Goal: Task Accomplishment & Management: Use online tool/utility

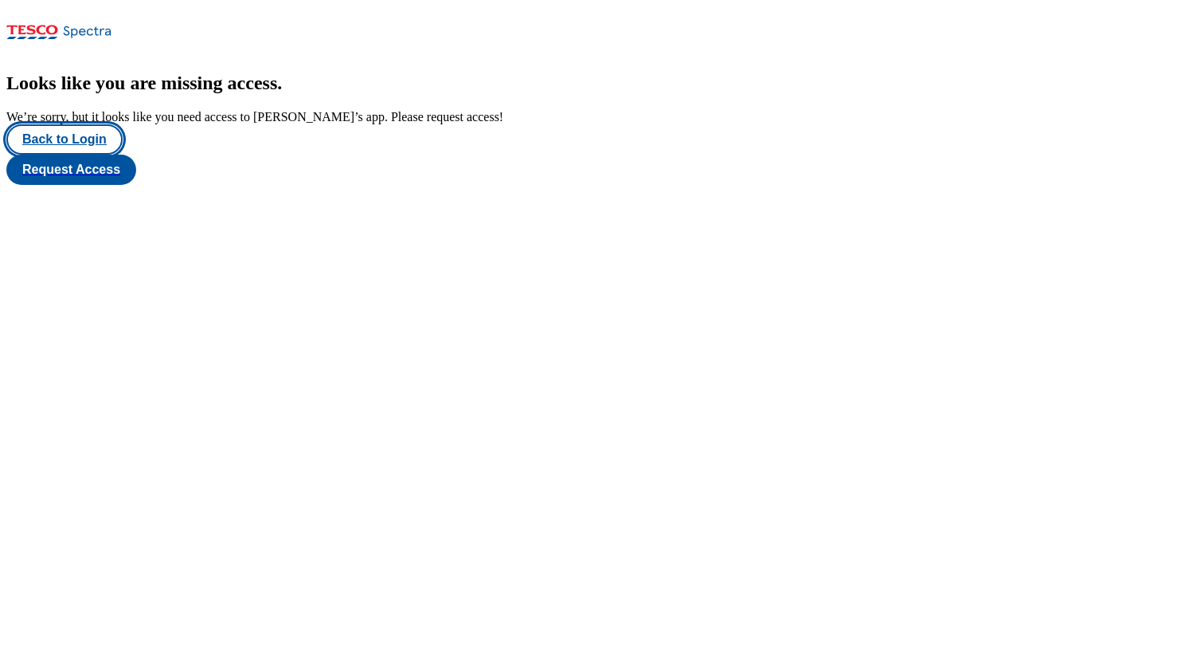
click at [69, 155] on button "Back to Login" at bounding box center [64, 139] width 116 height 30
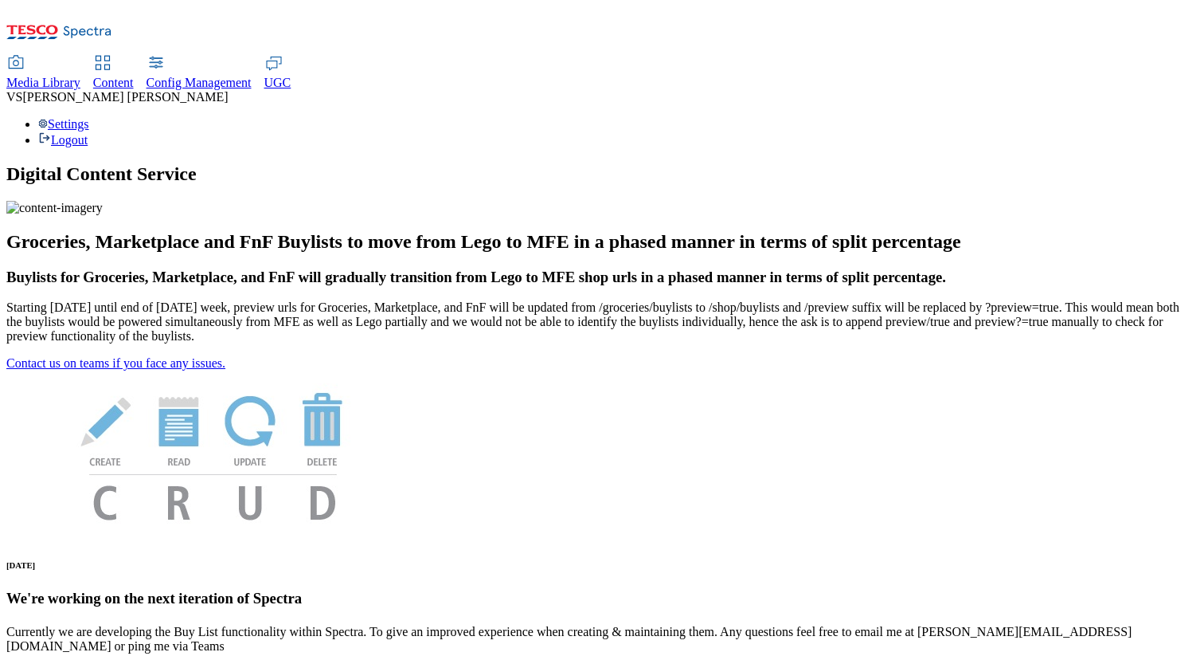
click at [134, 76] on span "Content" at bounding box center [113, 83] width 41 height 14
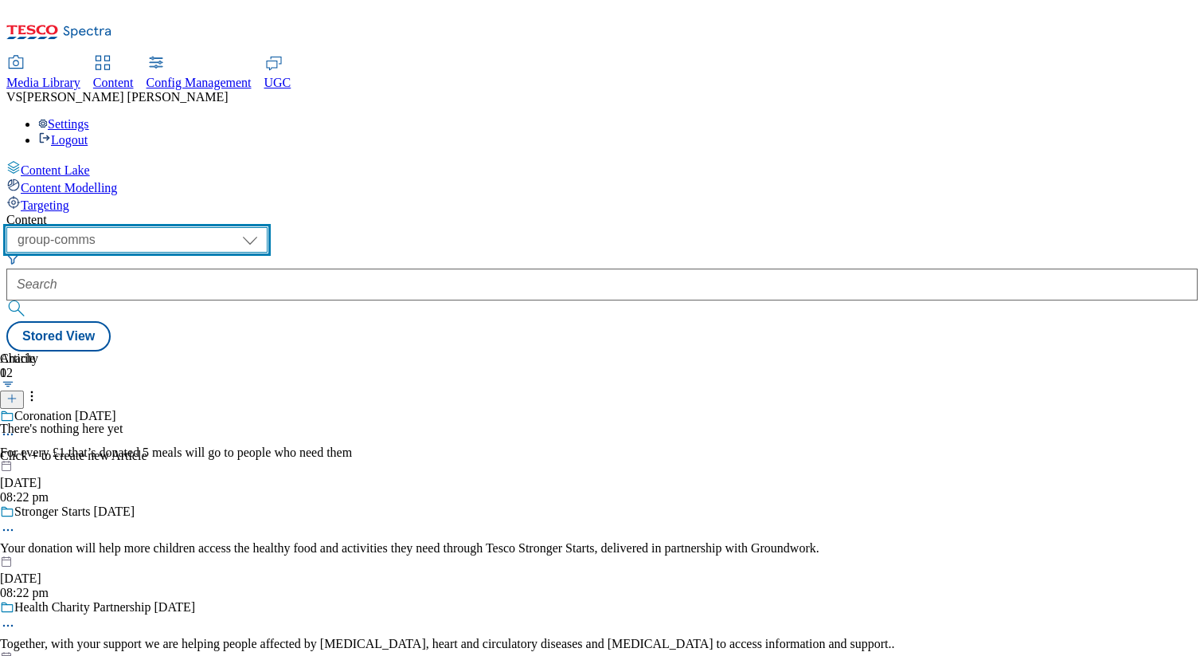
click at [247, 227] on select "dotcom-cz dotcom-hu dotcom-sk fnf-uk ghs-roi ghs-uk group-comms ighs-cz ighs-hu…" at bounding box center [136, 239] width 261 height 25
click at [207, 227] on select "dotcom-cz dotcom-hu dotcom-sk fnf-uk ghs-roi ghs-uk group-comms ighs-cz ighs-hu…" at bounding box center [136, 239] width 261 height 25
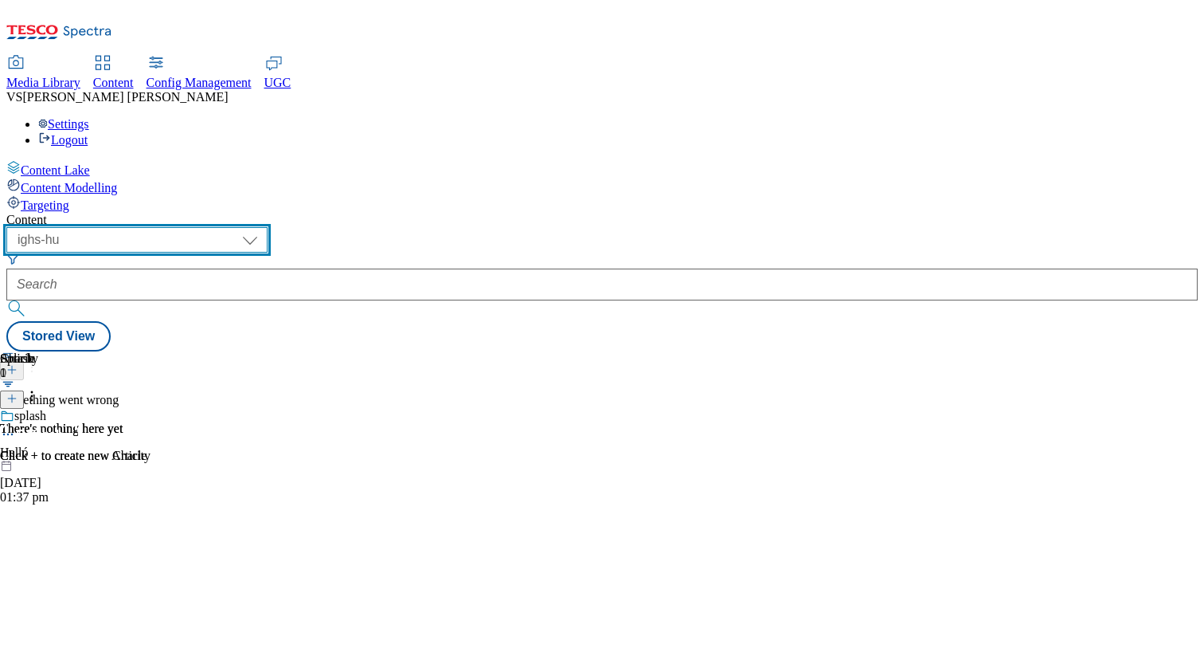
click at [268, 227] on select "dotcom-cz dotcom-hu dotcom-sk fnf-uk ghs-roi ghs-uk group-comms ighs-cz ighs-hu…" at bounding box center [136, 239] width 261 height 25
click at [207, 227] on select "dotcom-cz dotcom-hu dotcom-sk fnf-uk ghs-roi ghs-uk group-comms ighs-cz ighs-hu…" at bounding box center [136, 239] width 261 height 25
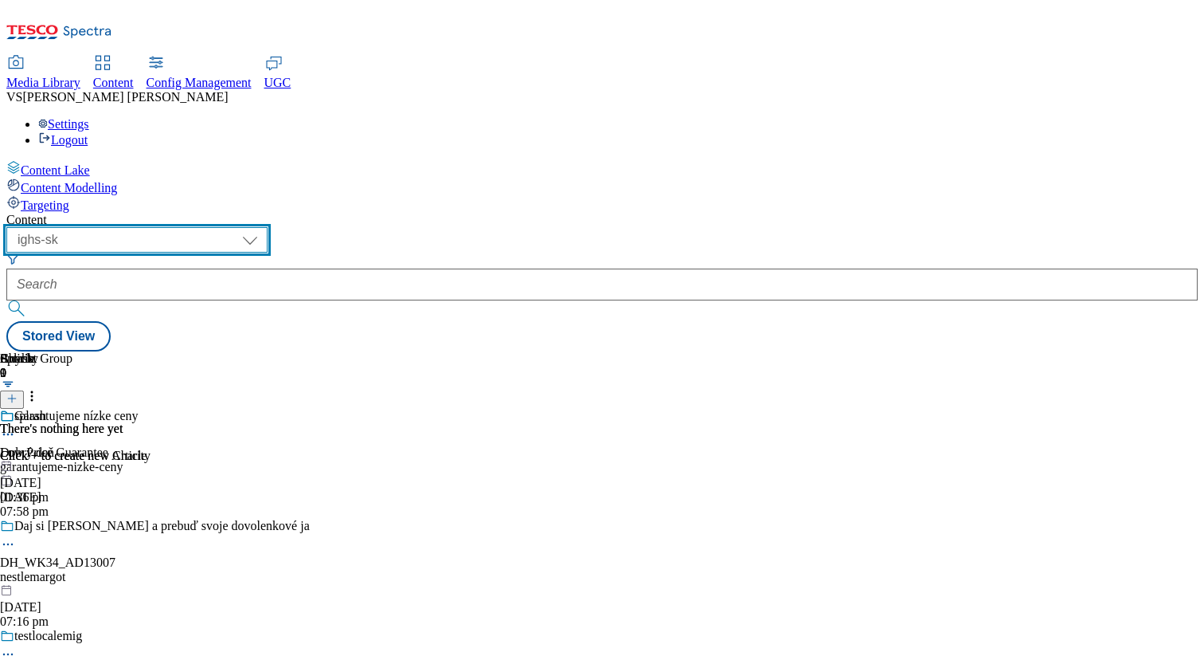
click at [268, 227] on select "dotcom-cz dotcom-hu dotcom-sk fnf-uk ghs-roi ghs-uk group-comms ighs-cz ighs-hu…" at bounding box center [136, 239] width 261 height 25
click at [207, 227] on select "dotcom-cz dotcom-hu dotcom-sk fnf-uk ghs-roi ghs-uk group-comms ighs-cz ighs-hu…" at bounding box center [136, 239] width 261 height 25
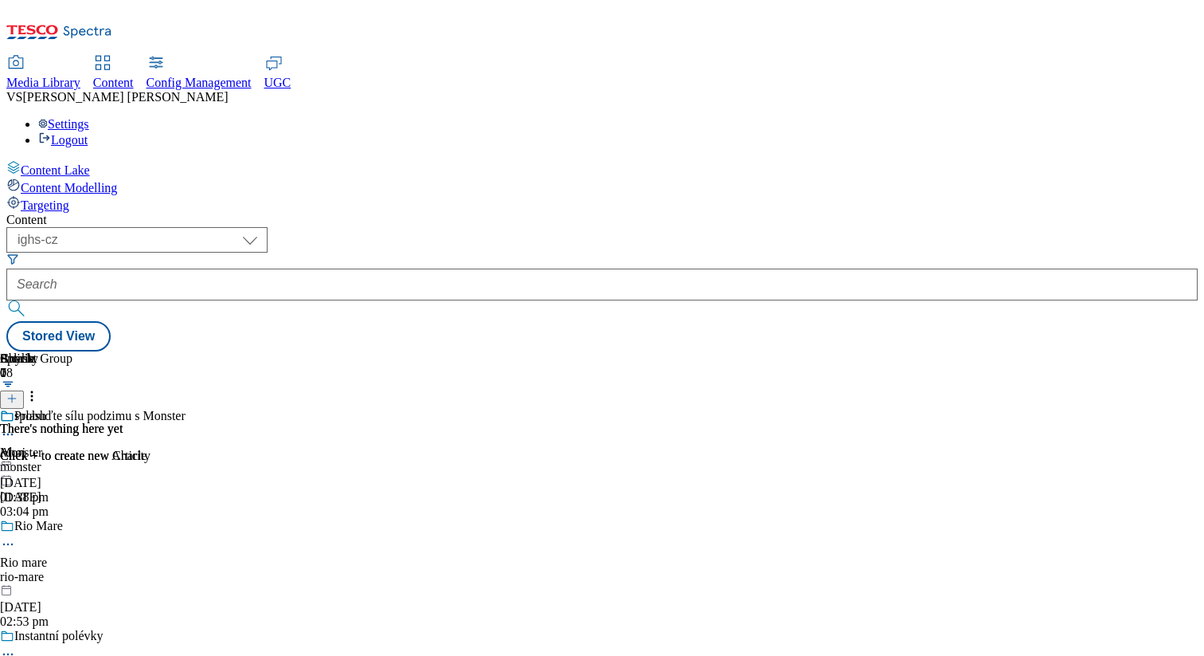
click at [266, 460] on div "monster" at bounding box center [133, 467] width 266 height 14
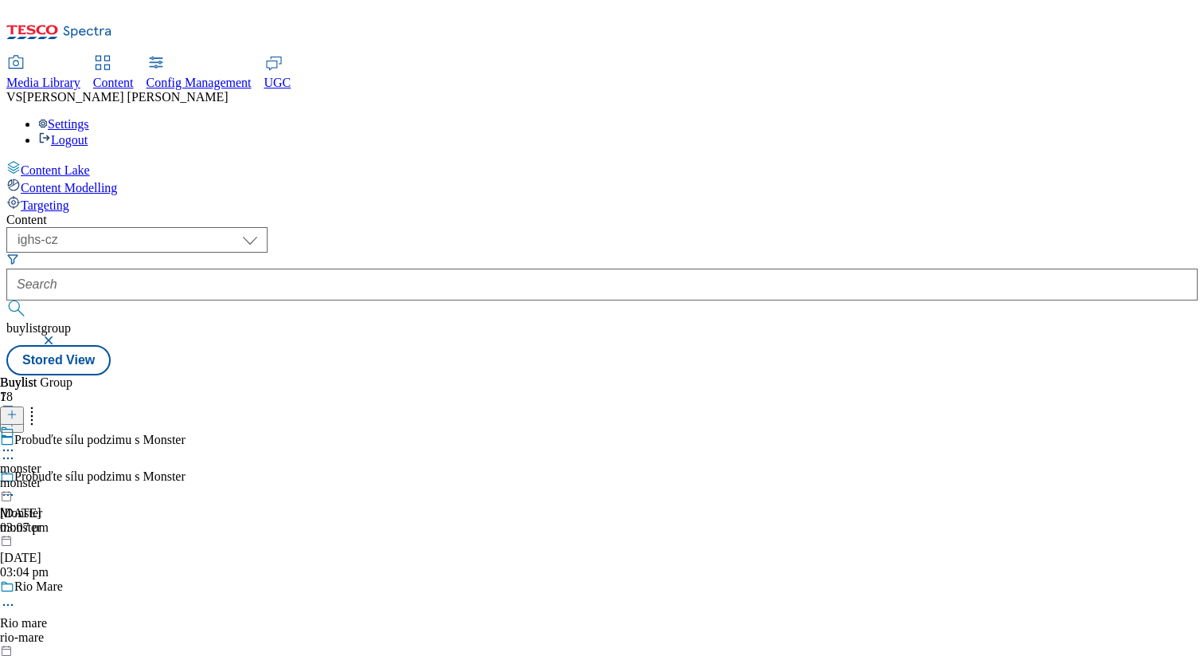
click at [10, 449] on circle at bounding box center [8, 450] width 2 height 2
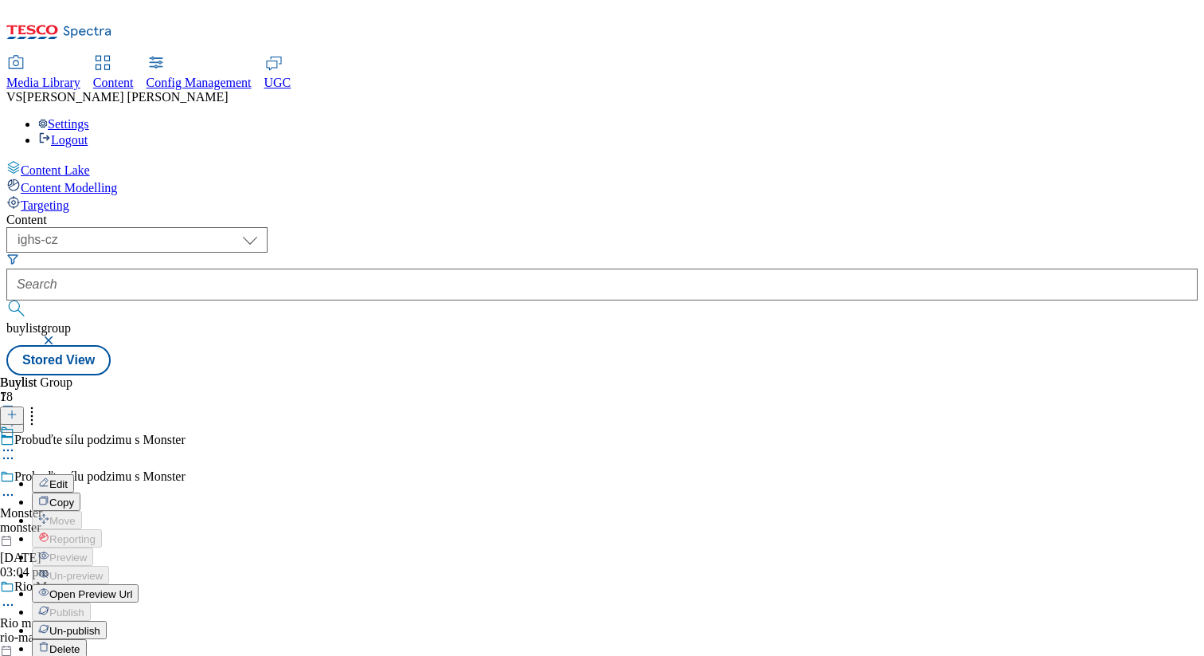
click at [132, 588] on span "Open Preview Url" at bounding box center [90, 594] width 83 height 12
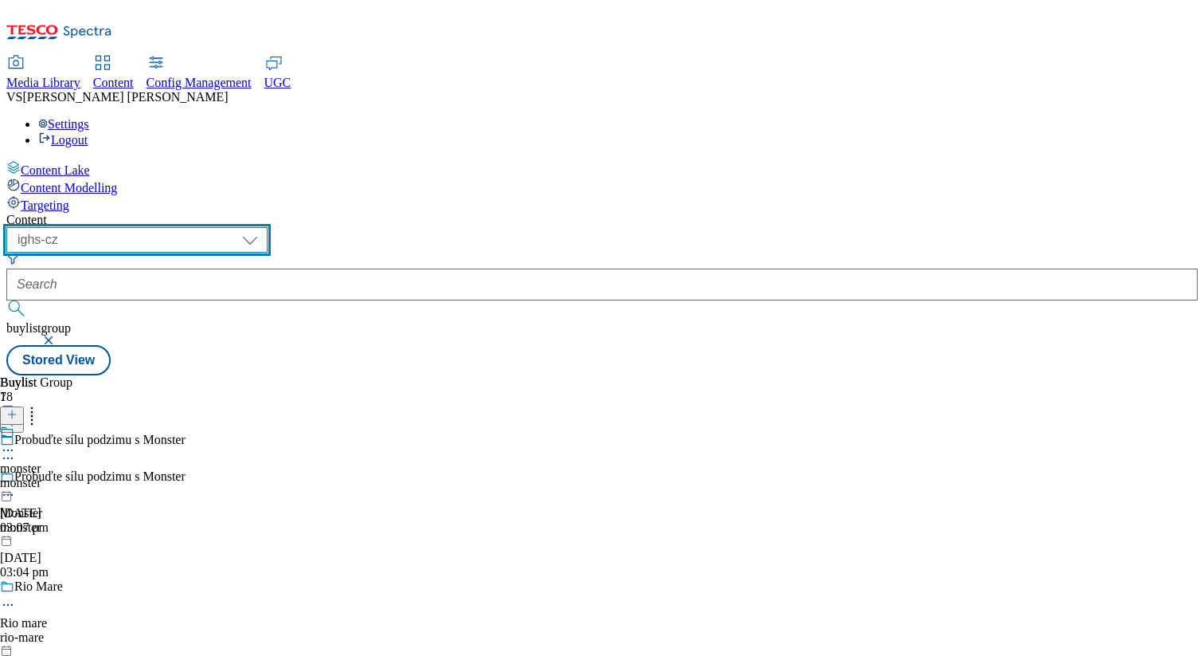
click at [268, 227] on select "dotcom-cz dotcom-hu dotcom-sk fnf-uk ghs-roi ghs-uk group-comms ighs-cz ighs-hu…" at bounding box center [136, 239] width 261 height 25
click at [207, 227] on select "dotcom-cz dotcom-hu dotcom-sk fnf-uk ghs-roi ghs-uk group-comms ighs-cz ighs-hu…" at bounding box center [136, 239] width 261 height 25
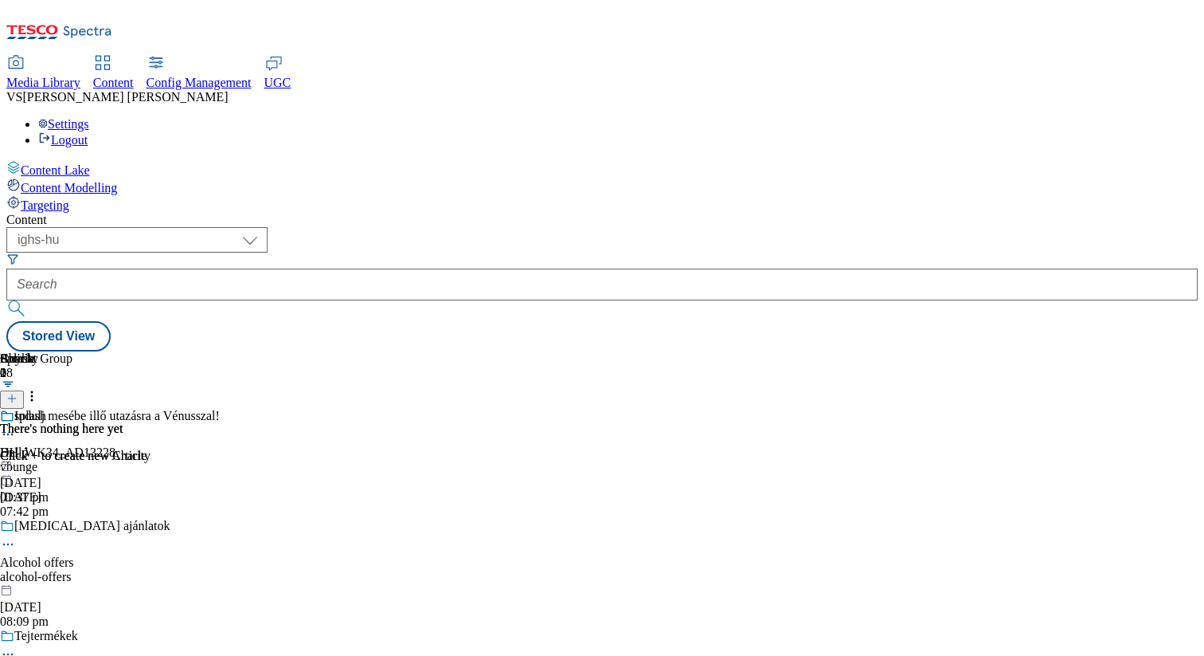
click at [339, 460] on div "vbunge" at bounding box center [169, 467] width 339 height 14
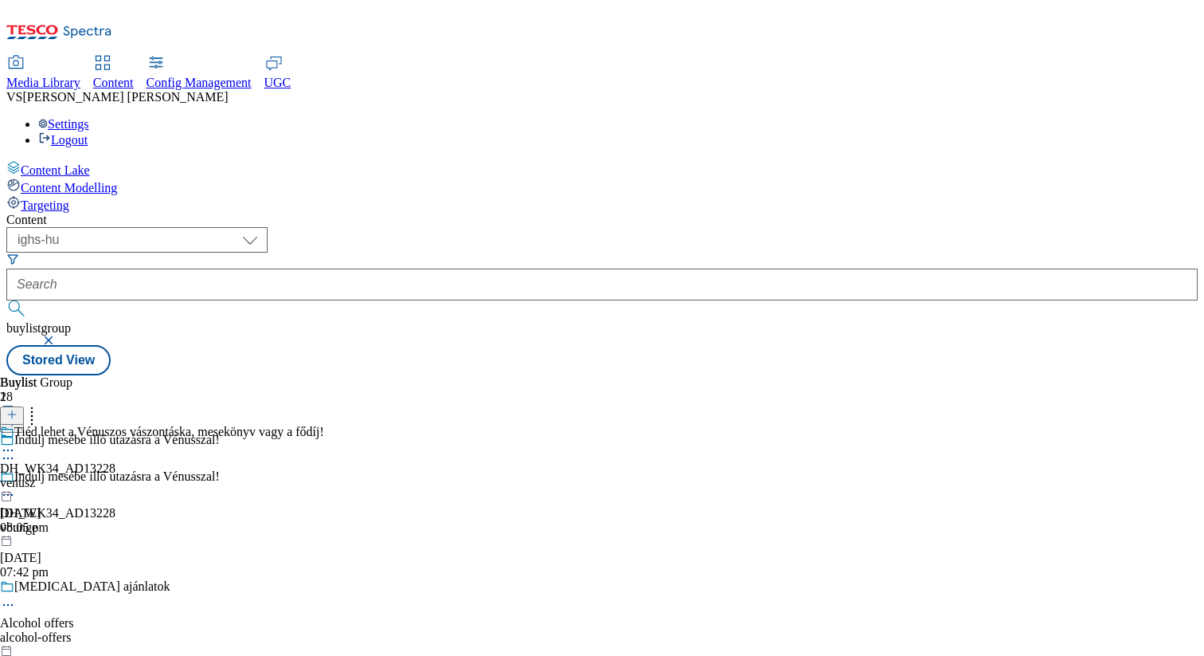
click at [16, 442] on icon at bounding box center [8, 450] width 16 height 16
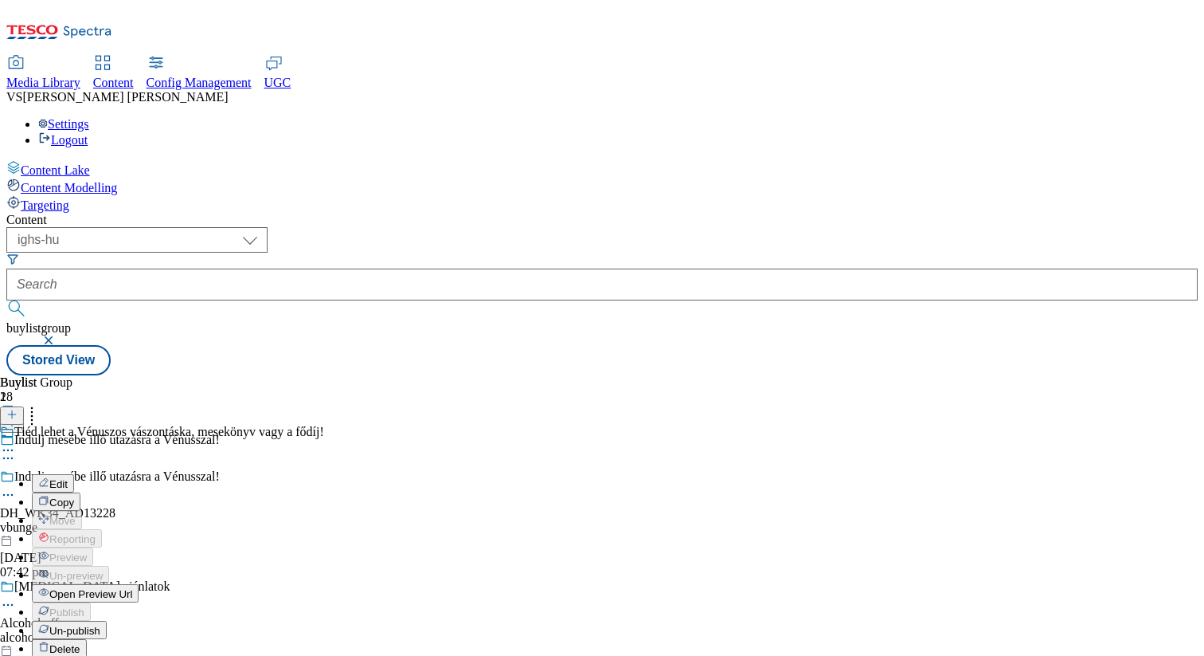
click at [132, 588] on span "Open Preview Url" at bounding box center [90, 594] width 83 height 12
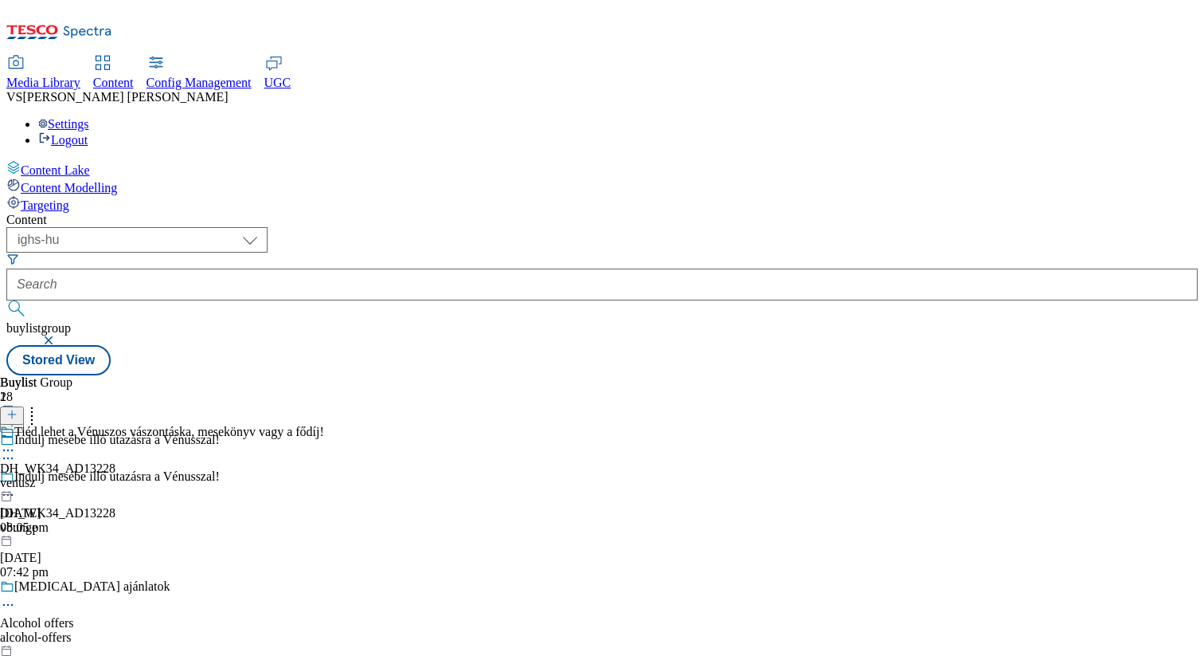
click at [324, 425] on div "Tiéd lehet a Vénuszos vászontáska, mesekönyv vagy a fődíj! DH_WK34_AD13228 venu…" at bounding box center [162, 480] width 324 height 110
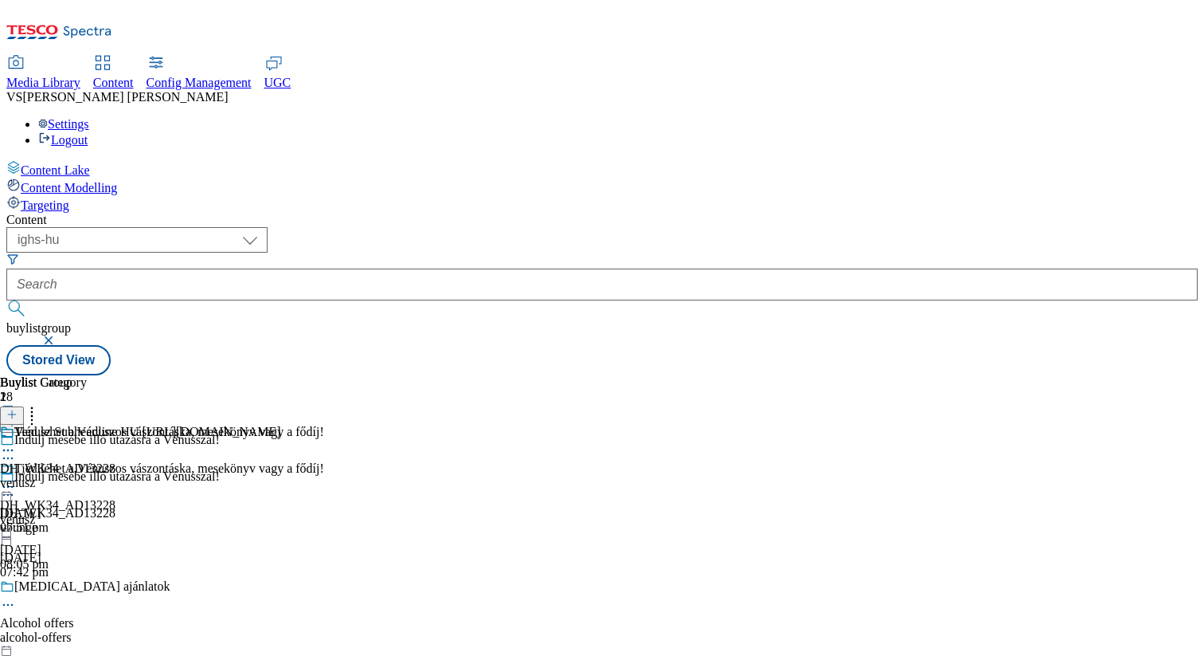
click at [339, 630] on div "alcohol-offers" at bounding box center [169, 637] width 339 height 14
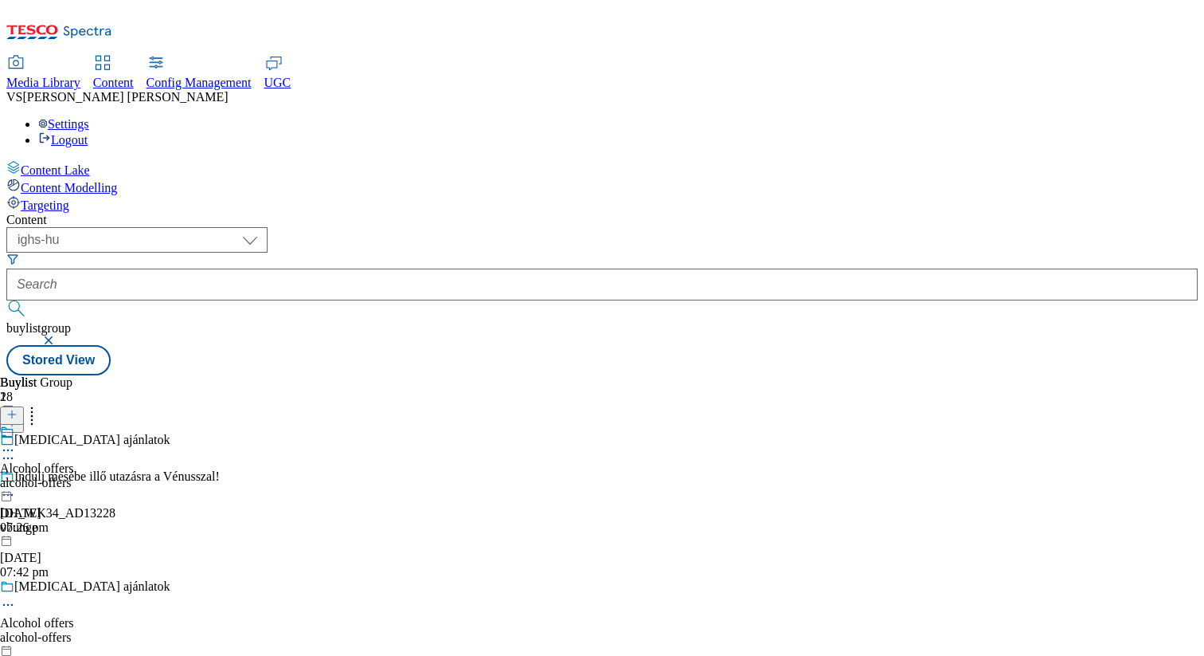
click at [16, 442] on icon at bounding box center [8, 450] width 16 height 16
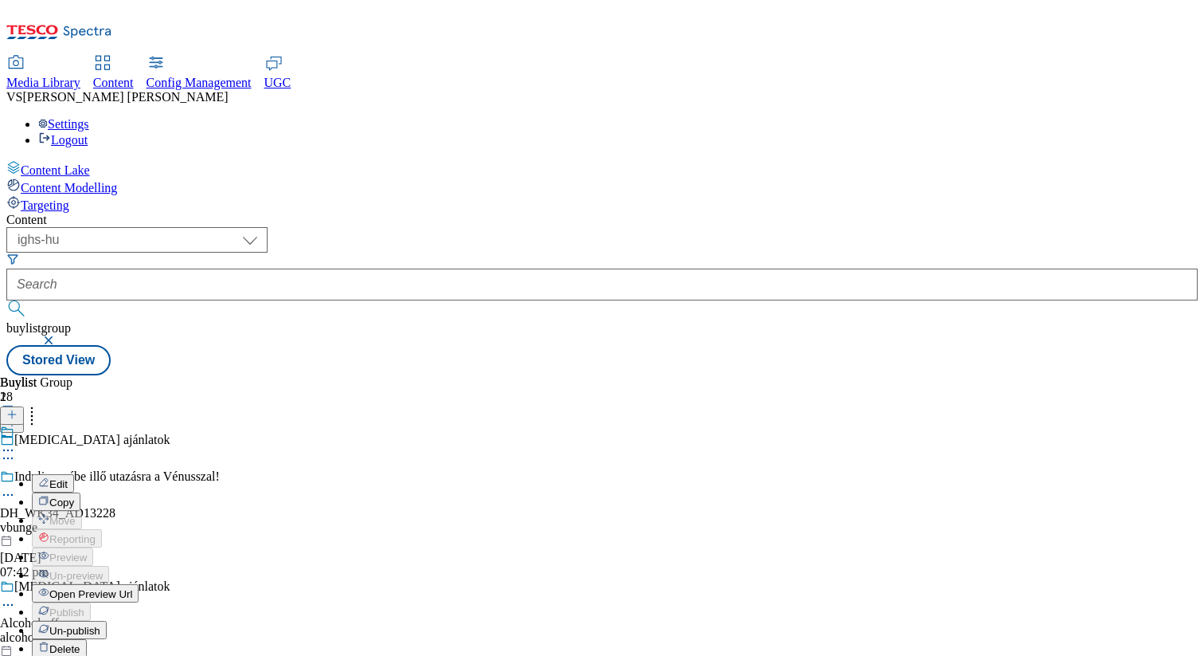
click at [132, 588] on span "Open Preview Url" at bounding box center [90, 594] width 83 height 12
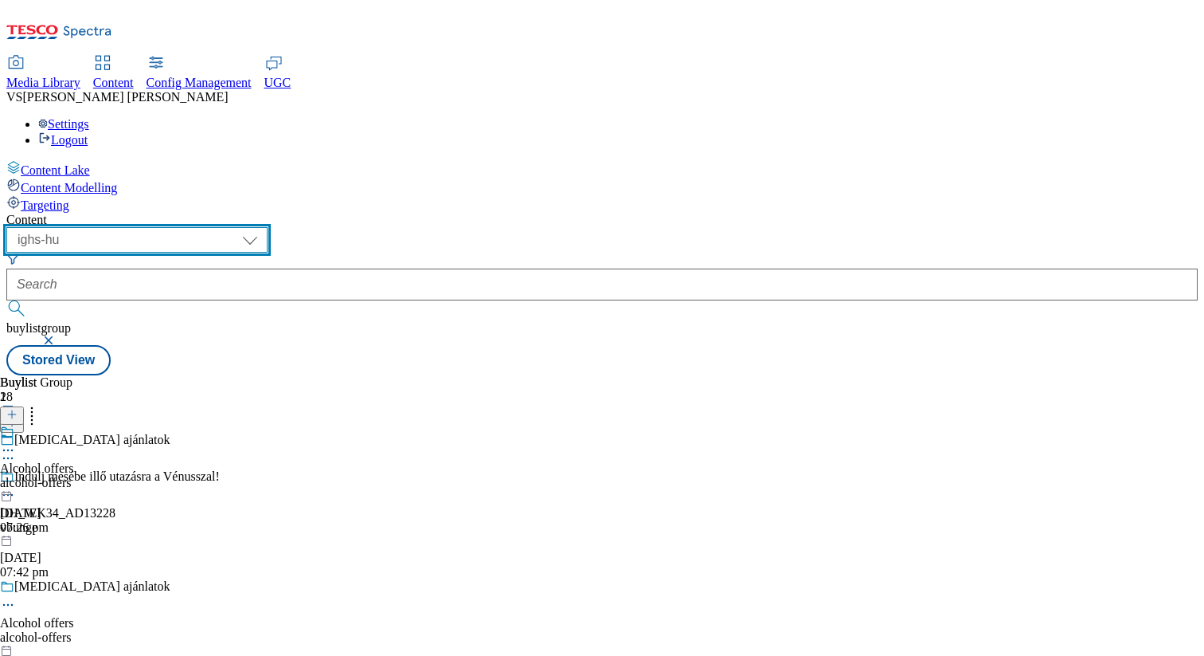
click at [268, 227] on select "dotcom-cz dotcom-hu dotcom-sk fnf-uk ghs-roi ghs-uk group-comms ighs-cz ighs-hu…" at bounding box center [136, 239] width 261 height 25
click at [207, 227] on select "dotcom-cz dotcom-hu dotcom-sk fnf-uk ghs-roi ghs-uk group-comms ighs-cz ighs-hu…" at bounding box center [136, 239] width 261 height 25
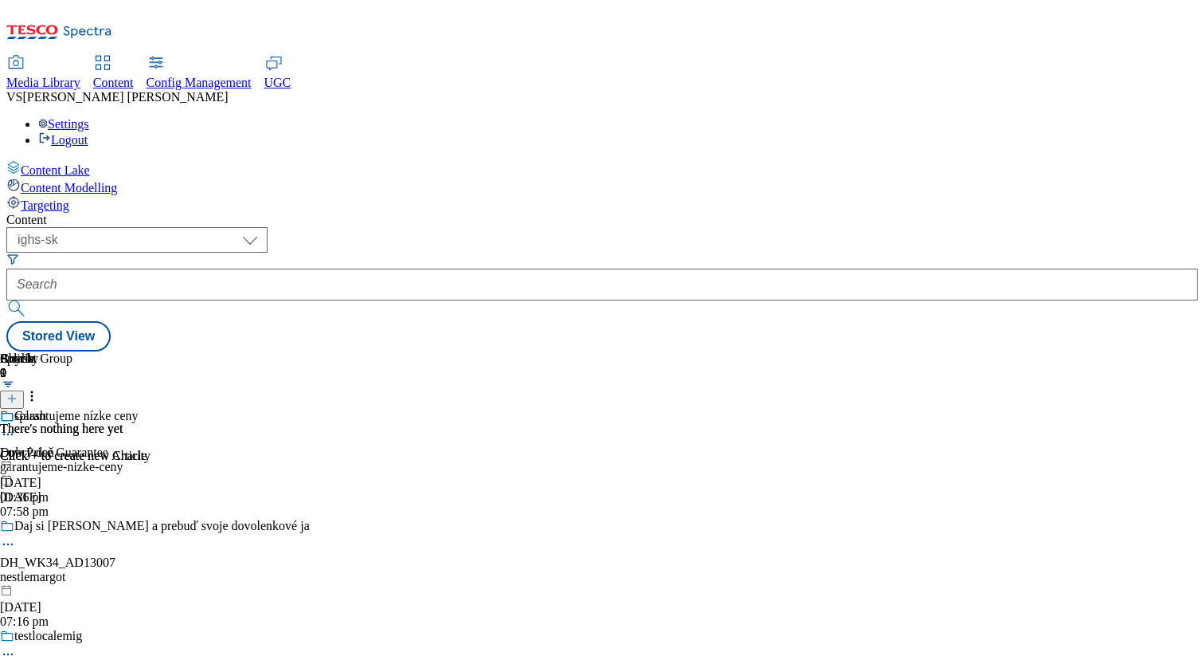
click at [310, 460] on div "garantujeme-nizke-ceny" at bounding box center [155, 467] width 310 height 14
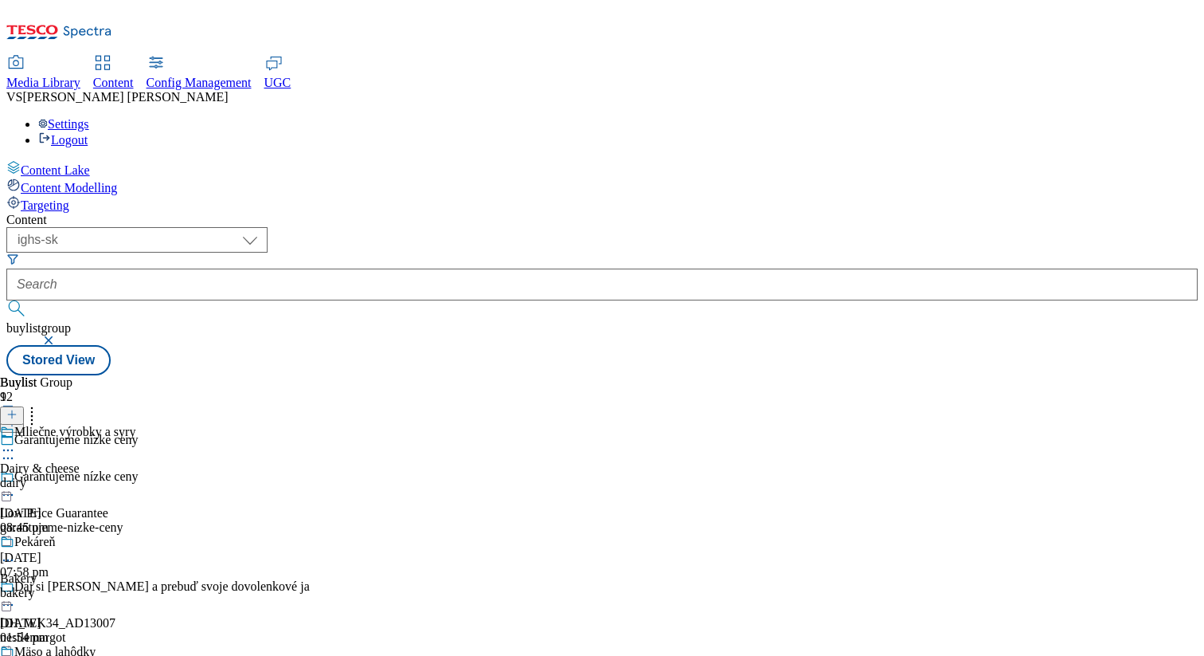
click at [16, 442] on icon at bounding box center [8, 450] width 16 height 16
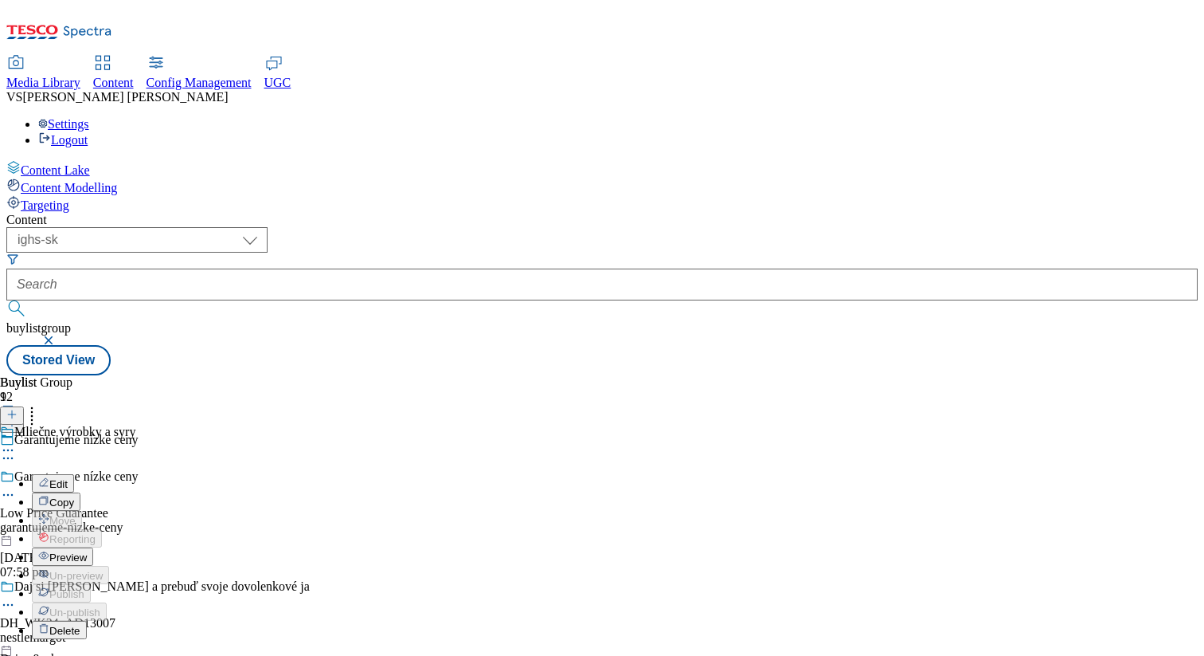
click at [16, 442] on icon at bounding box center [8, 450] width 16 height 16
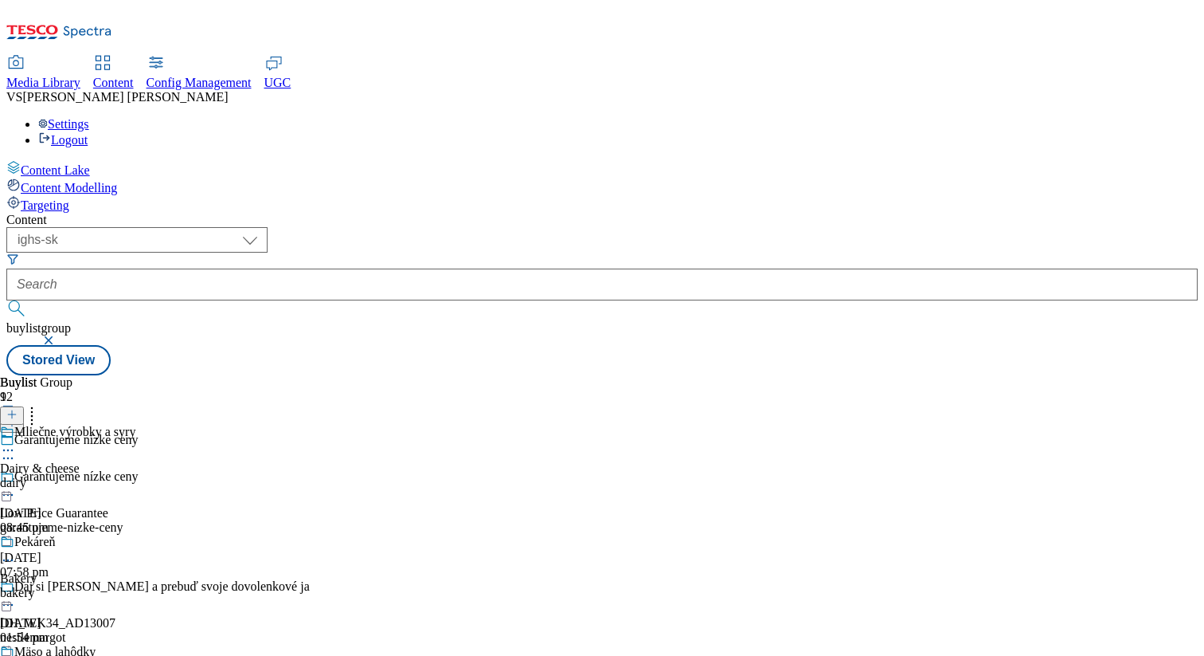
click at [16, 552] on icon at bounding box center [8, 560] width 16 height 16
click at [310, 630] on div "nestlemargot" at bounding box center [155, 637] width 310 height 14
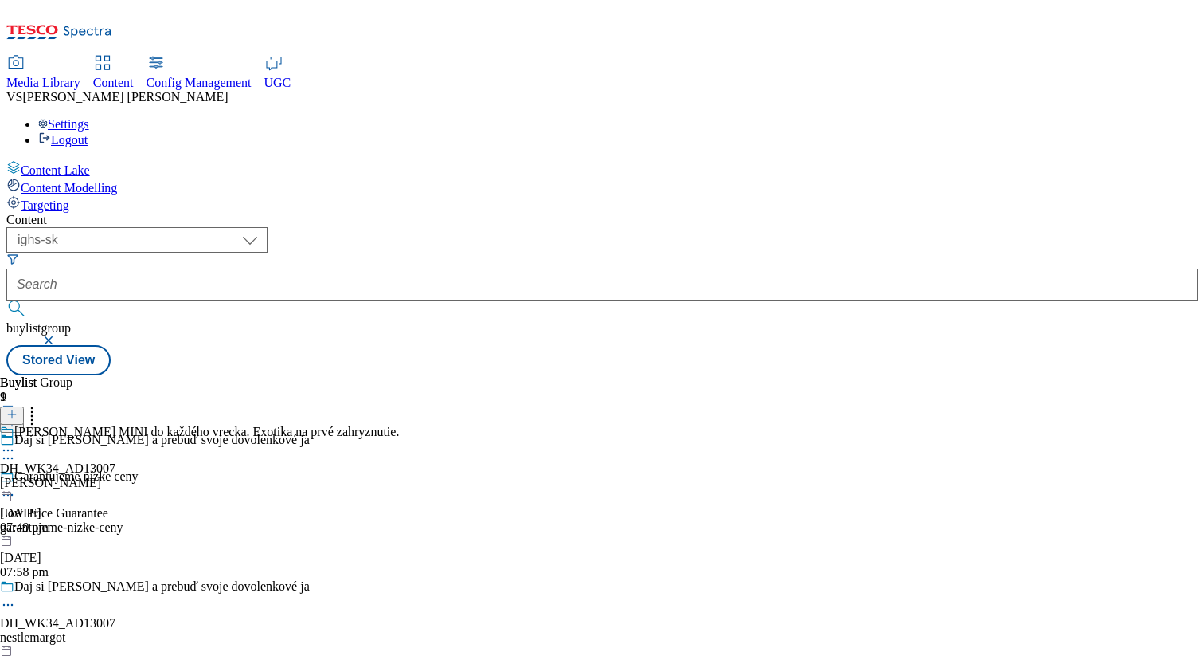
scroll to position [89, 0]
click at [399, 425] on div "Margot MINI do každého vrecka. Exotika na prvé zahryznutie. DH_WK34_AD13007 mar…" at bounding box center [199, 480] width 399 height 110
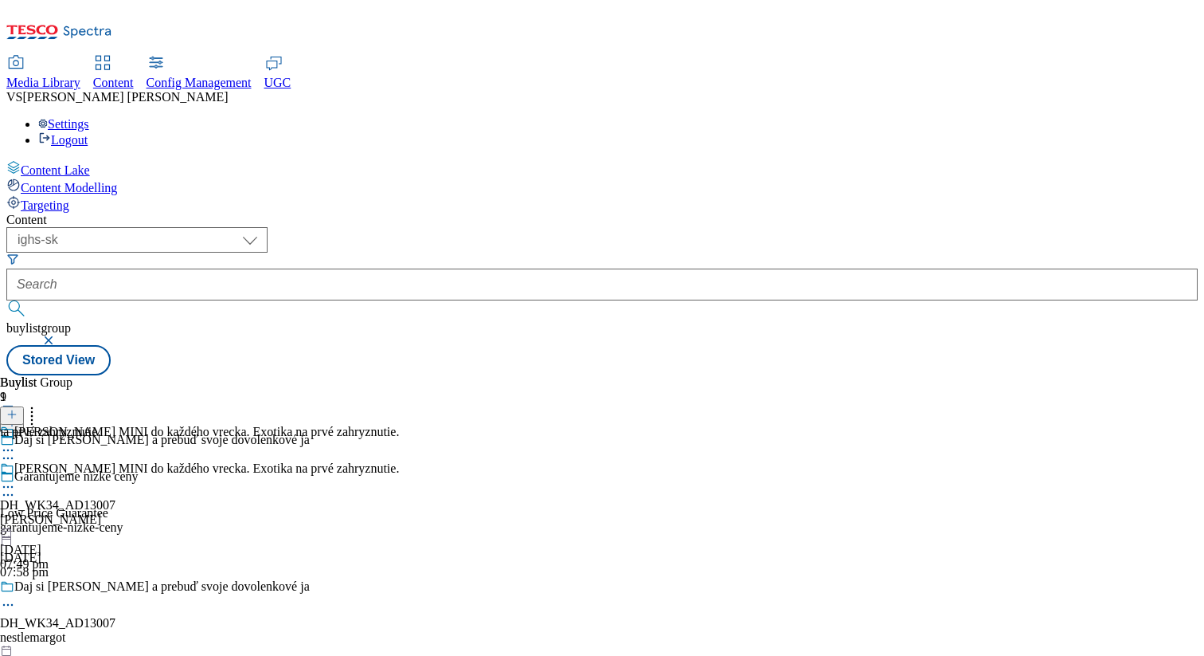
click at [16, 479] on icon at bounding box center [8, 487] width 16 height 16
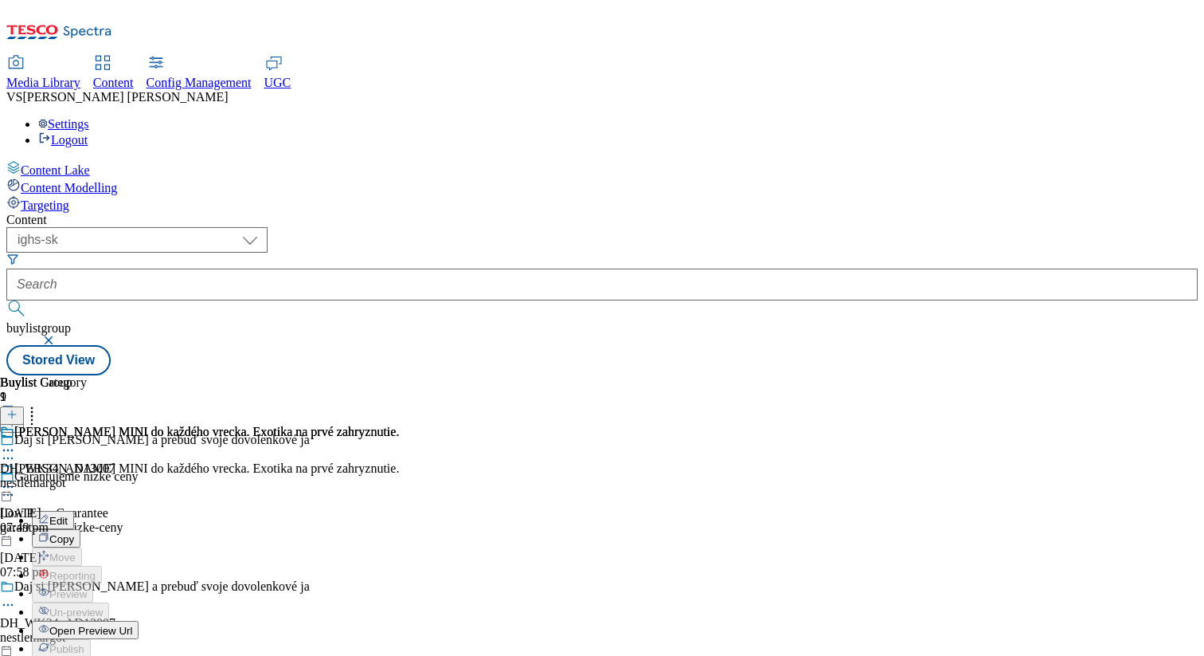
click at [132, 625] on span "Open Preview Url" at bounding box center [90, 631] width 83 height 12
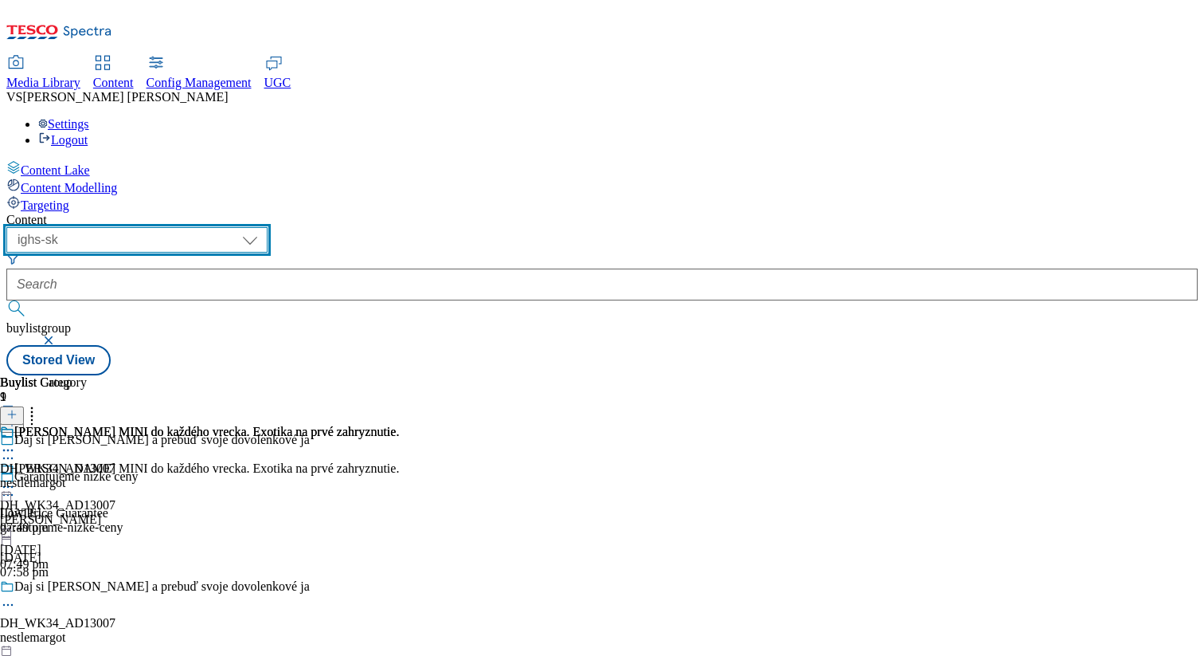
click at [268, 227] on select "dotcom-cz dotcom-hu dotcom-sk fnf-uk ghs-roi ghs-uk group-comms ighs-cz ighs-hu…" at bounding box center [136, 239] width 261 height 25
click at [207, 227] on select "dotcom-cz dotcom-hu dotcom-sk fnf-uk ghs-roi ghs-uk group-comms ighs-cz ighs-hu…" at bounding box center [136, 239] width 261 height 25
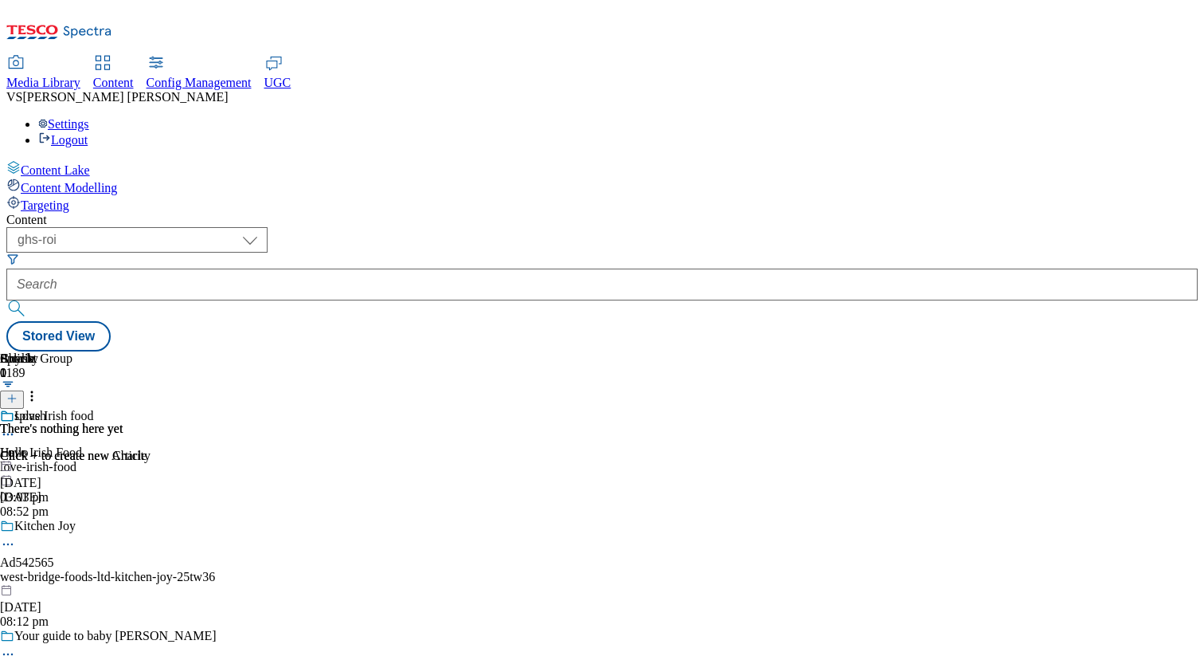
click at [250, 409] on div "Love Irish food Love Irish Food love-irish-food 7 Oct 2025 08:52 pm" at bounding box center [125, 464] width 250 height 110
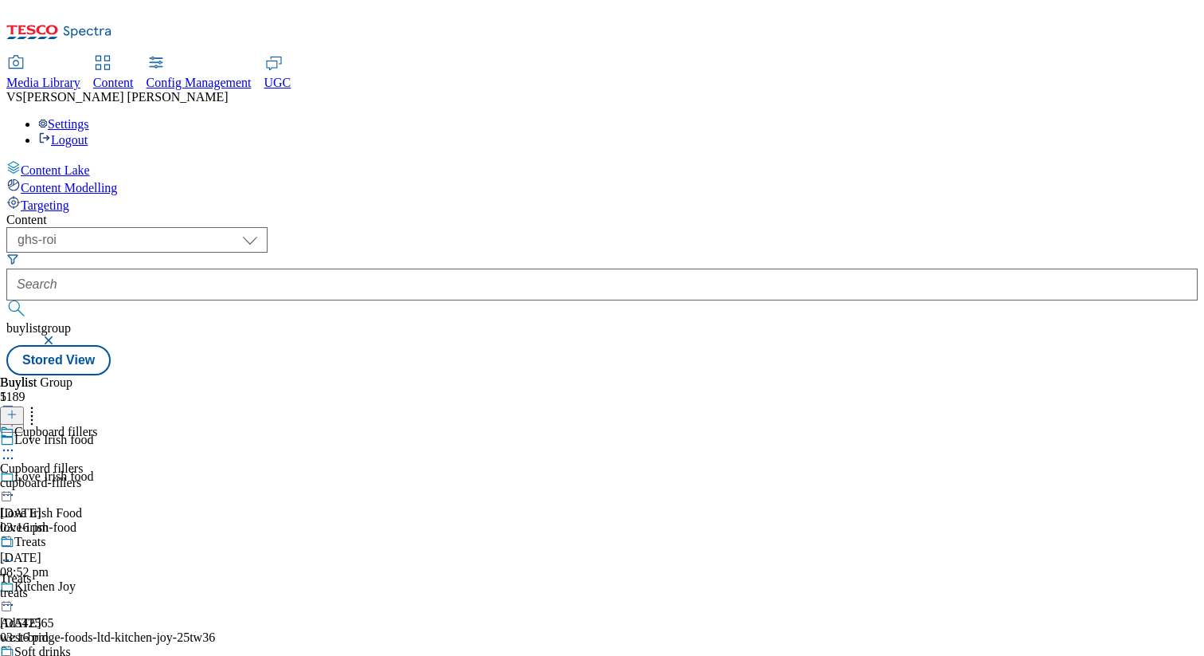
click at [16, 442] on icon at bounding box center [8, 450] width 16 height 16
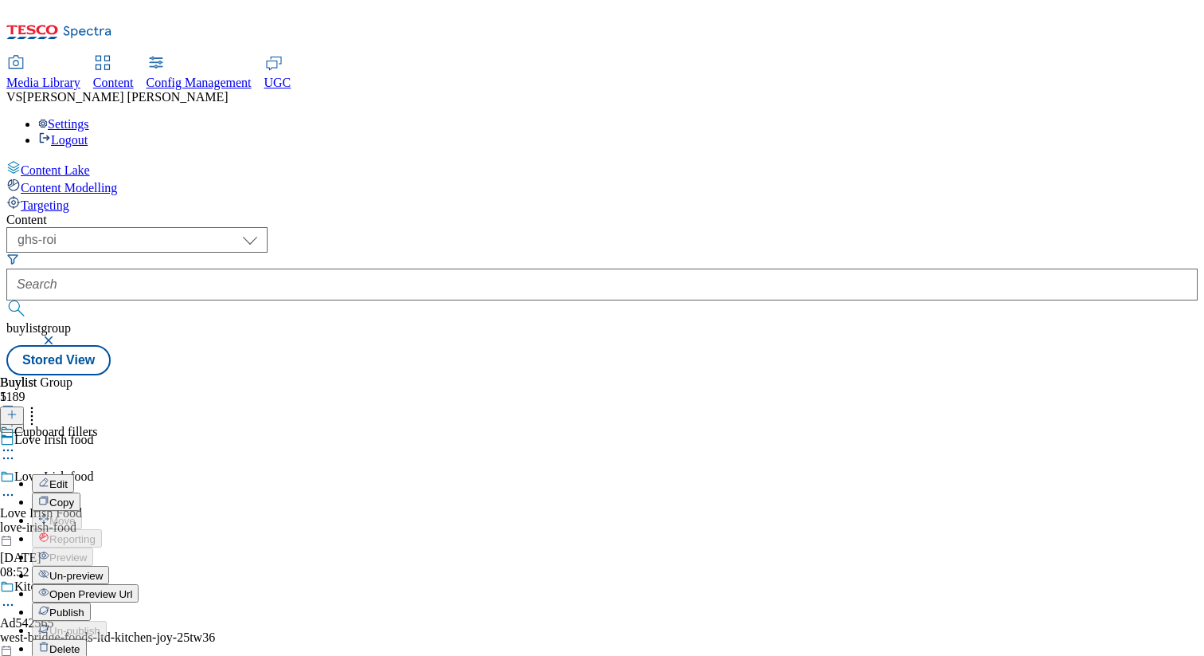
click at [132, 588] on span "Open Preview Url" at bounding box center [90, 594] width 83 height 12
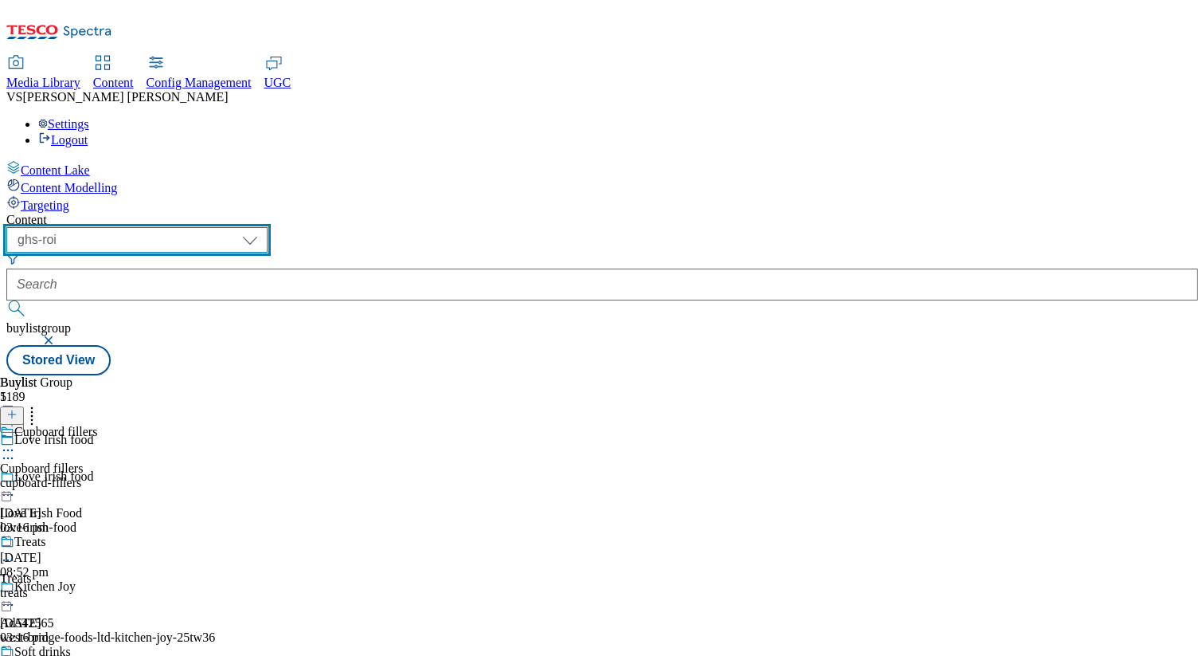
click at [268, 227] on select "dotcom-cz dotcom-hu dotcom-sk fnf-uk ghs-roi ghs-uk group-comms ighs-cz ighs-hu…" at bounding box center [136, 239] width 261 height 25
select select "ghs-[GEOGRAPHIC_DATA]"
click at [207, 227] on select "dotcom-cz dotcom-hu dotcom-sk fnf-uk ghs-roi ghs-uk group-comms ighs-cz ighs-hu…" at bounding box center [136, 239] width 261 height 25
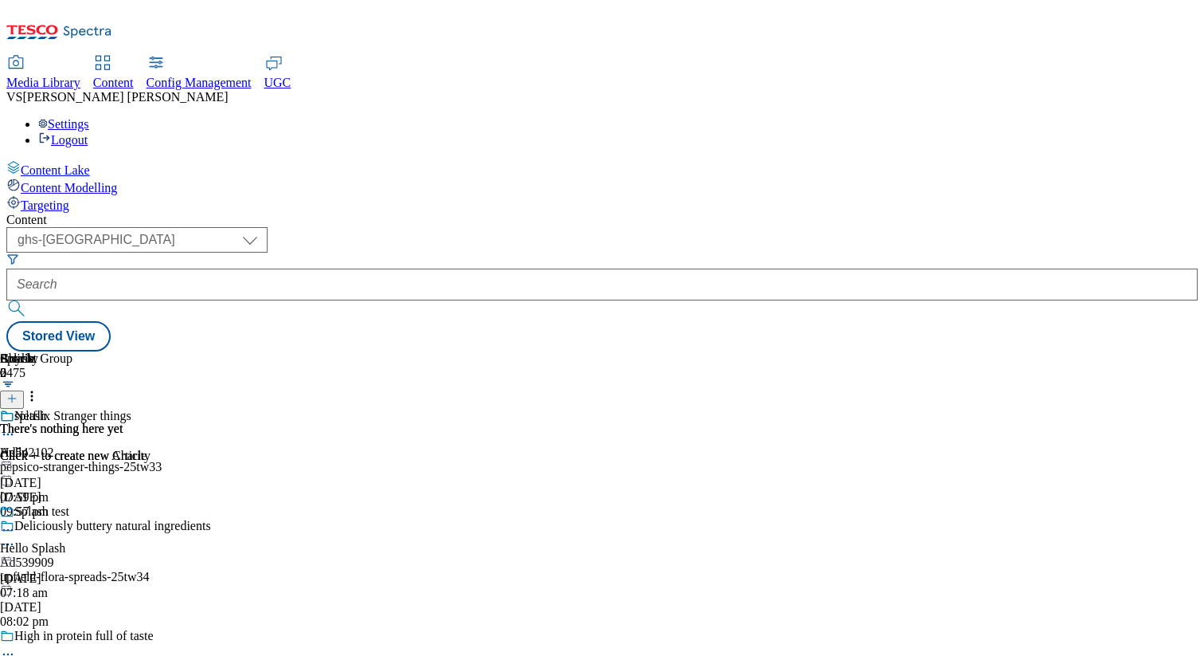
click at [441, 460] on div "pepsico-stranger-things-25tw33" at bounding box center [220, 467] width 441 height 14
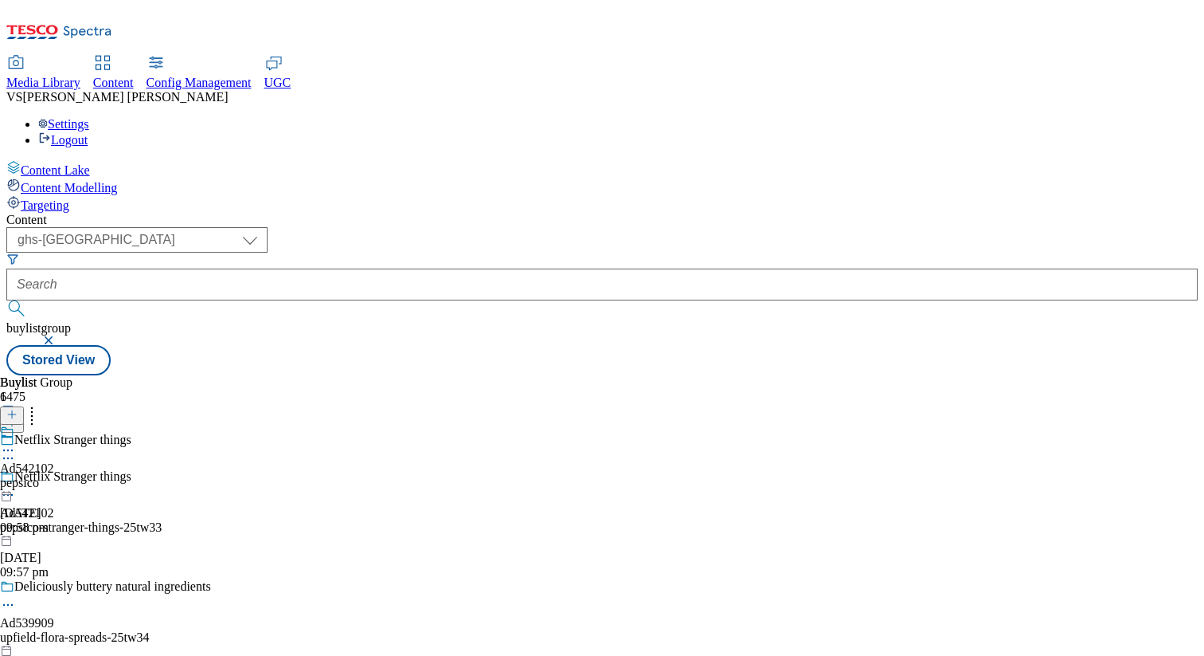
click at [16, 442] on icon at bounding box center [8, 450] width 16 height 16
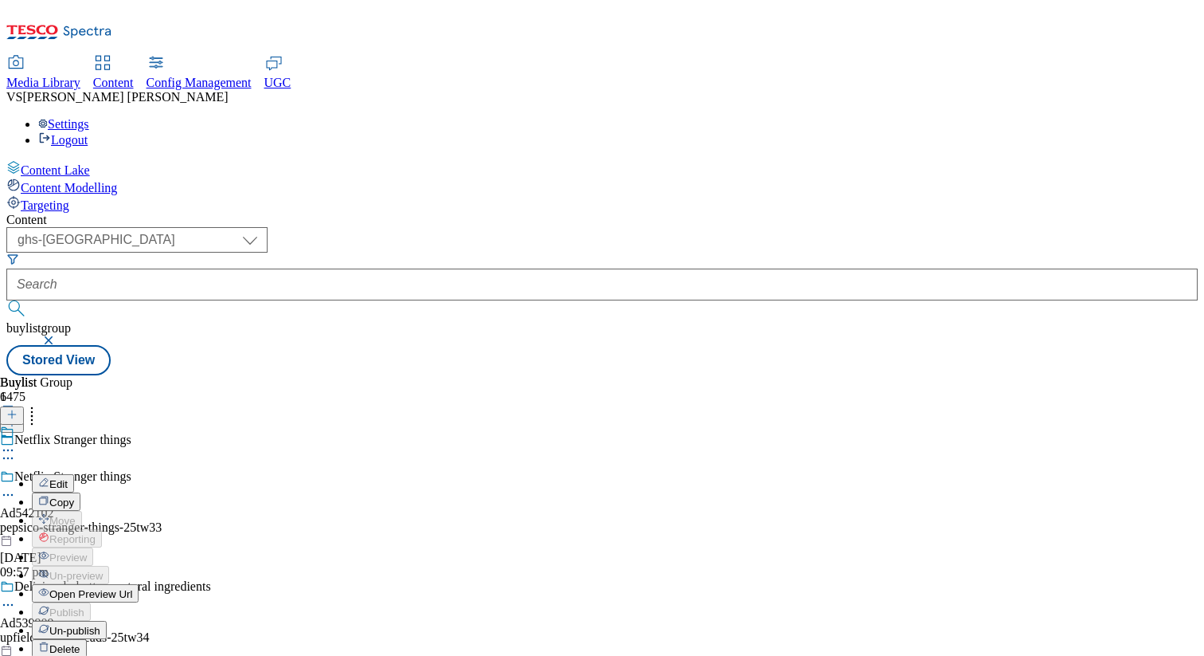
click at [132, 588] on span "Open Preview Url" at bounding box center [90, 594] width 83 height 12
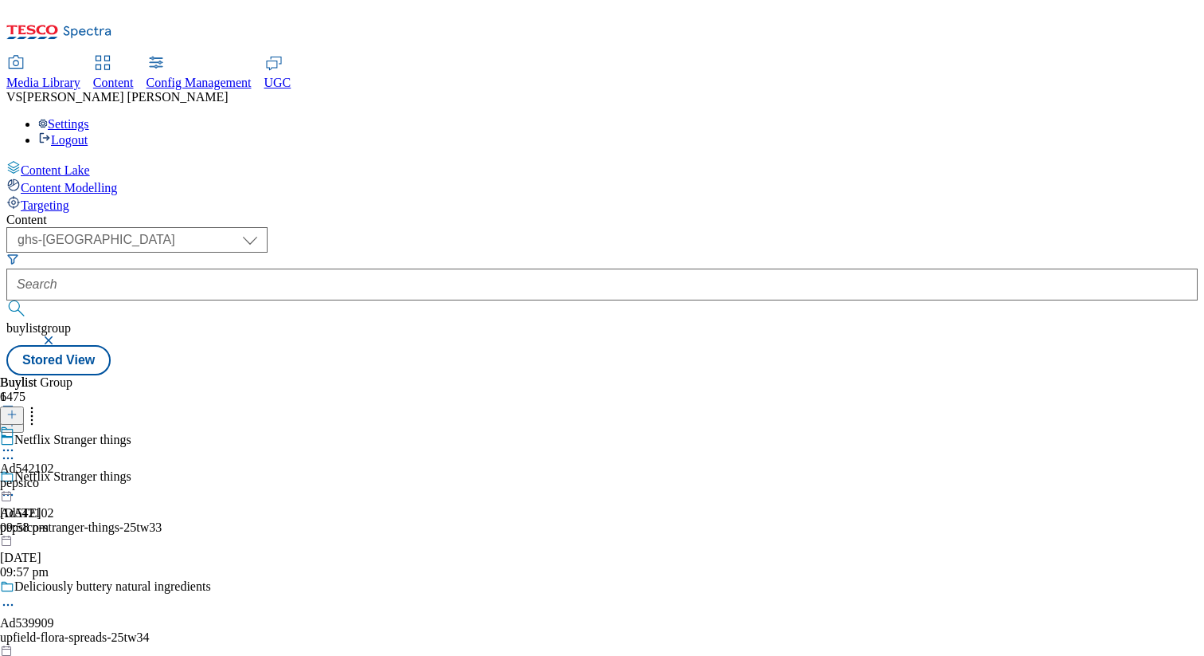
click at [1125, 117] on div "Settings Logout" at bounding box center [602, 132] width 1192 height 30
click at [89, 117] on link "Settings" at bounding box center [63, 124] width 51 height 14
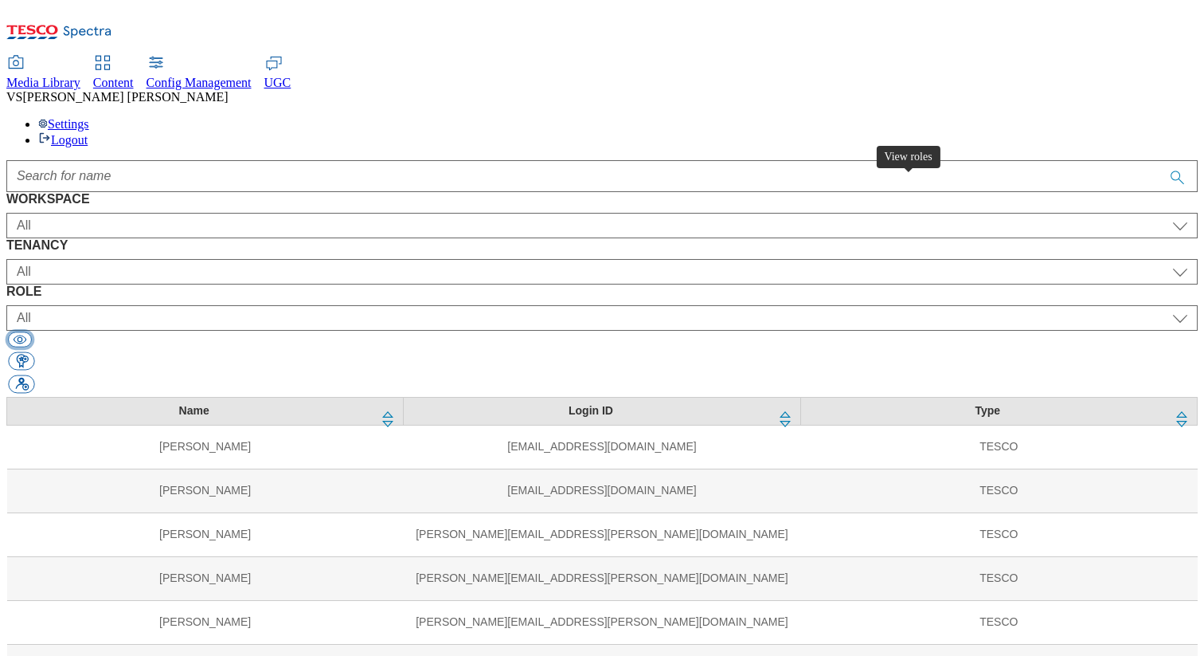
click at [32, 331] on button "button" at bounding box center [20, 338] width 24 height 15
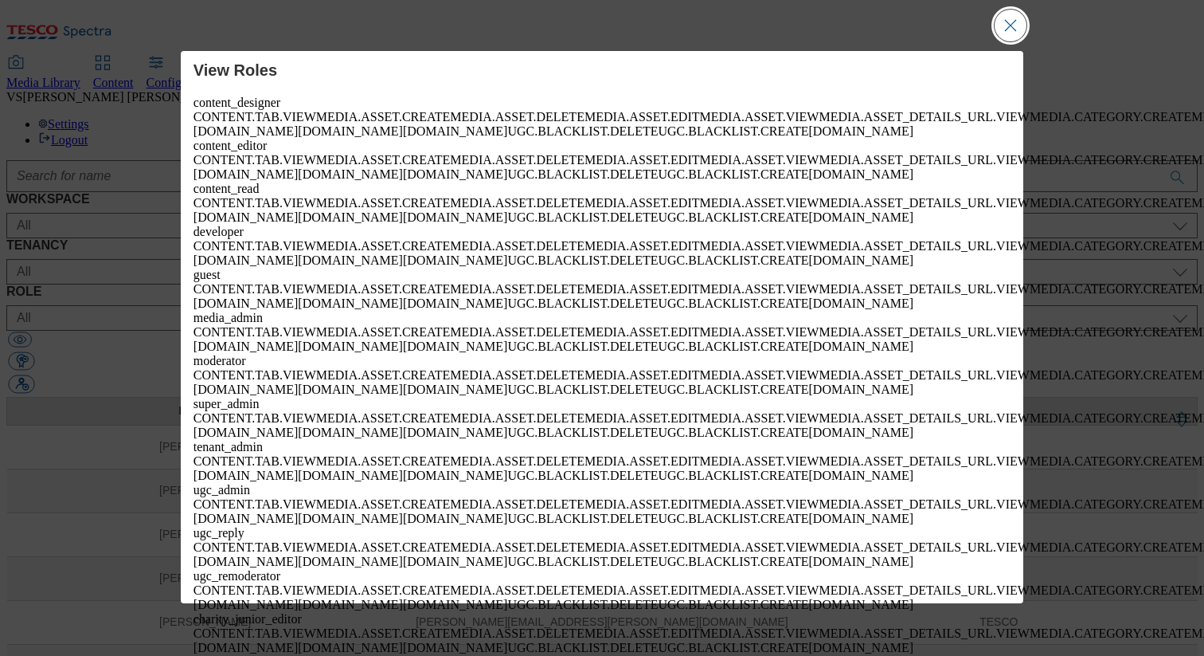
click at [1015, 25] on button "Close Modal" at bounding box center [1011, 26] width 32 height 32
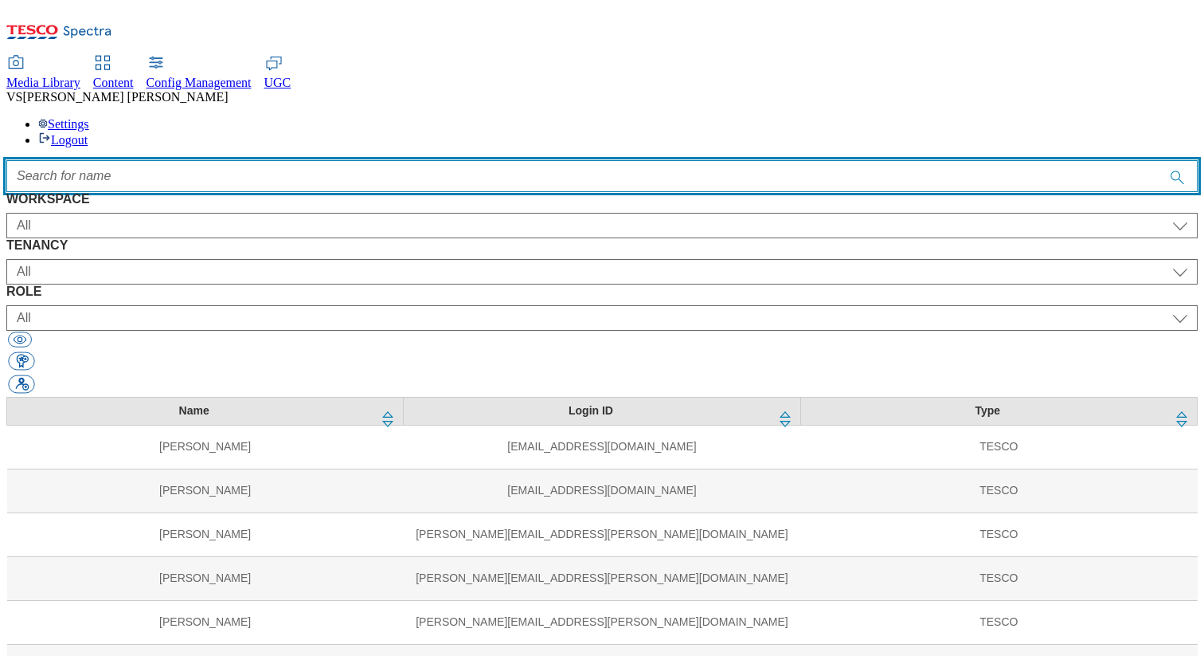
click at [495, 160] on input "Accessible label text" at bounding box center [602, 176] width 1192 height 32
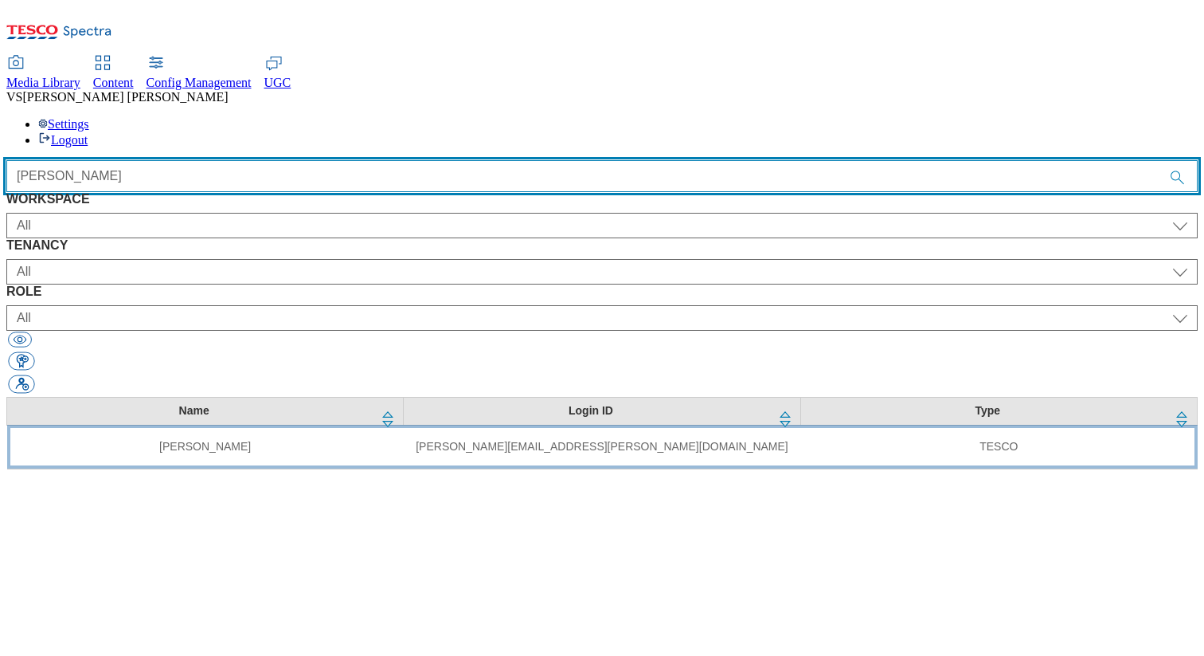
type input "vipul"
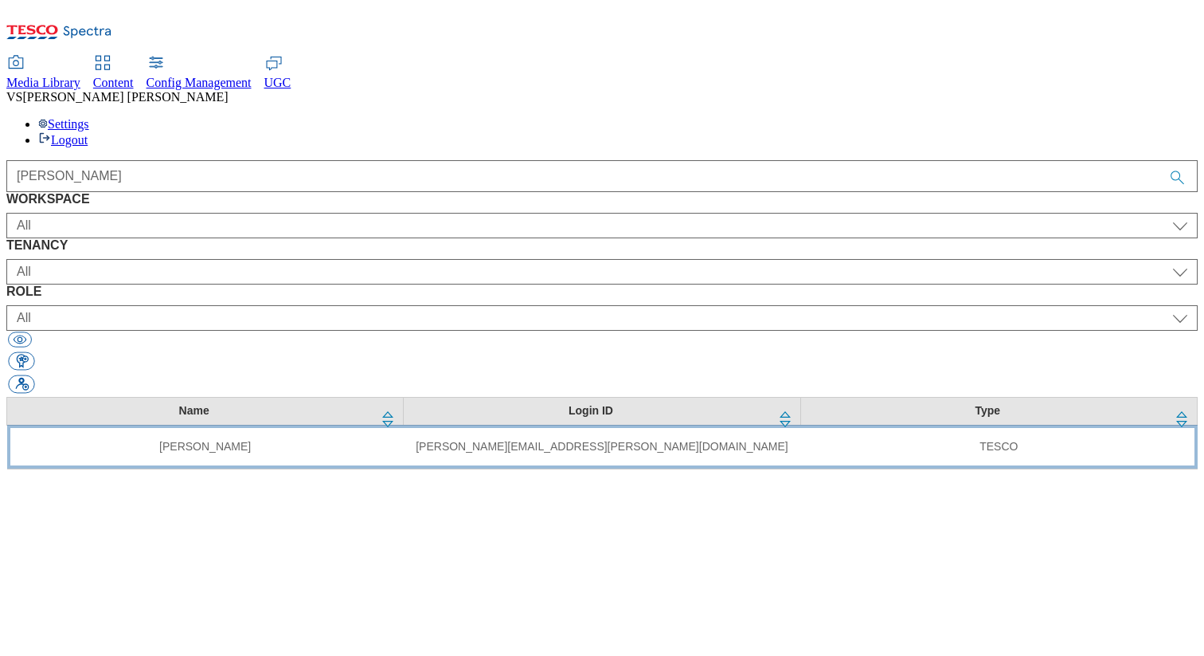
click at [422, 425] on td "vipul.singh@tesco.com" at bounding box center [602, 447] width 397 height 44
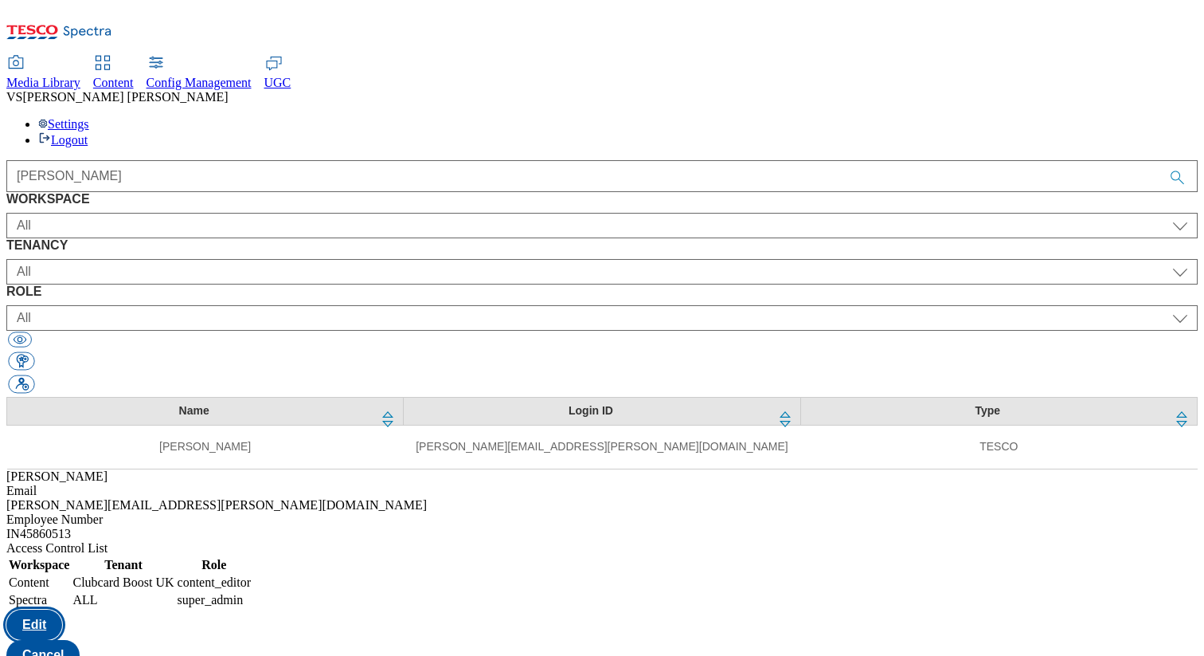
click at [62, 609] on button "Edit" at bounding box center [34, 624] width 56 height 30
select select "Content"
select select "flare-clubcard-boost-uk"
select select "content_editor"
select select "Spectra"
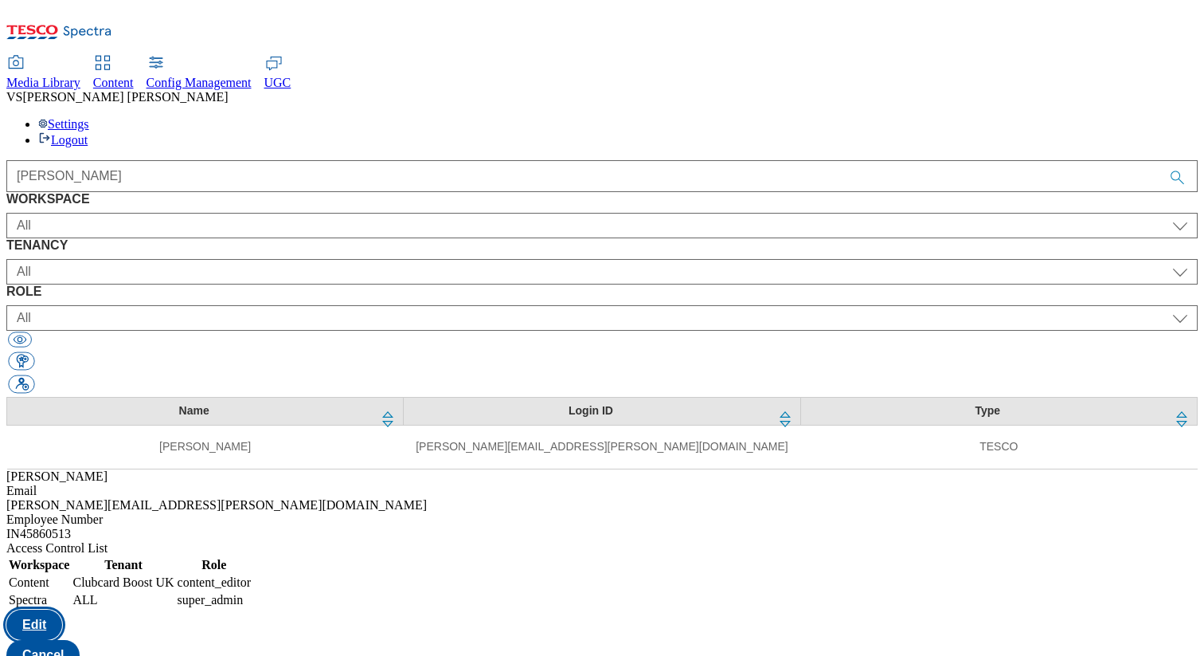
select select "ALL"
select select
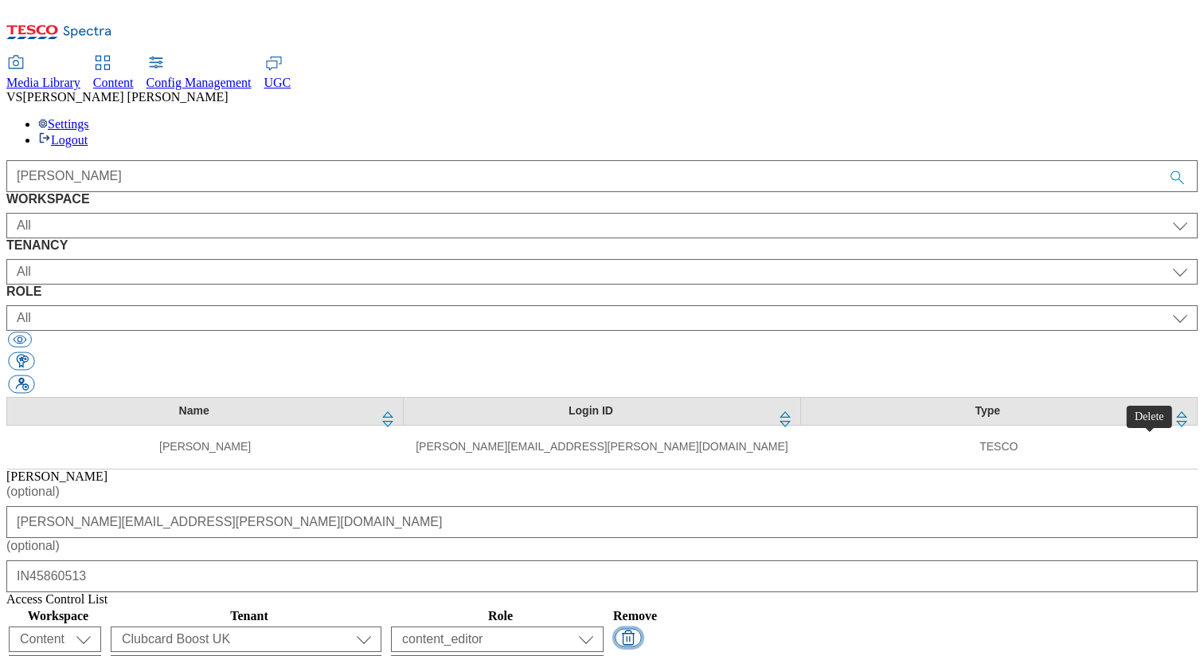
click at [641, 628] on button "button" at bounding box center [628, 637] width 26 height 18
select select "Spectra"
select select "ALL"
select select "content_designer"
select select
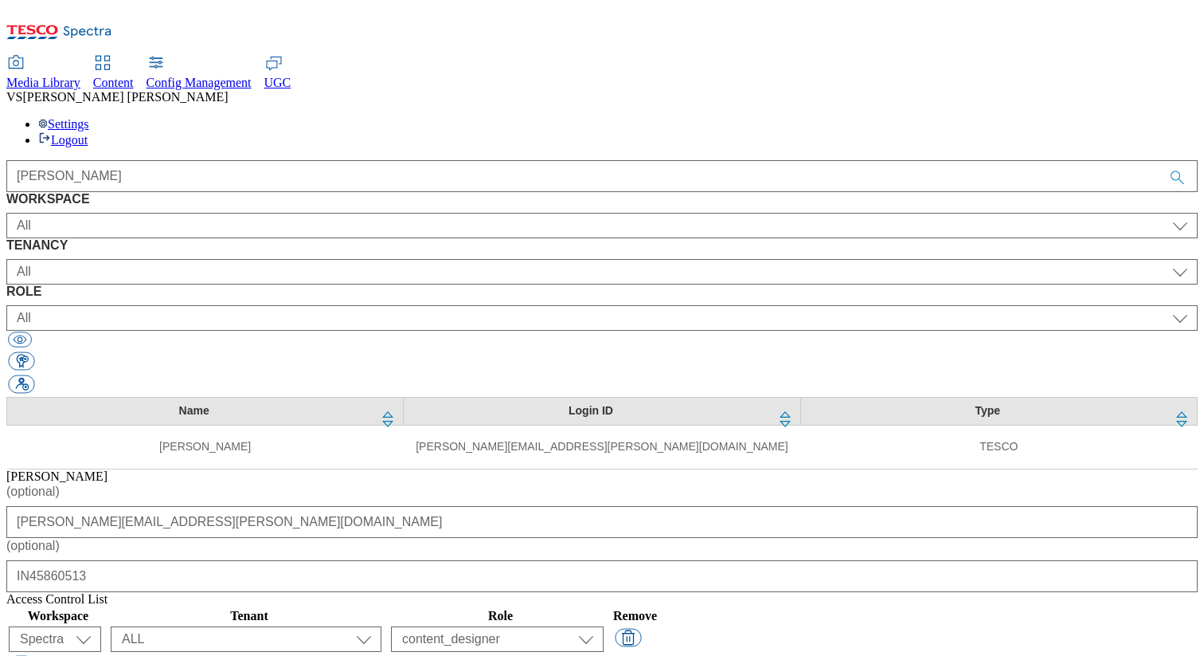
click at [618, 542] on div "( optional ) vipul.singh@tesco.com ( optional ) IN45860513 Access Control List …" at bounding box center [602, 641] width 1192 height 315
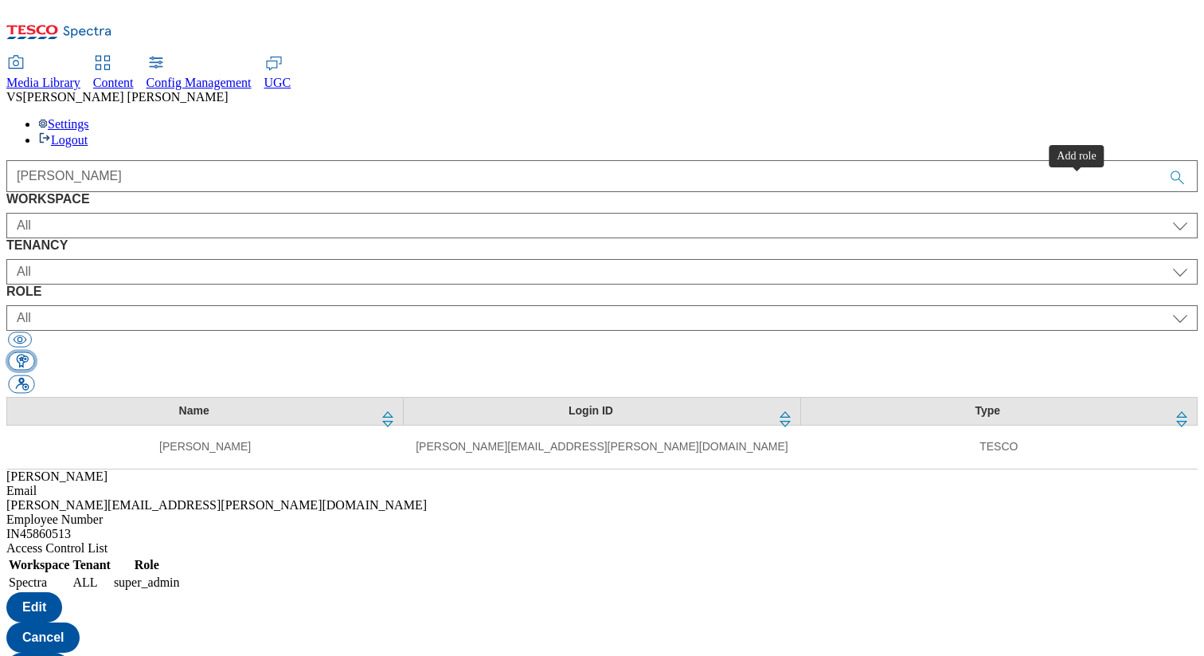
click at [34, 352] on button "button" at bounding box center [21, 361] width 26 height 18
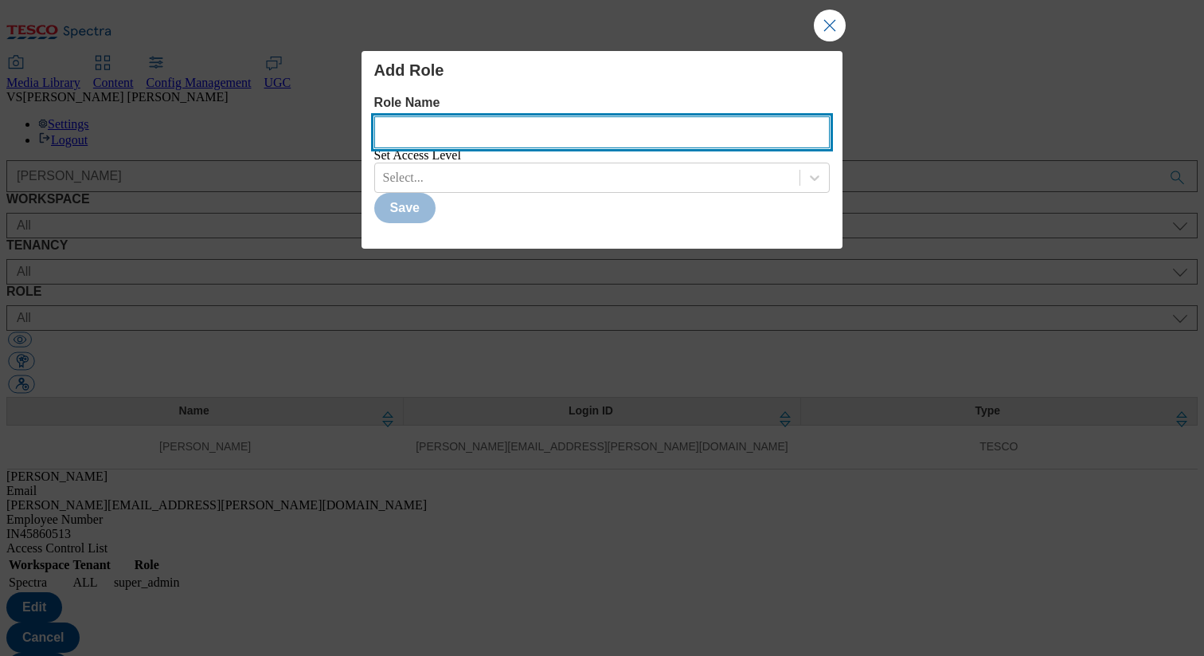
click at [754, 135] on Name "Role Name" at bounding box center [602, 132] width 456 height 32
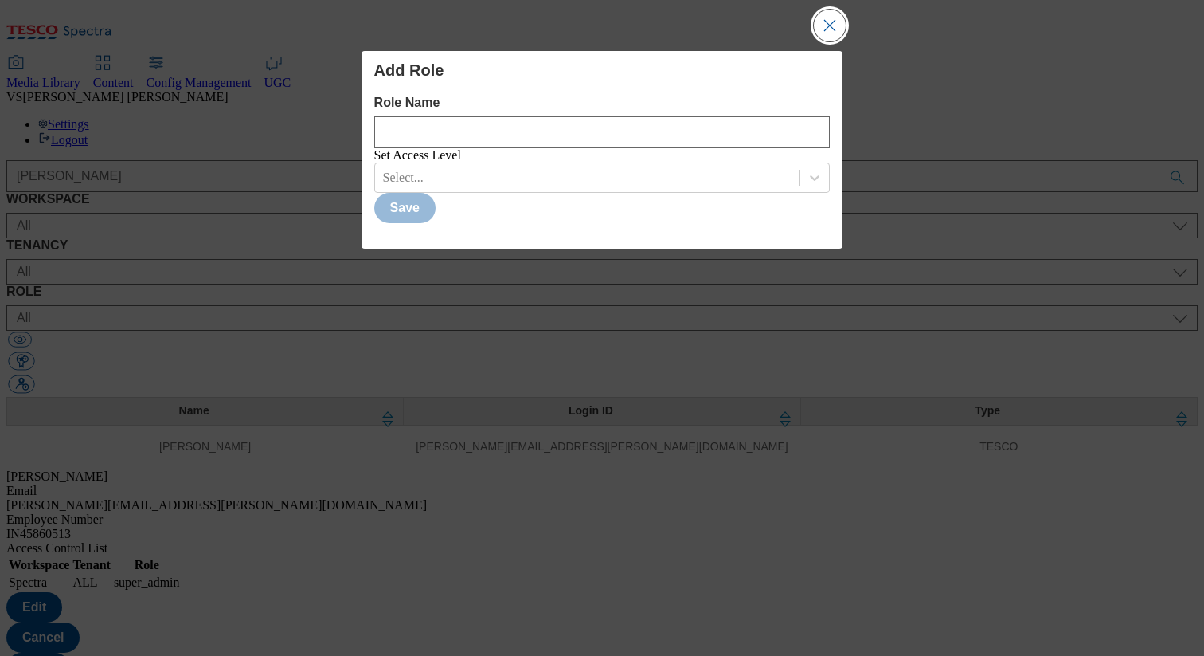
click at [832, 34] on button "Close Modal" at bounding box center [830, 26] width 32 height 32
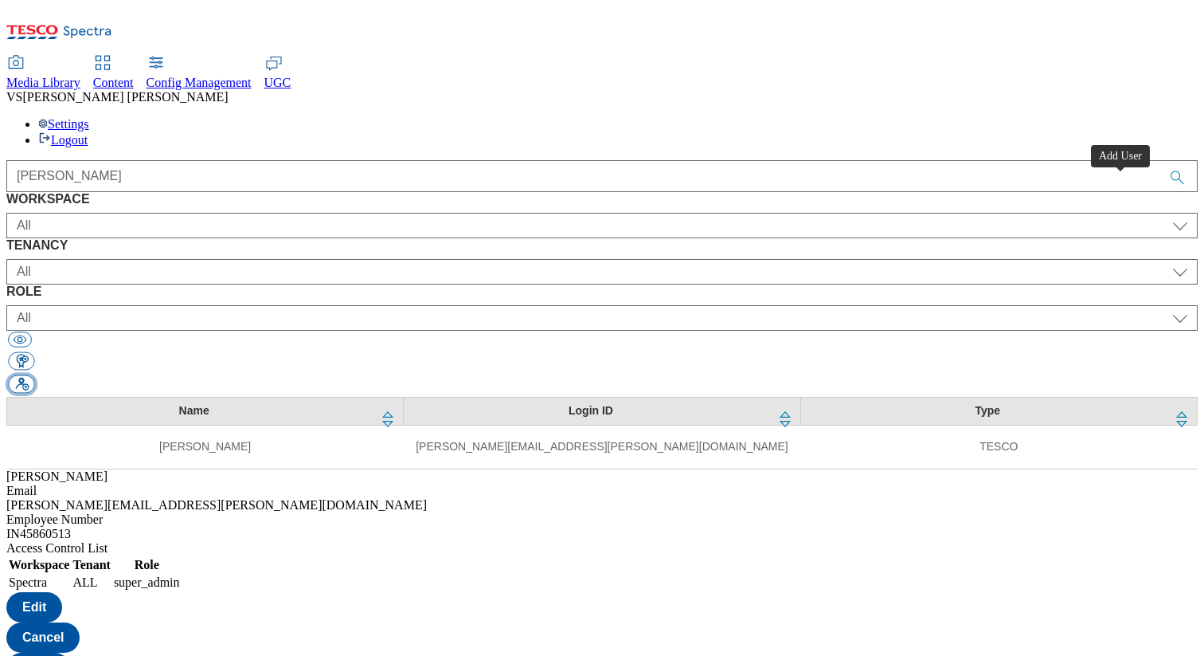
click at [34, 375] on button "button" at bounding box center [21, 384] width 26 height 18
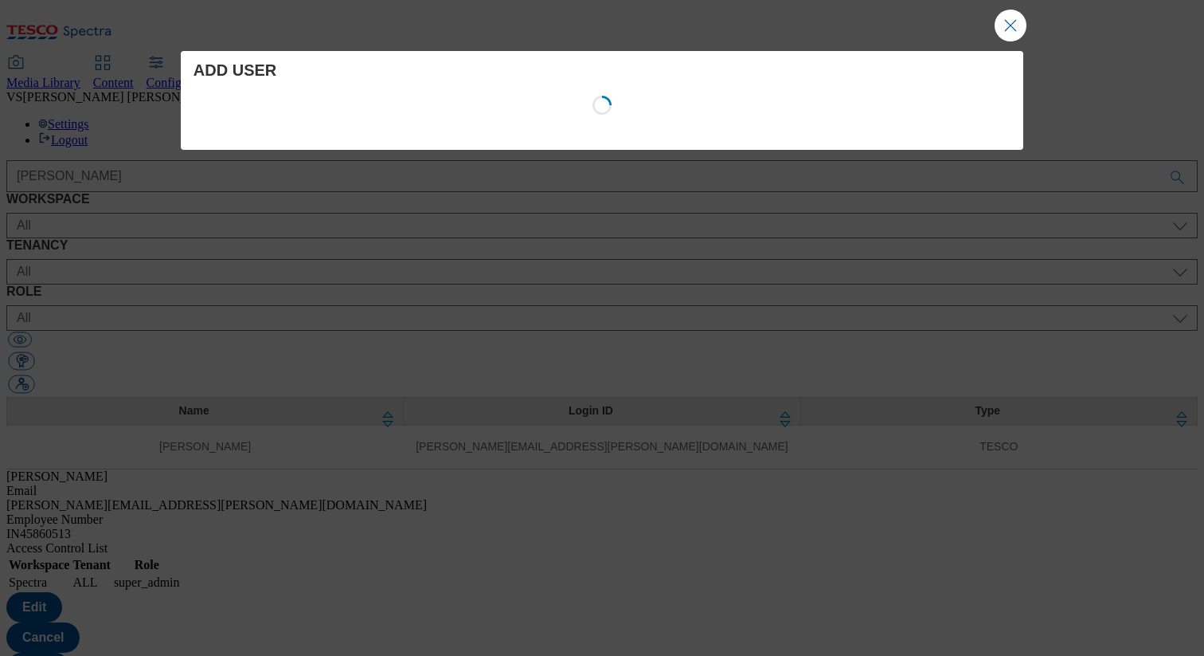
select select "Content"
select select "CZ"
select select "content_designer"
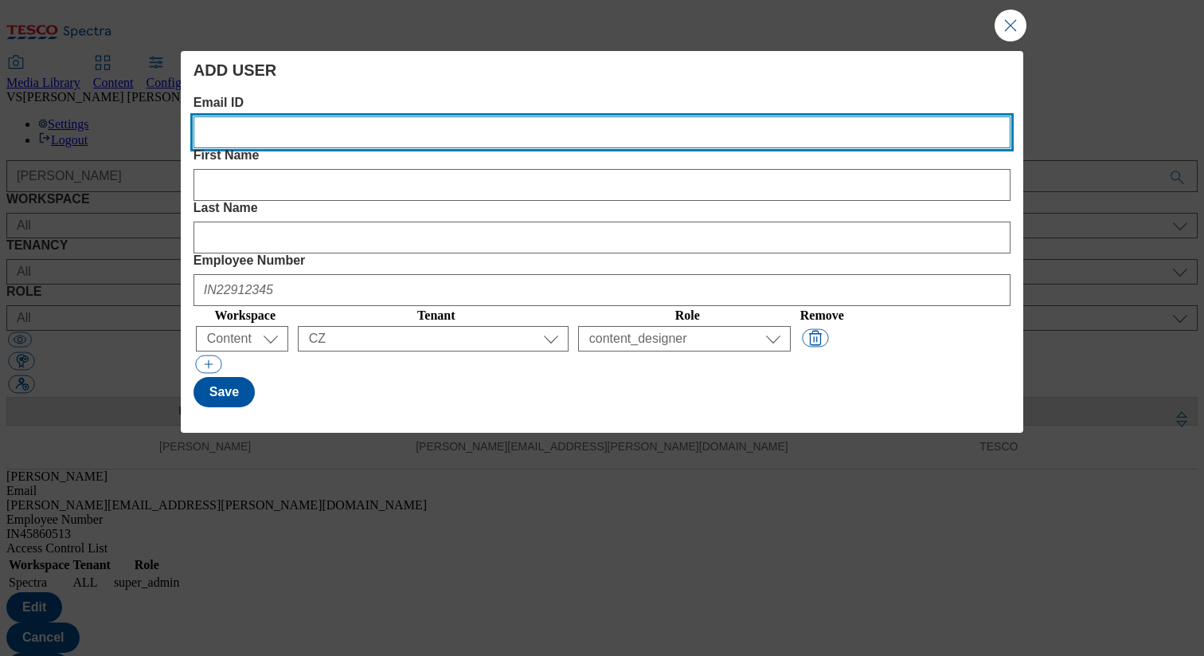
click at [323, 140] on ID "Email ID" at bounding box center [602, 132] width 817 height 32
type ID "vipul.singh@tesco.com"
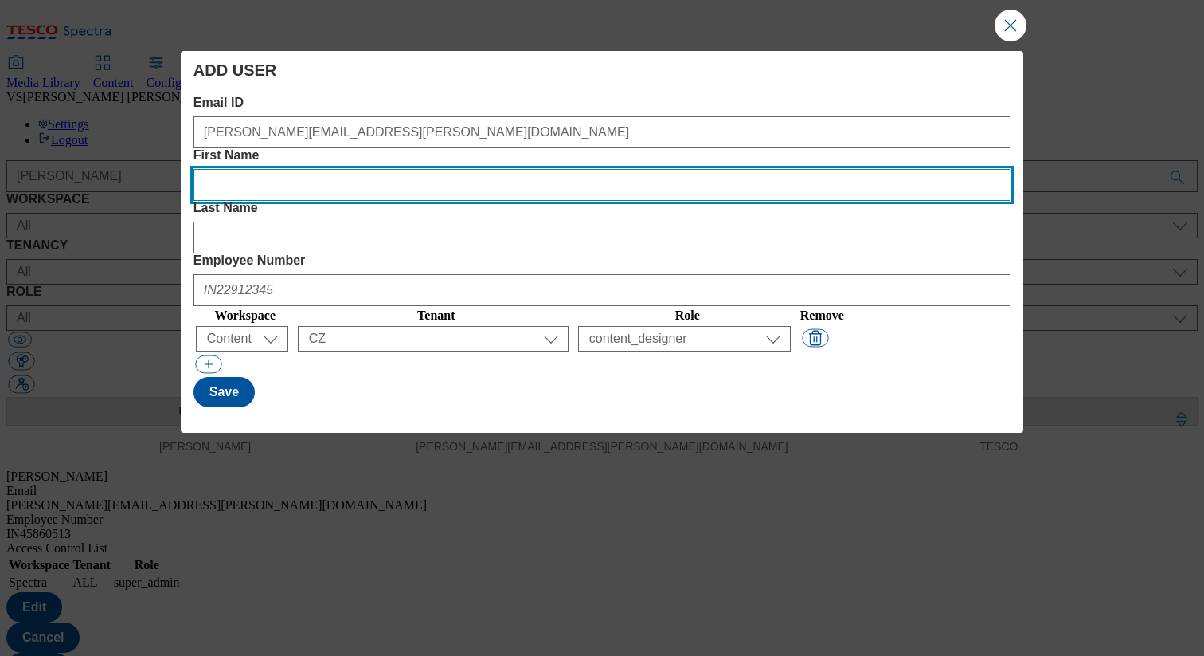
click at [433, 169] on Name "First Name" at bounding box center [602, 185] width 817 height 32
type Name "vipul"
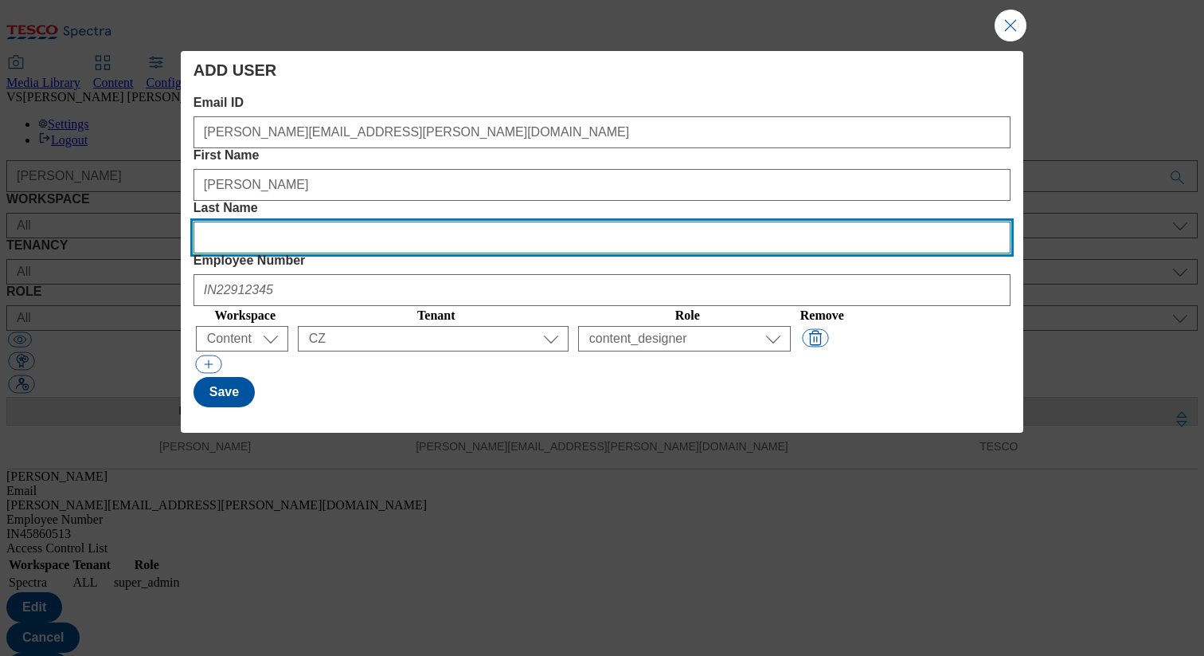
click at [689, 221] on Name "Last Name" at bounding box center [602, 237] width 817 height 32
type Name "singh"
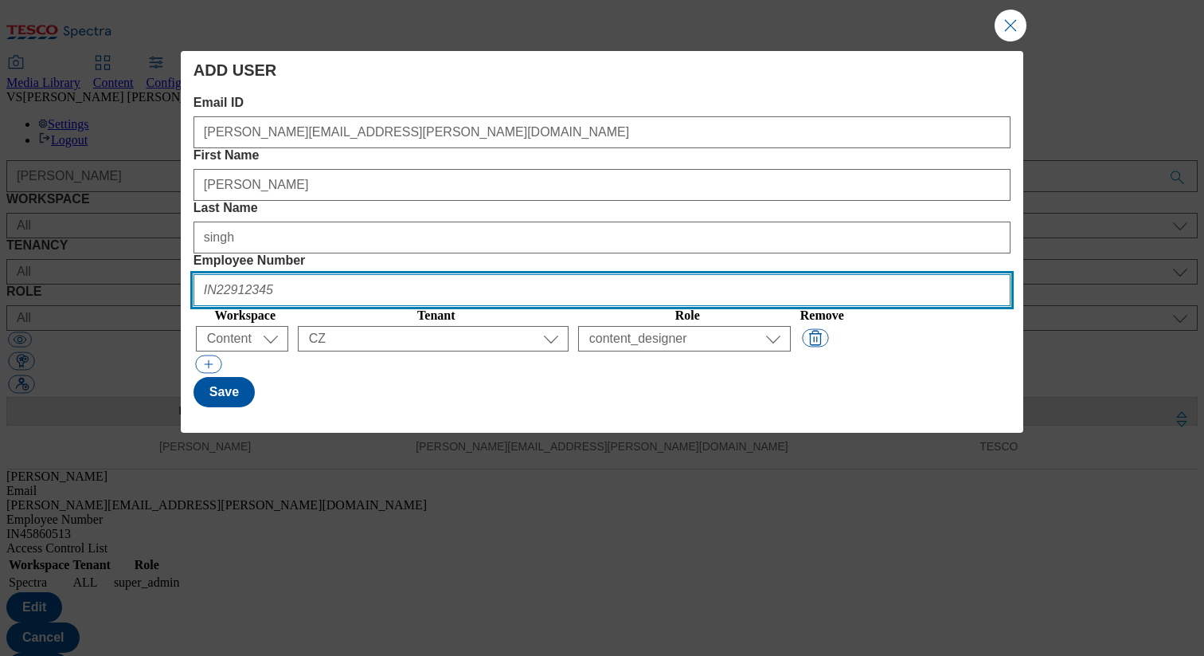
click at [838, 274] on Number "Employee Number" at bounding box center [602, 290] width 817 height 32
type Number "IN45860513"
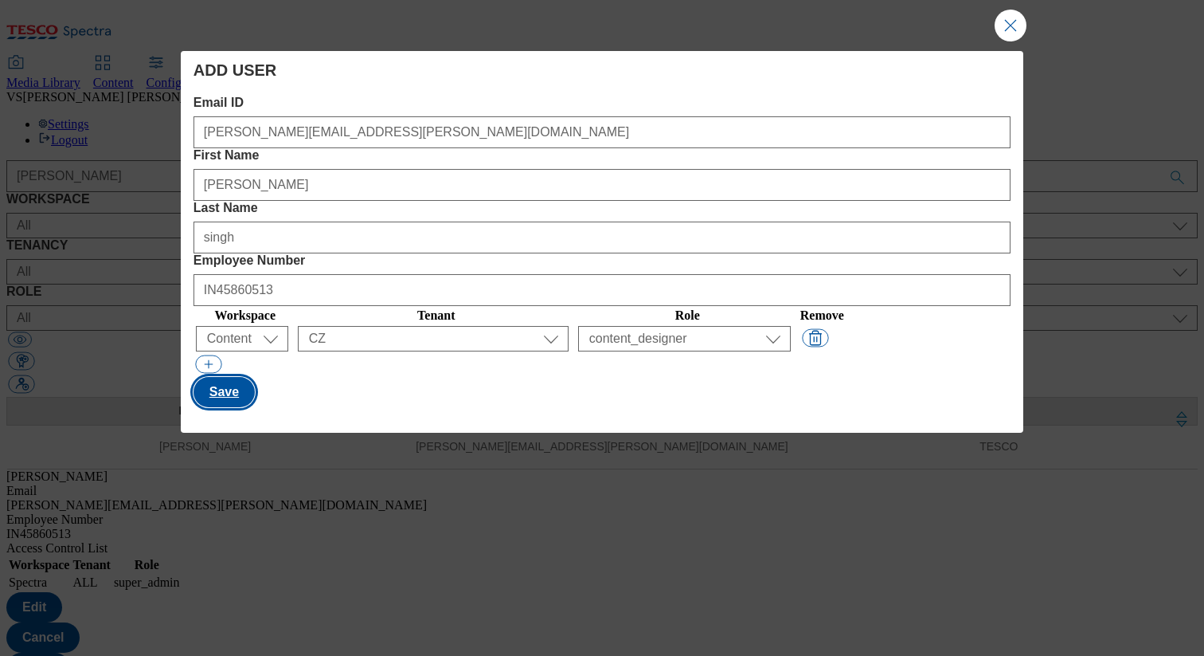
click at [237, 377] on button "Save" at bounding box center [224, 392] width 61 height 30
click at [1012, 27] on button "Close Modal" at bounding box center [1011, 26] width 32 height 32
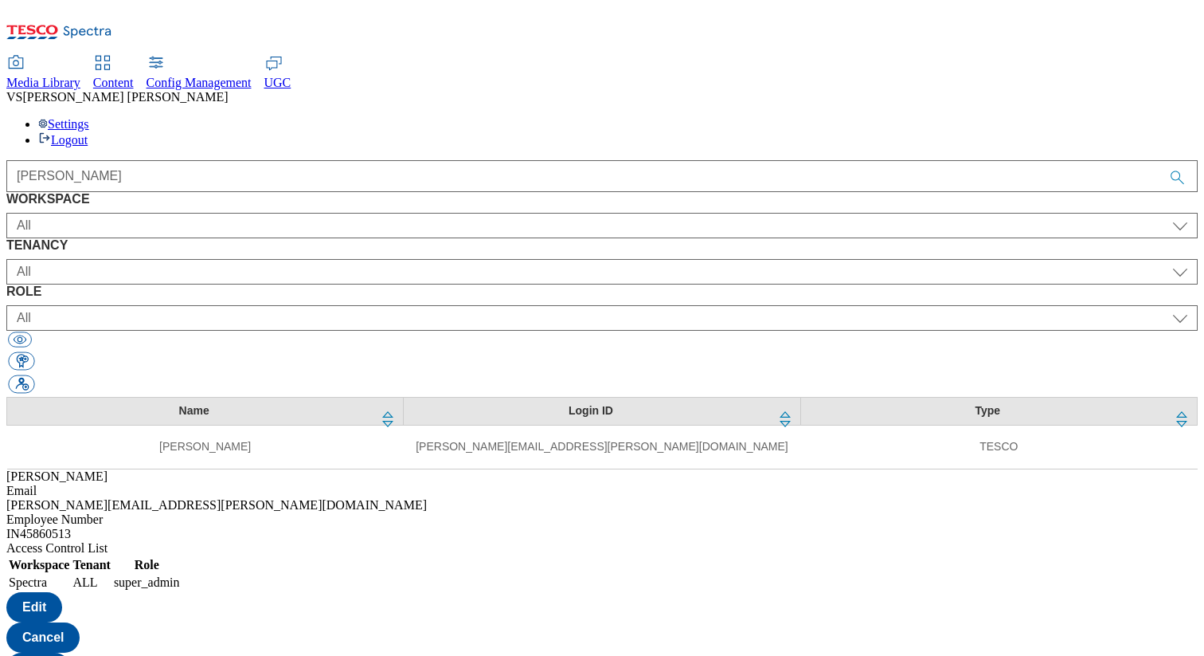
click at [292, 76] on span "UGC" at bounding box center [277, 83] width 27 height 14
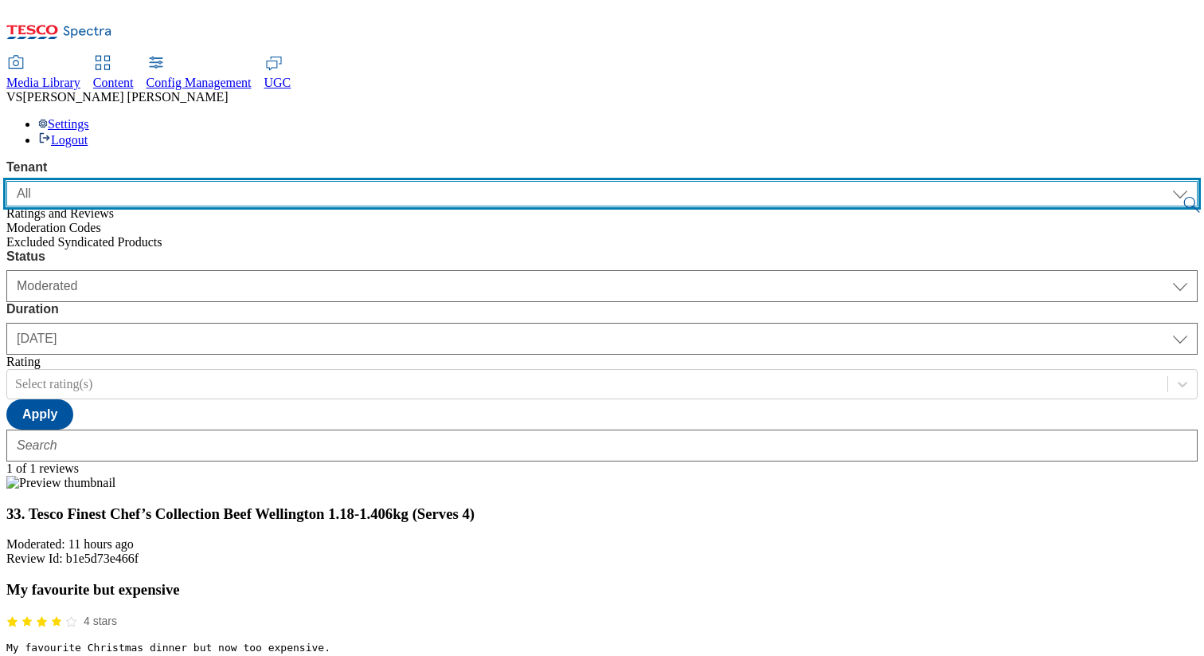
click at [169, 181] on select "ALL All CE CONFIG-CZ CONFIG-HU CONFIG-IE CONFIG-ROI CONFIG-SK CONFIG-TEST CONFI…" at bounding box center [602, 193] width 1192 height 25
select select "clubcard-boost-[GEOGRAPHIC_DATA]"
click at [6, 181] on select "ALL All CE CONFIG-CZ CONFIG-HU CONFIG-IE CONFIG-ROI CONFIG-SK CONFIG-TEST CONFI…" at bounding box center [602, 193] width 1192 height 25
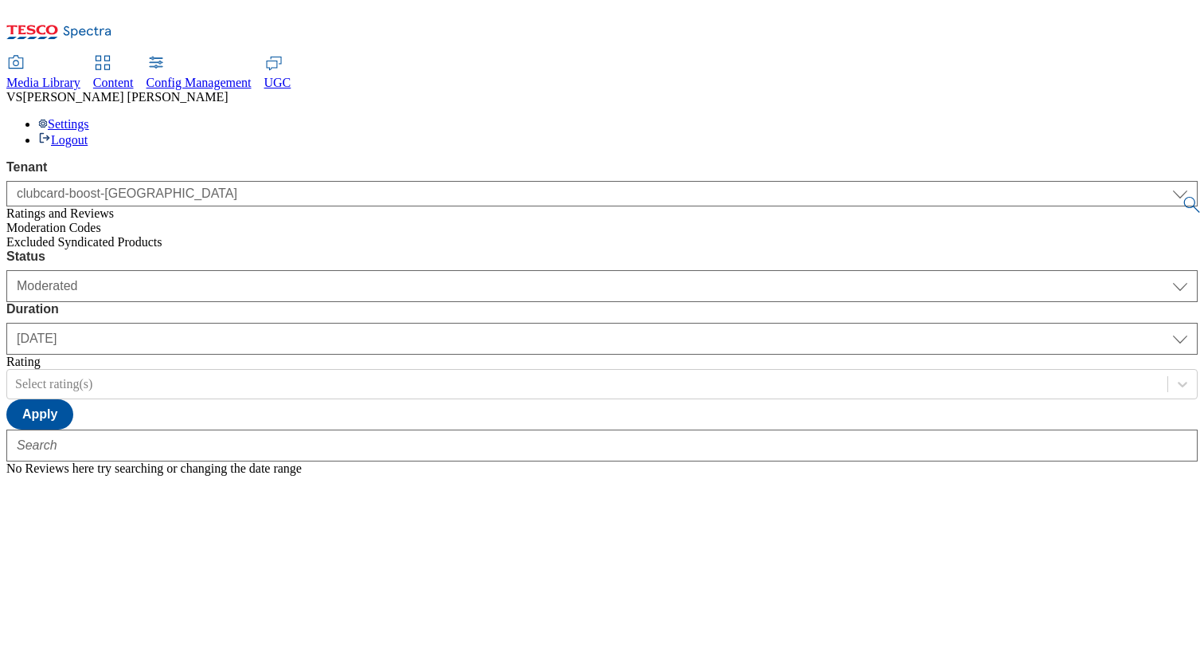
click at [209, 249] on div "Status Moderated Approved Rejected Moderated Duration yesterday last7days last3…" at bounding box center [602, 362] width 1192 height 226
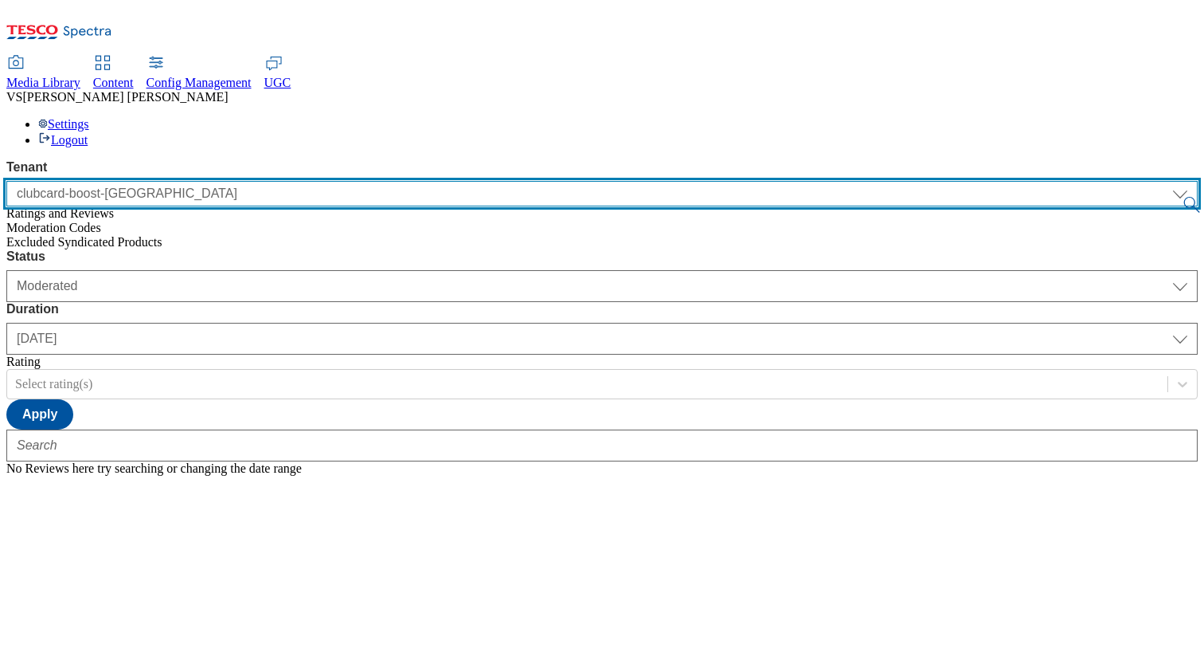
click at [185, 181] on select "ALL All CE CONFIG-CZ CONFIG-HU CONFIG-IE CONFIG-ROI CONFIG-SK CONFIG-TEST CONFI…" at bounding box center [602, 193] width 1192 height 25
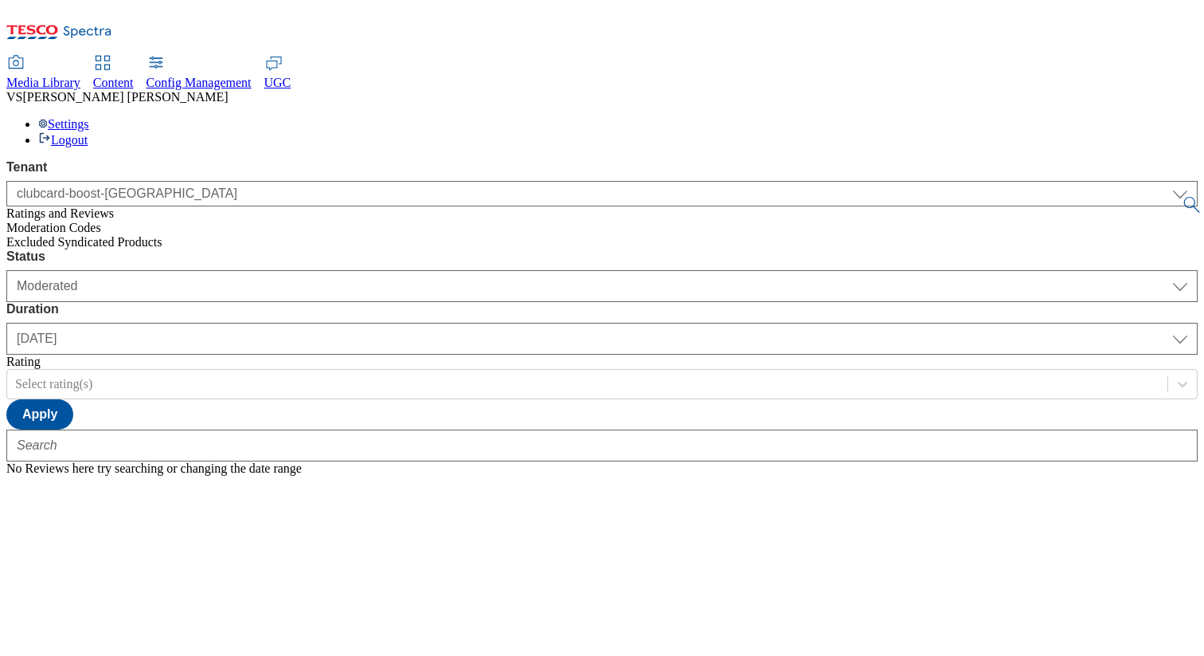
click at [206, 160] on div "Tenant ALL All CE CONFIG-CZ CONFIG-HU CONFIG-IE CONFIG-ROI CONFIG-SK CONFIG-TES…" at bounding box center [602, 317] width 1192 height 315
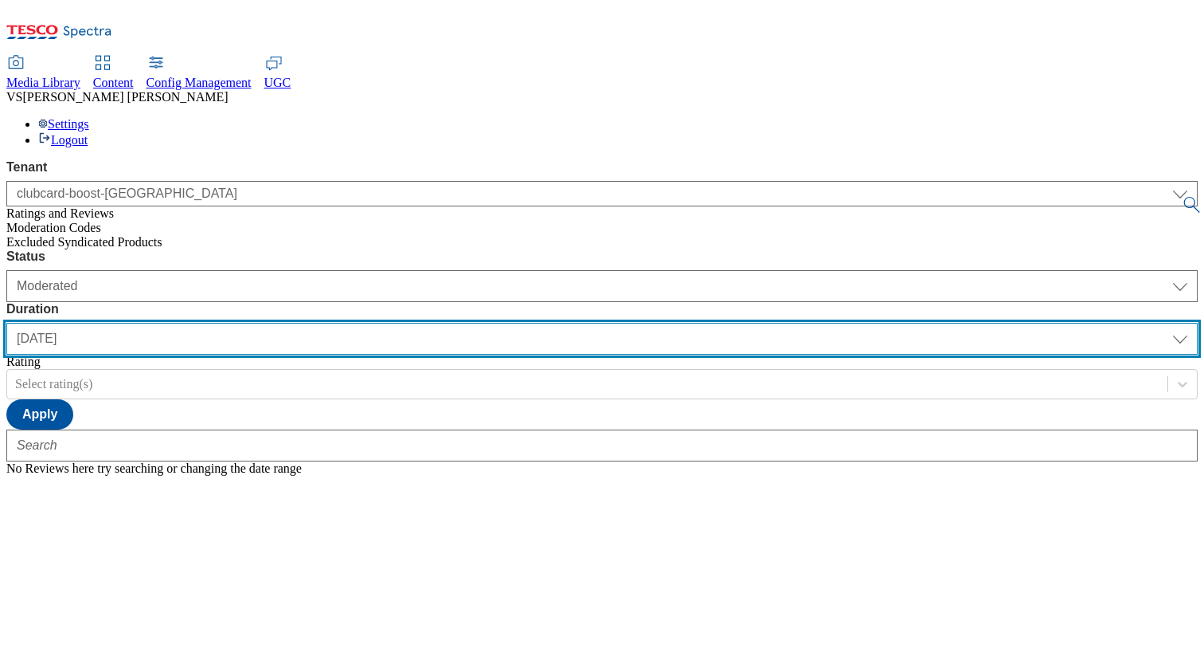
click at [515, 323] on select "yesterday last7days last30days All custom" at bounding box center [602, 339] width 1192 height 32
select select "All"
click at [376, 323] on select "yesterday last7days last30days All custom" at bounding box center [602, 339] width 1192 height 32
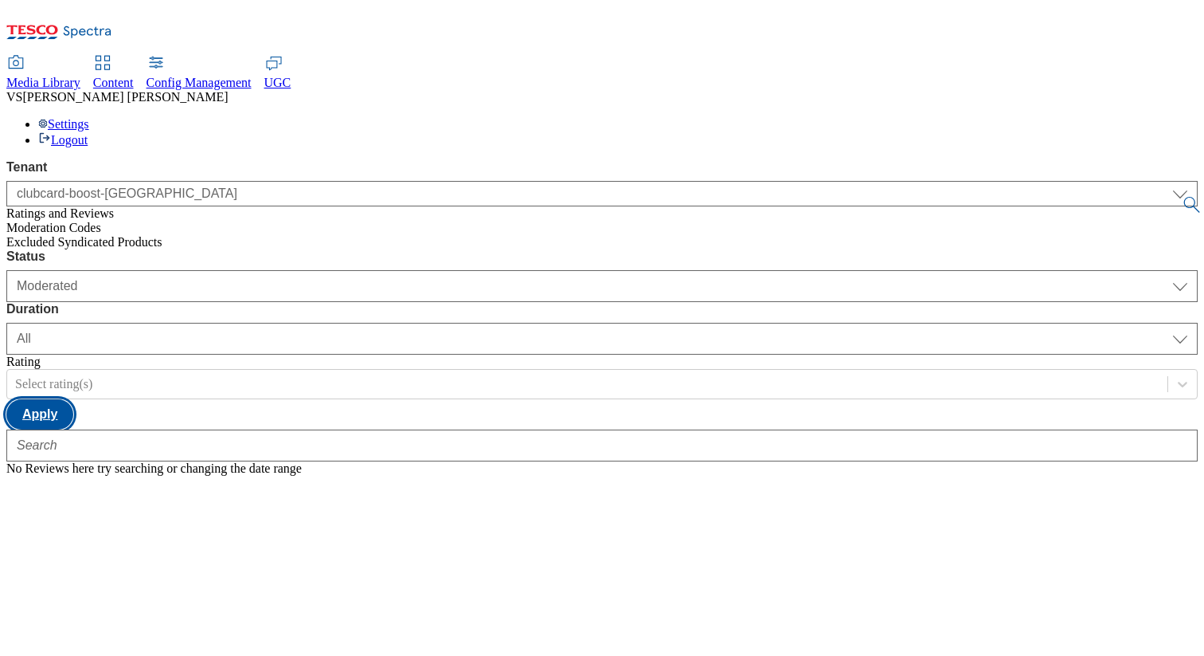
click at [73, 399] on button "Apply" at bounding box center [39, 414] width 67 height 30
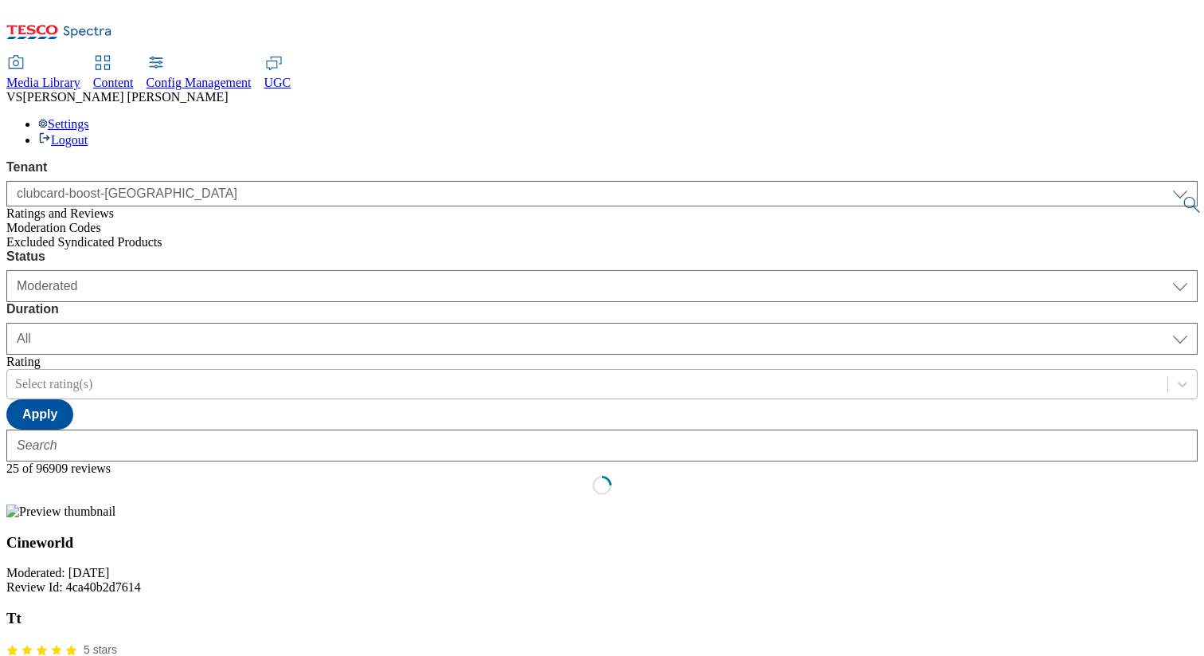
click at [630, 375] on div at bounding box center [587, 384] width 1145 height 18
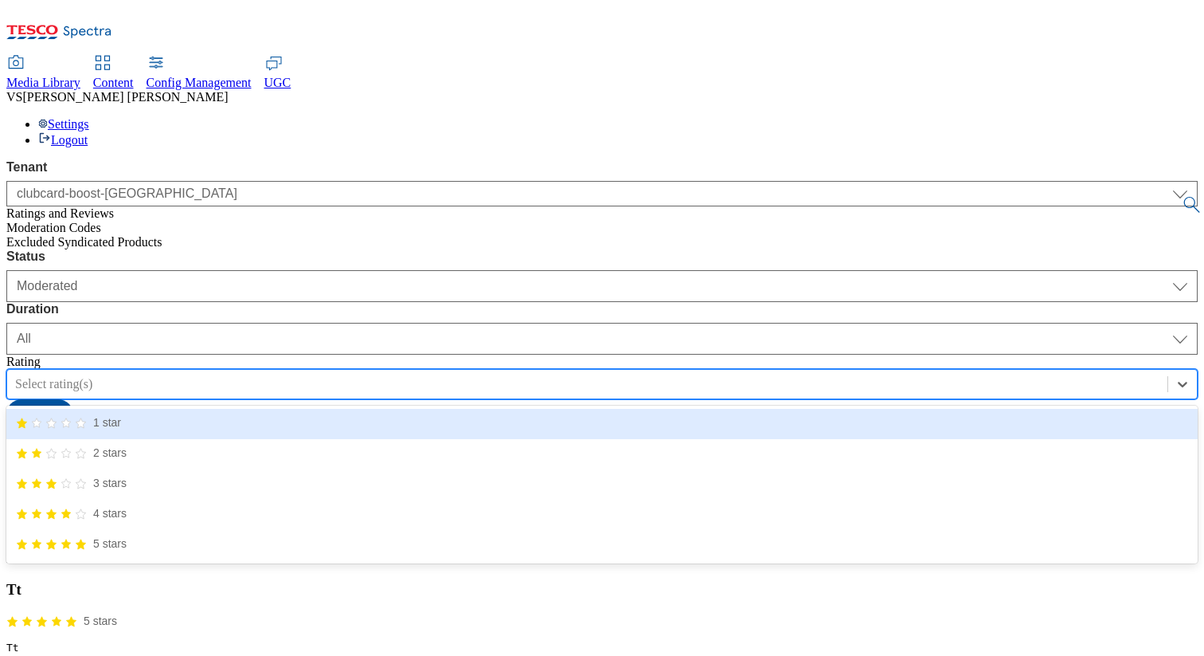
click at [121, 415] on div "1 star" at bounding box center [68, 422] width 105 height 14
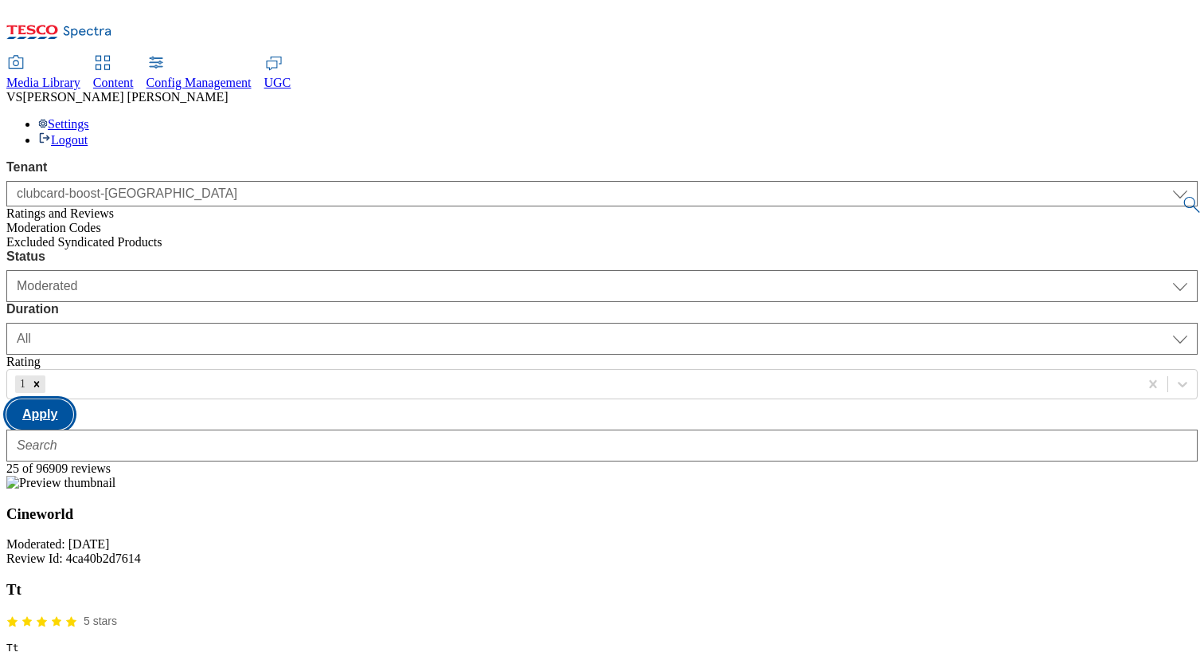
click at [73, 399] on button "Apply" at bounding box center [39, 414] width 67 height 30
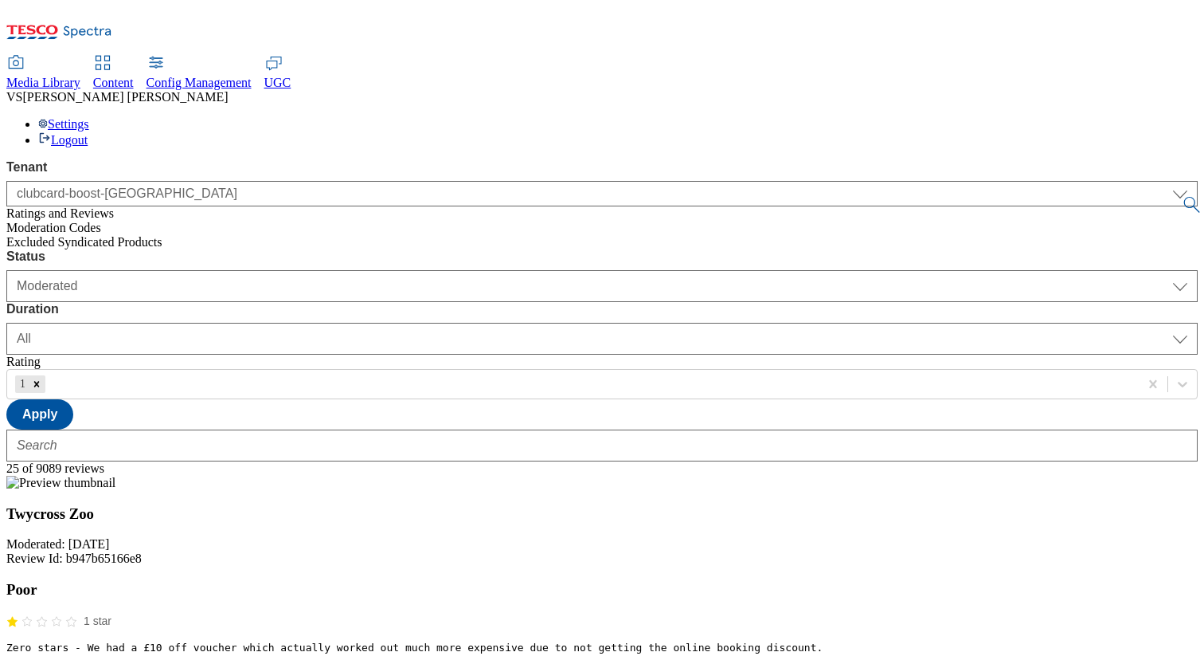
scroll to position [2081, 0]
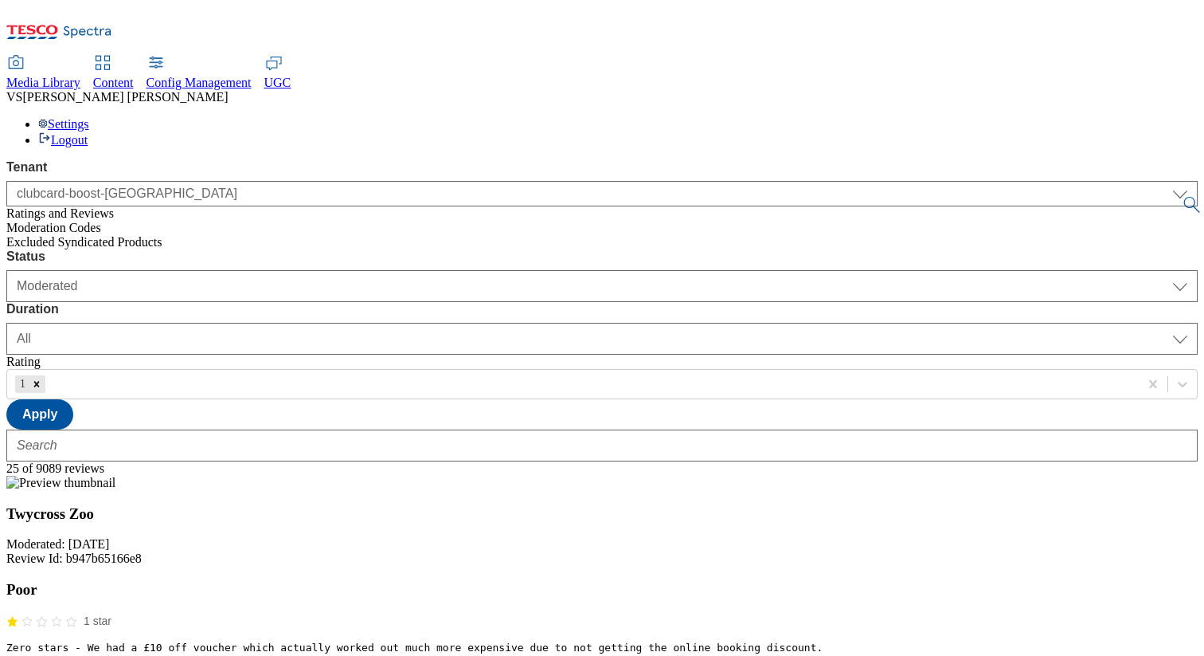
click at [73, 221] on span "Moderation Codes" at bounding box center [53, 228] width 95 height 14
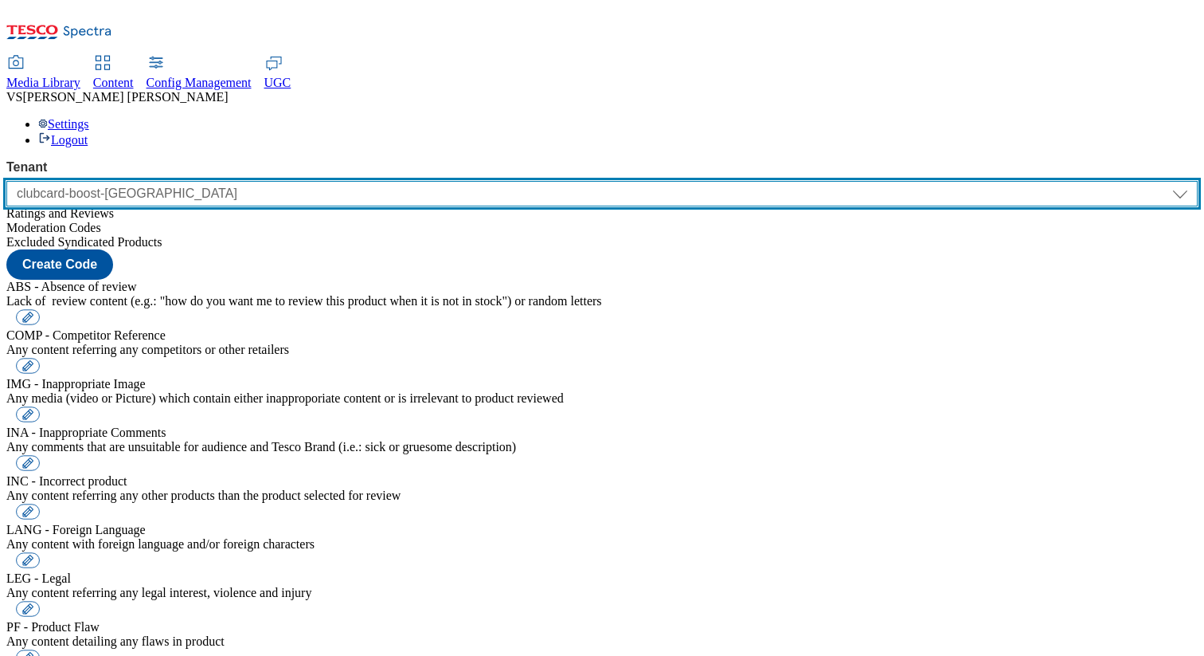
click at [155, 181] on select "ALL All CE CONFIG-CZ CONFIG-HU CONFIG-IE CONFIG-ROI CONFIG-SK CONFIG-TEST CONFI…" at bounding box center [602, 193] width 1192 height 25
click at [6, 181] on select "ALL All CE CONFIG-CZ CONFIG-HU CONFIG-IE CONFIG-ROI CONFIG-SK CONFIG-TEST CONFI…" at bounding box center [602, 193] width 1192 height 25
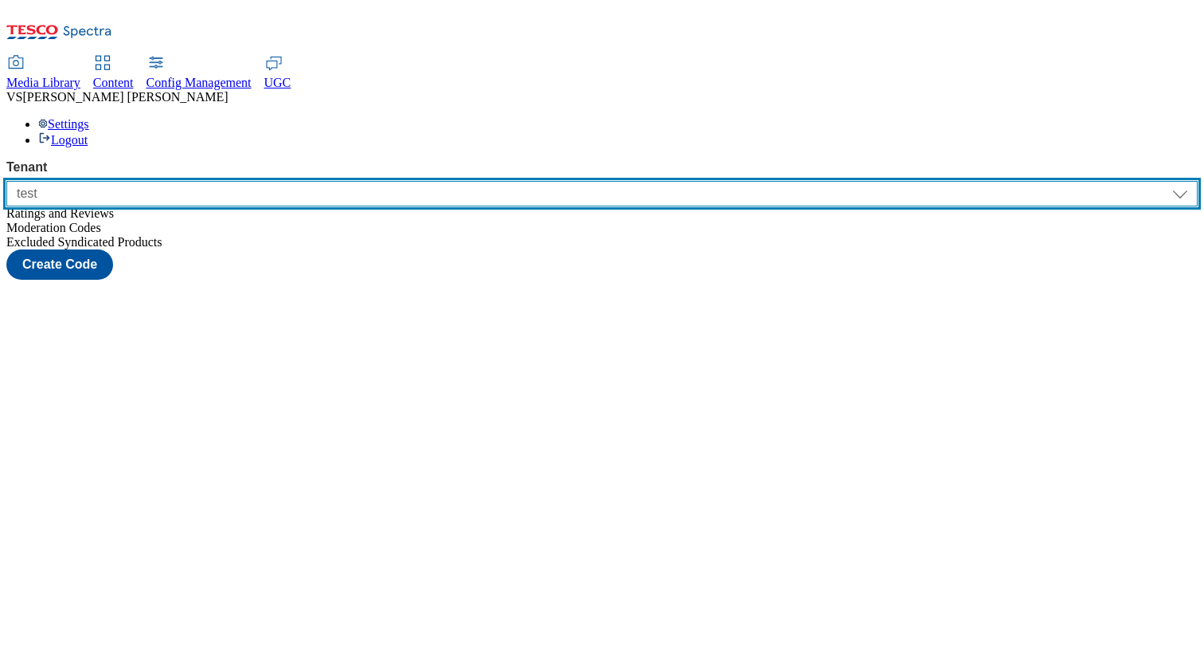
click at [129, 181] on select "ALL All CE CONFIG-CZ CONFIG-HU CONFIG-IE CONFIG-ROI CONFIG-SK CONFIG-TEST CONFI…" at bounding box center [602, 193] width 1192 height 25
select select "flare-test"
click at [6, 181] on select "ALL All CE CONFIG-CZ CONFIG-HU CONFIG-IE CONFIG-ROI CONFIG-SK CONFIG-TEST CONFI…" at bounding box center [602, 193] width 1192 height 25
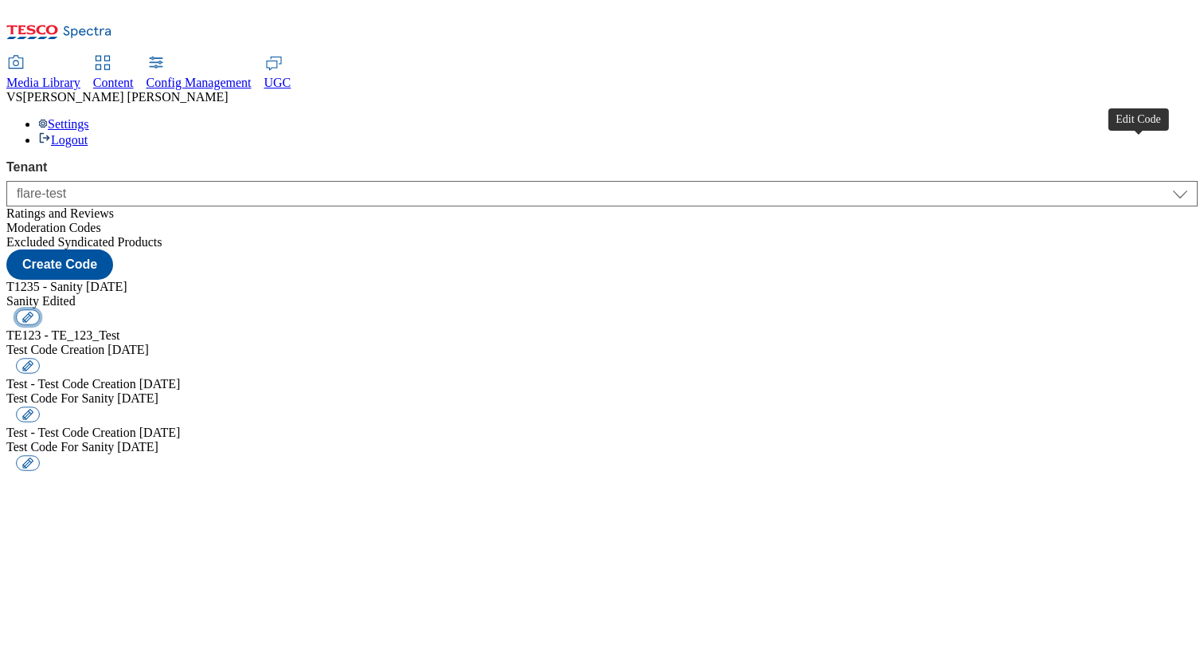
click at [40, 309] on button "button" at bounding box center [28, 316] width 24 height 15
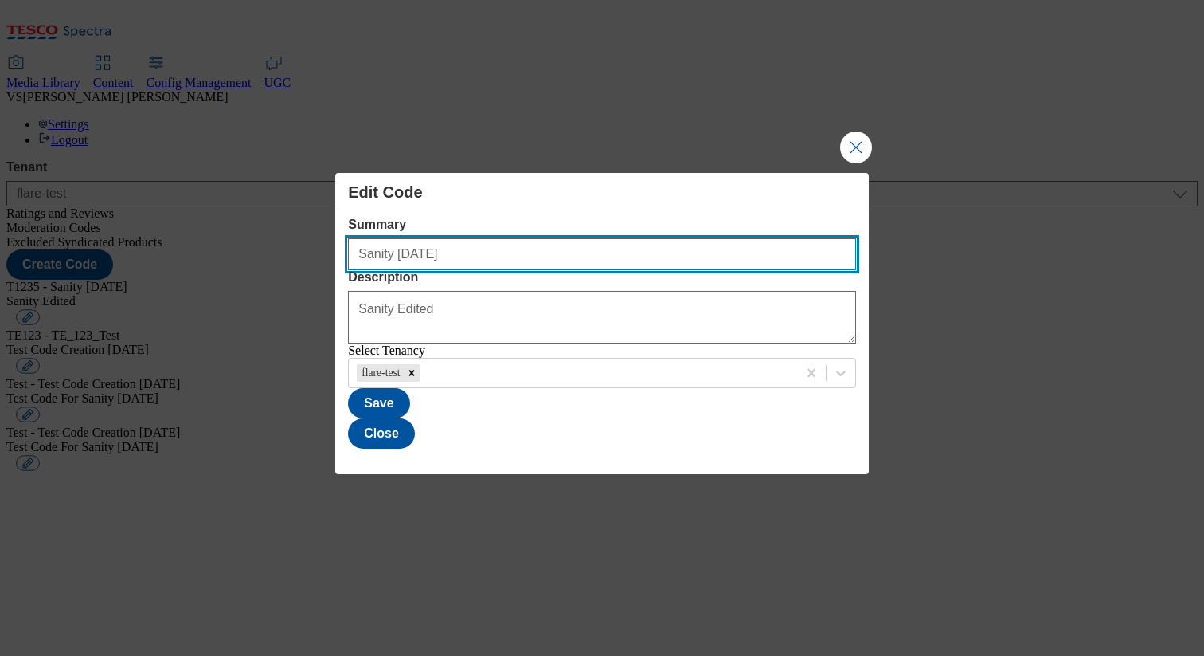
click at [560, 238] on input "Sanity [DATE]" at bounding box center [602, 254] width 508 height 32
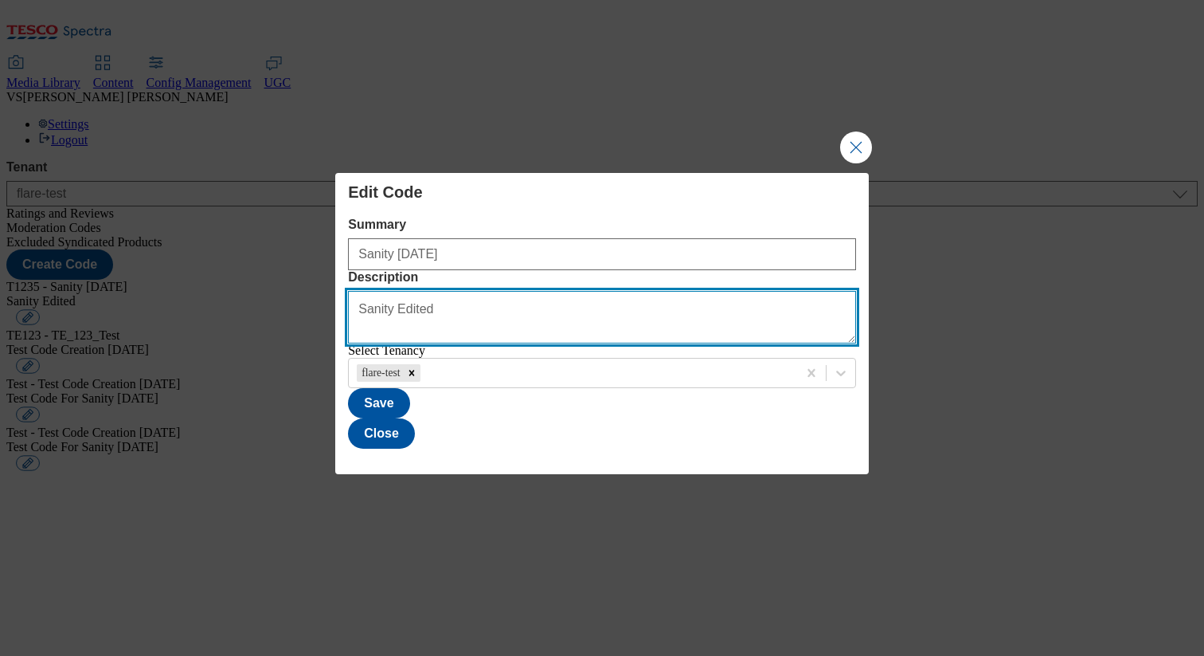
click at [519, 291] on textarea "Sanity Edited" at bounding box center [602, 317] width 508 height 53
click at [410, 291] on textarea "Sanity Edited" at bounding box center [602, 317] width 508 height 53
type textarea "Sanity"
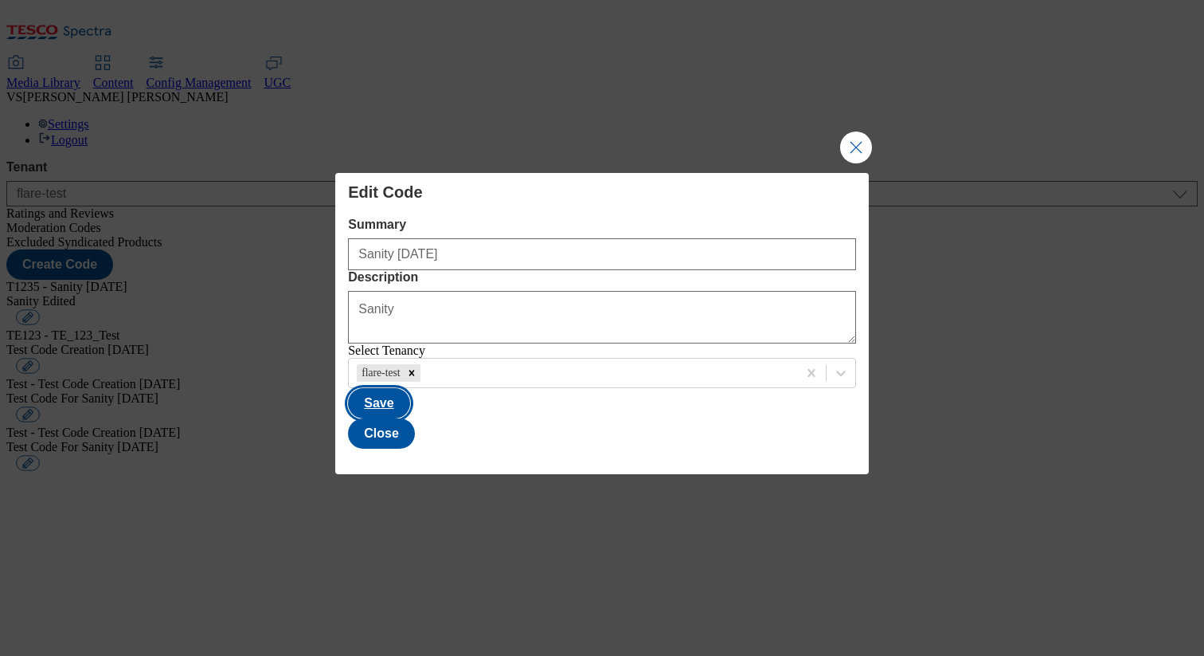
click at [409, 418] on button "Save" at bounding box center [378, 403] width 61 height 30
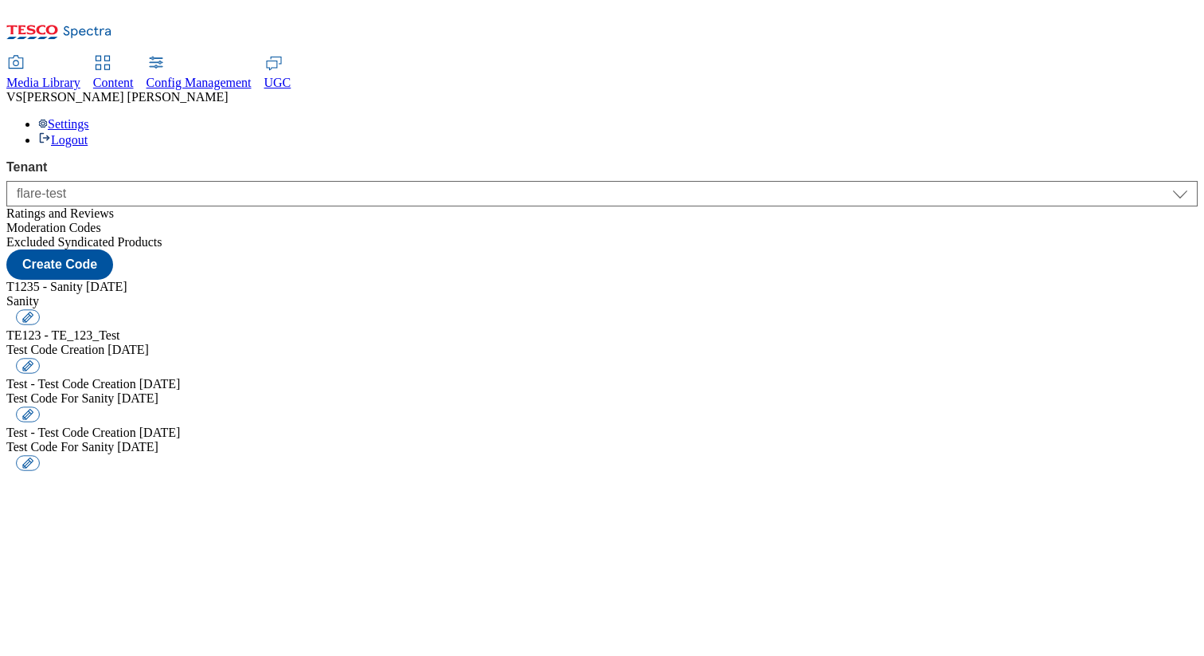
click at [123, 235] on span "Excluded Syndicated Products" at bounding box center [84, 242] width 156 height 14
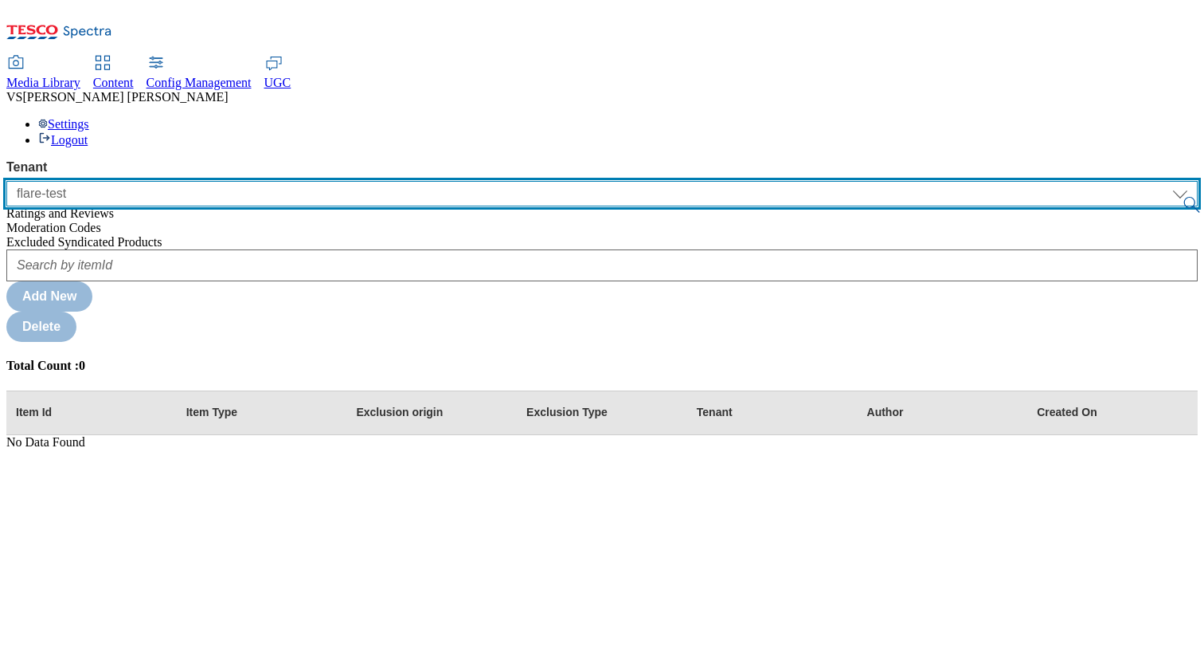
click at [149, 181] on select "ALL All CE CONFIG-CZ CONFIG-HU CONFIG-IE CONFIG-ROI CONFIG-SK CONFIG-TEST CONFI…" at bounding box center [602, 193] width 1192 height 25
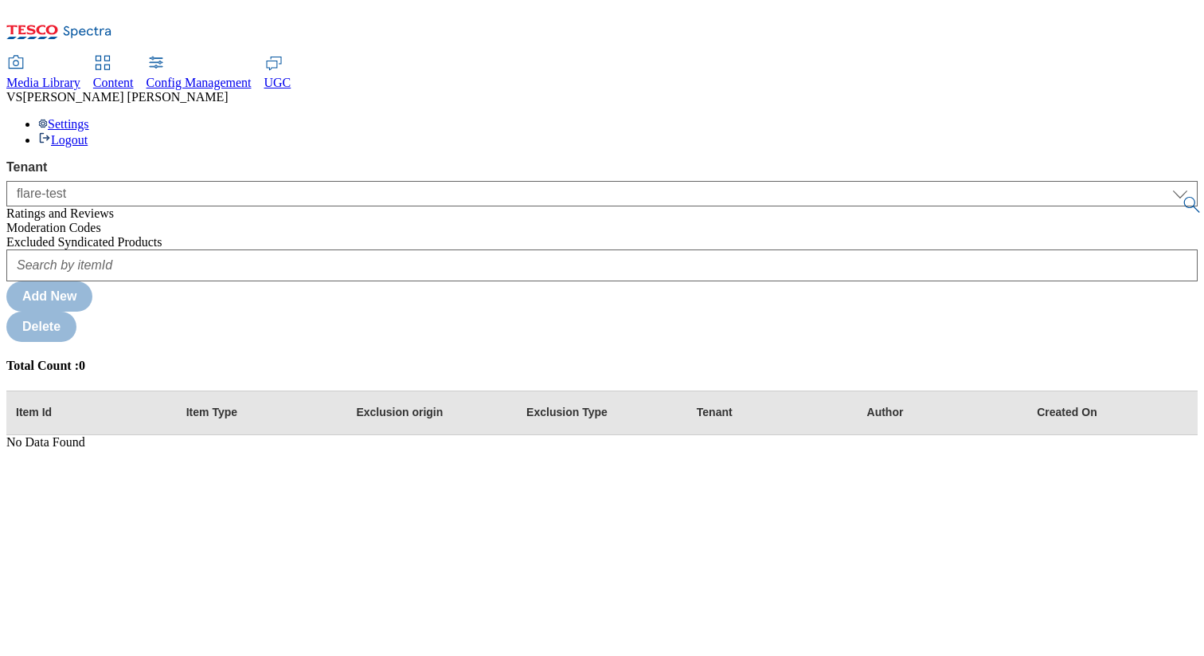
click at [134, 76] on span "Content" at bounding box center [113, 83] width 41 height 14
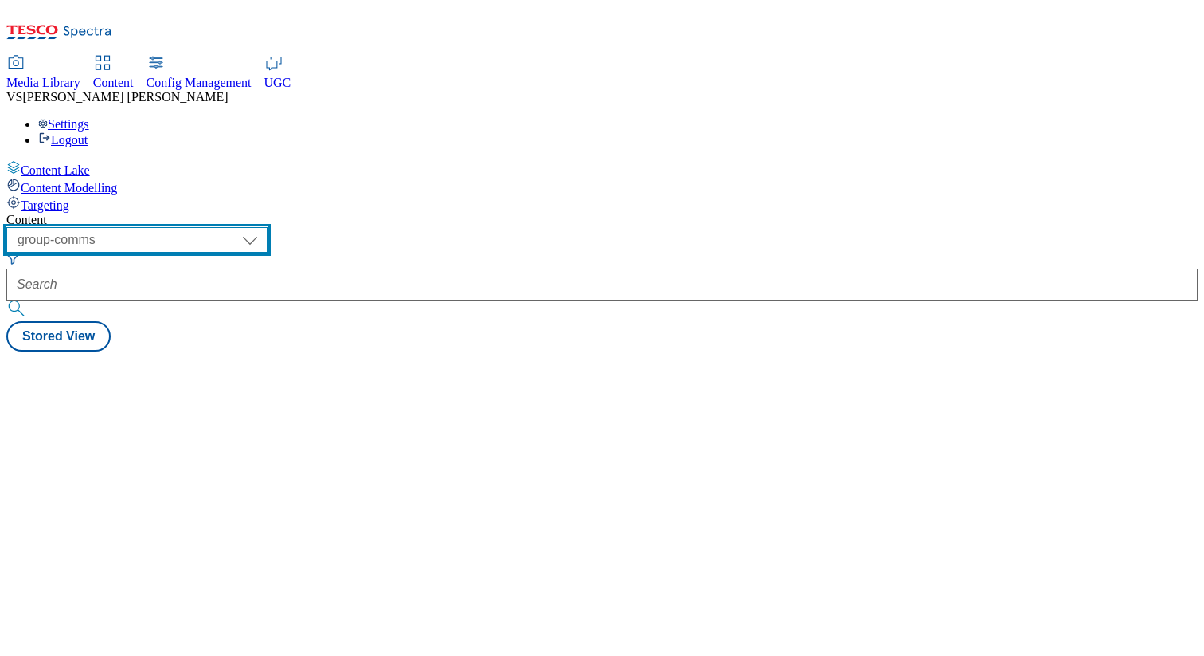
click at [268, 227] on select "dotcom-cz dotcom-hu dotcom-sk fnf-uk ghs-roi ghs-uk group-comms ighs-cz ighs-hu…" at bounding box center [136, 239] width 261 height 25
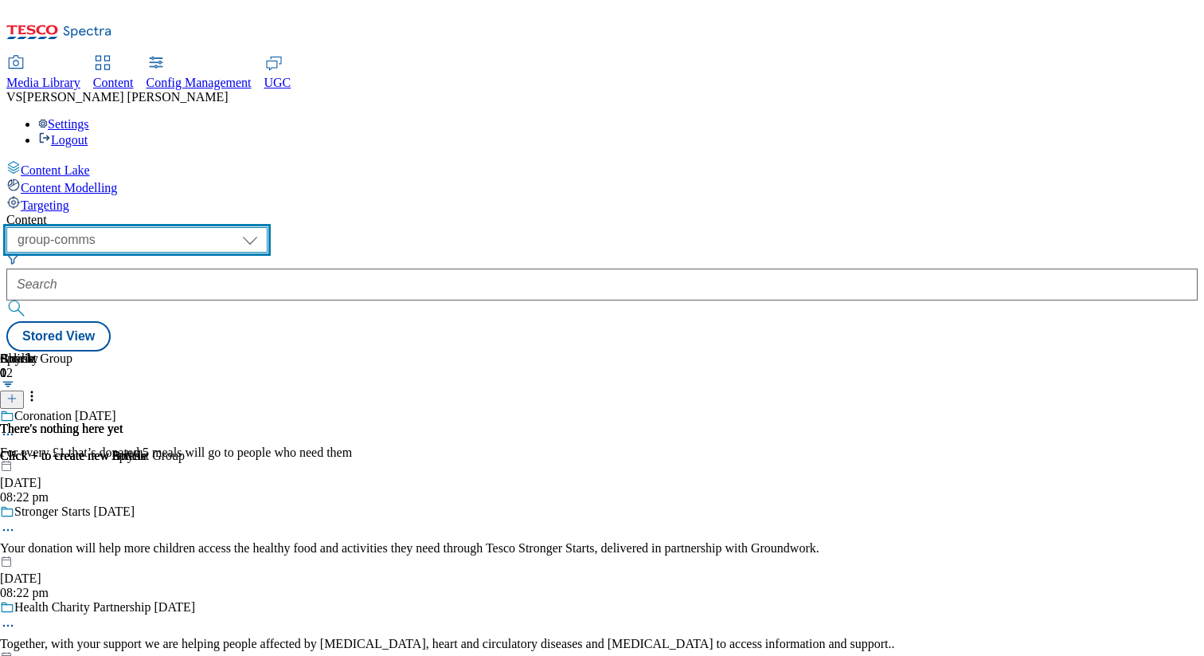
click at [207, 227] on select "dotcom-cz dotcom-hu dotcom-sk fnf-uk ghs-roi ghs-uk group-comms ighs-cz ighs-hu…" at bounding box center [136, 239] width 261 height 25
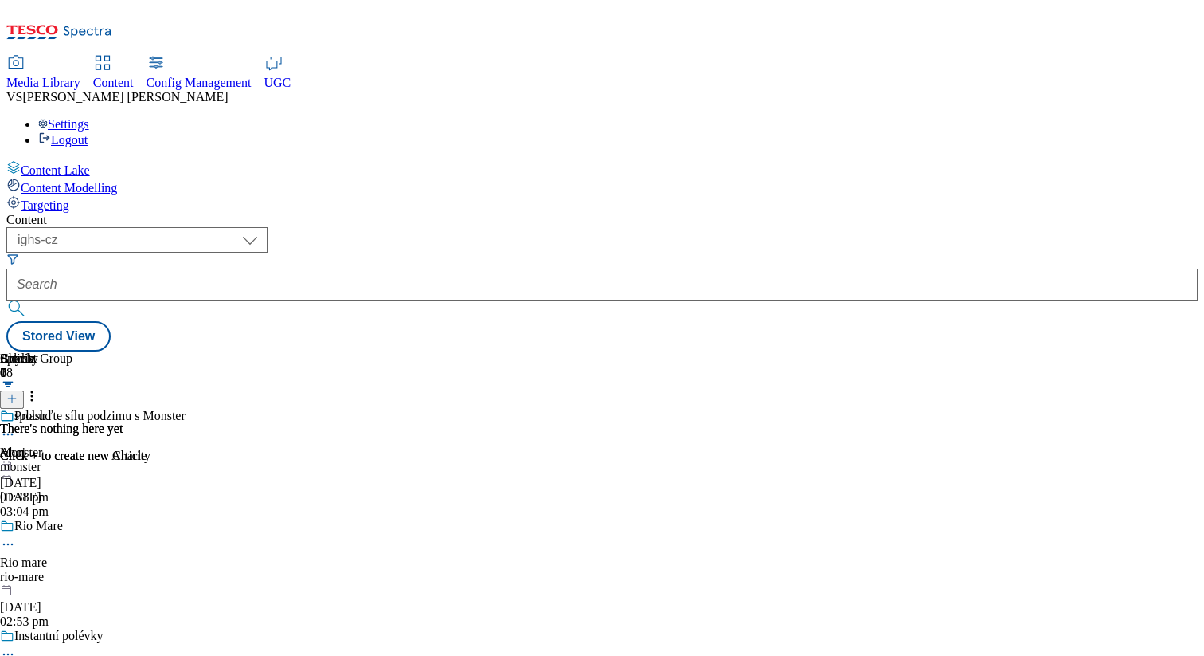
click at [266, 460] on div "monster" at bounding box center [133, 467] width 266 height 14
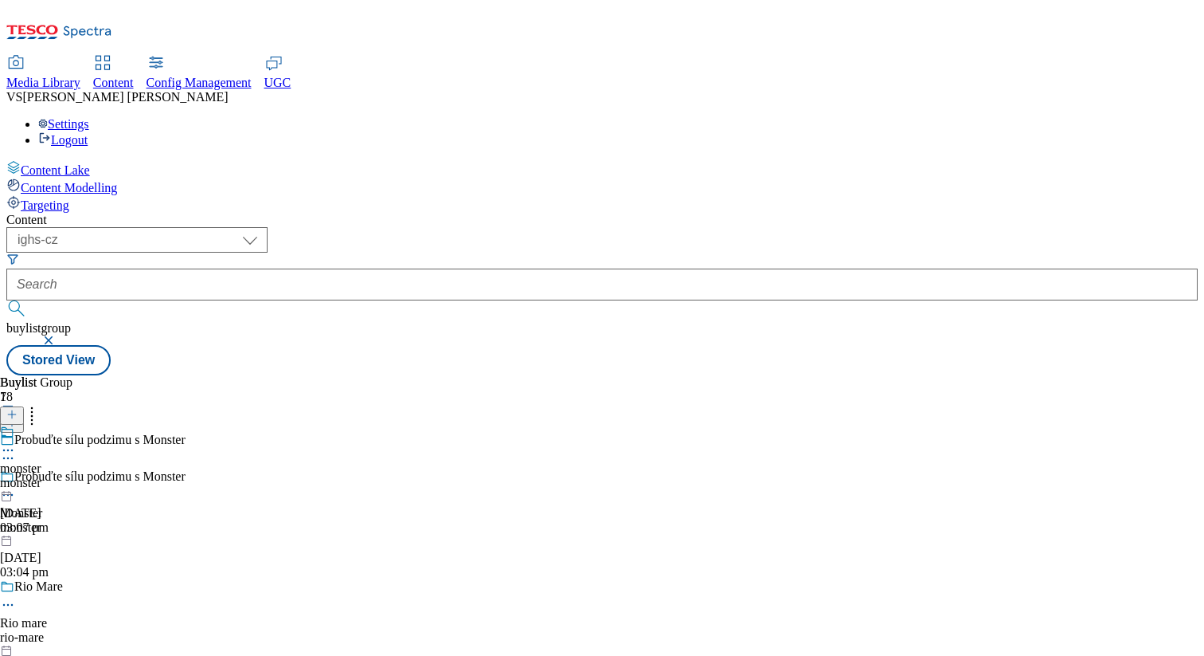
click at [14, 449] on circle at bounding box center [12, 450] width 2 height 2
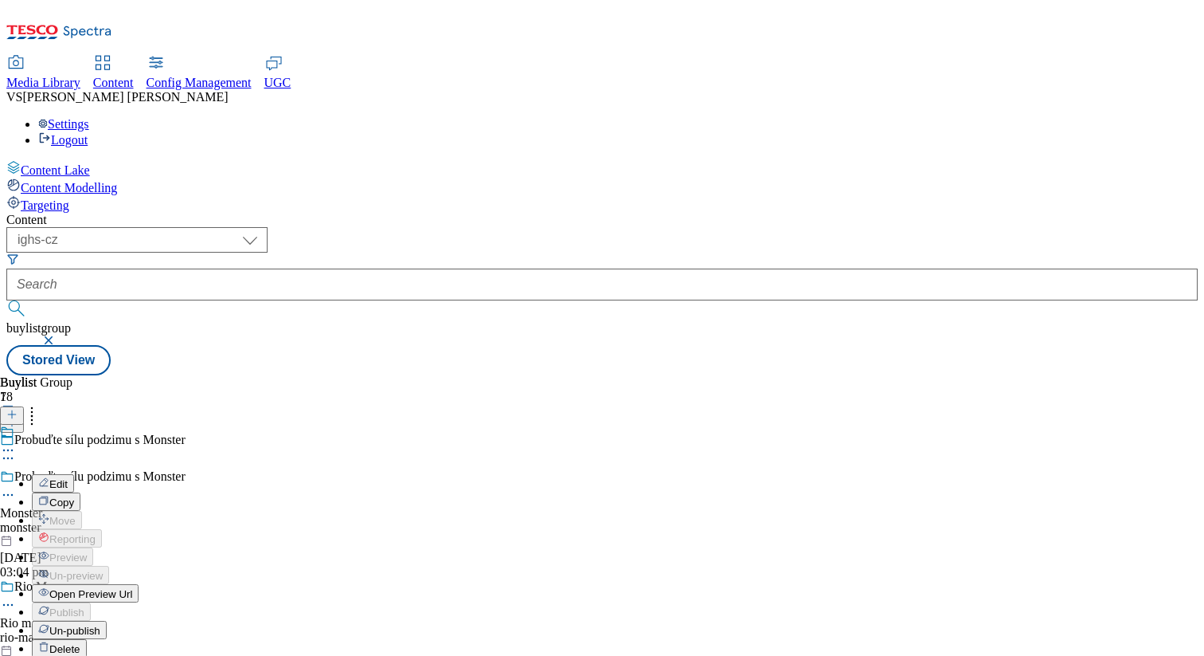
click at [132, 588] on span "Open Preview Url" at bounding box center [90, 594] width 83 height 12
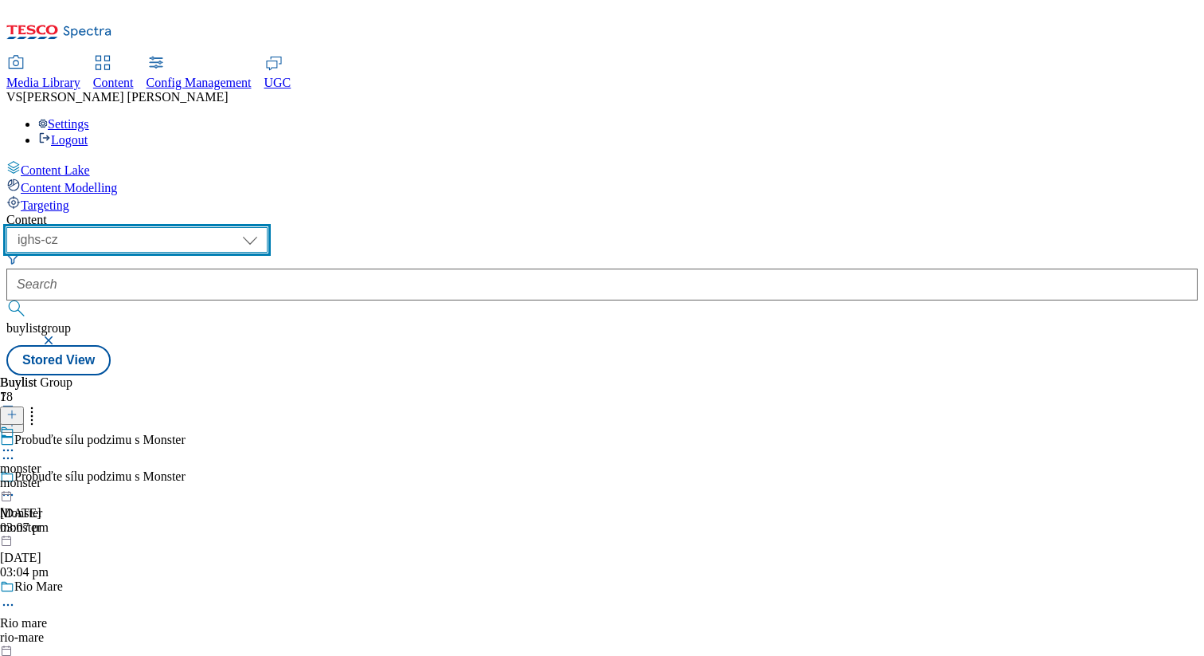
click at [268, 227] on select "dotcom-cz dotcom-hu dotcom-sk fnf-uk ghs-roi ghs-uk group-comms ighs-cz ighs-hu…" at bounding box center [136, 239] width 261 height 25
click at [207, 227] on select "dotcom-cz dotcom-hu dotcom-sk fnf-uk ghs-roi ghs-uk group-comms ighs-cz ighs-hu…" at bounding box center [136, 239] width 261 height 25
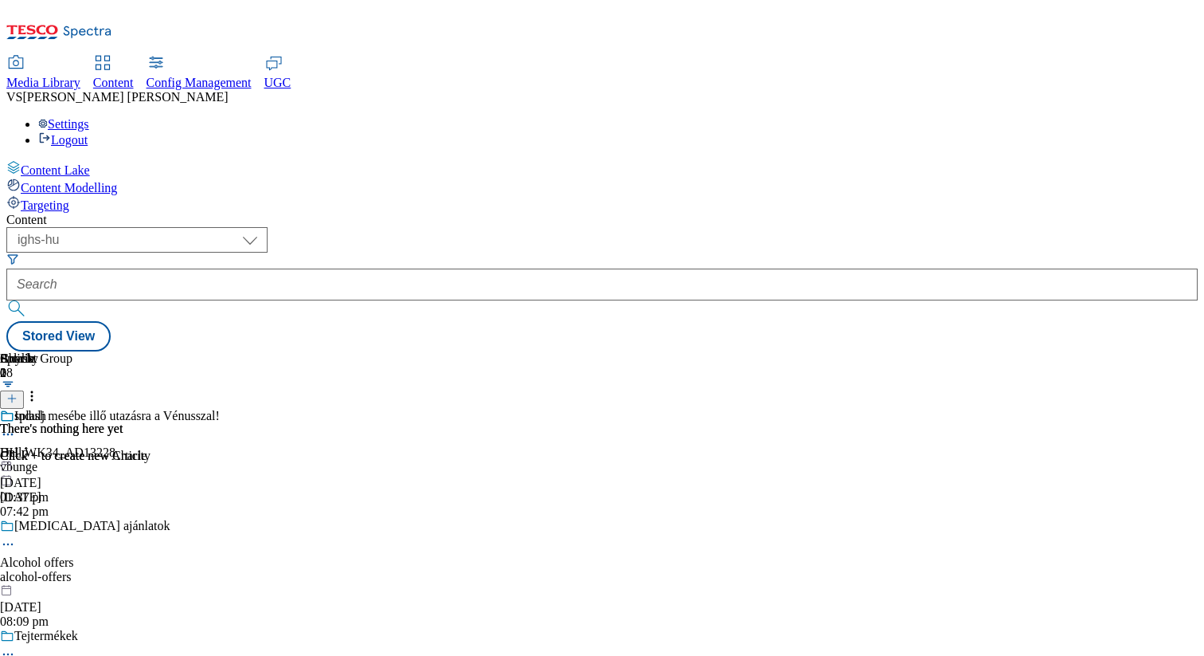
click at [339, 570] on div "alcohol-offers" at bounding box center [169, 577] width 339 height 14
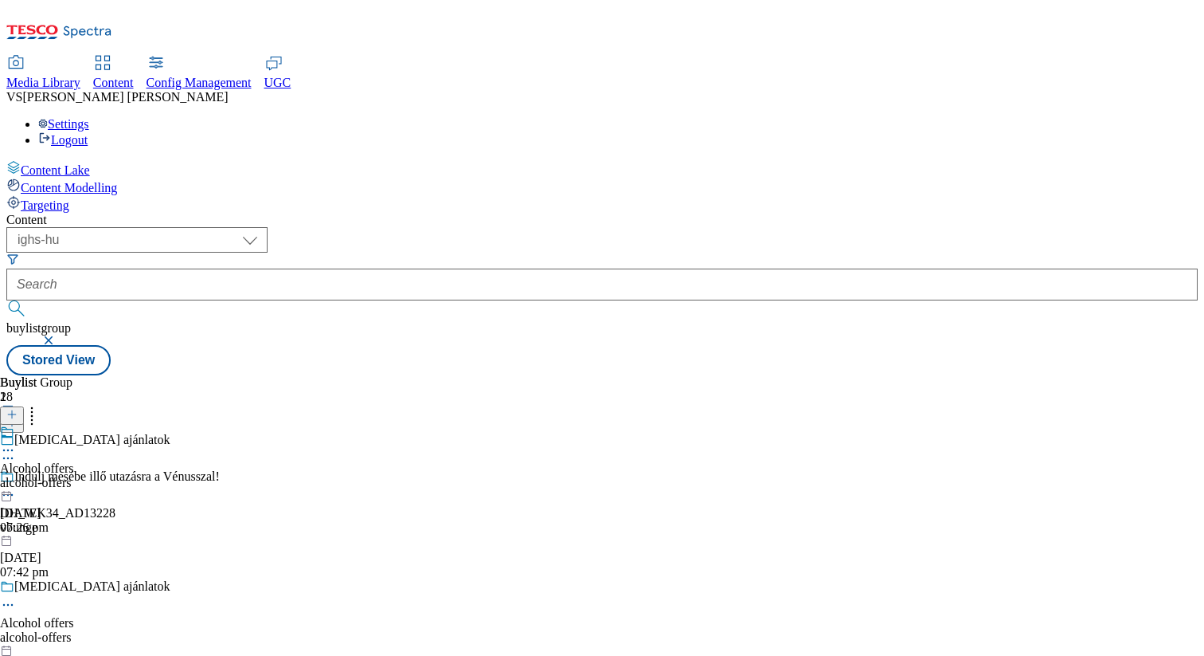
click at [16, 442] on icon at bounding box center [8, 450] width 16 height 16
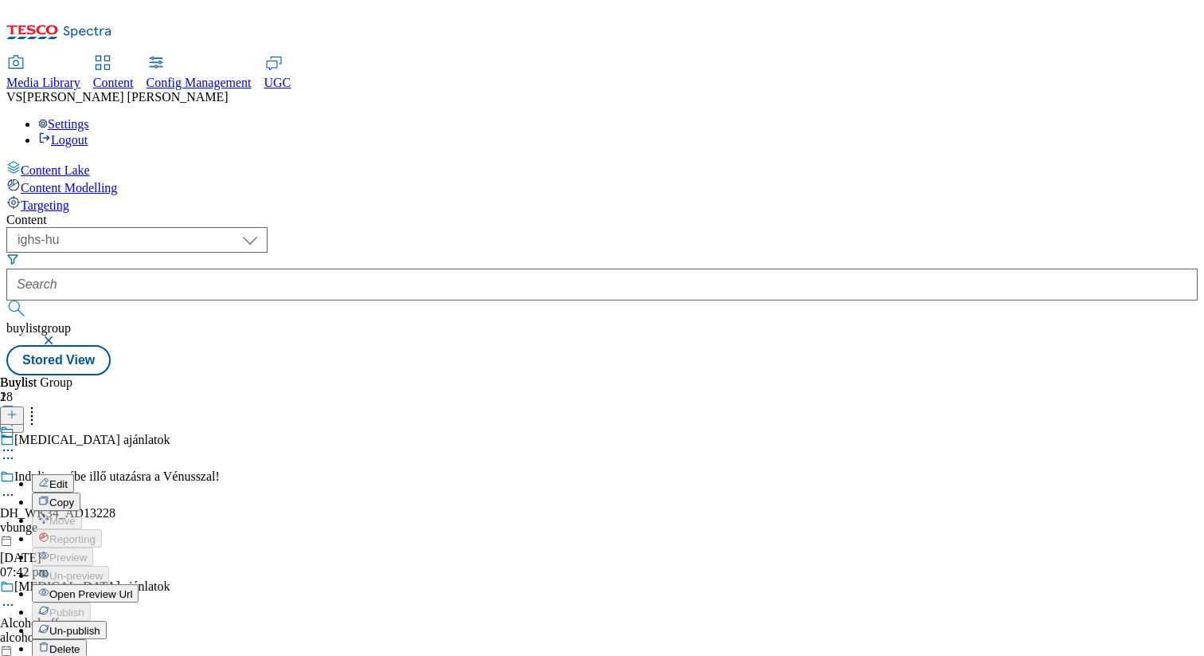
click at [132, 588] on span "Open Preview Url" at bounding box center [90, 594] width 83 height 12
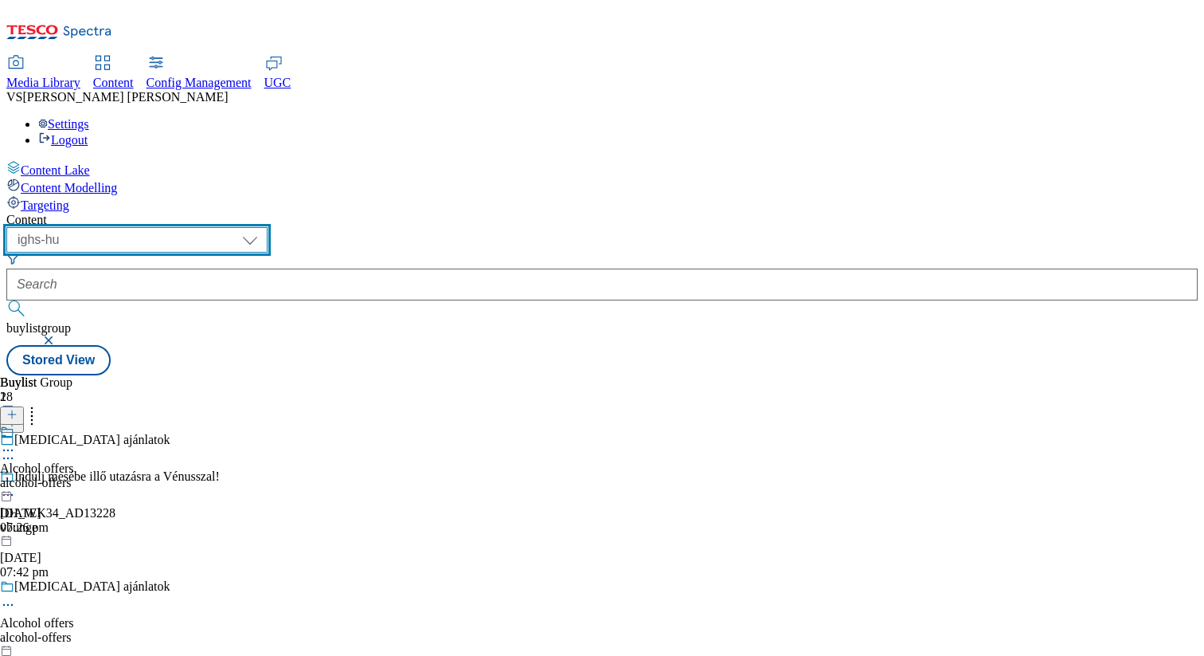
click at [268, 227] on select "dotcom-cz dotcom-hu dotcom-sk fnf-uk ghs-roi ghs-uk group-comms ighs-cz ighs-hu…" at bounding box center [136, 239] width 261 height 25
select select "ighs-sk"
click at [207, 227] on select "dotcom-cz dotcom-hu dotcom-sk fnf-uk ghs-roi ghs-uk group-comms ighs-cz ighs-hu…" at bounding box center [136, 239] width 261 height 25
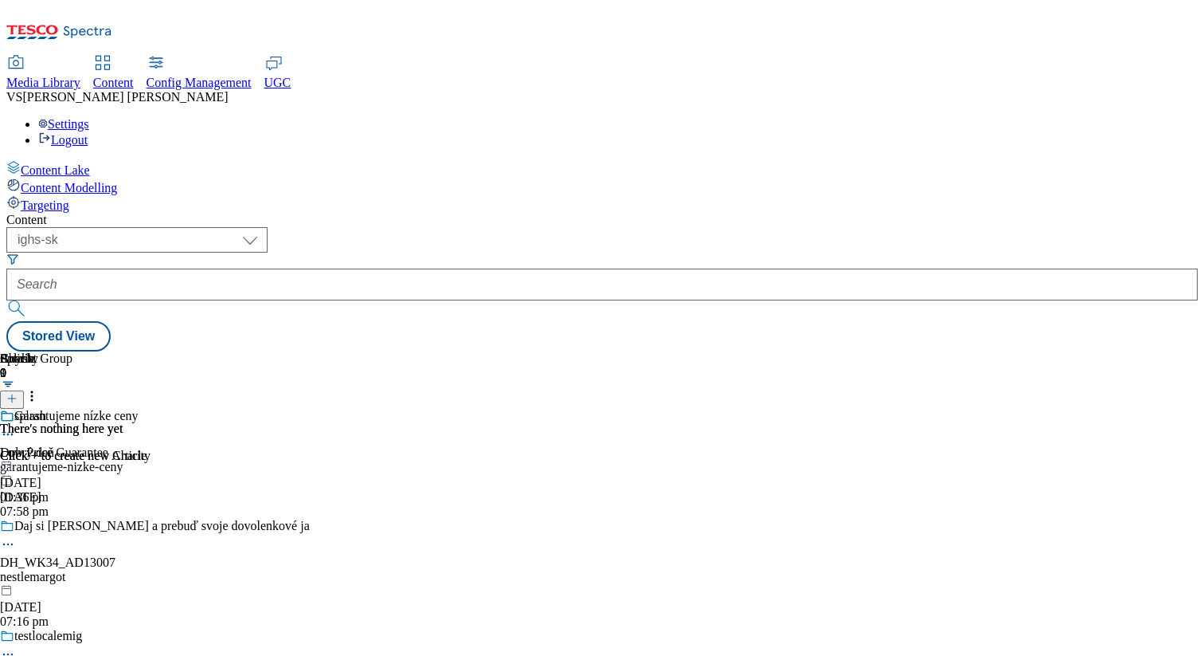
click at [310, 570] on div "nestlemargot" at bounding box center [155, 577] width 310 height 14
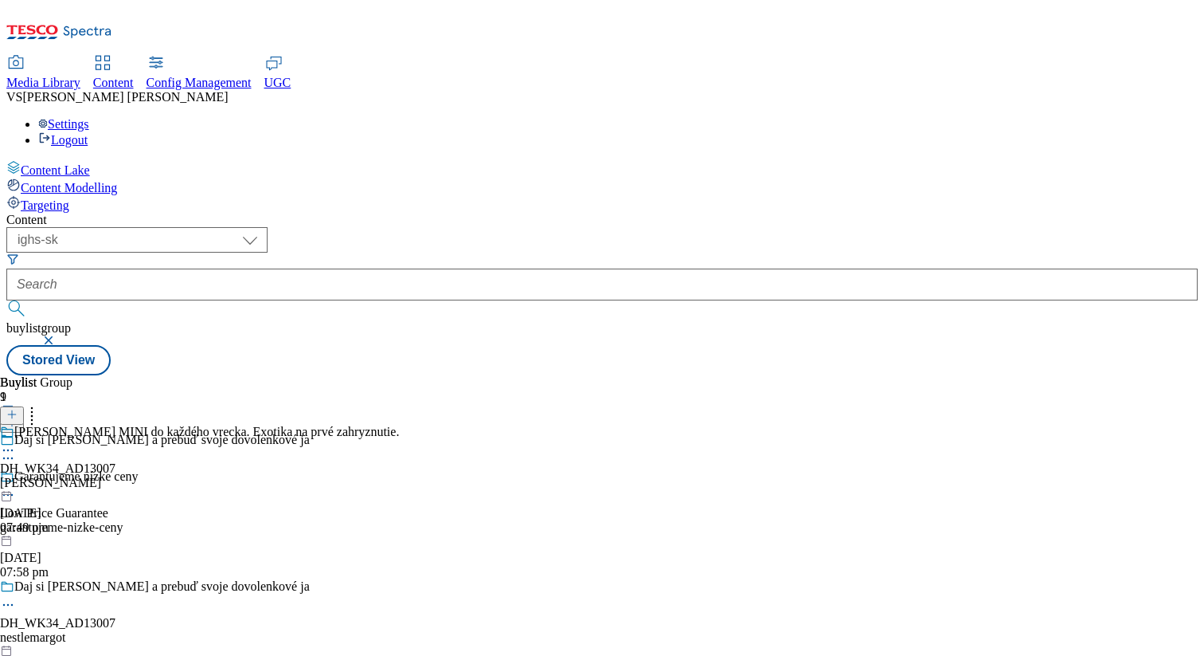
click at [16, 442] on icon at bounding box center [8, 450] width 16 height 16
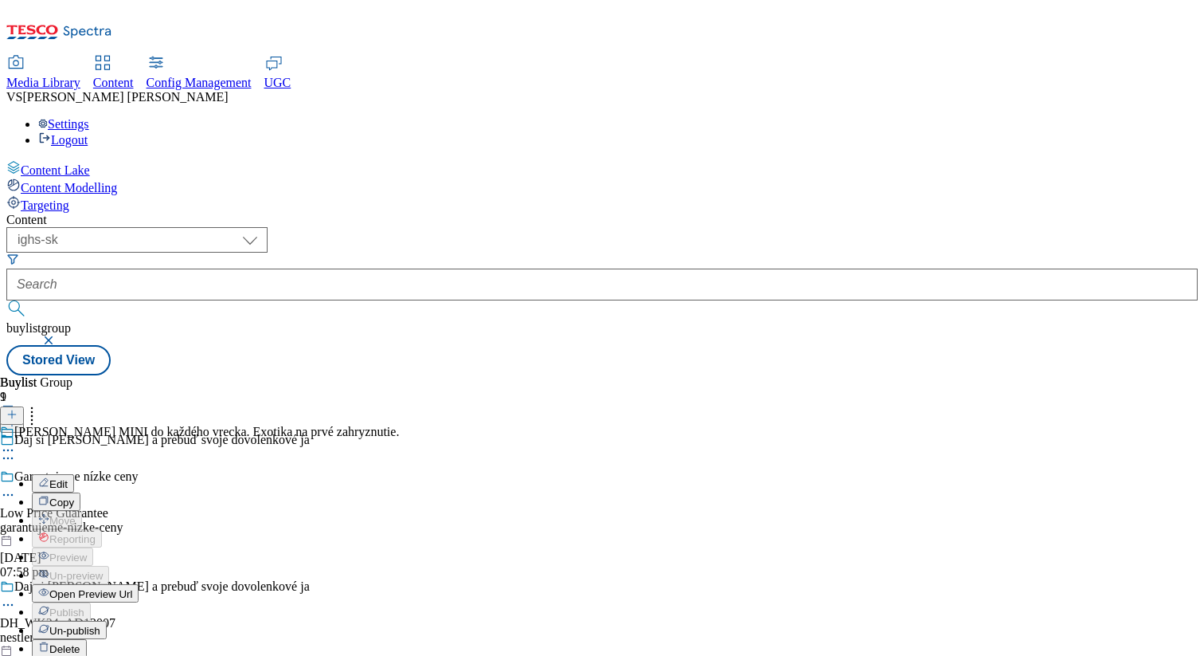
click at [132, 588] on span "Open Preview Url" at bounding box center [90, 594] width 83 height 12
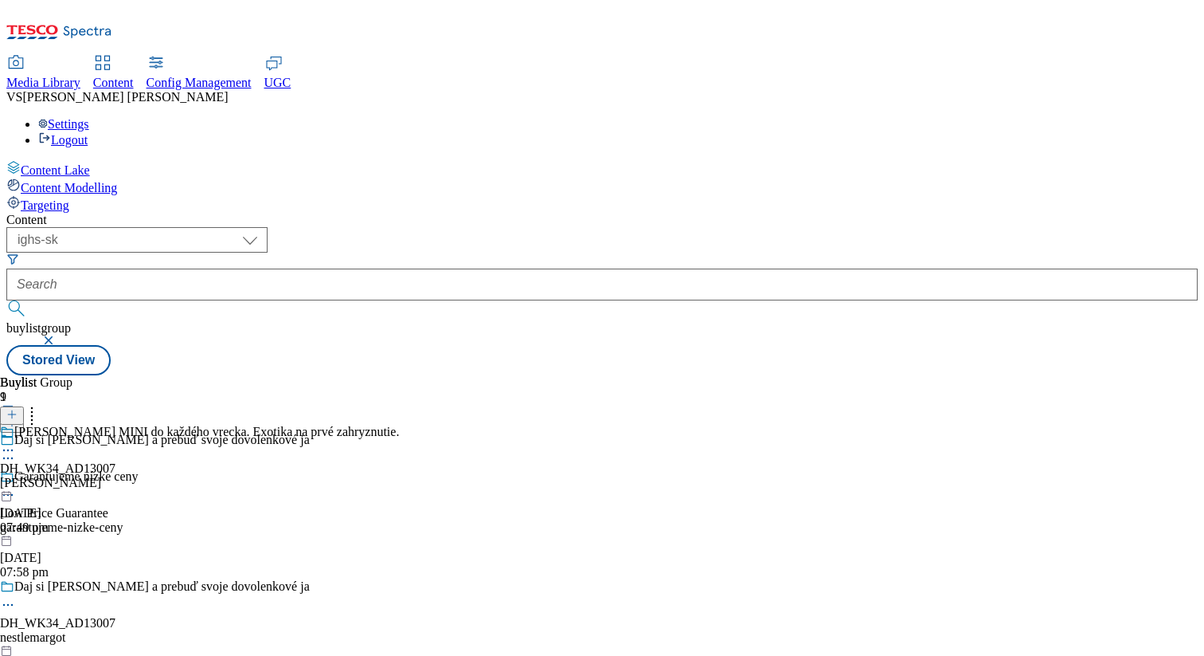
click at [252, 76] on span "Config Management" at bounding box center [199, 83] width 105 height 14
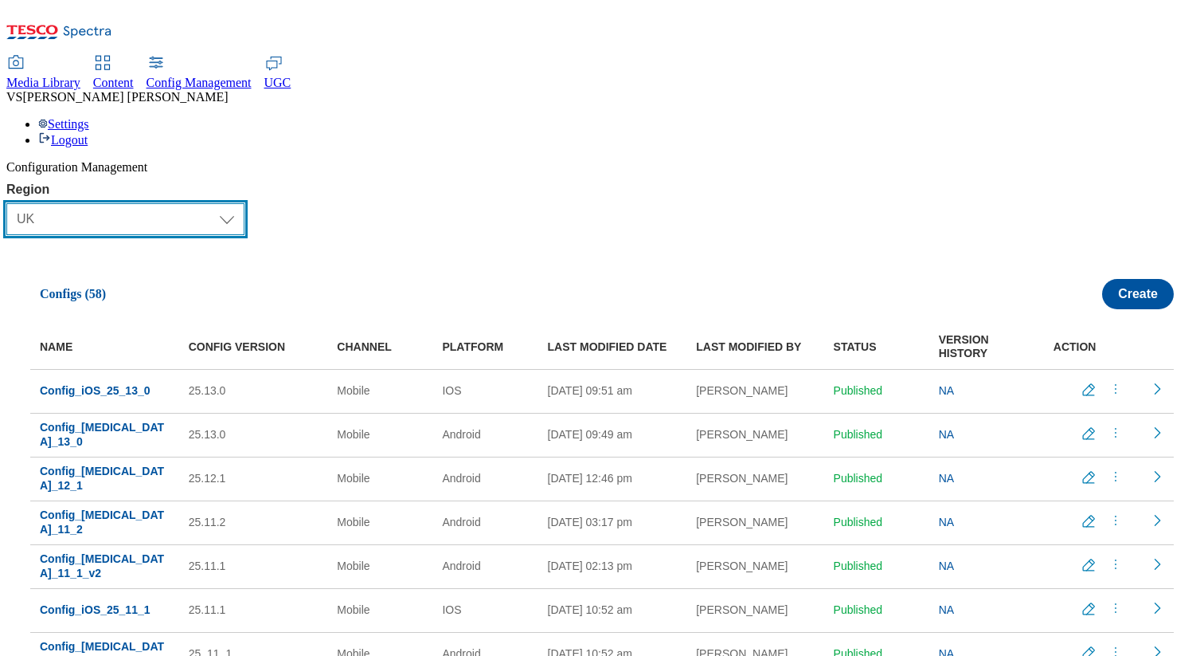
click at [223, 203] on select "Select Region UK CZ IE SK HU TEST LOAD-TEST SYNTHETIC-TEST" at bounding box center [125, 219] width 238 height 32
select select "test"
click at [14, 203] on select "Select Region UK CZ IE SK HU TEST LOAD-TEST SYNTHETIC-TEST" at bounding box center [125, 219] width 238 height 32
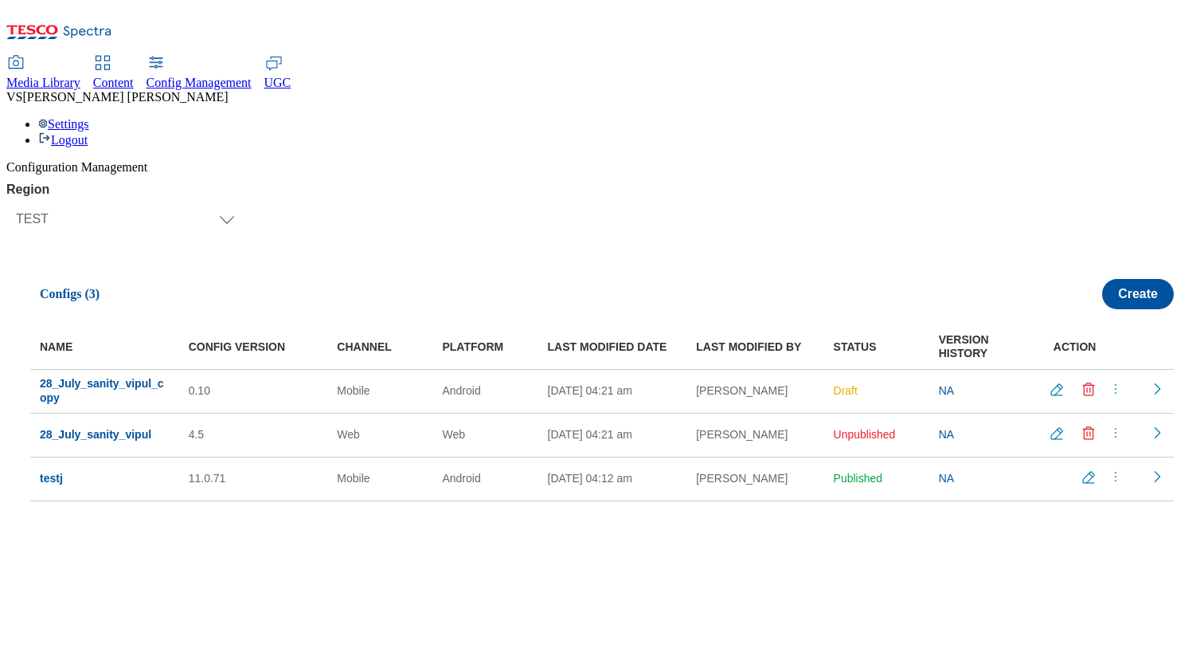
click at [1149, 381] on icon "Readonly config" at bounding box center [1157, 389] width 16 height 16
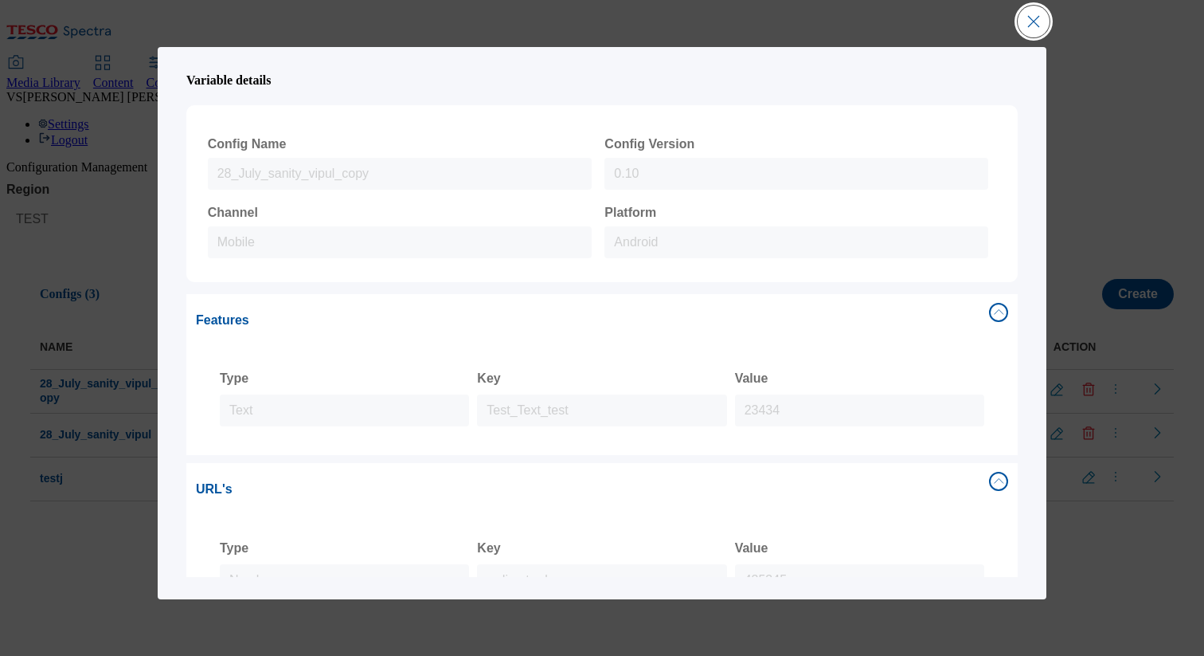
click at [1018, 24] on button "Close Modal" at bounding box center [1034, 22] width 32 height 32
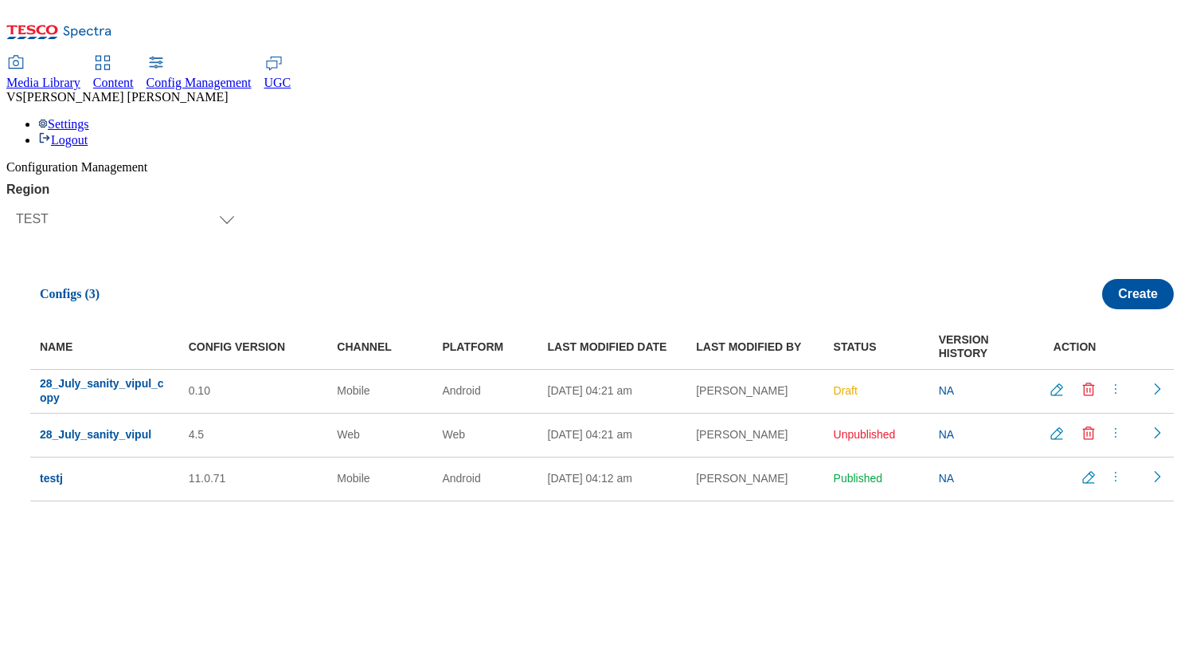
click at [1054, 382] on icon "Edit config" at bounding box center [1057, 390] width 16 height 16
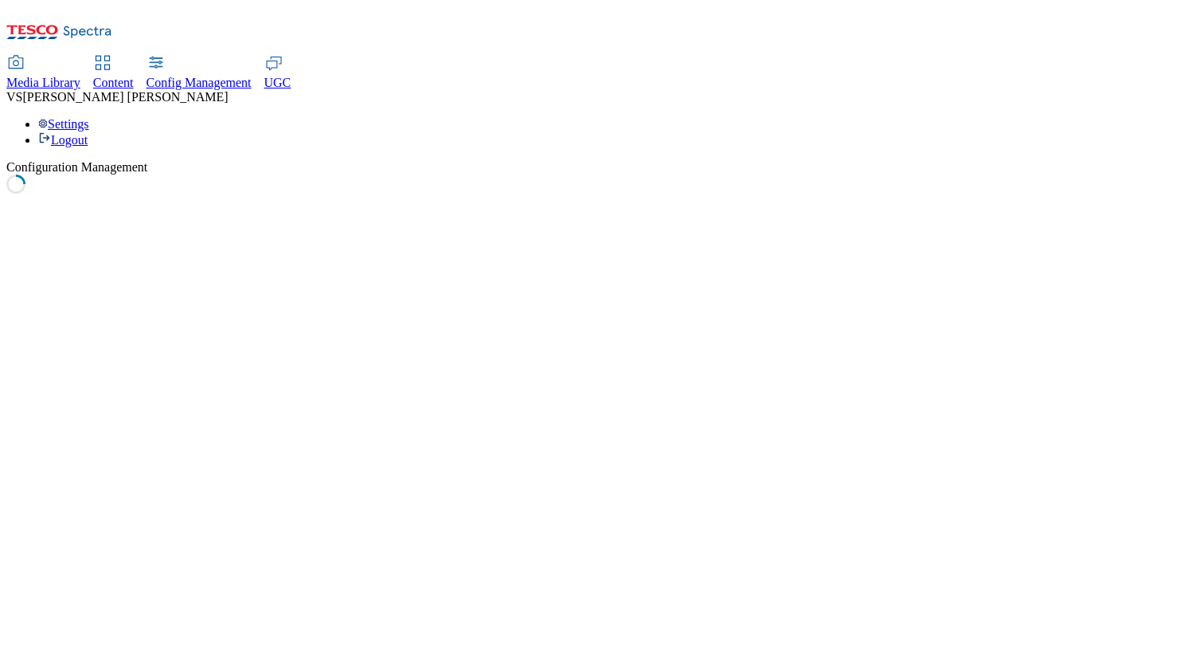
select select "mobile"
select select "android"
select select "string"
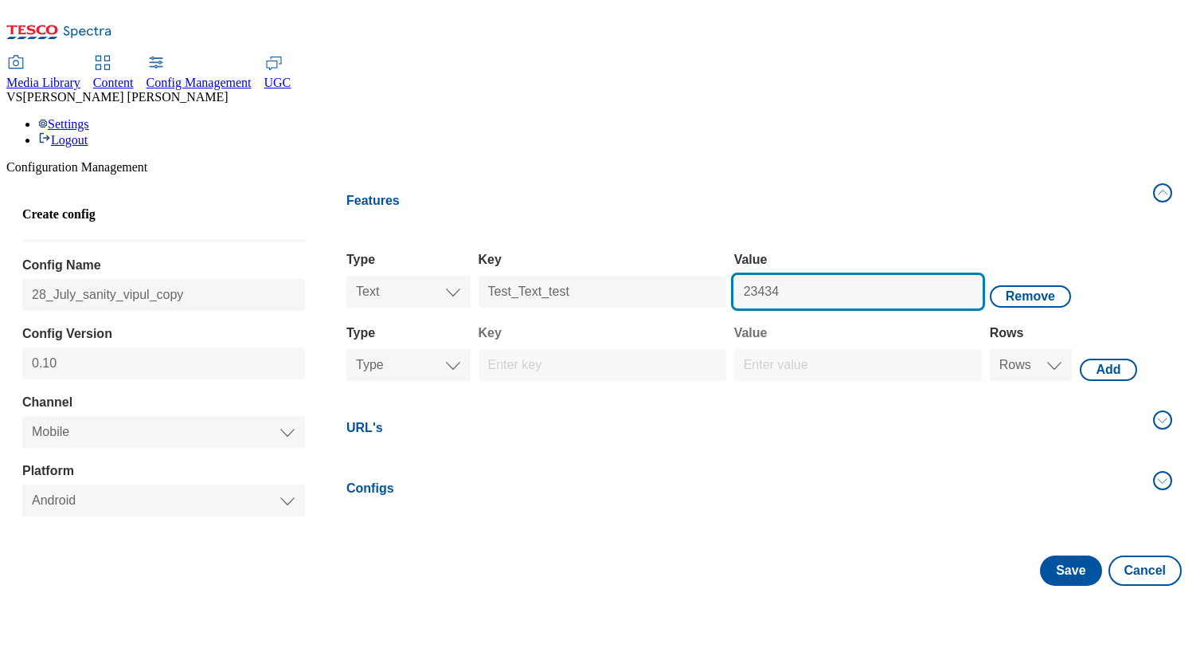
click at [840, 276] on input "23434" at bounding box center [858, 292] width 248 height 32
type input "2343456"
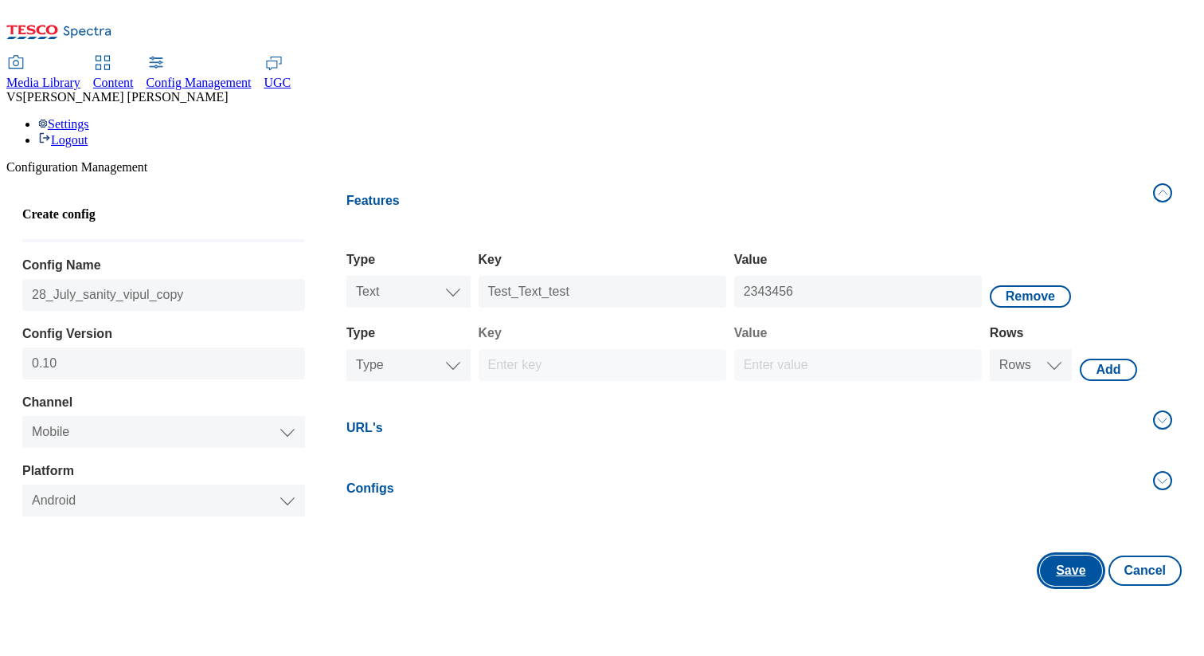
click at [1055, 555] on button "Save" at bounding box center [1070, 570] width 61 height 30
select select "mobile"
select select "android"
select select "string"
select select "test"
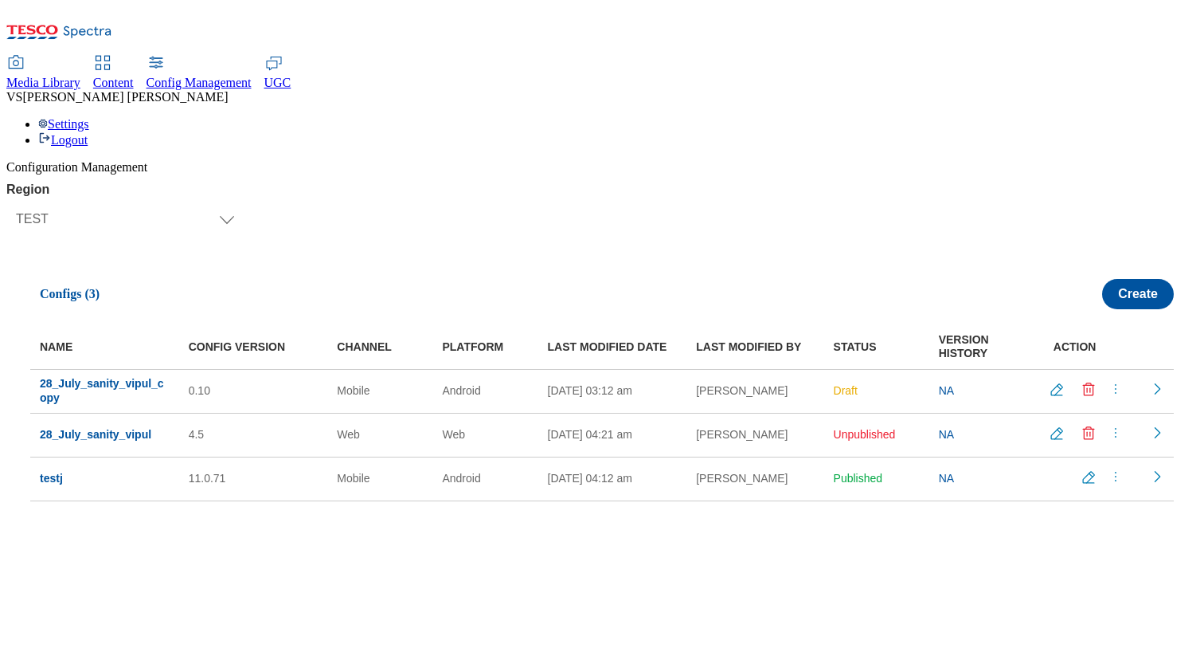
click at [1049, 382] on icon "Edit config" at bounding box center [1057, 390] width 16 height 16
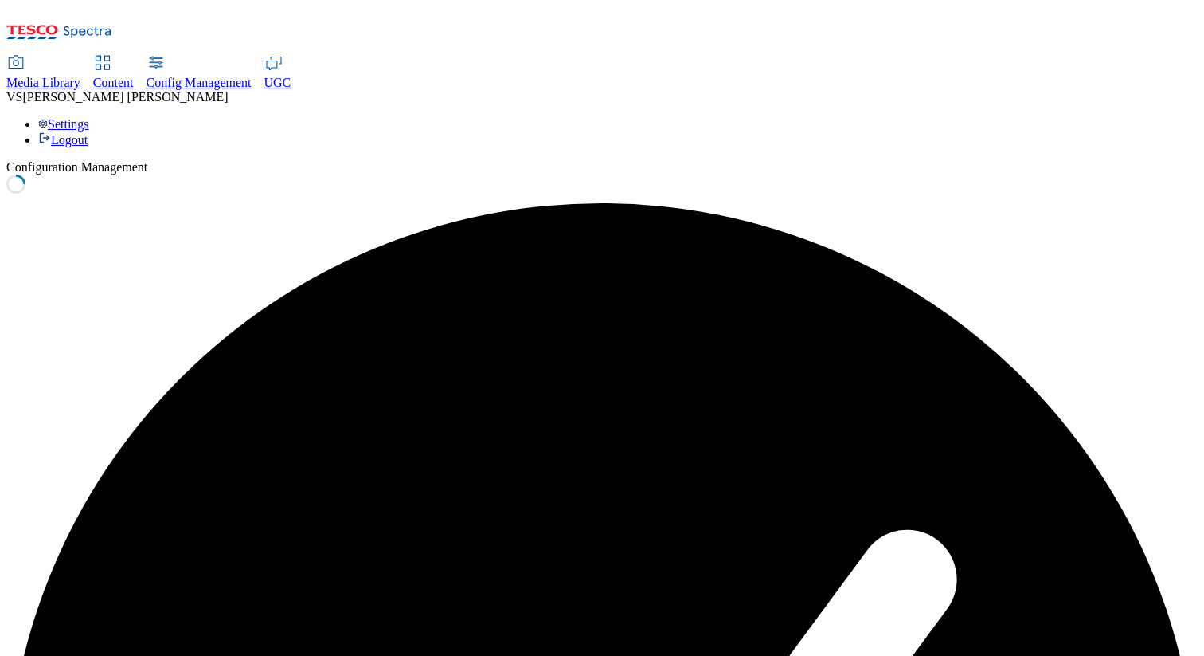
select select "mobile"
select select "android"
select select "string"
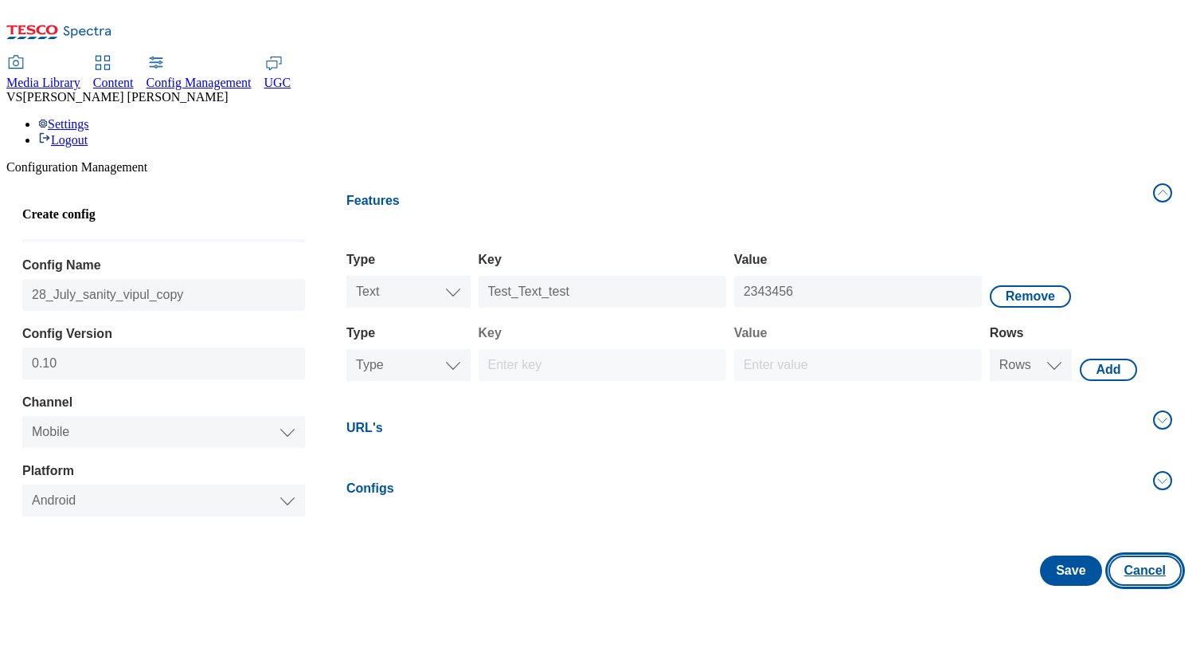
click at [1138, 555] on button "Cancel" at bounding box center [1145, 570] width 73 height 30
select select "test"
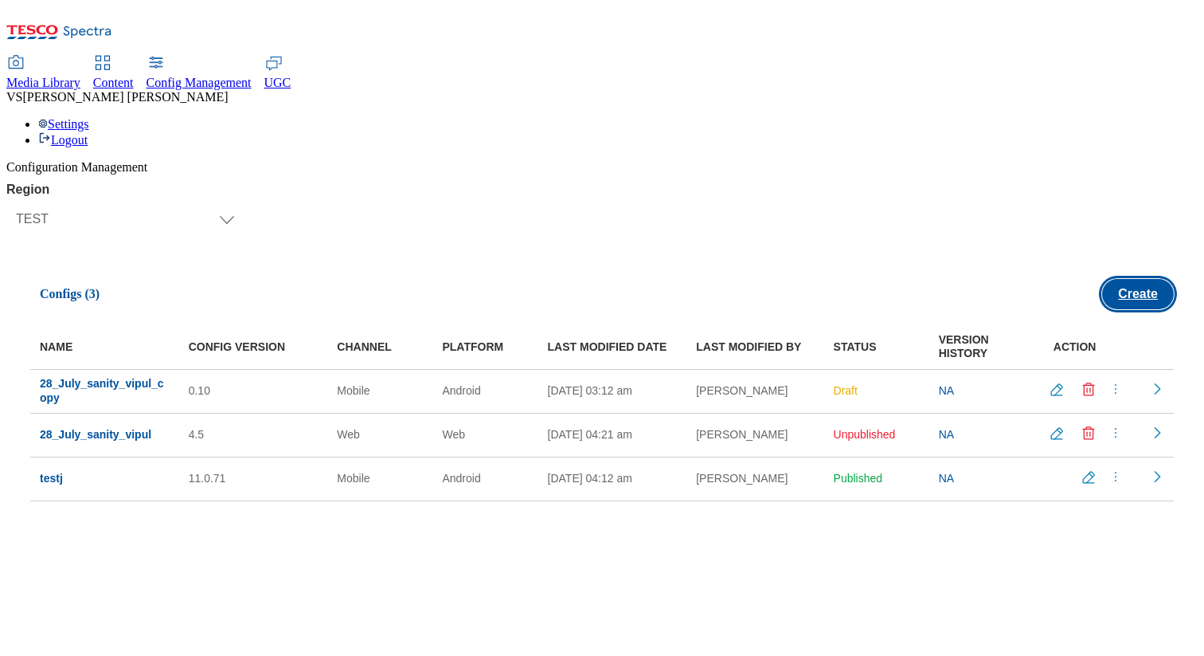
click at [1133, 279] on button "Create" at bounding box center [1138, 294] width 72 height 30
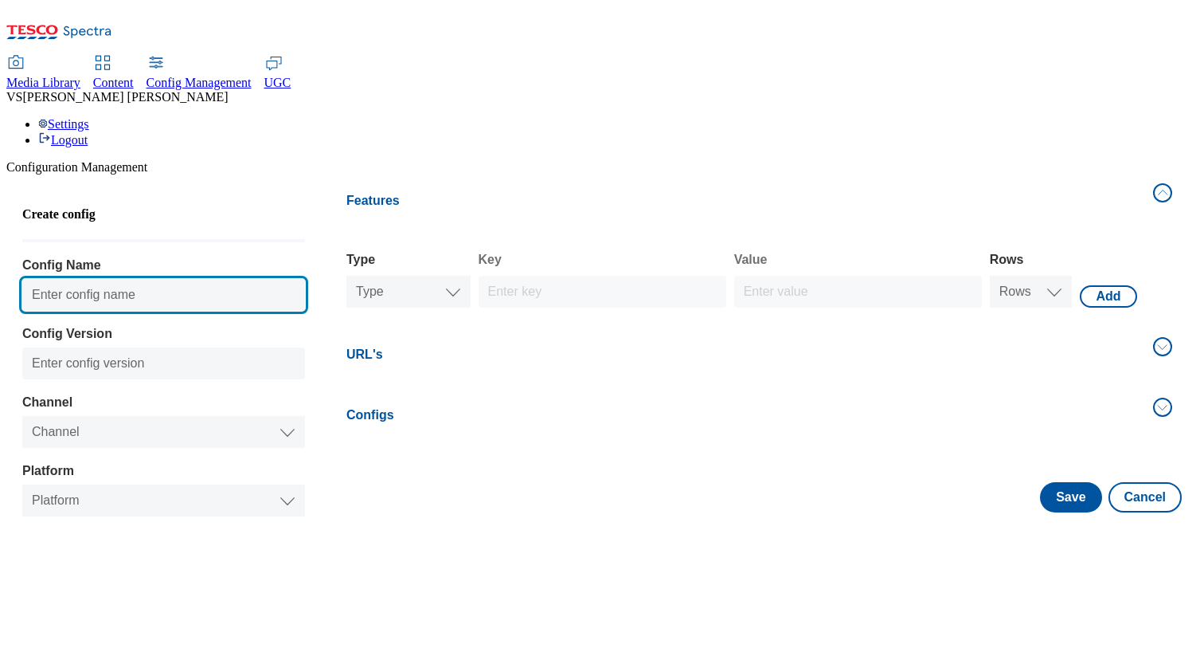
click at [179, 279] on input "Config Name" at bounding box center [163, 295] width 283 height 32
type input "test_vipul"
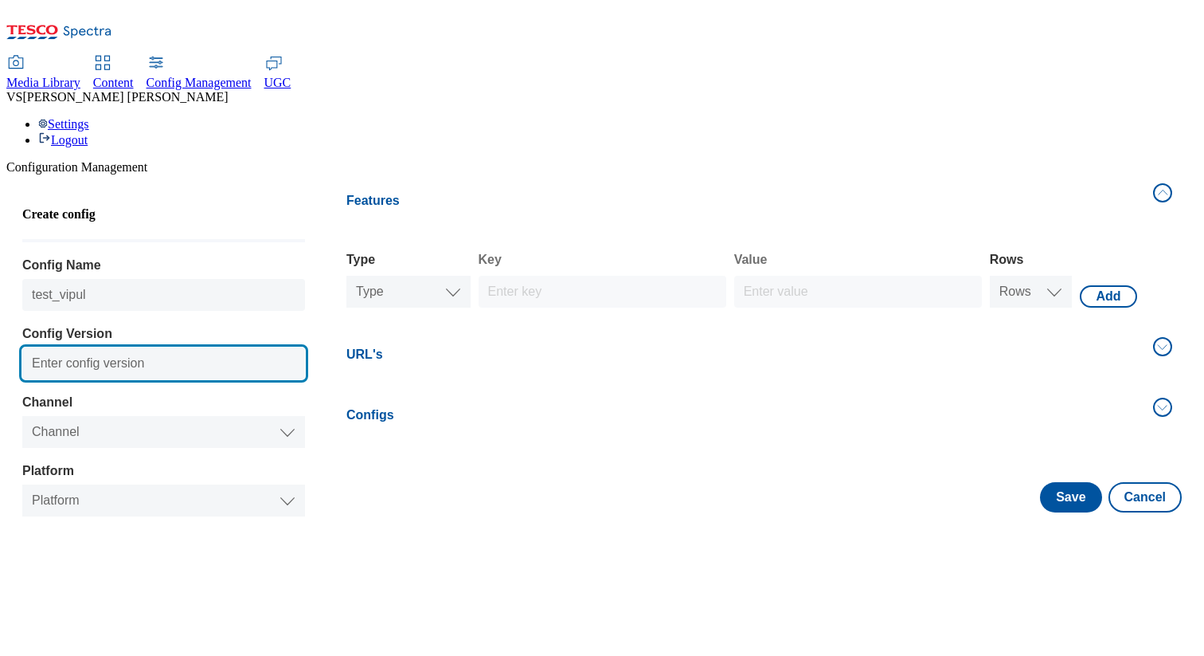
click at [159, 347] on input "Config Version" at bounding box center [163, 363] width 283 height 32
type input "32323"
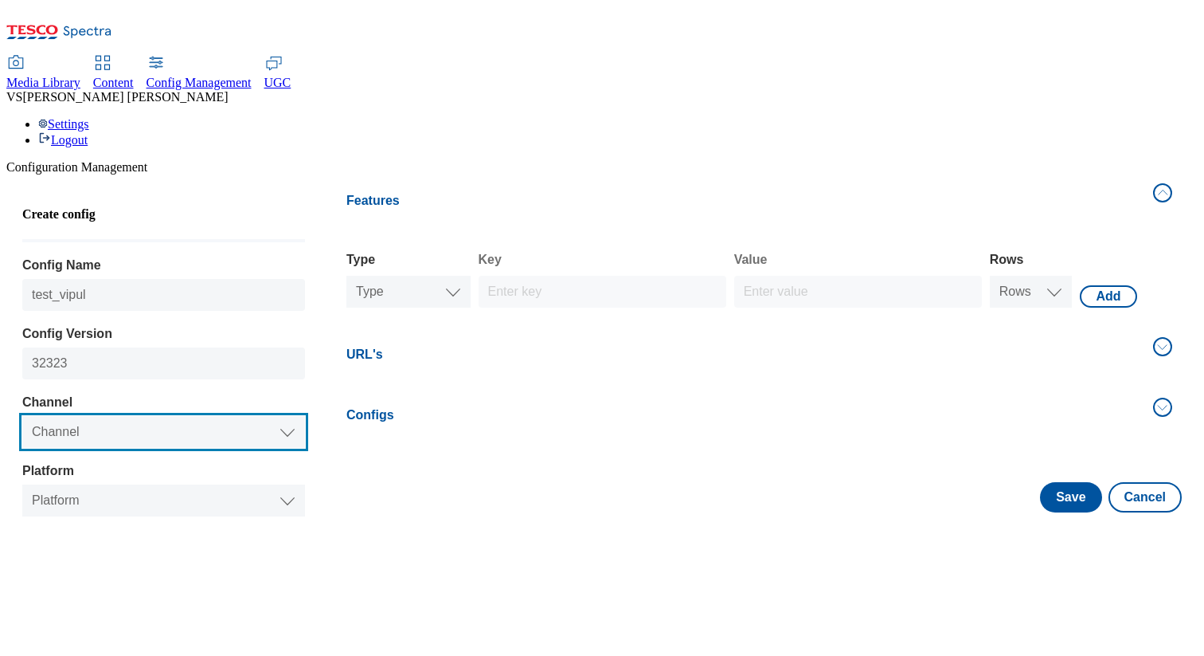
click at [135, 416] on select "Channel Web Mobile" at bounding box center [163, 432] width 283 height 32
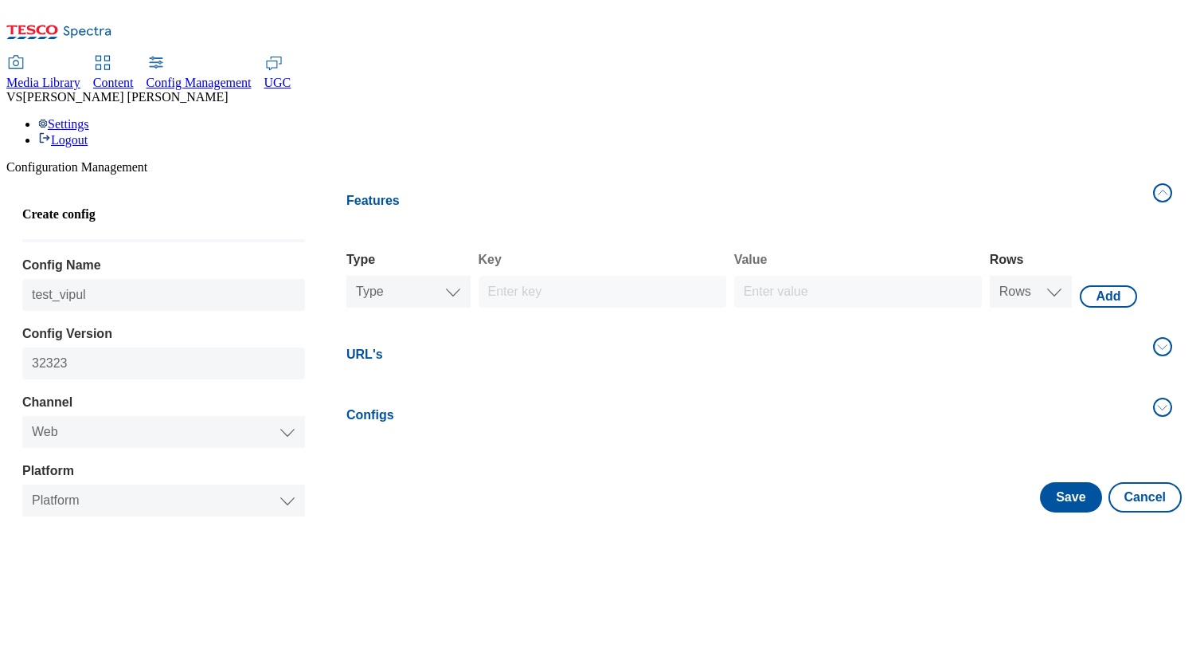
select select "website"
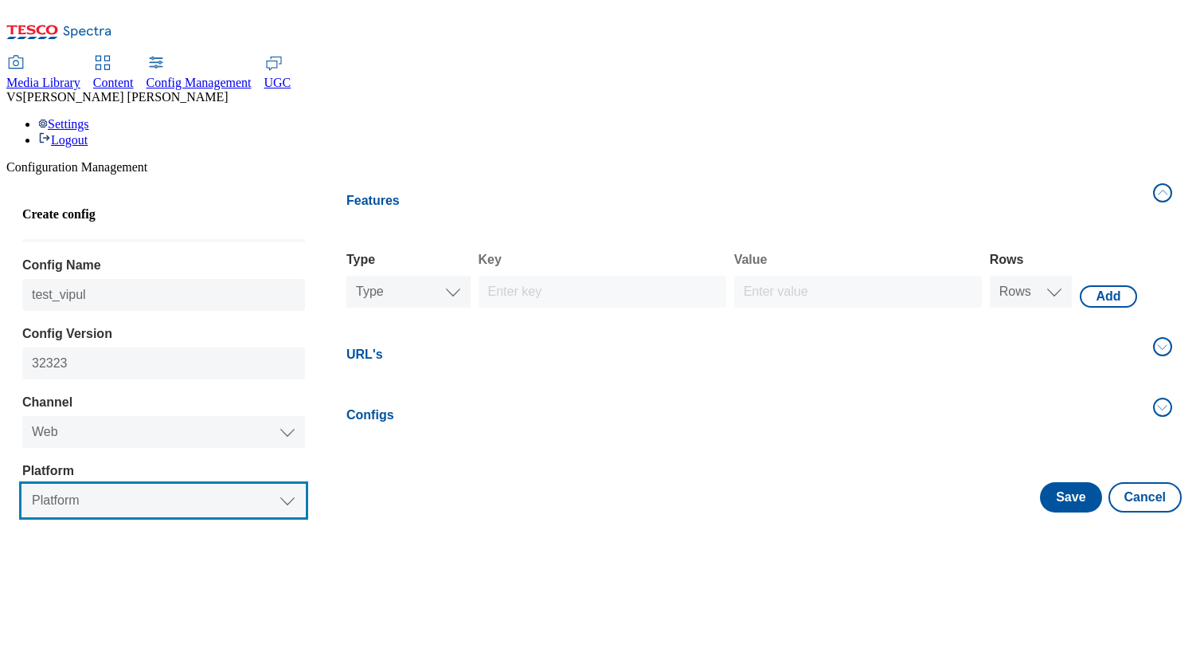
click at [131, 484] on select "Platform Web" at bounding box center [163, 500] width 283 height 32
select select "website"
click at [30, 484] on select "Platform Web" at bounding box center [163, 500] width 283 height 32
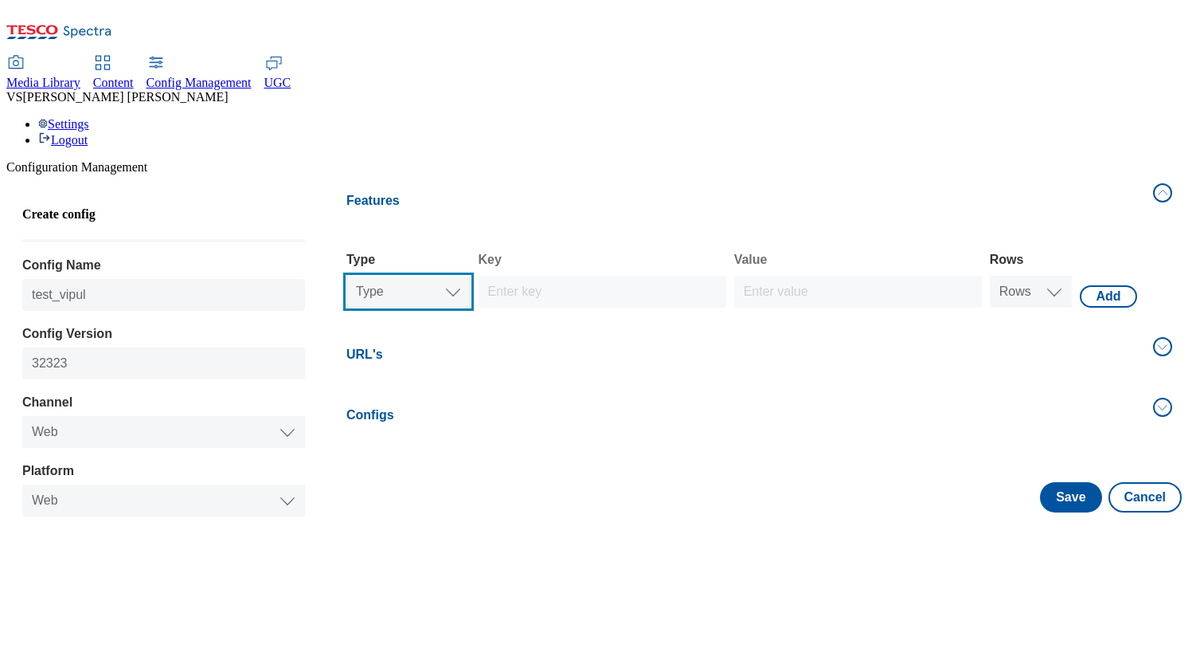
click at [391, 276] on select "Type Text Number Bool" at bounding box center [409, 292] width 124 height 32
select select "string"
click at [1019, 276] on select "Rows 1 2 3 4 5 6 7 8 9 10" at bounding box center [1031, 292] width 83 height 32
select select "string"
select select "1"
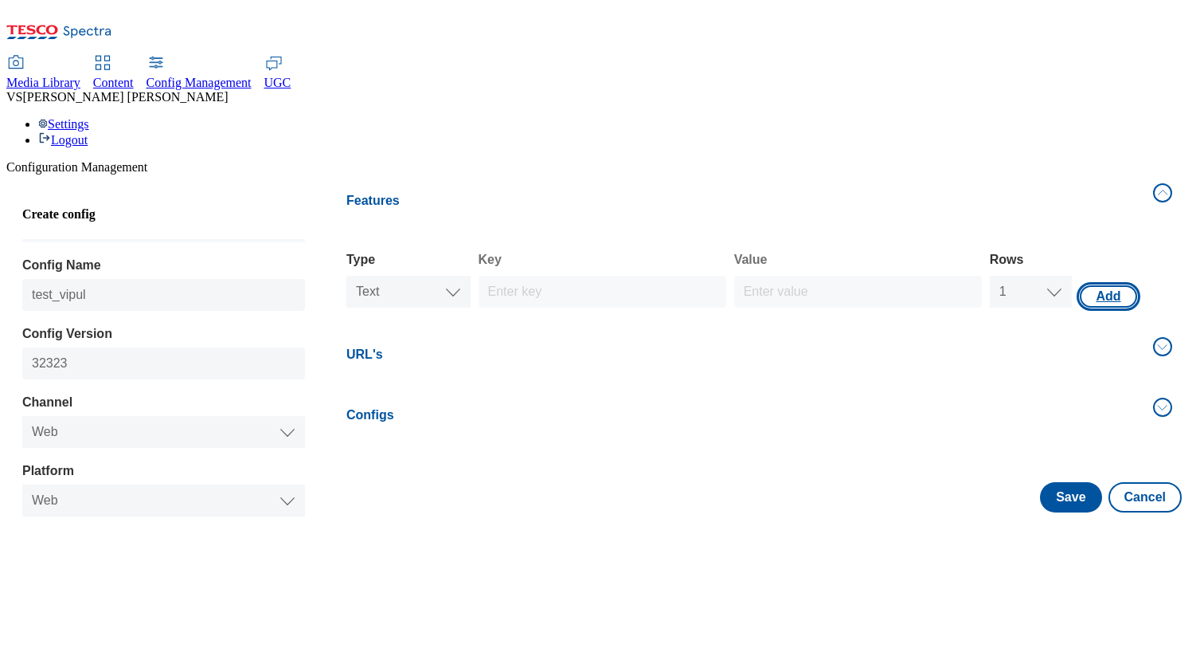
click at [1112, 285] on button "Add" at bounding box center [1108, 296] width 57 height 22
select select "website"
select select "string"
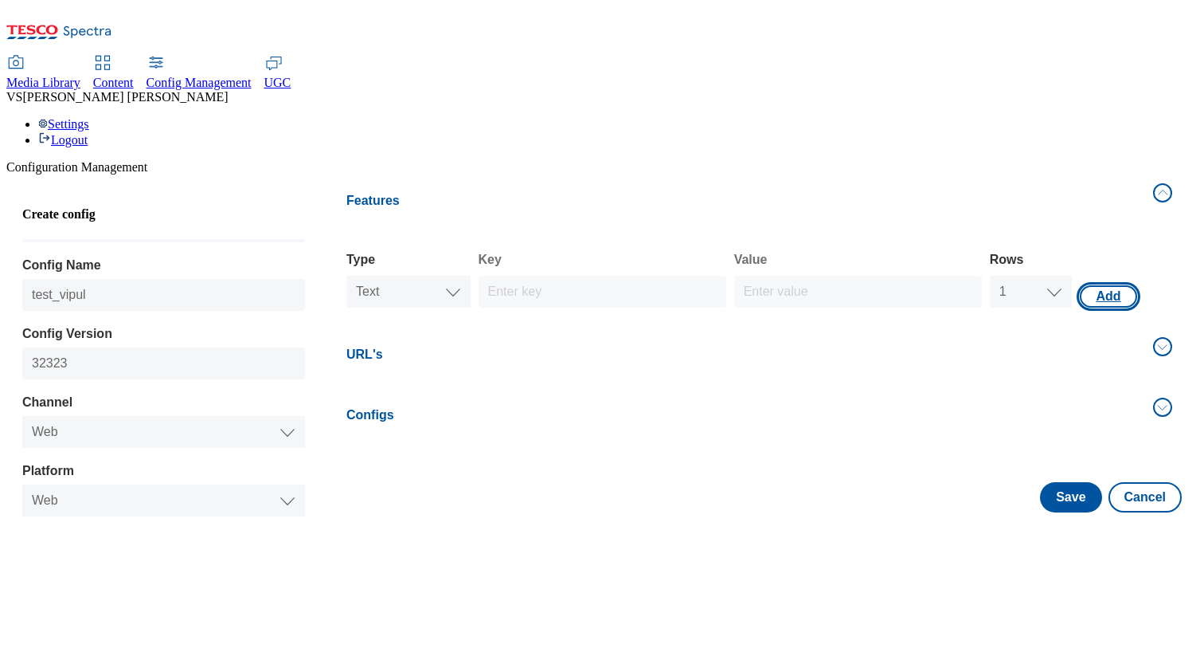
select select "1"
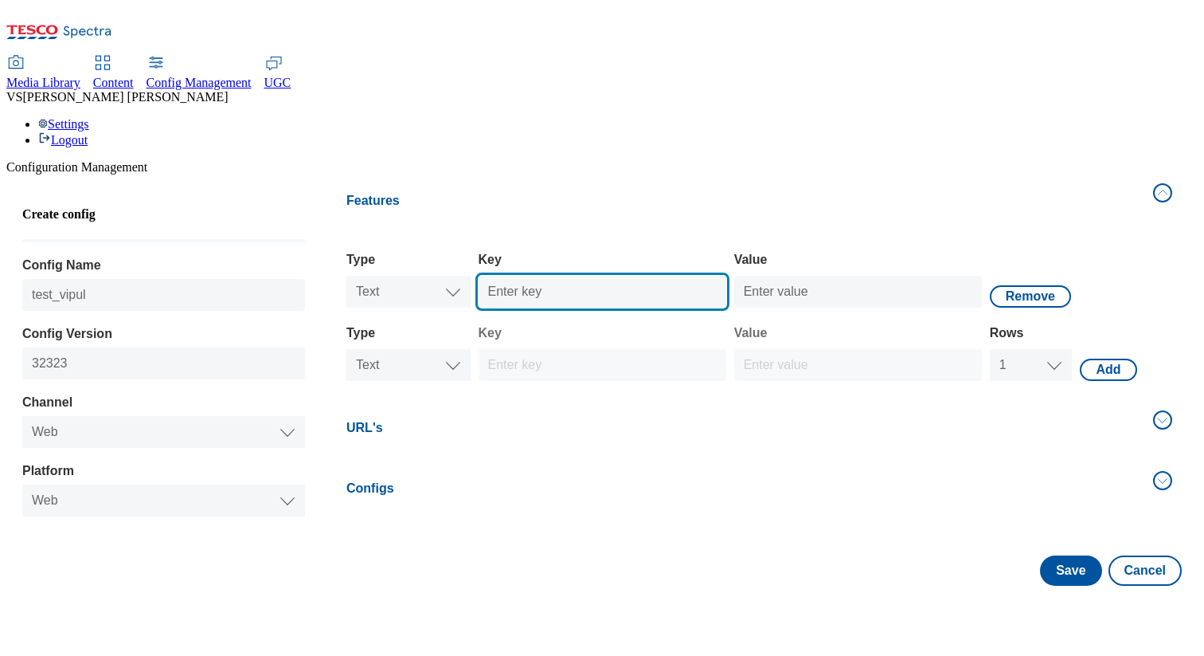
click at [552, 276] on input "Key" at bounding box center [603, 292] width 248 height 32
type input "Test_Text"
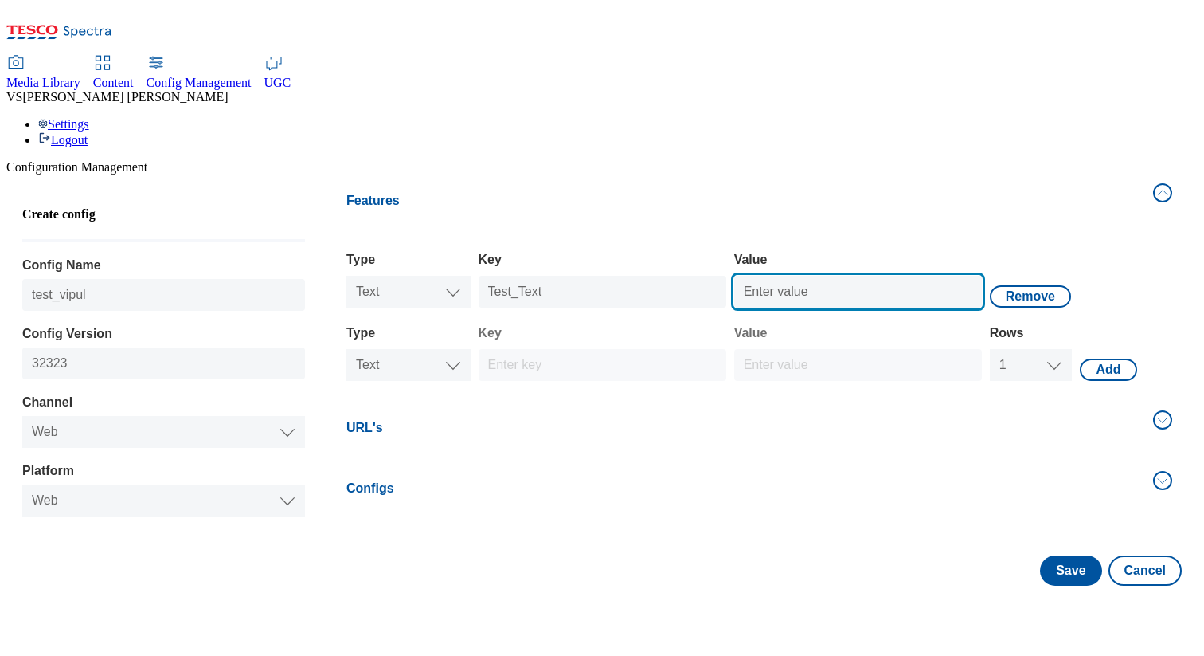
click at [774, 276] on input "Value" at bounding box center [858, 292] width 248 height 32
type input "test_123"
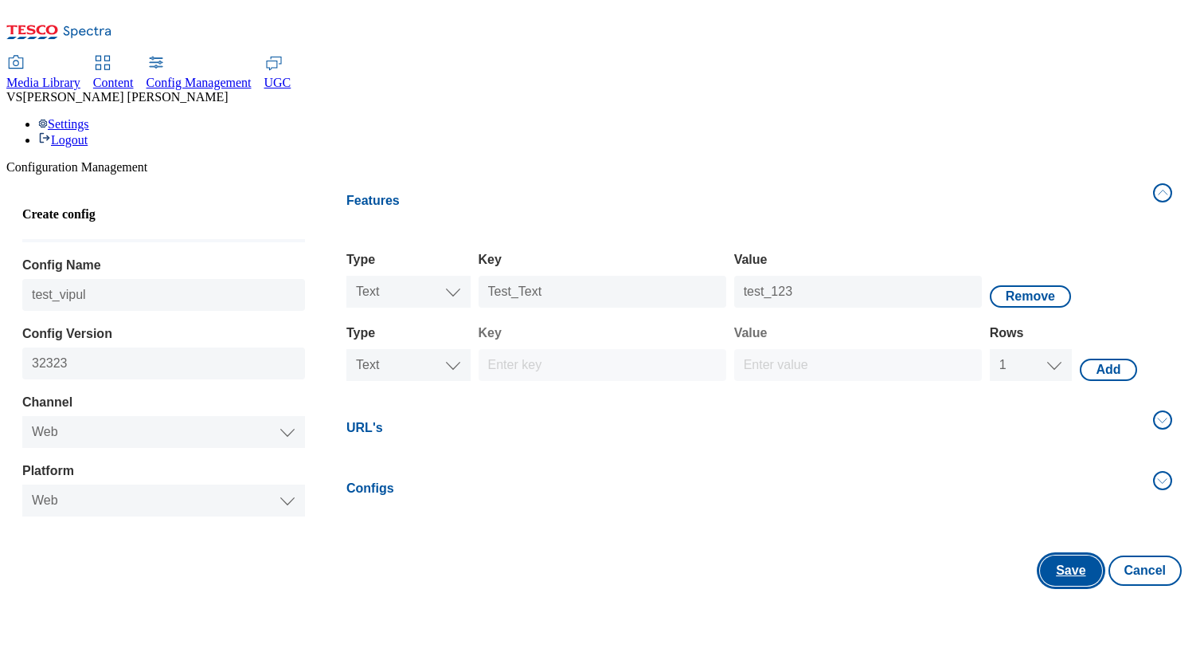
click at [1053, 555] on button "Save" at bounding box center [1070, 570] width 61 height 30
select select "website"
select select "string"
select select "1"
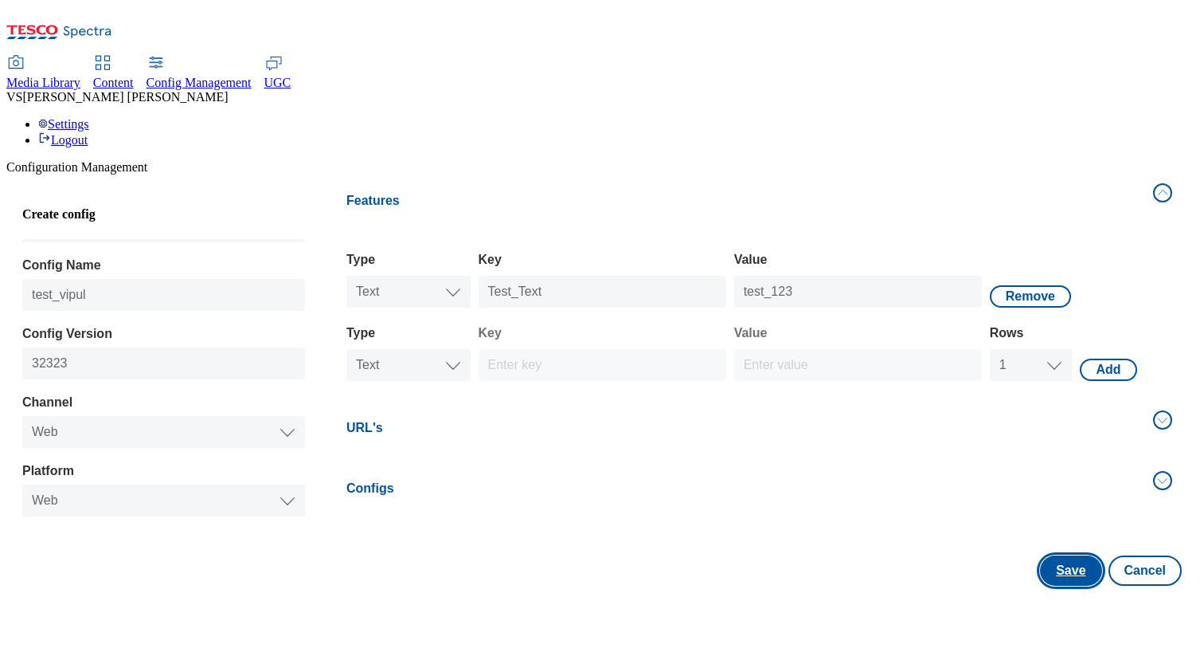
select select "string"
select select "test"
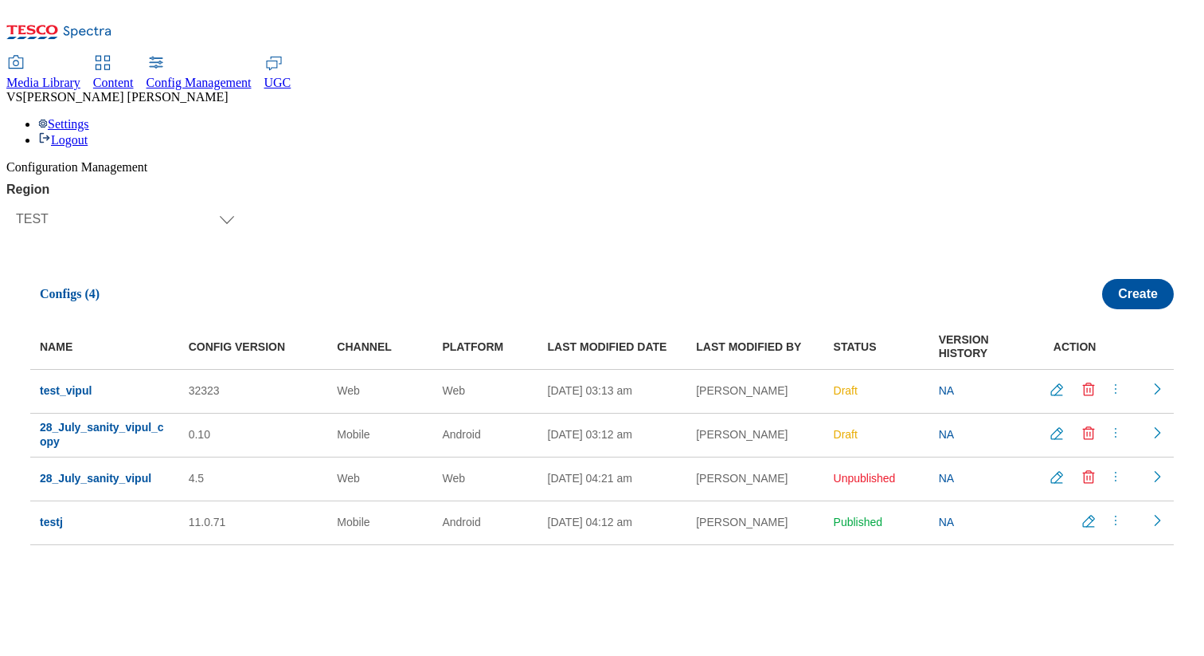
click at [1084, 425] on icon "Delete config" at bounding box center [1089, 433] width 16 height 16
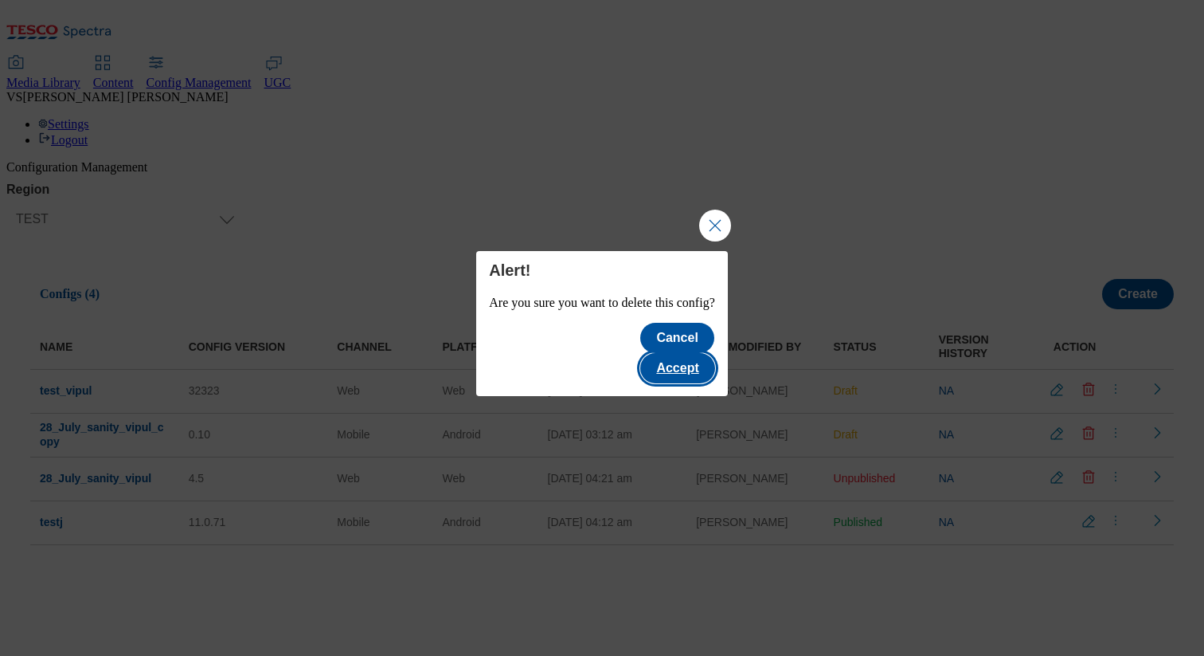
click at [700, 353] on button "Accept" at bounding box center [677, 368] width 74 height 30
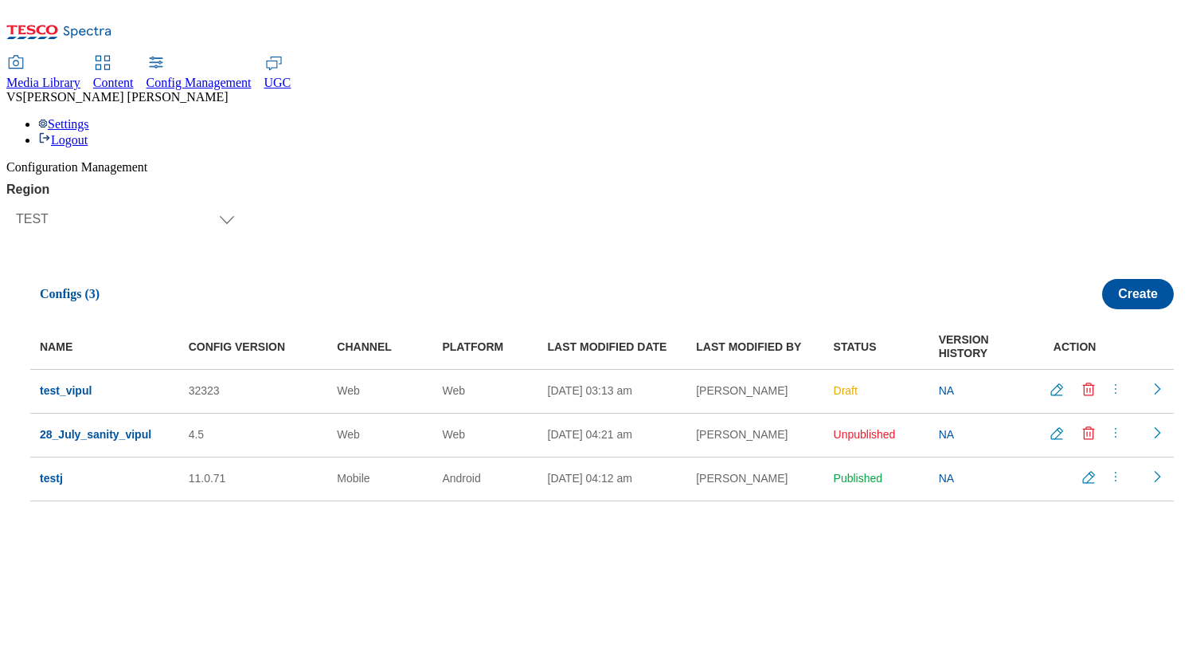
click at [1108, 381] on icon "menus" at bounding box center [1116, 389] width 16 height 16
click at [1112, 422] on span "Publish" at bounding box center [1110, 428] width 35 height 12
click at [1108, 381] on icon "menus" at bounding box center [1116, 389] width 16 height 16
click at [1113, 450] on span "Un-publish" at bounding box center [1118, 456] width 51 height 12
click at [1081, 382] on icon "Delete config" at bounding box center [1089, 390] width 16 height 16
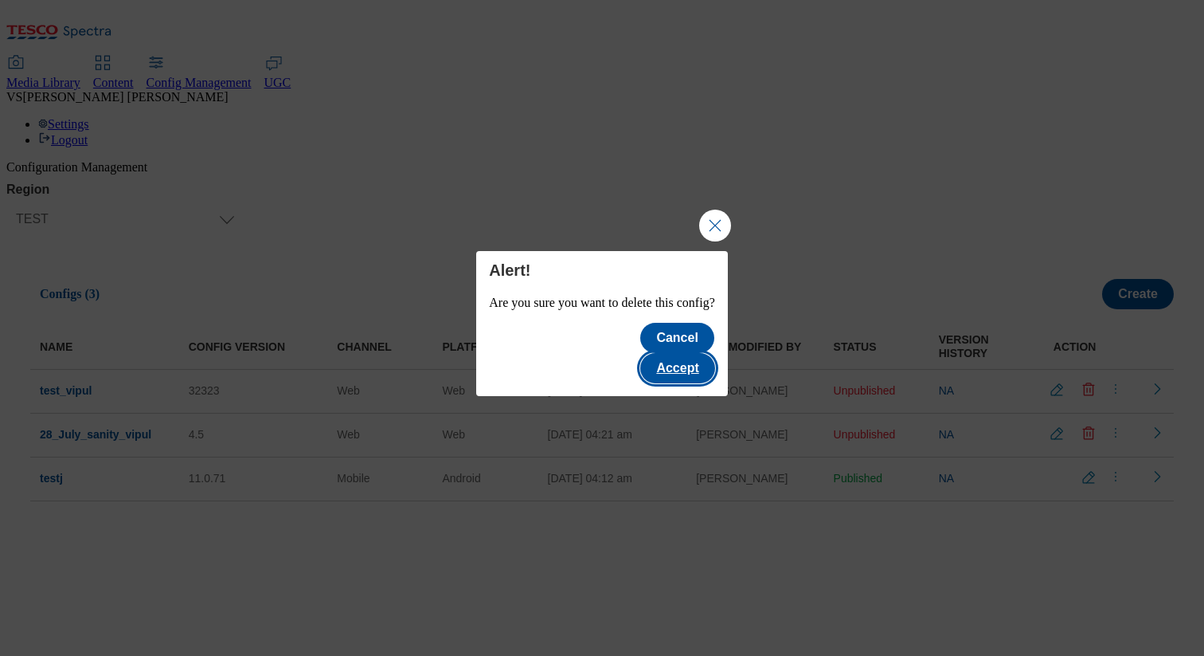
click at [699, 353] on button "Accept" at bounding box center [677, 368] width 74 height 30
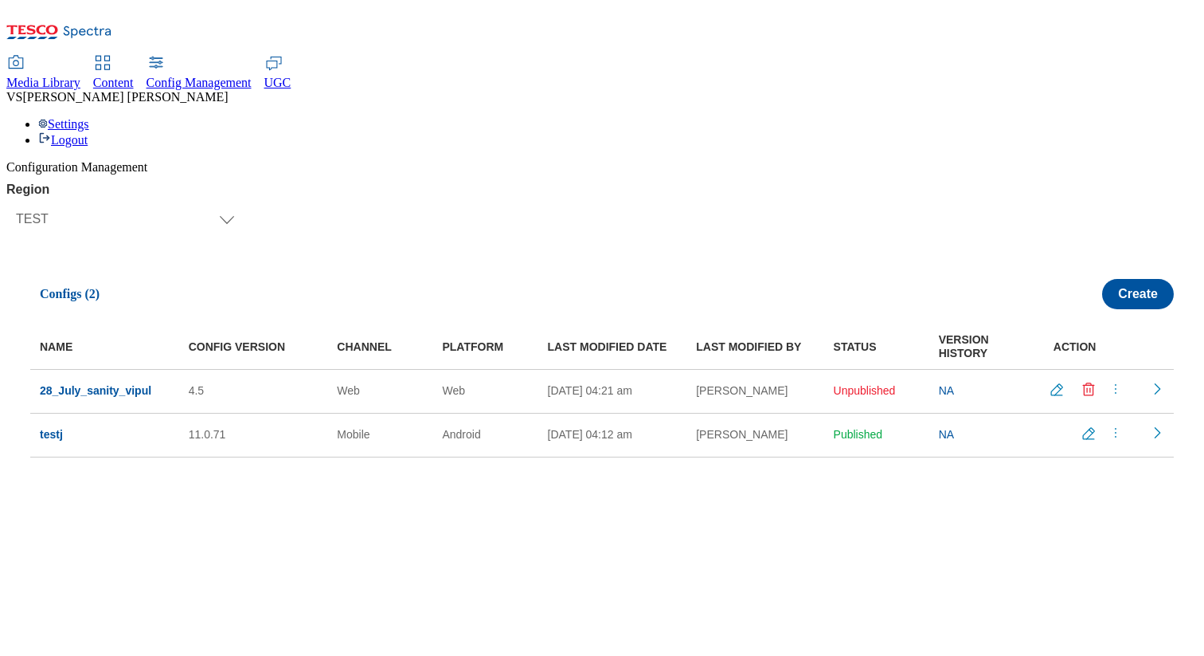
click at [1108, 381] on icon "menus" at bounding box center [1116, 389] width 16 height 16
click at [1106, 479] on span "Copy" at bounding box center [1105, 485] width 25 height 12
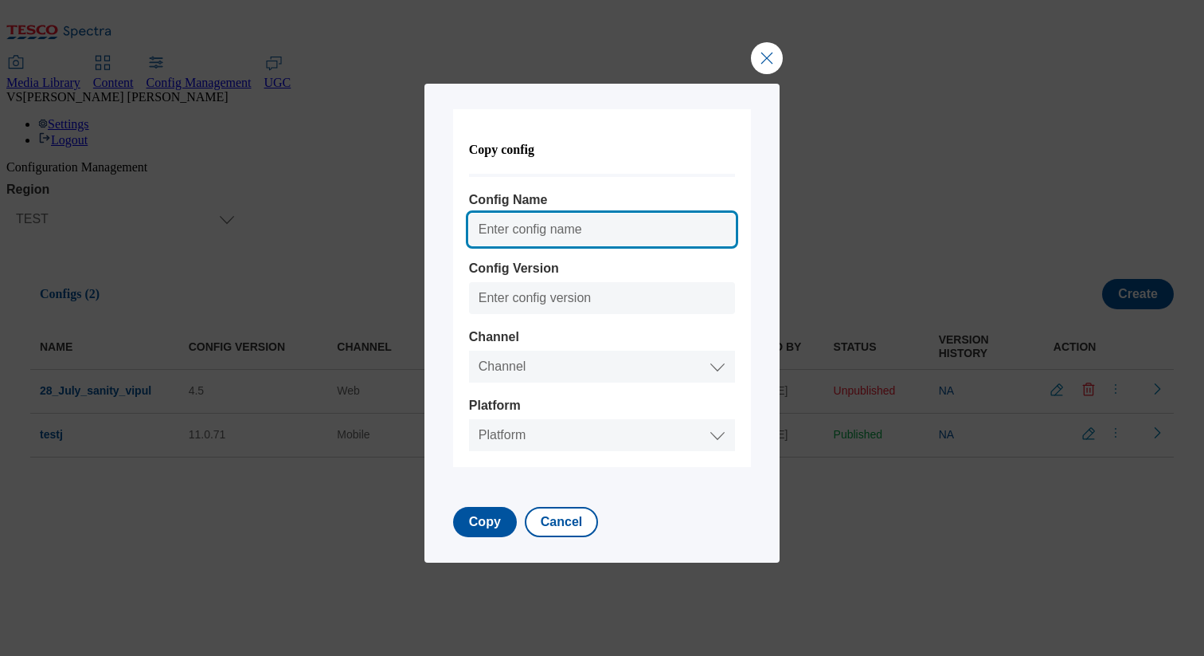
click at [665, 226] on input "Config Name" at bounding box center [602, 229] width 266 height 32
type input "test_vipul"
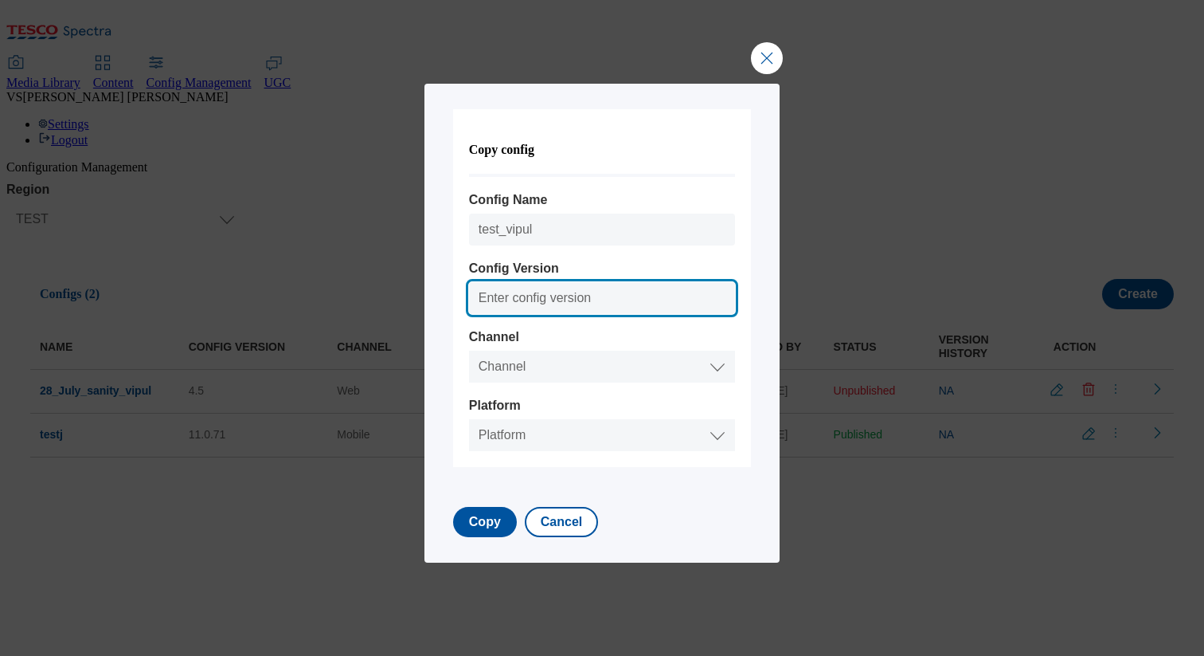
click at [576, 286] on input "Config Version" at bounding box center [602, 298] width 266 height 32
type input "32323"
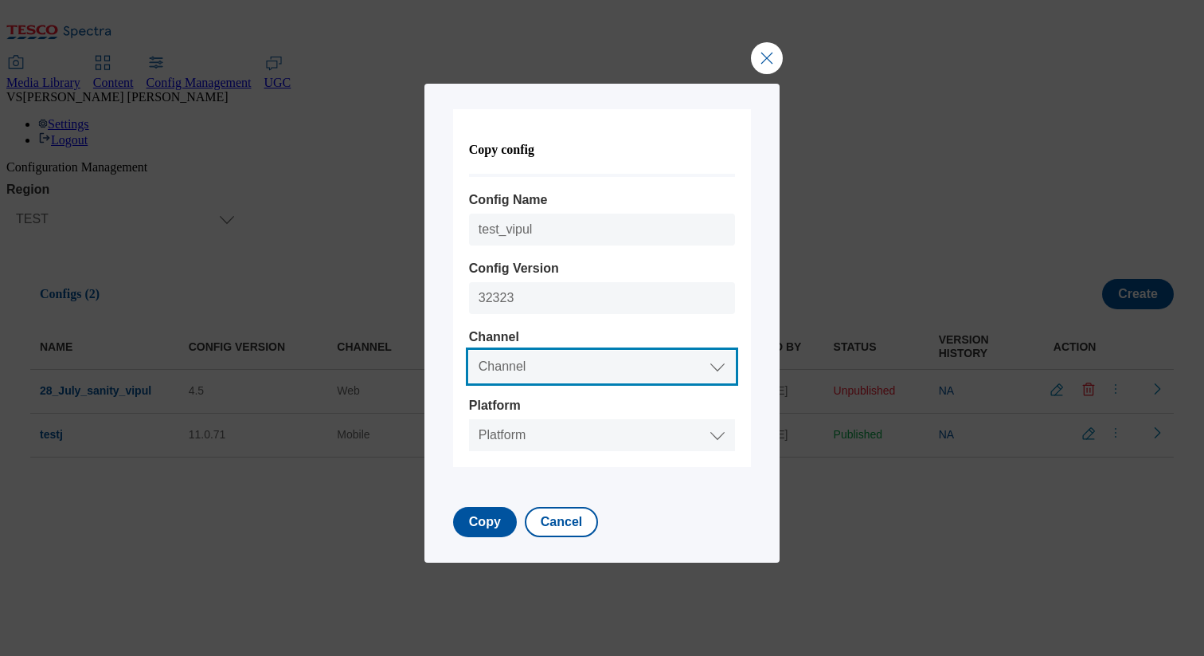
click at [559, 352] on select "Channel Web Mobile" at bounding box center [602, 366] width 266 height 32
select select "mobile"
select select "android"
click at [469, 419] on select "Platform Android IOS" at bounding box center [602, 435] width 266 height 32
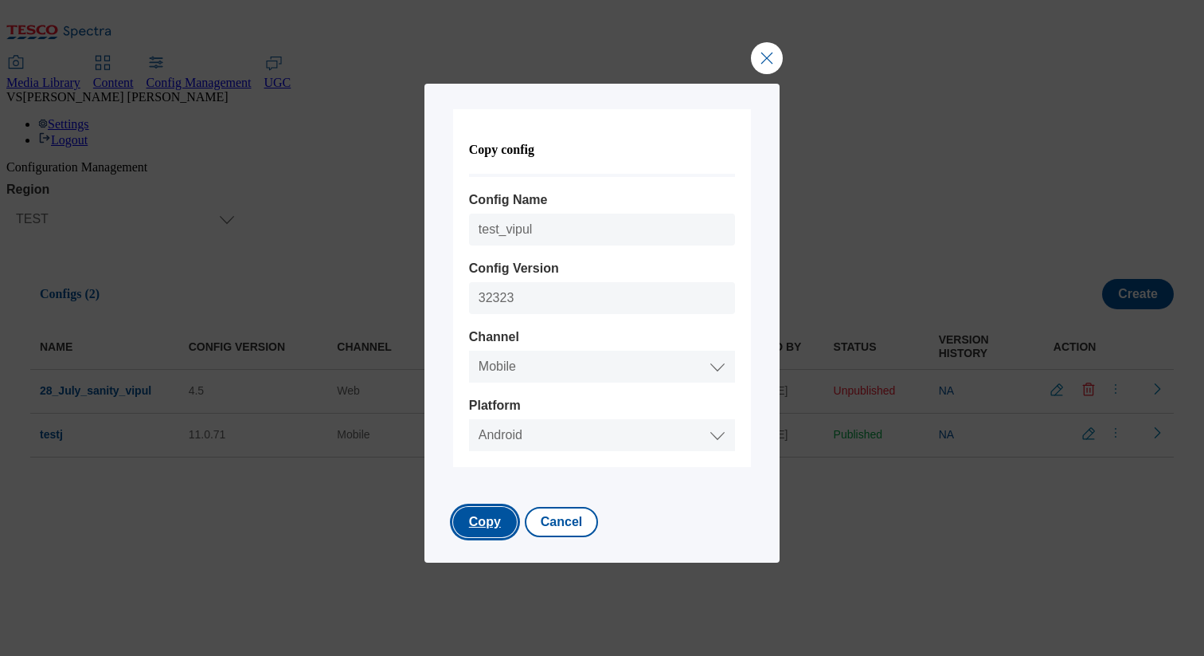
click at [494, 517] on button "Copy" at bounding box center [485, 522] width 64 height 30
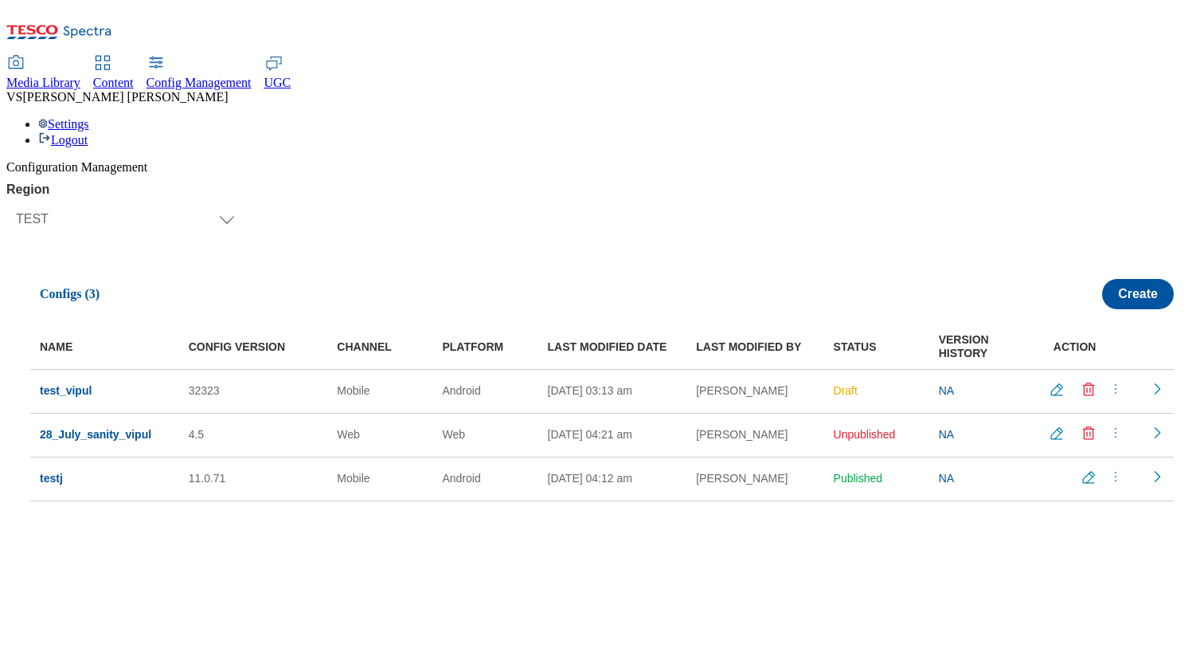
click at [1081, 425] on icon "Delete config" at bounding box center [1089, 433] width 16 height 16
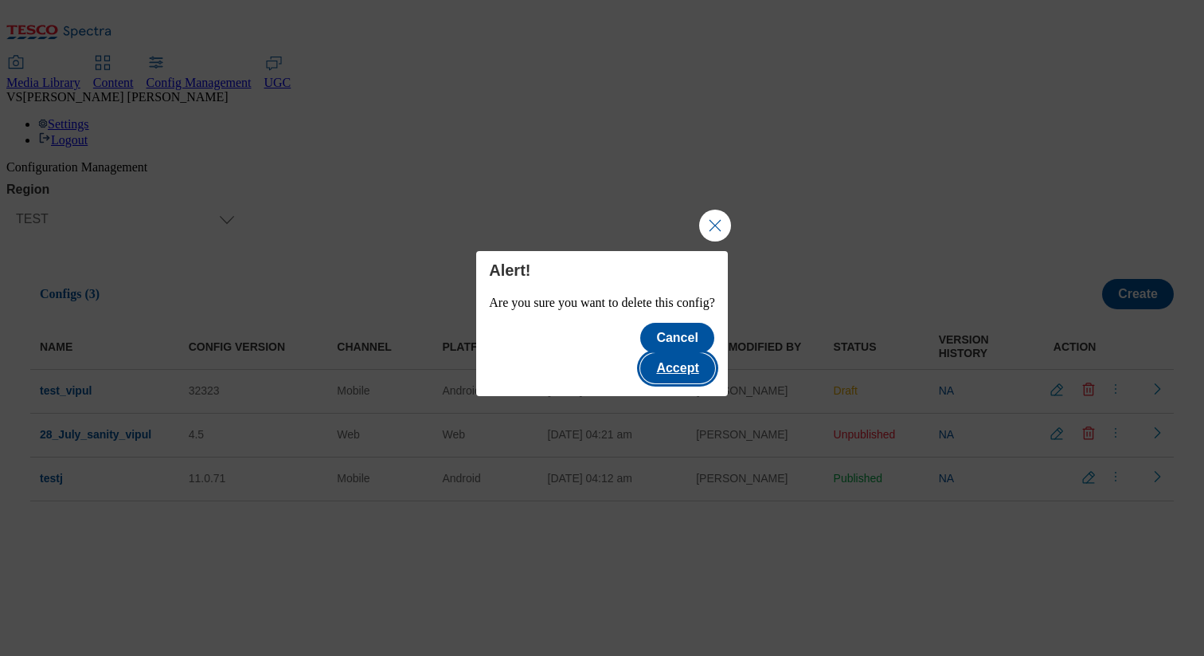
click at [706, 353] on button "Accept" at bounding box center [677, 368] width 74 height 30
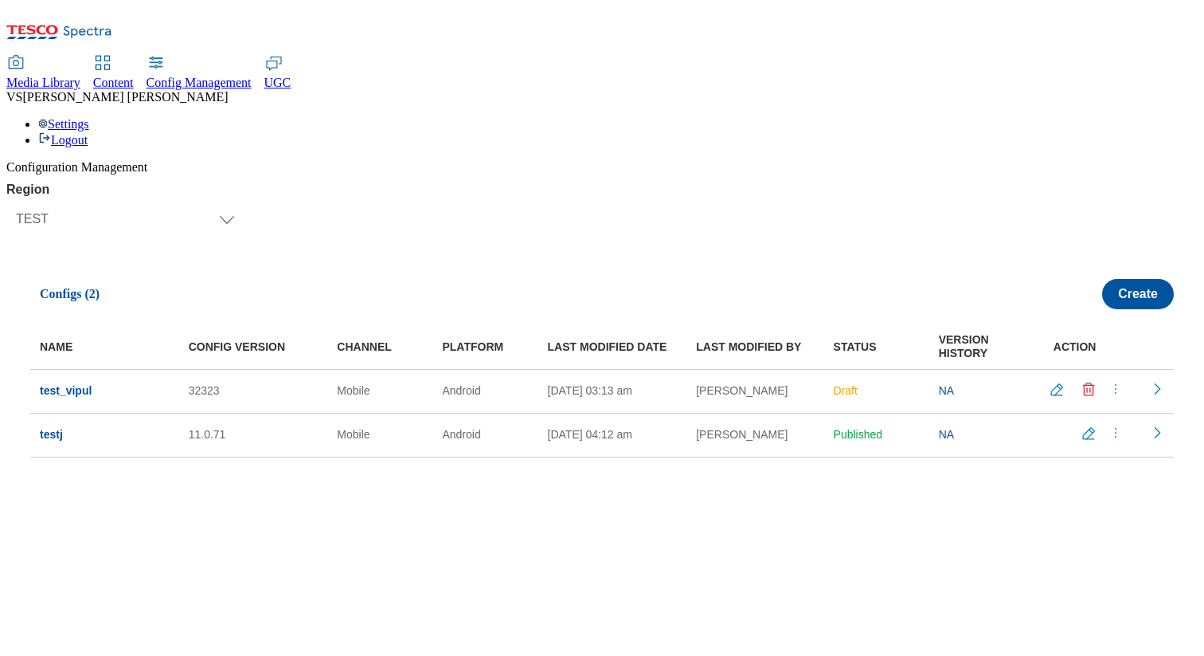
click at [80, 76] on span "Media Library" at bounding box center [43, 83] width 74 height 14
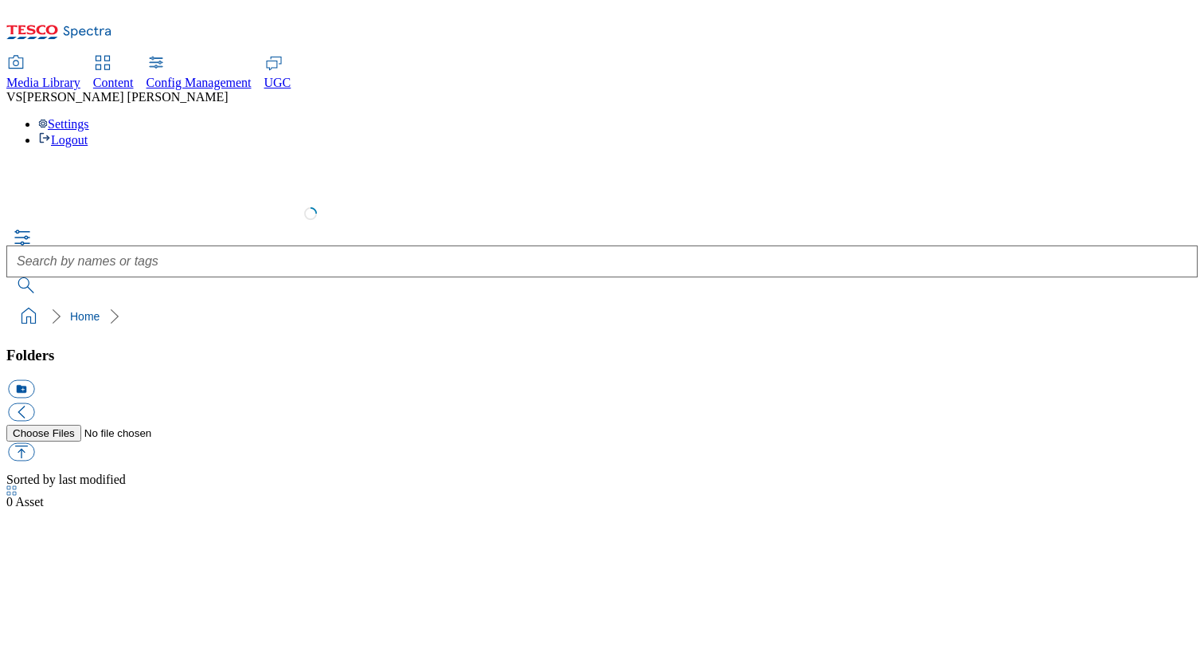
select select "flare-test"
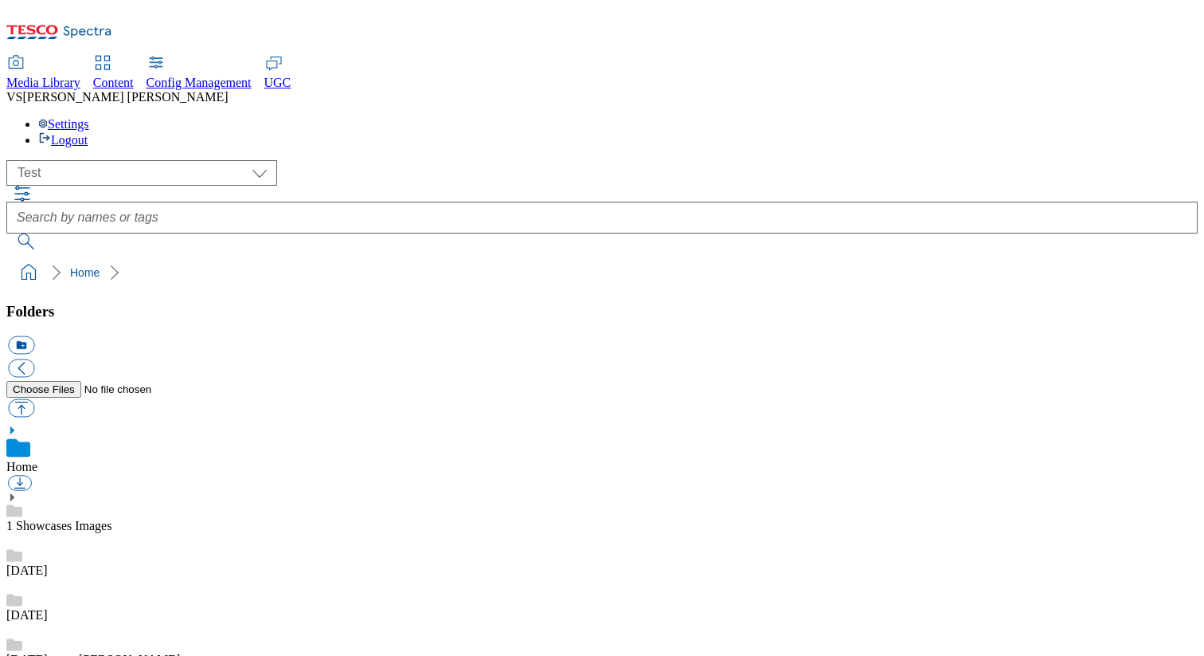
scroll to position [45, 0]
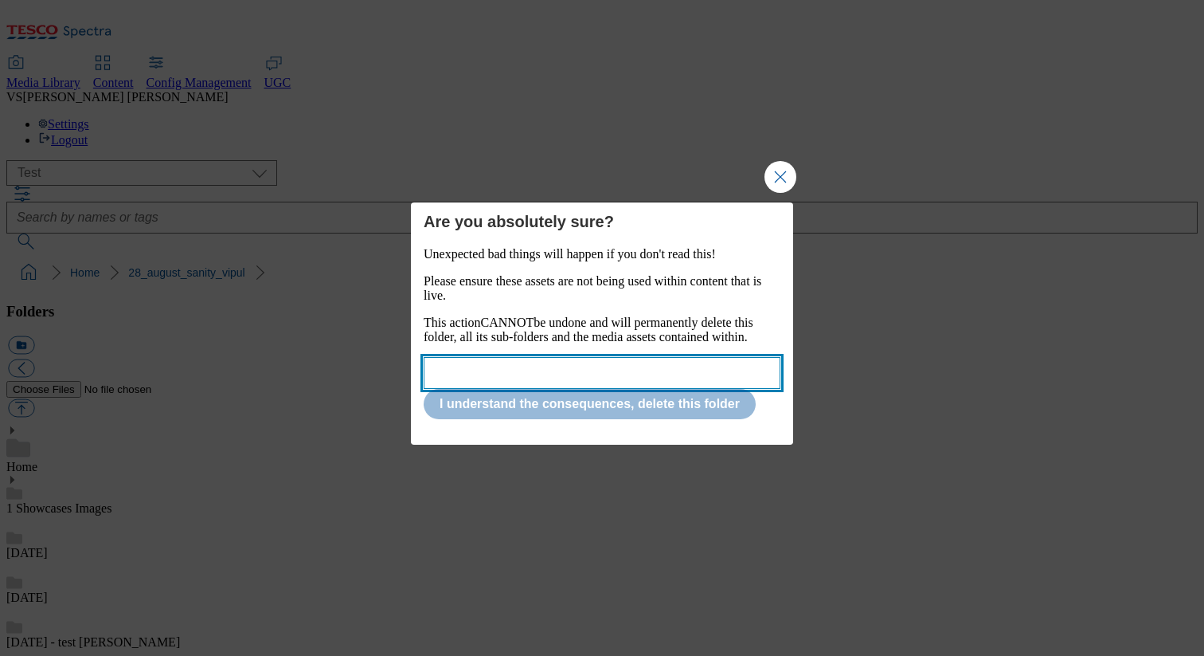
click at [531, 381] on input "Modal" at bounding box center [602, 373] width 357 height 32
paste input "28_august_sanity_vipul"
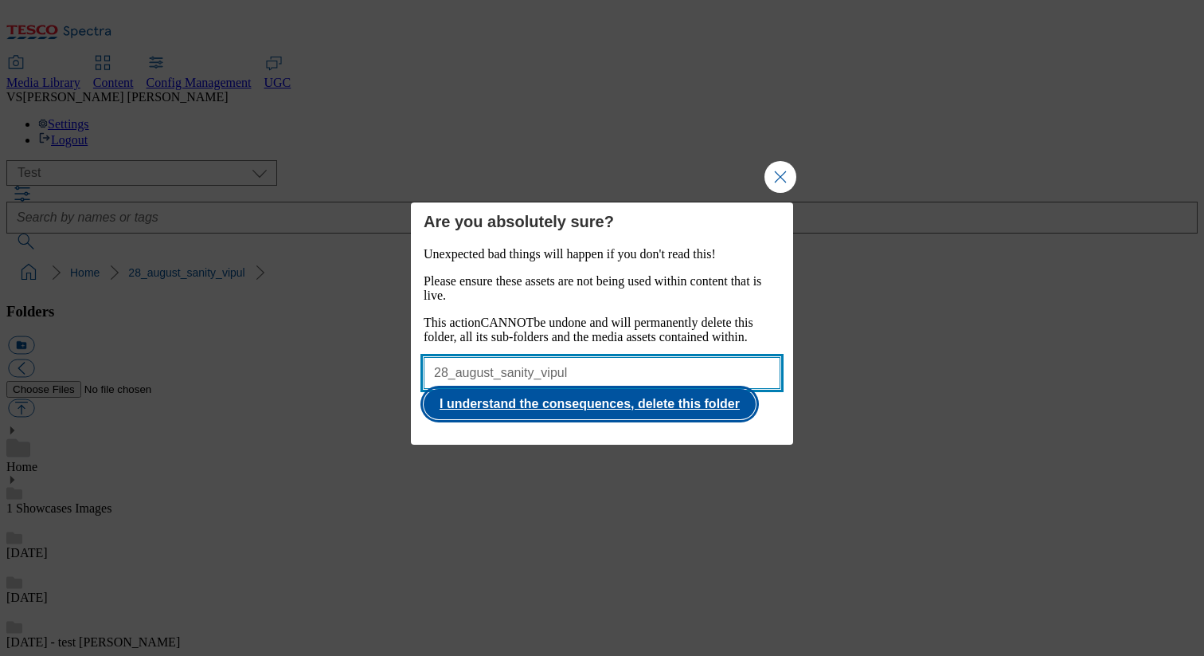
type input "28_august_sanity_vipul"
click at [527, 419] on button "I understand the consequences, delete this folder" at bounding box center [590, 404] width 332 height 30
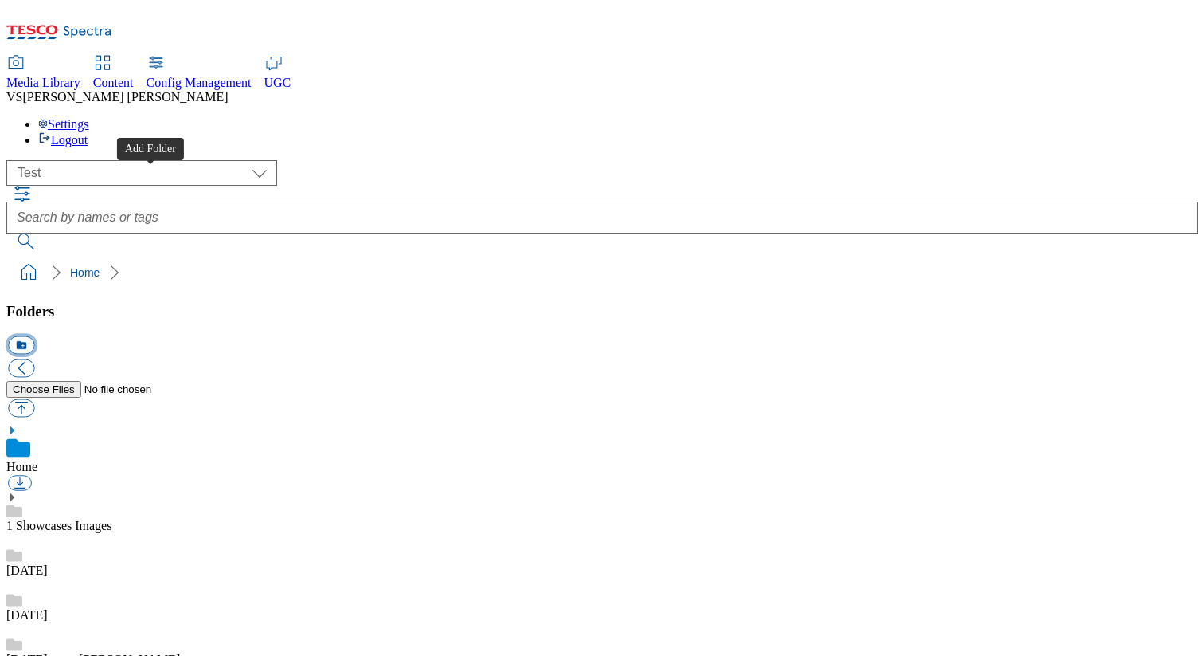
click at [34, 336] on button "icon_new_folder" at bounding box center [21, 345] width 26 height 18
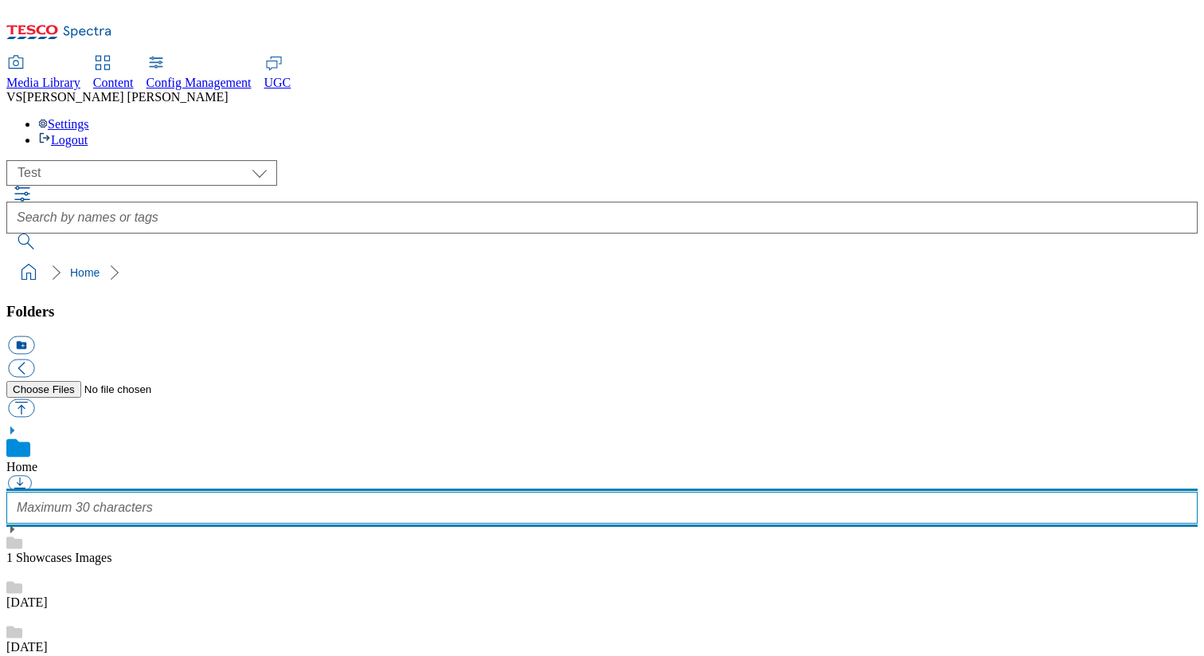
click at [109, 491] on input "text" at bounding box center [602, 507] width 1192 height 32
type input "9_oct_vipul_sanity"
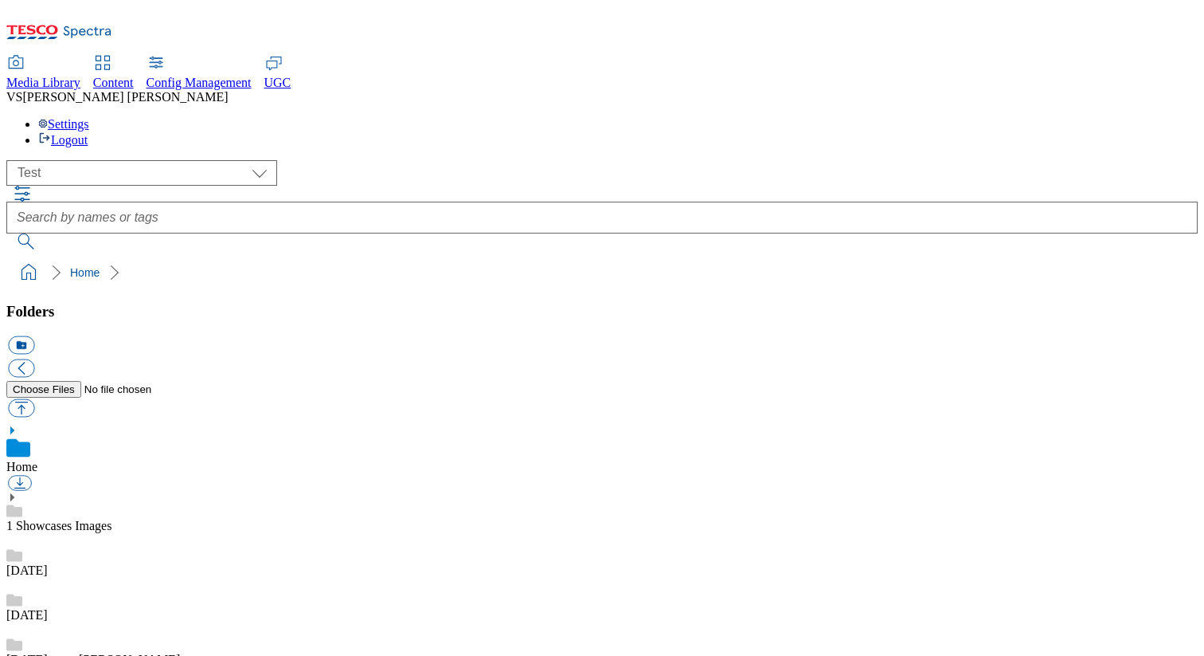
scroll to position [230, 0]
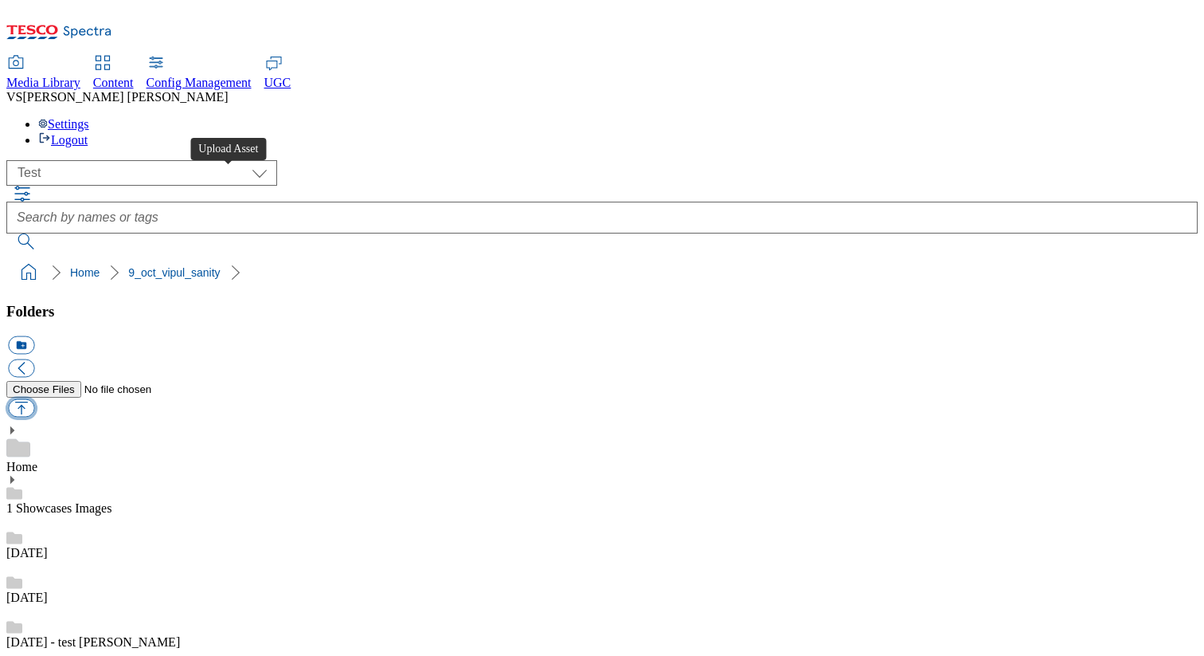
click at [34, 399] on button "button" at bounding box center [21, 408] width 26 height 18
type input "C:\fakepath\image-99.jpg"
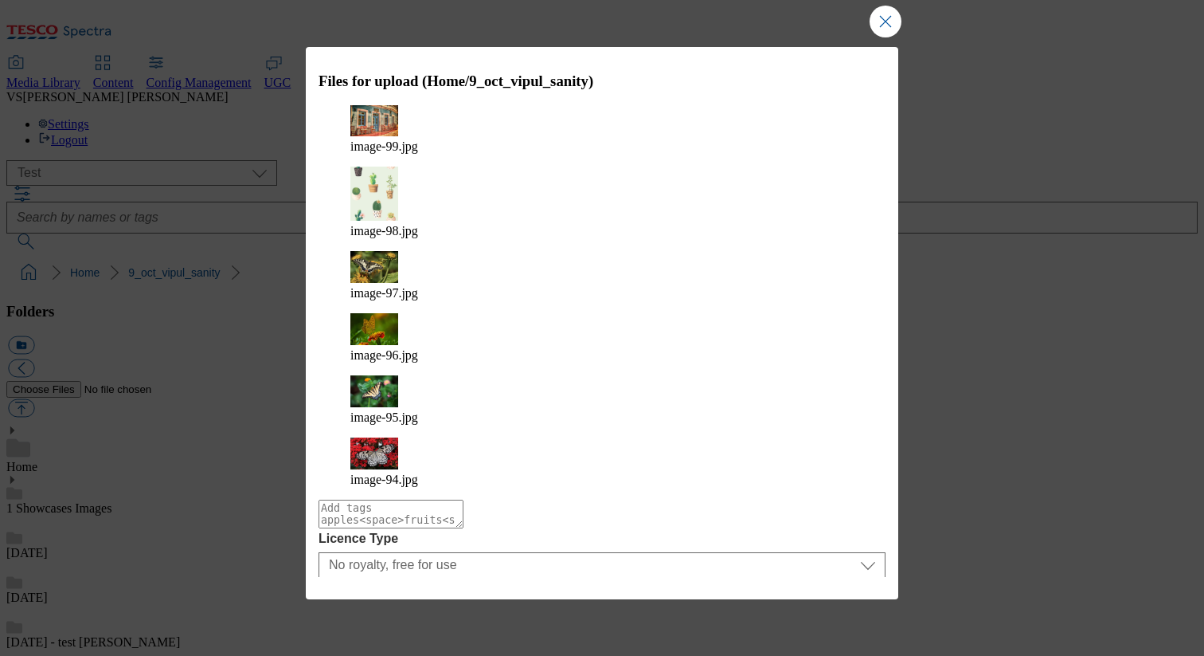
click at [865, 632] on button "Upload" at bounding box center [842, 647] width 75 height 30
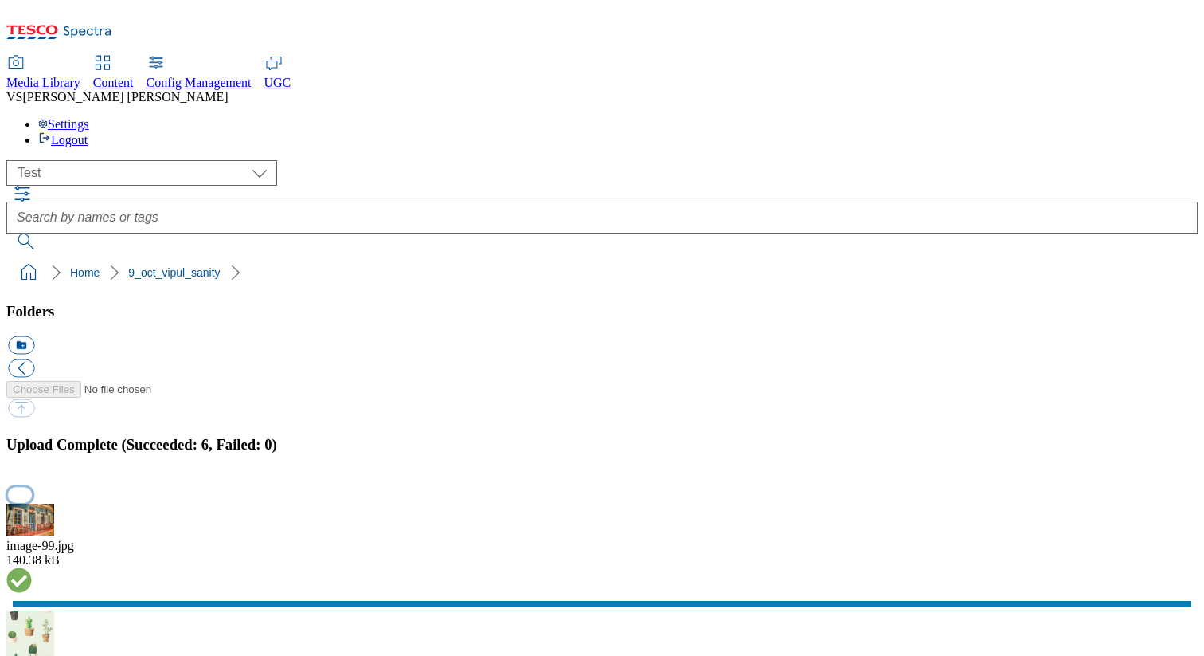
click at [32, 487] on button "button" at bounding box center [20, 494] width 24 height 15
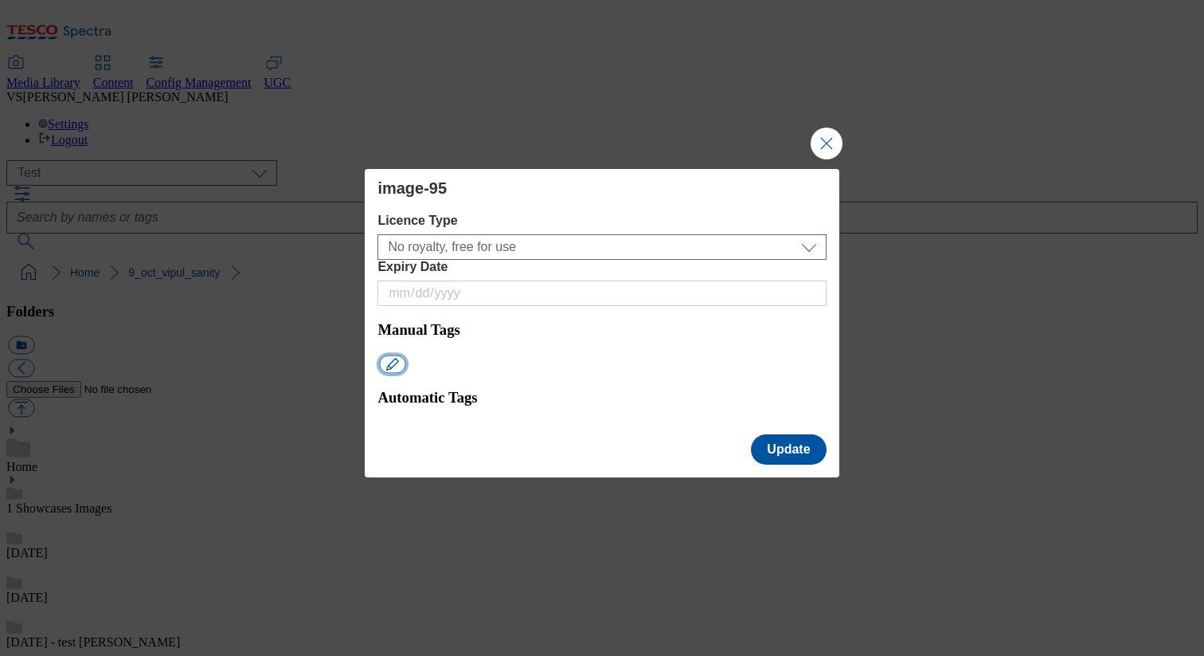
click at [406, 354] on button "Modal" at bounding box center [393, 363] width 26 height 18
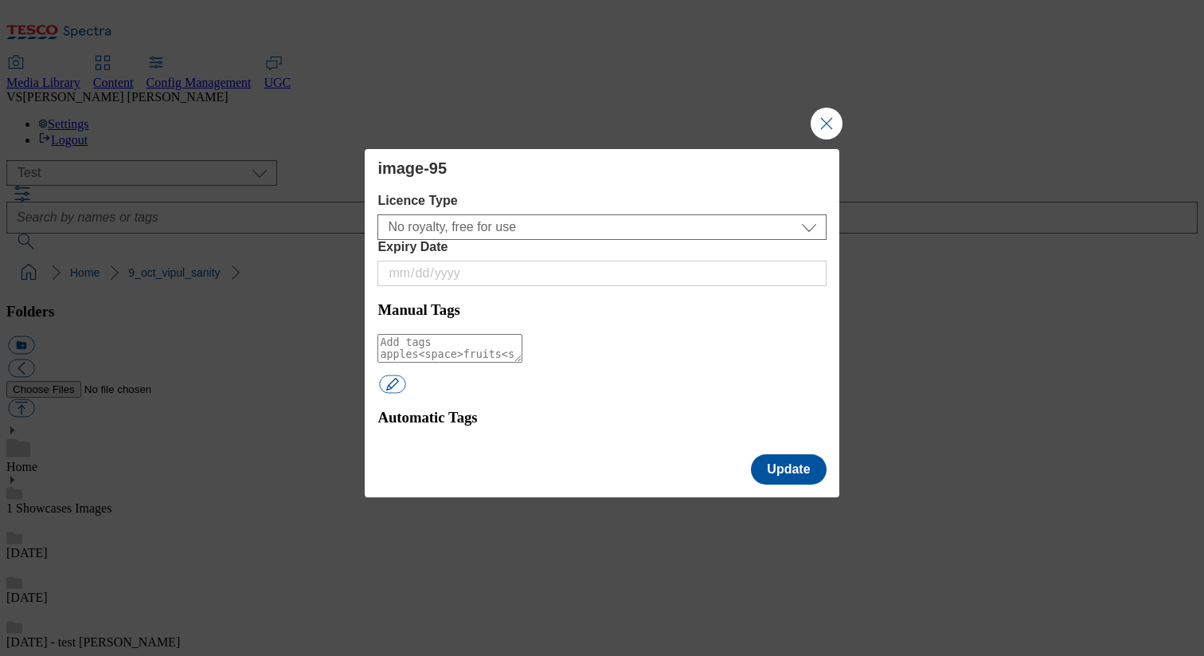
click at [444, 335] on textarea "Modal" at bounding box center [450, 348] width 145 height 29
type textarea "test9oct"
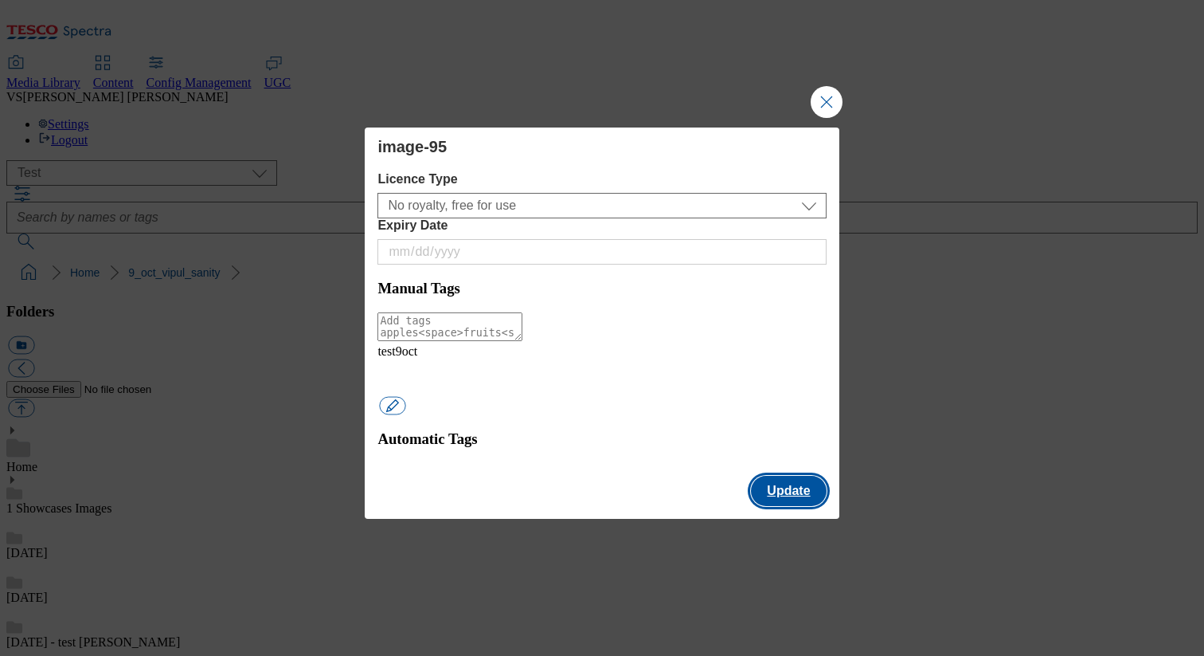
click at [773, 476] on button "Update" at bounding box center [788, 491] width 75 height 30
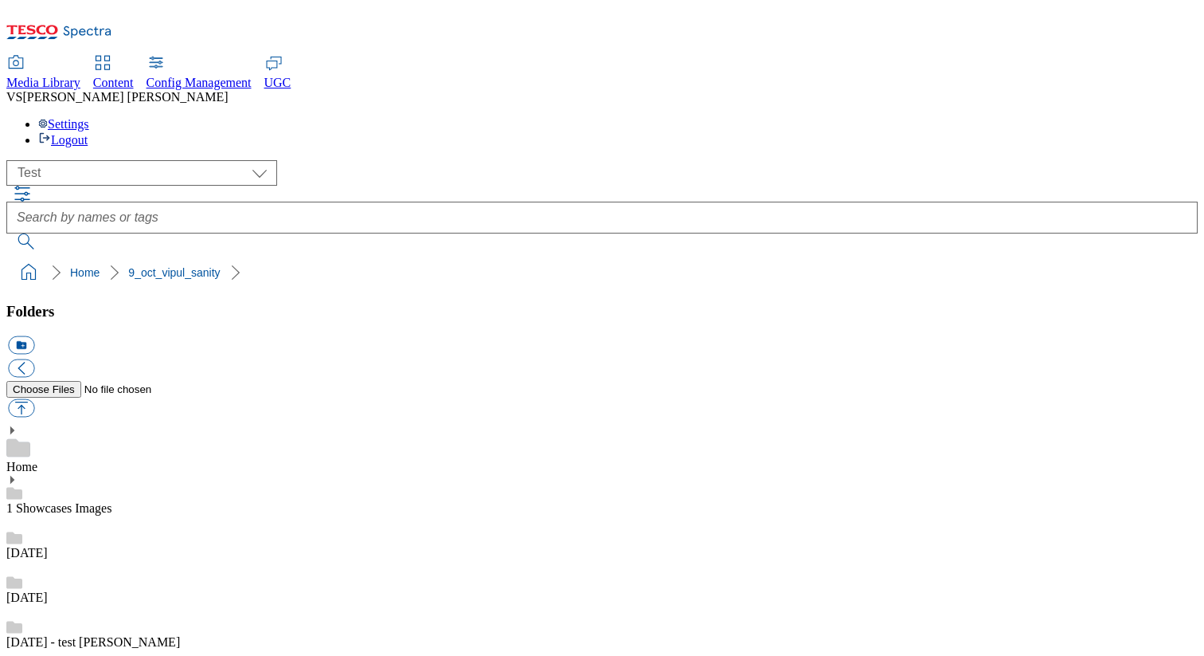
paste input "test9oct"
type input "test9oct"
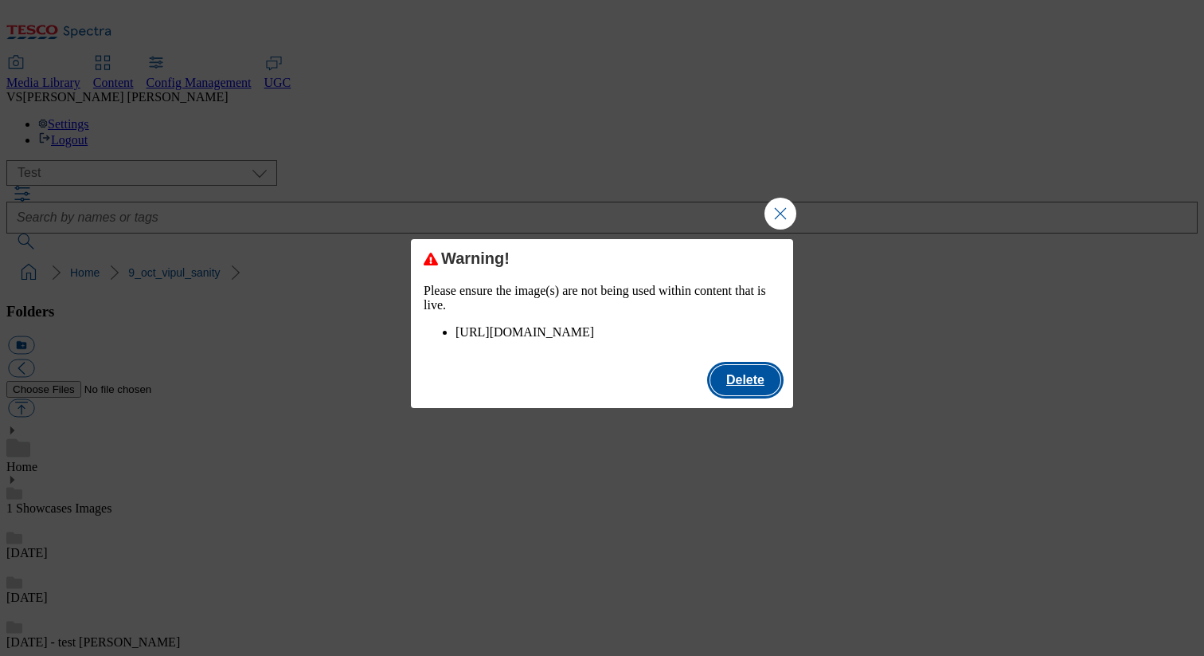
click at [758, 384] on button "Delete" at bounding box center [746, 380] width 70 height 30
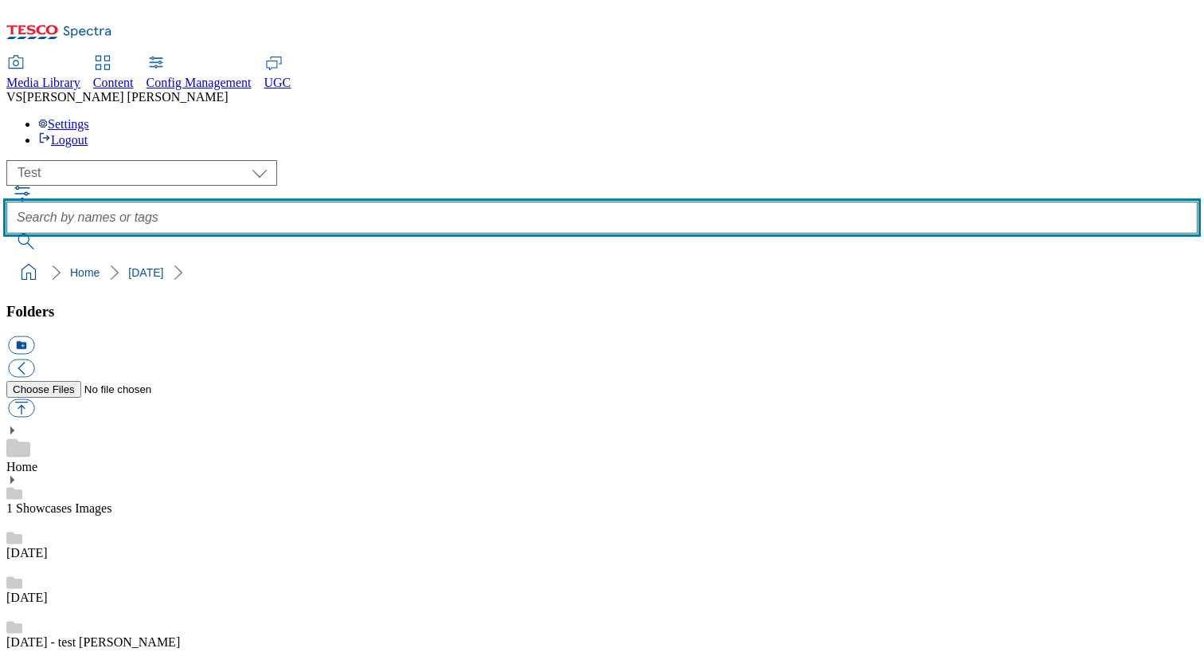
click at [468, 202] on input "text" at bounding box center [602, 218] width 1192 height 32
type input "test9oct"
click at [6, 233] on button "submit" at bounding box center [26, 241] width 41 height 16
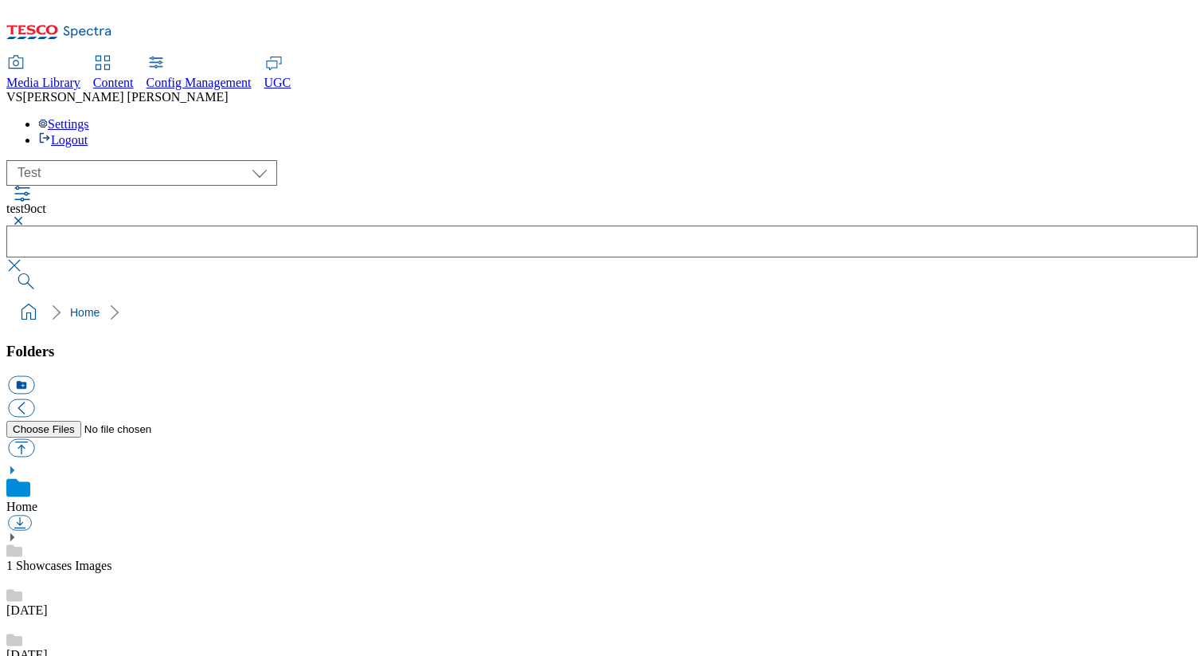
click at [25, 257] on button "button" at bounding box center [15, 265] width 19 height 16
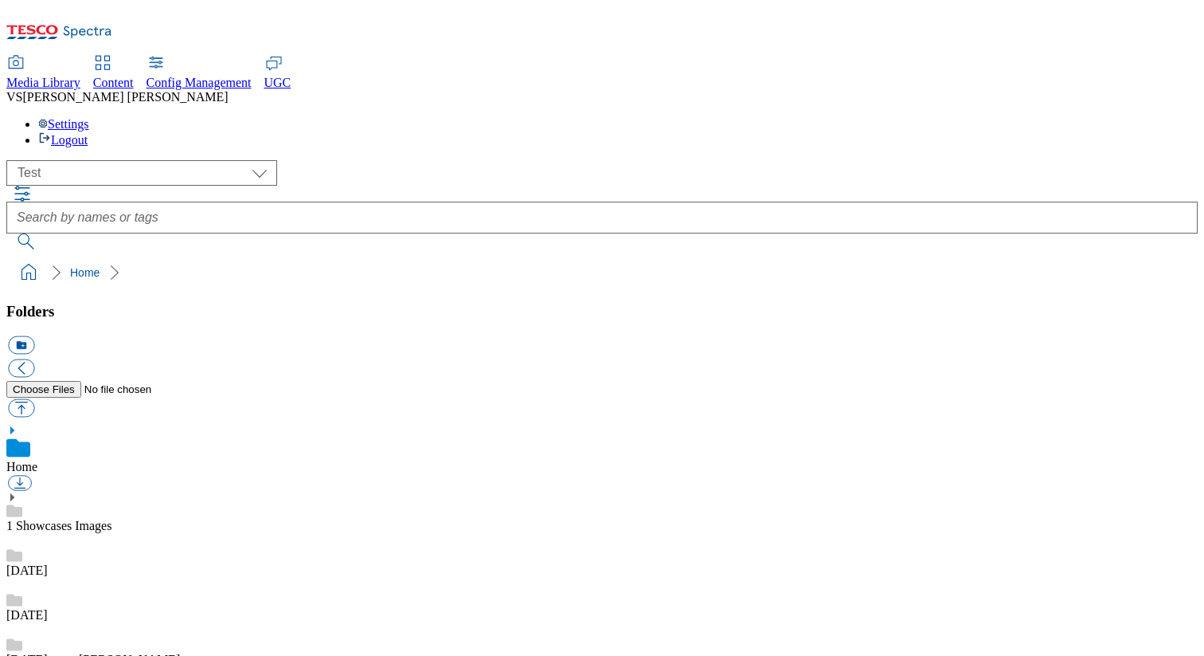
scroll to position [198, 0]
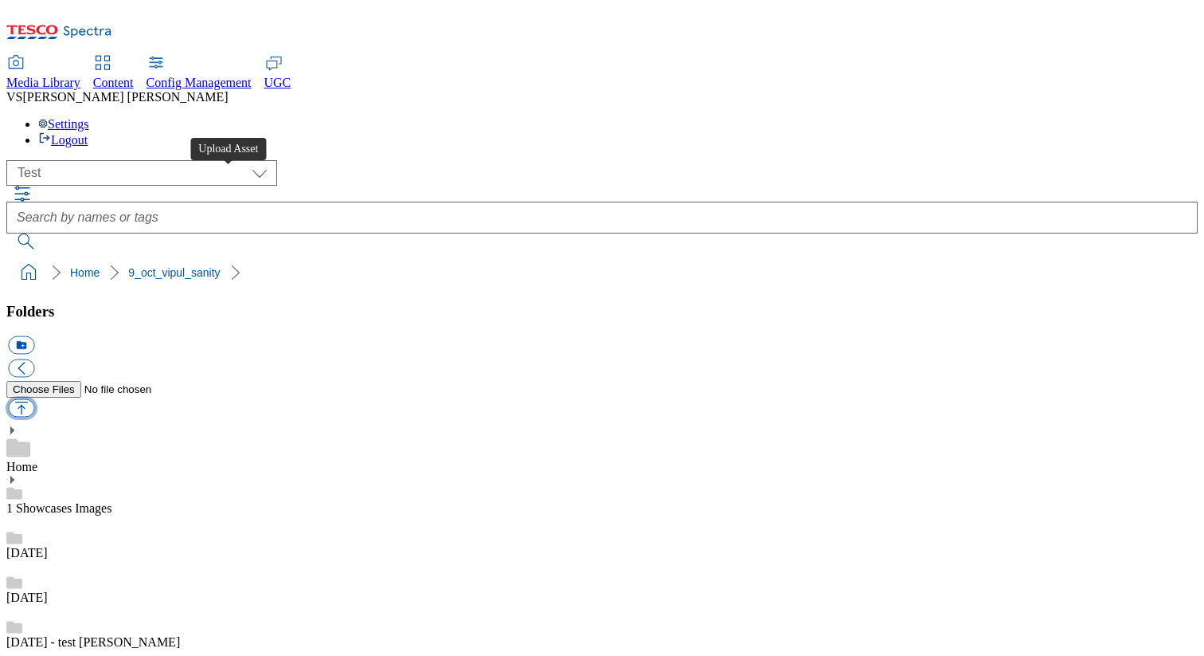
click at [34, 399] on button "button" at bounding box center [21, 408] width 26 height 18
click at [34, 336] on button "icon_new_folder" at bounding box center [21, 345] width 26 height 18
type input "sub"
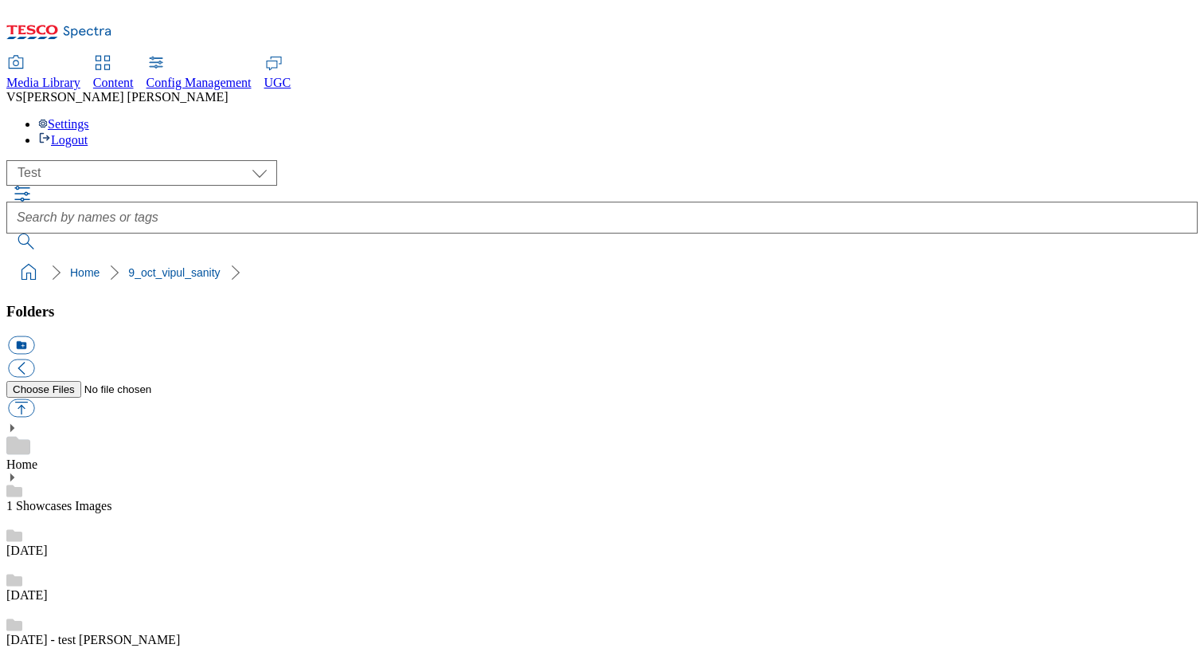
checkbox input "true"
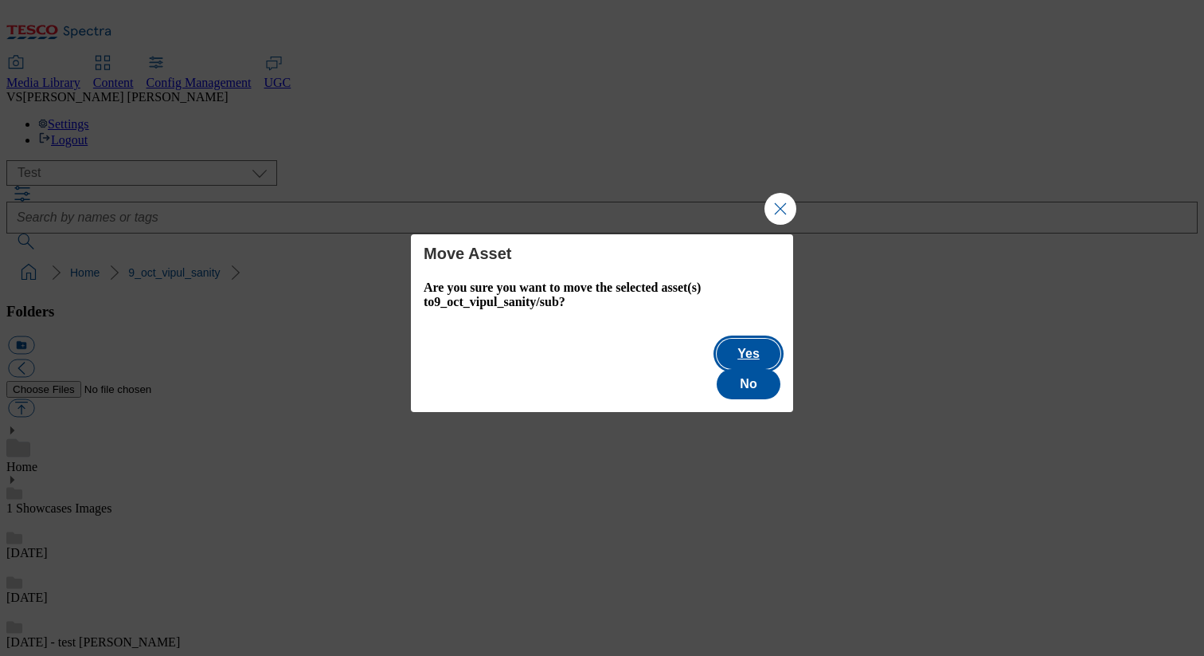
click at [717, 369] on button "Yes" at bounding box center [749, 354] width 64 height 30
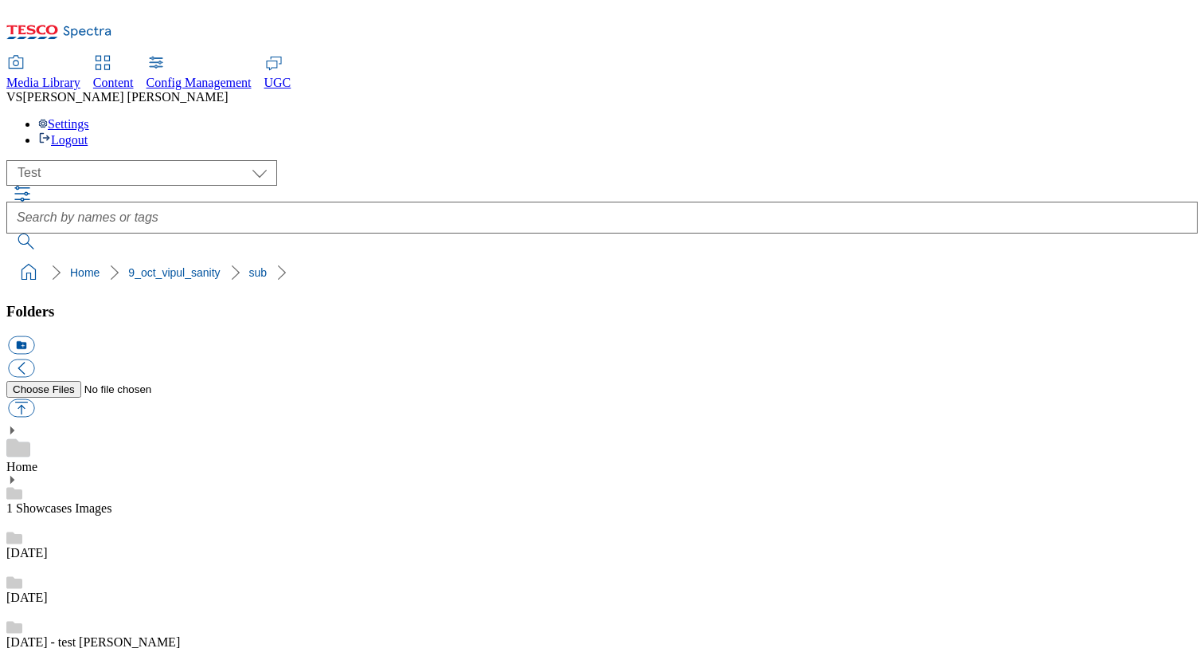
checkbox input "true"
click at [315, 257] on ol "Home 9_oct_vipul_sanity" at bounding box center [607, 272] width 1182 height 30
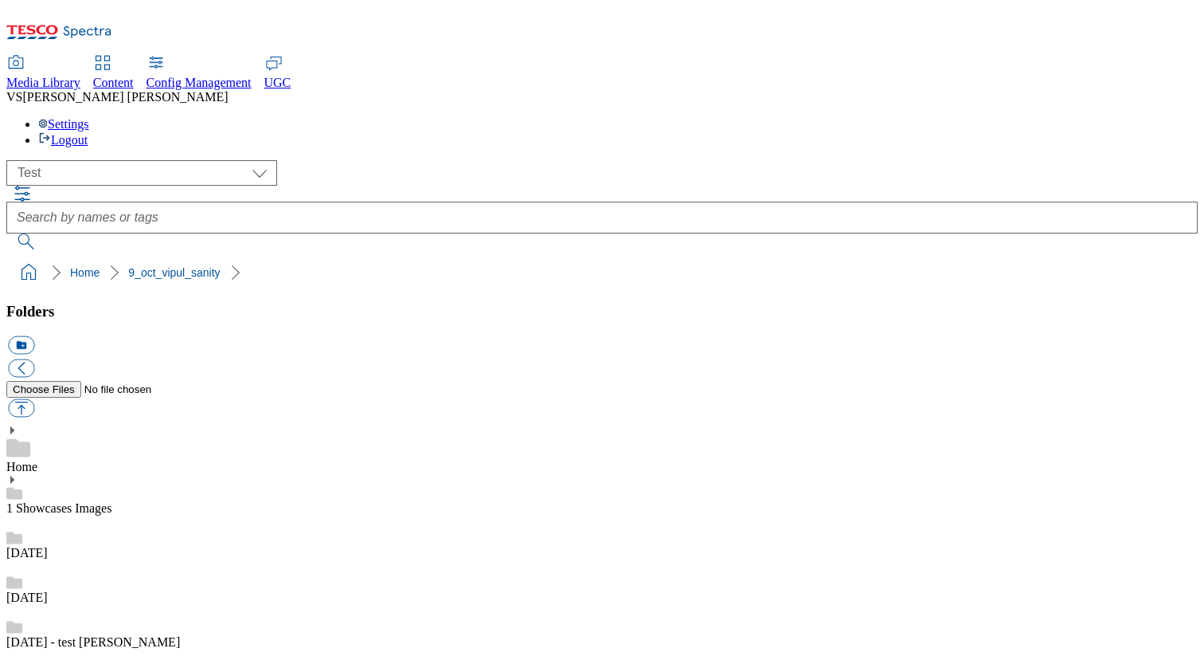
scroll to position [456, 0]
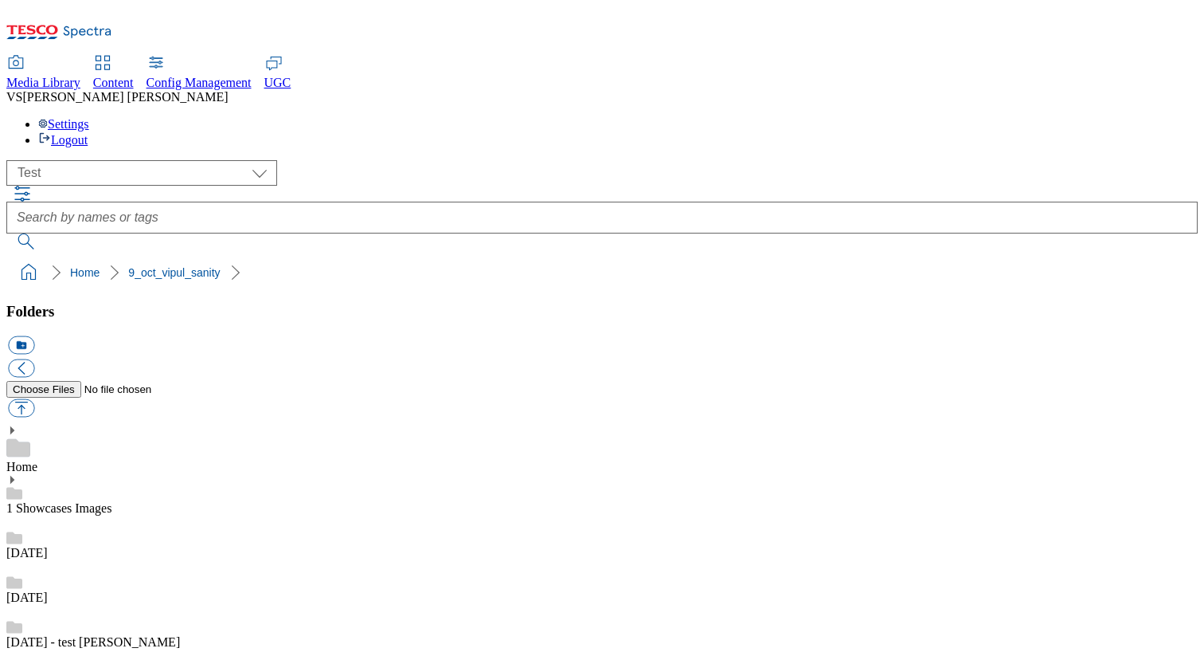
click at [34, 359] on button "button" at bounding box center [21, 368] width 26 height 18
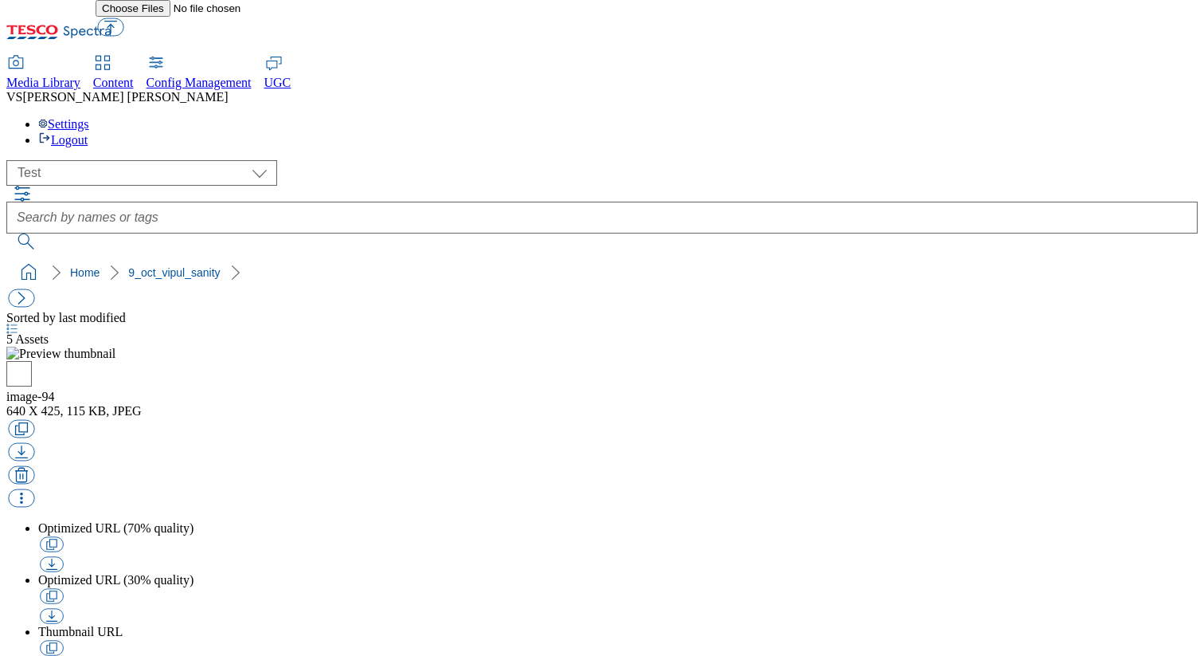
scroll to position [0, 0]
click at [116, 347] on img at bounding box center [60, 354] width 109 height 14
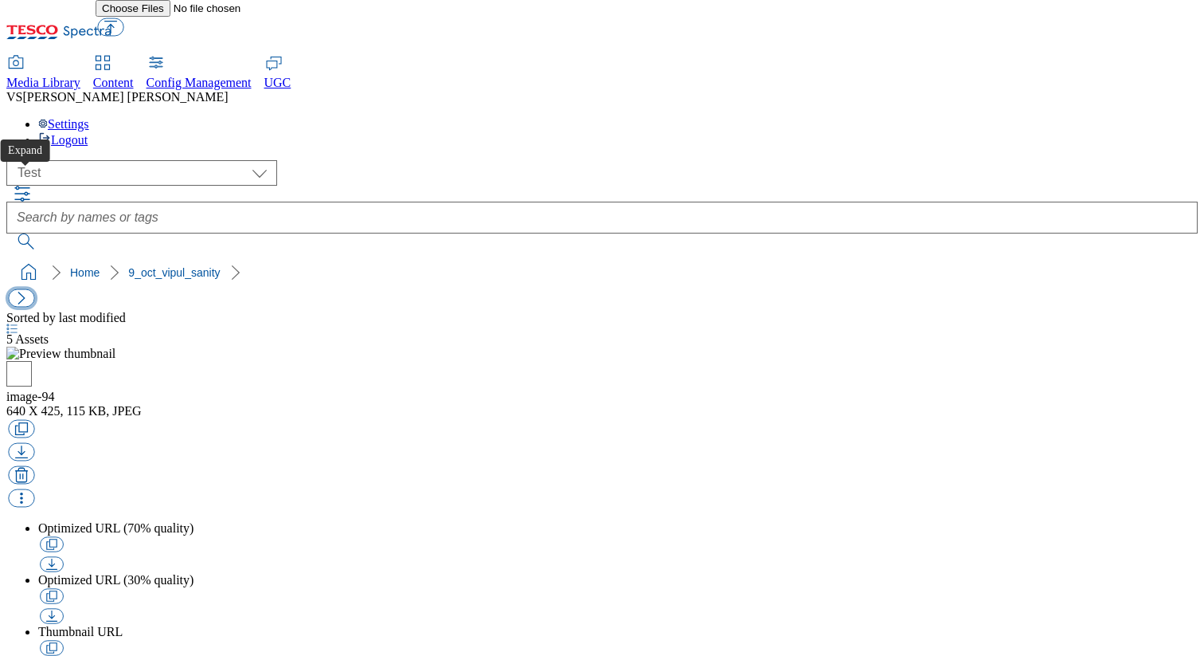
click at [22, 289] on button "button" at bounding box center [21, 298] width 26 height 18
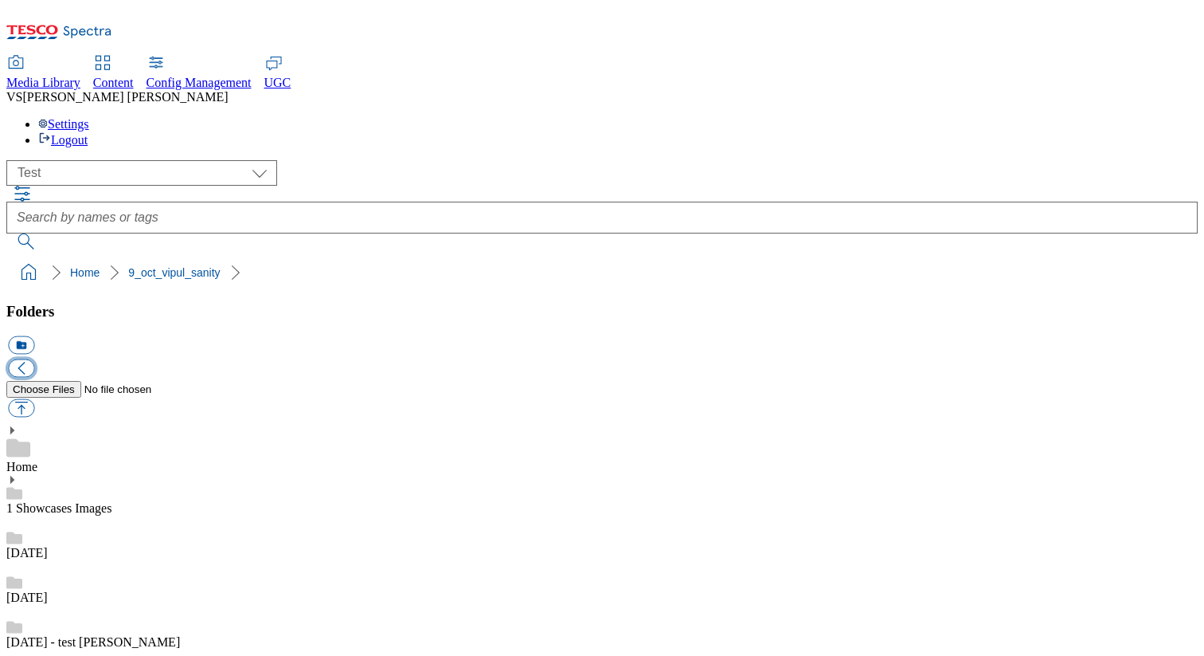
scroll to position [327, 0]
click at [34, 359] on button "button" at bounding box center [21, 368] width 26 height 18
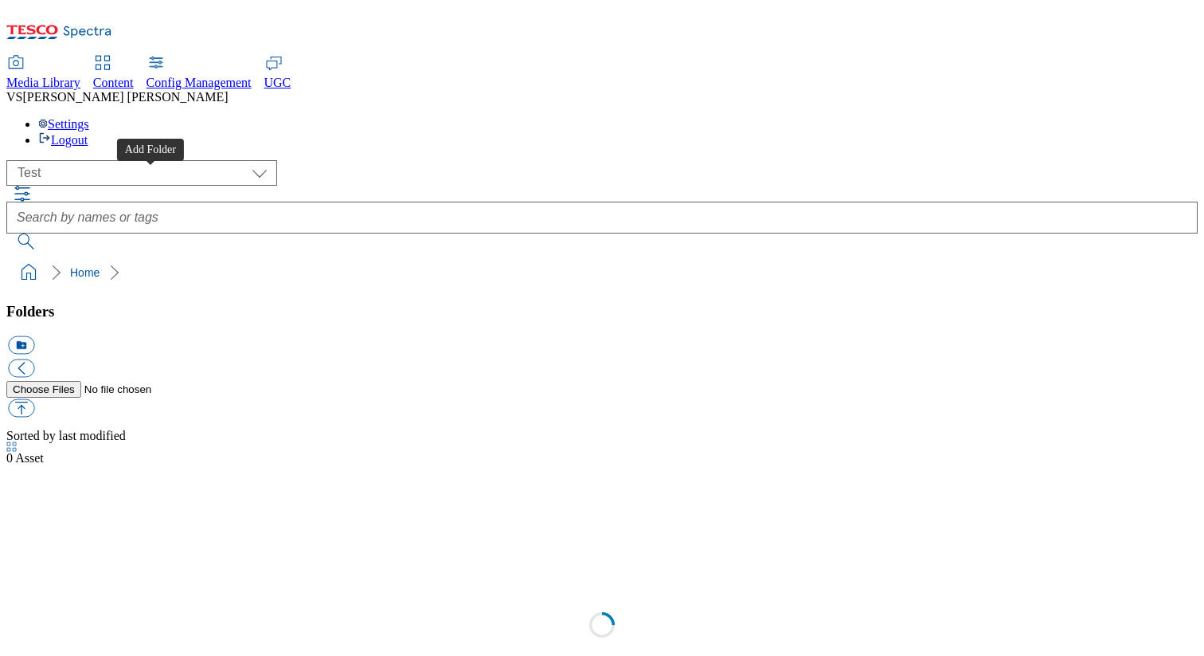
select select "flare-test"
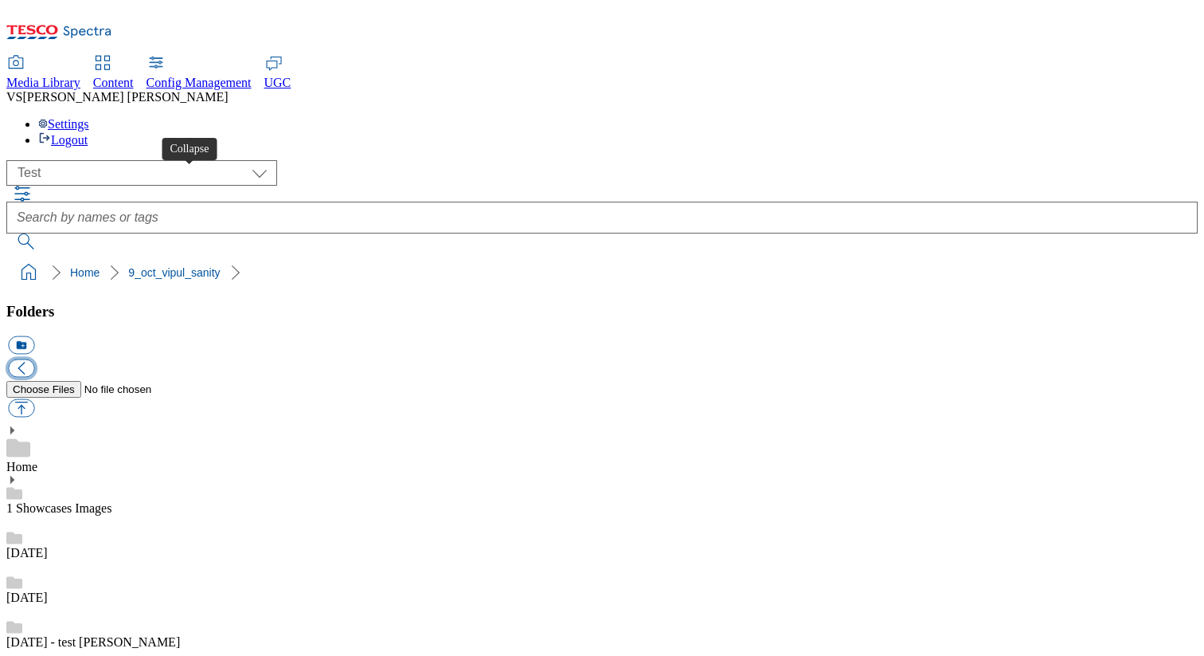
scroll to position [295, 0]
click at [34, 359] on button "button" at bounding box center [21, 368] width 26 height 18
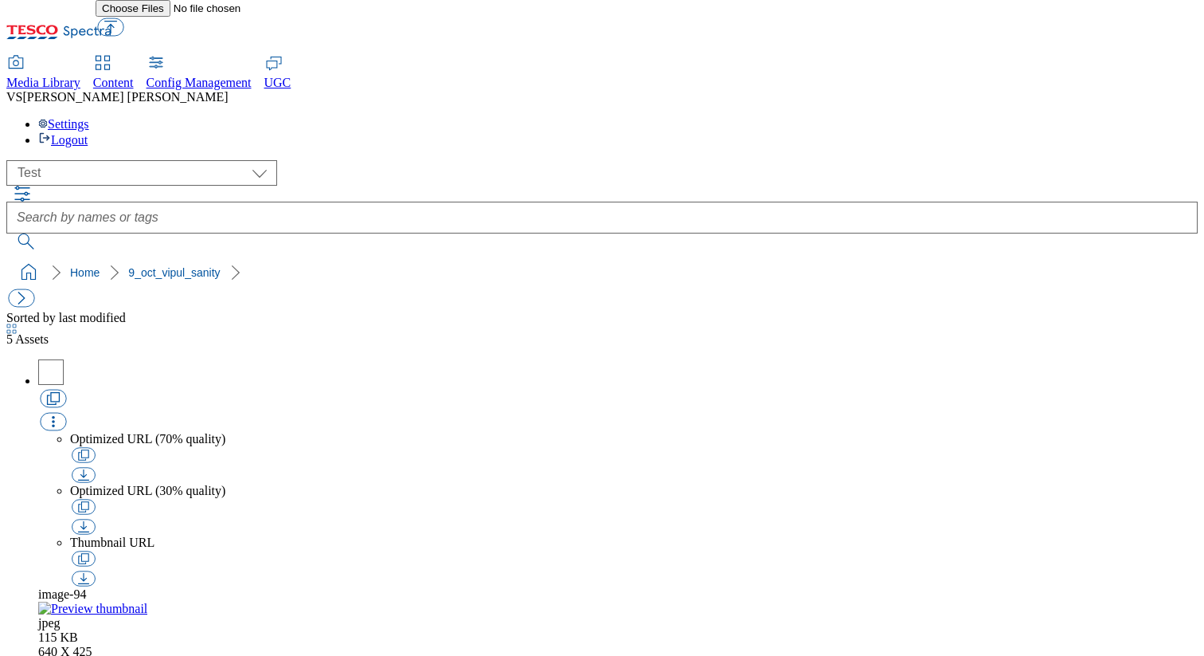
scroll to position [0, 0]
click at [17, 323] on icon "button" at bounding box center [11, 328] width 10 height 10
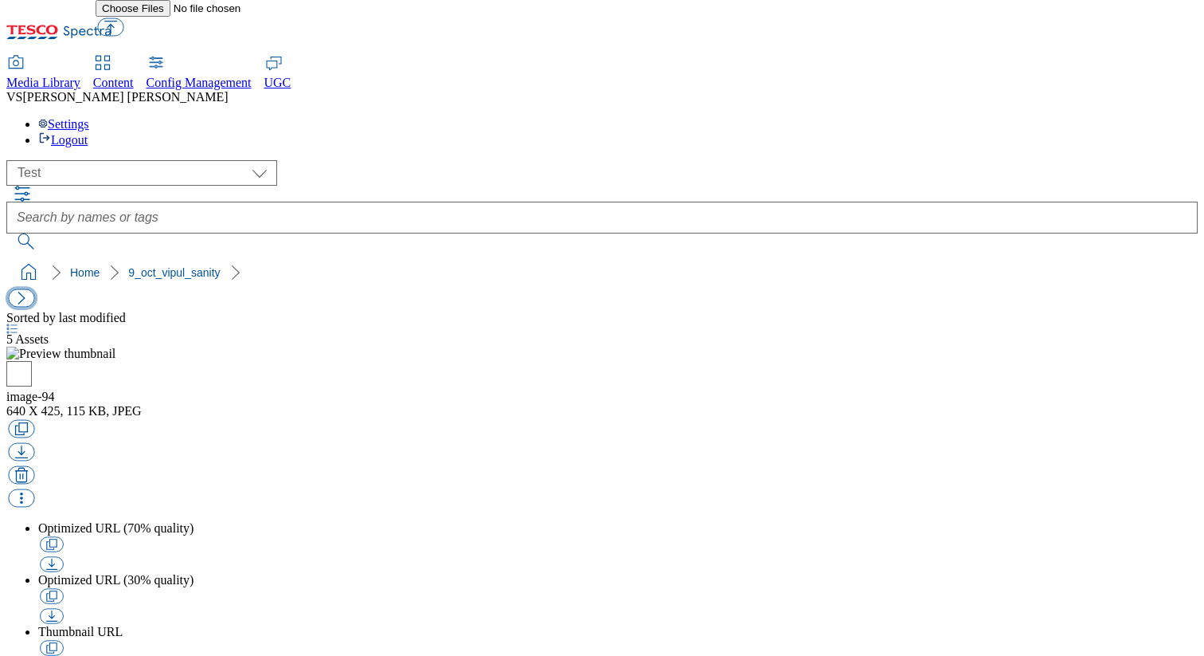
click at [30, 289] on button "button" at bounding box center [21, 298] width 26 height 18
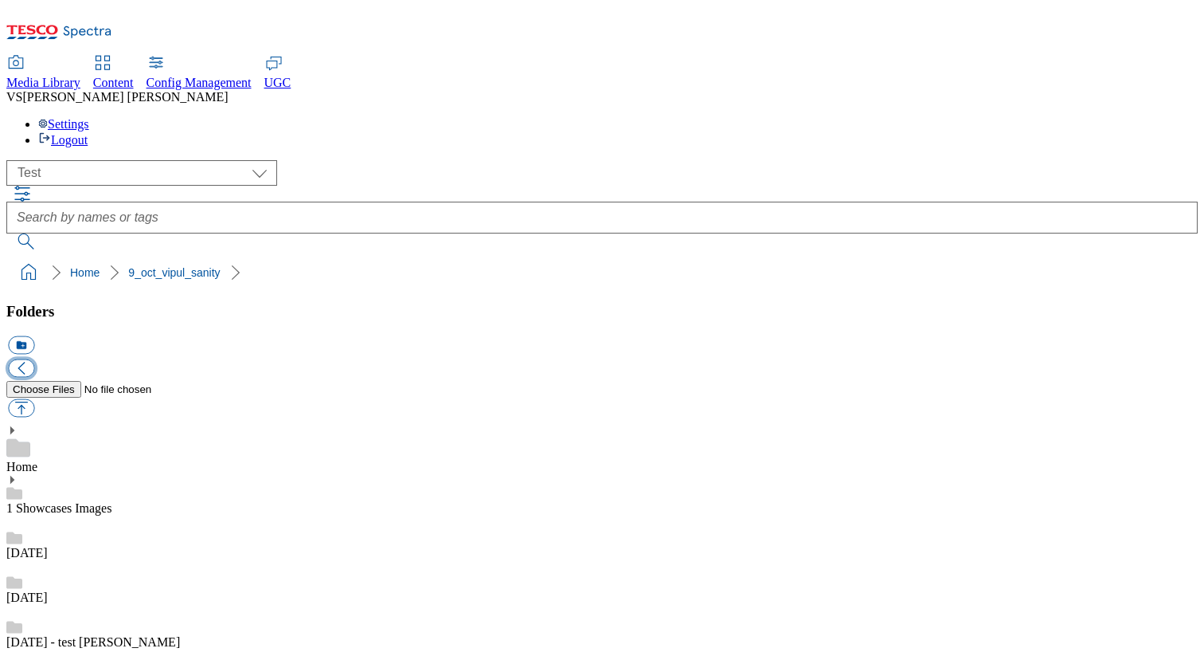
scroll to position [327, 0]
click at [34, 359] on button "button" at bounding box center [21, 368] width 26 height 18
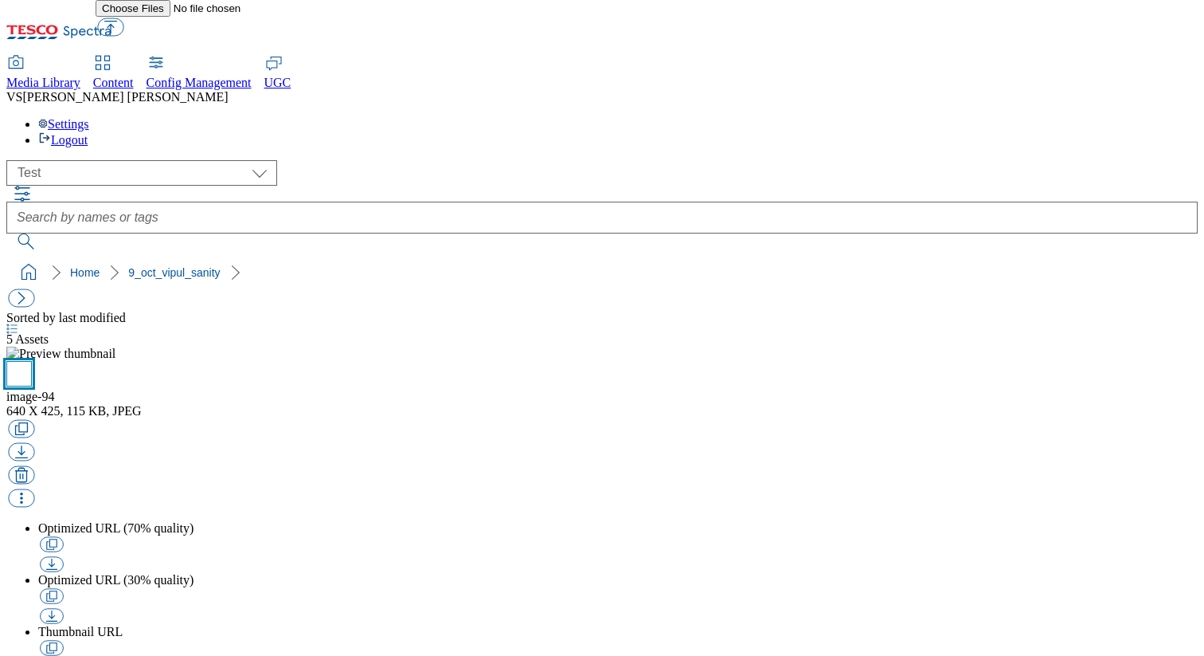
click at [32, 361] on input "checkbox" at bounding box center [18, 373] width 25 height 25
checkbox input "true"
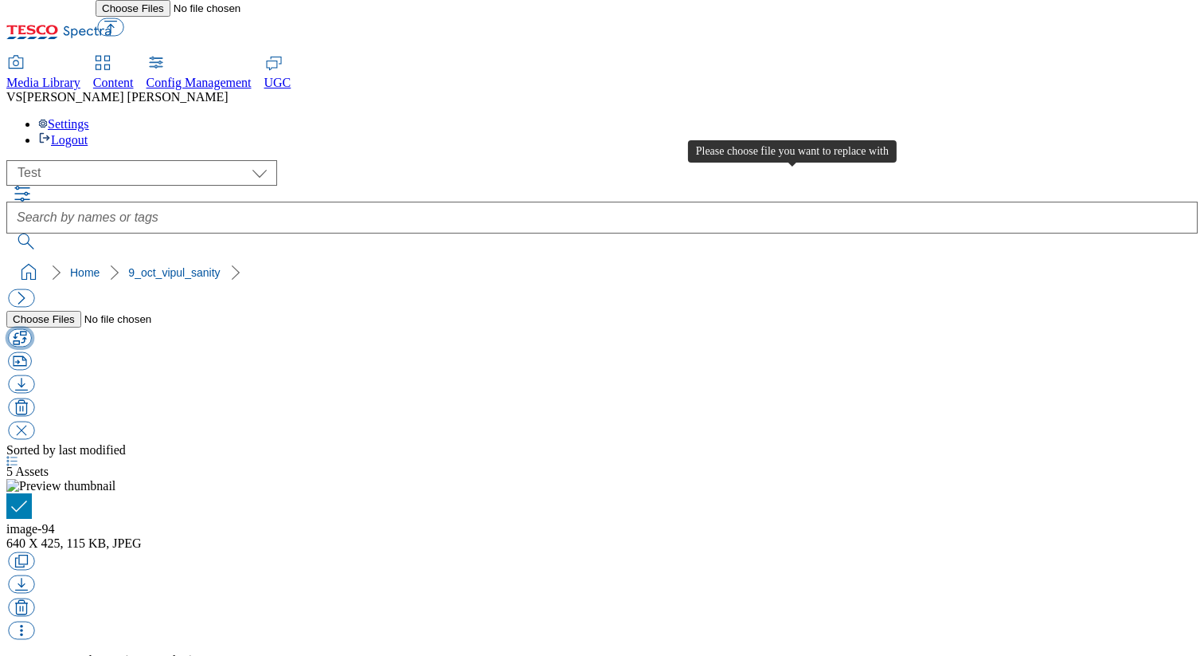
click at [32, 329] on button "button" at bounding box center [20, 338] width 24 height 18
type input "C:\fakepath\image-7.jpg"
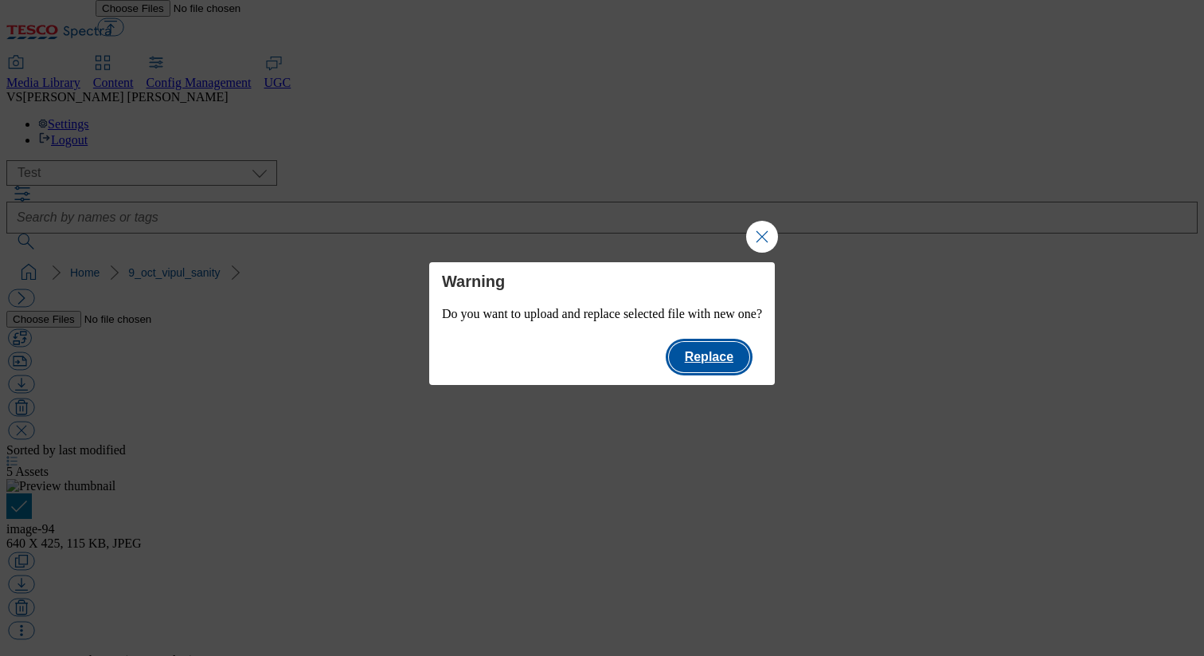
click at [741, 362] on button "Replace" at bounding box center [709, 357] width 80 height 30
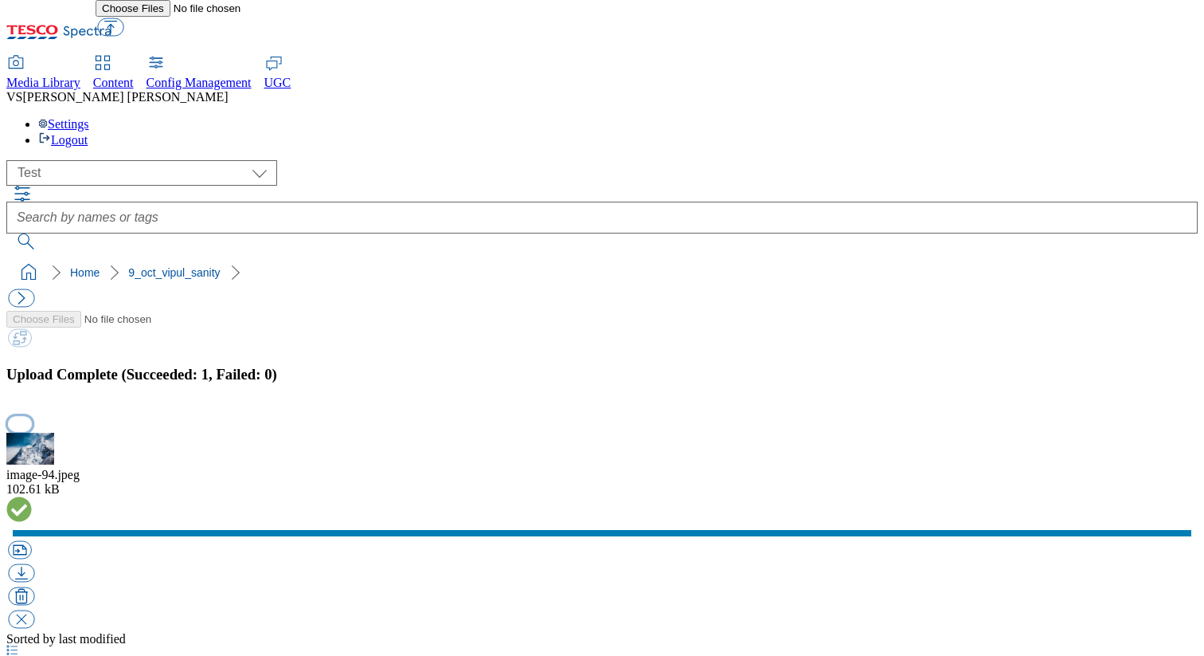
click at [32, 417] on button "button" at bounding box center [20, 424] width 24 height 15
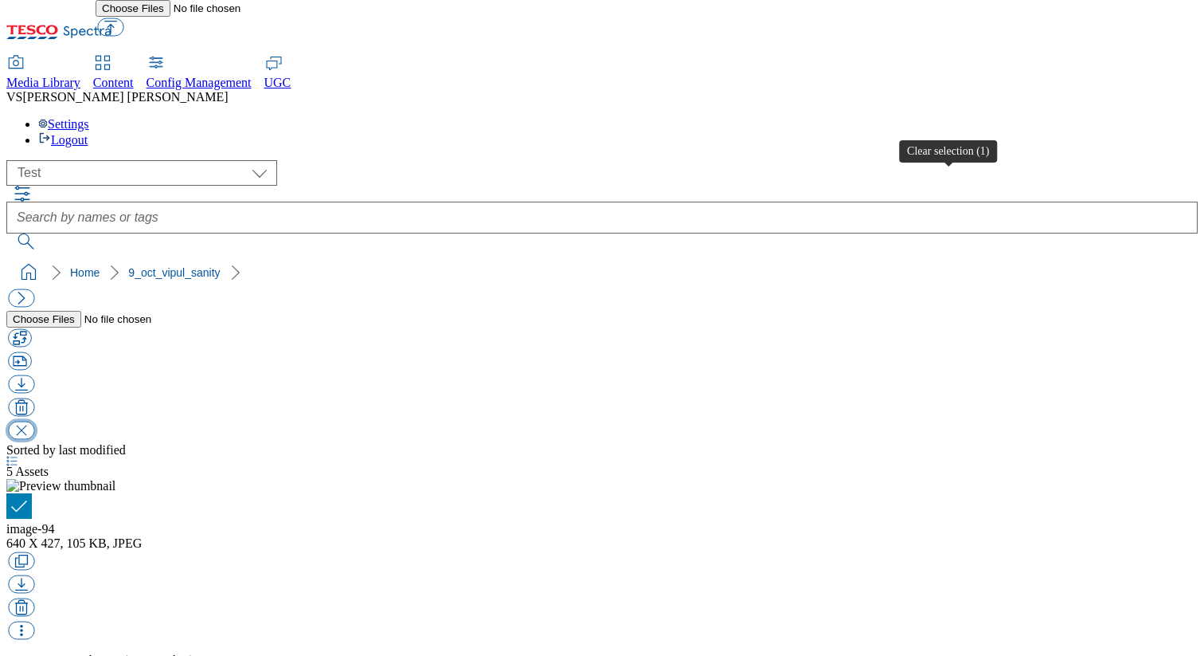
click at [34, 421] on button "button" at bounding box center [21, 430] width 26 height 18
checkbox input "false"
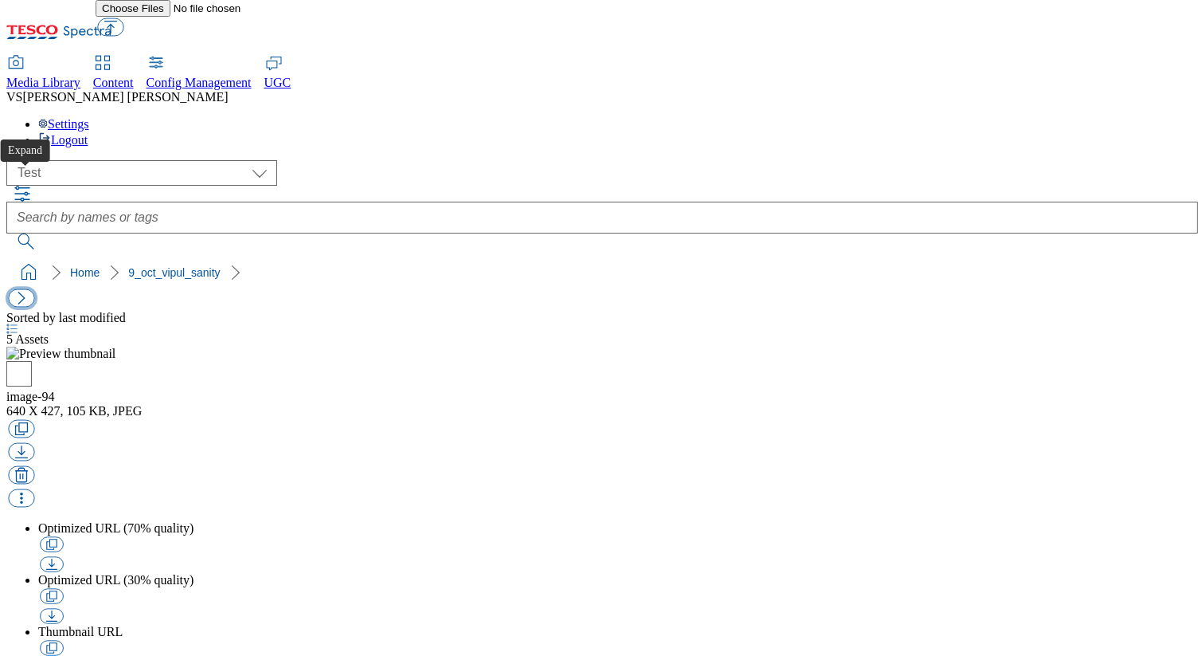
click at [30, 289] on button "button" at bounding box center [21, 298] width 26 height 18
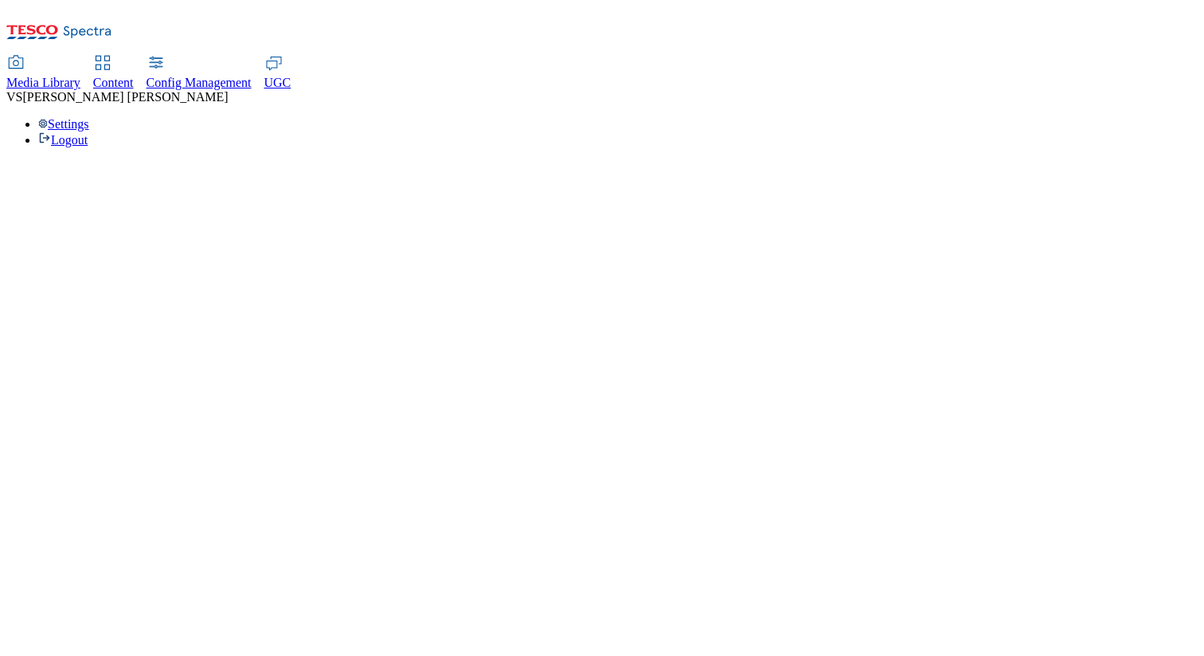
select select "flare-test"
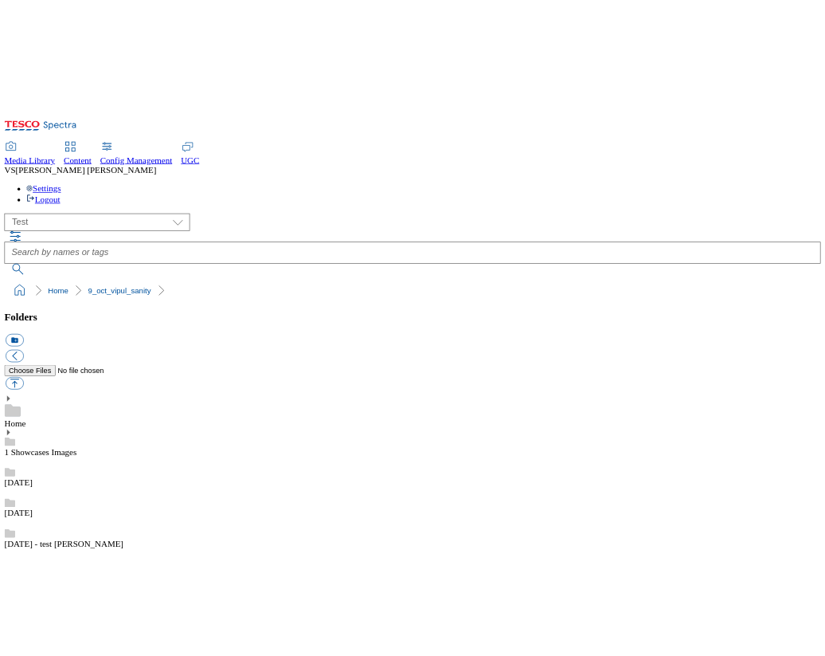
scroll to position [366, 0]
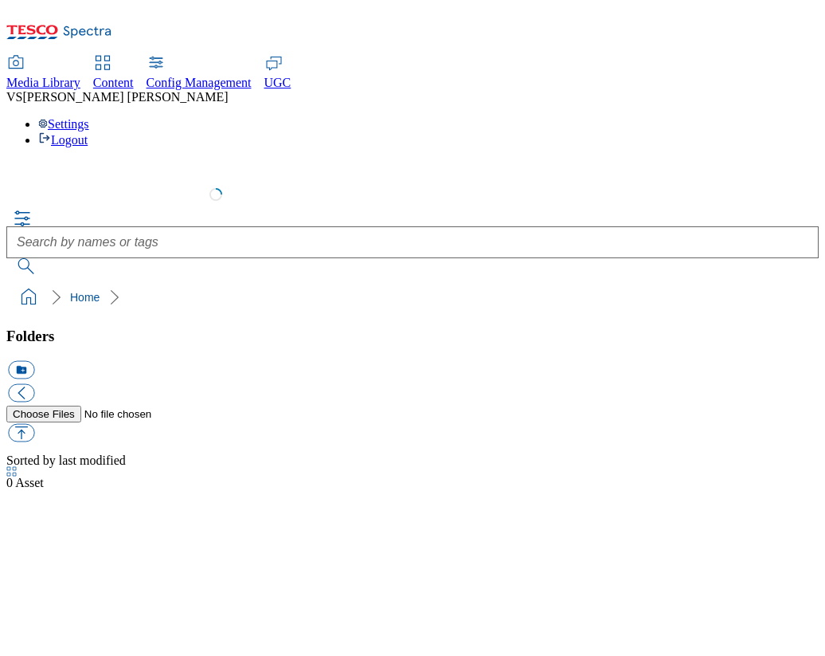
select select "flare-test"
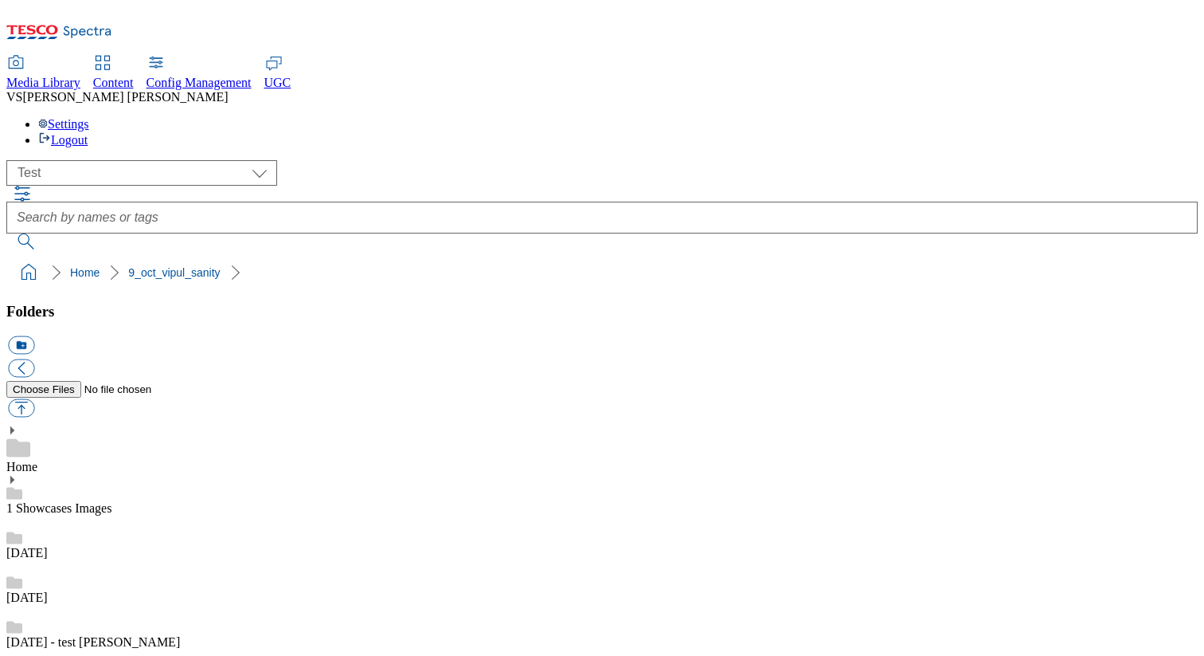
click at [155, 425] on div "Home" at bounding box center [602, 449] width 1192 height 49
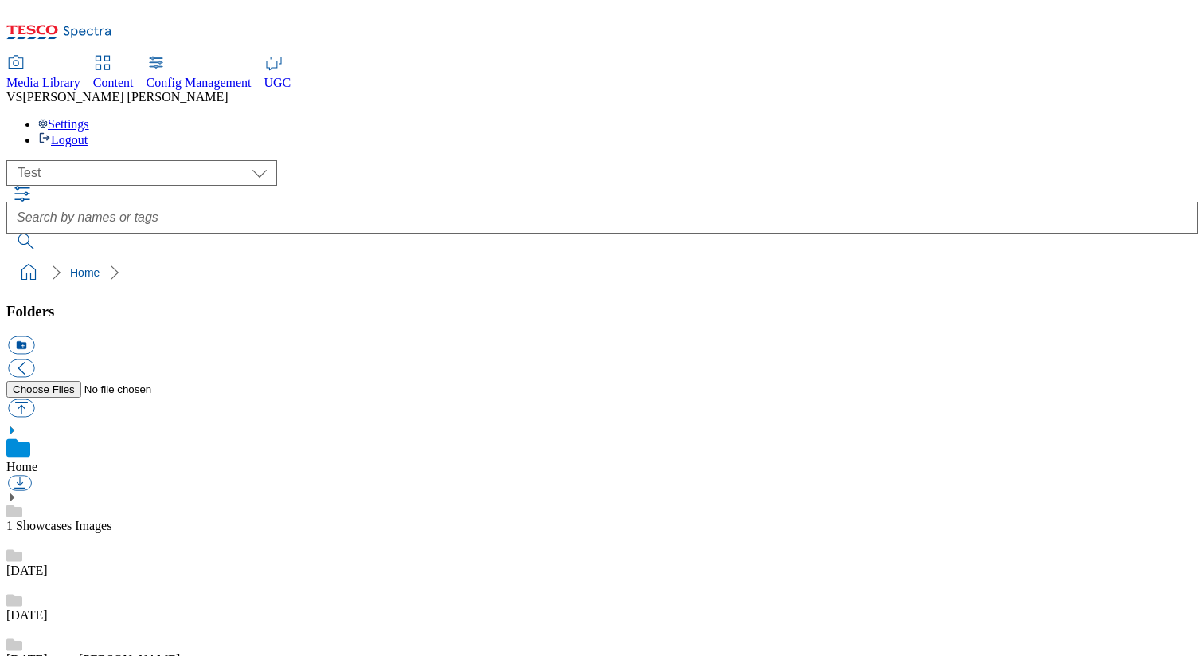
click at [134, 76] on span "Content" at bounding box center [113, 83] width 41 height 14
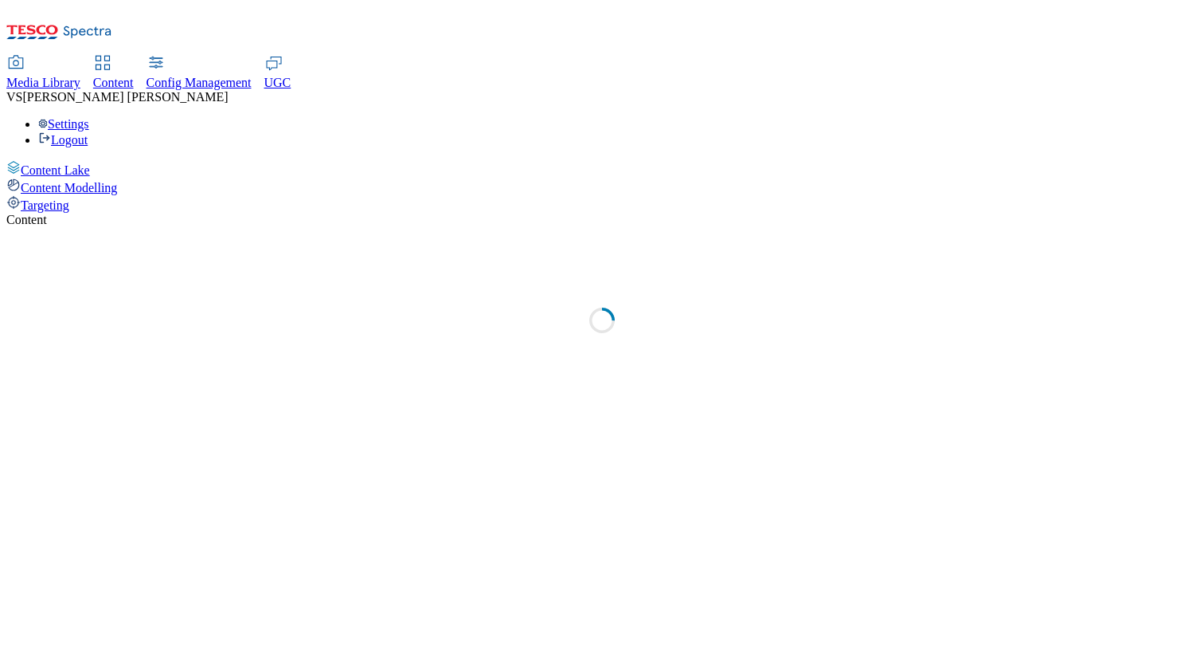
select select "group-comms"
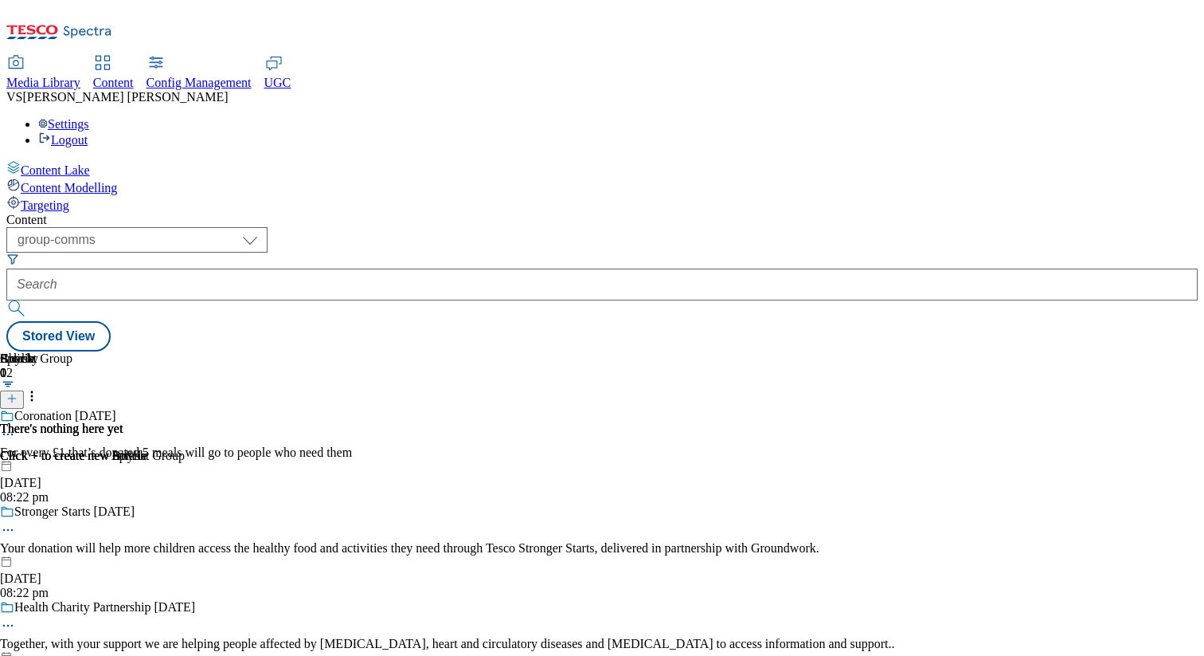
click at [104, 195] on div "Targeting" at bounding box center [602, 204] width 1192 height 18
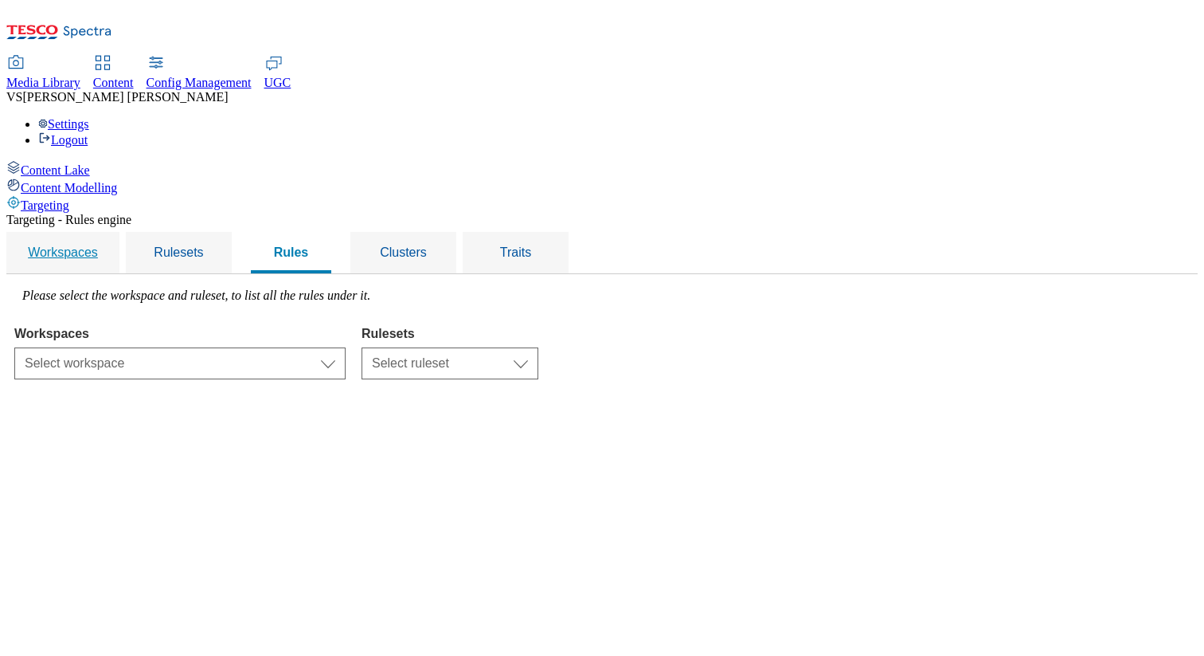
click at [98, 245] on span "Workspaces" at bounding box center [63, 252] width 70 height 14
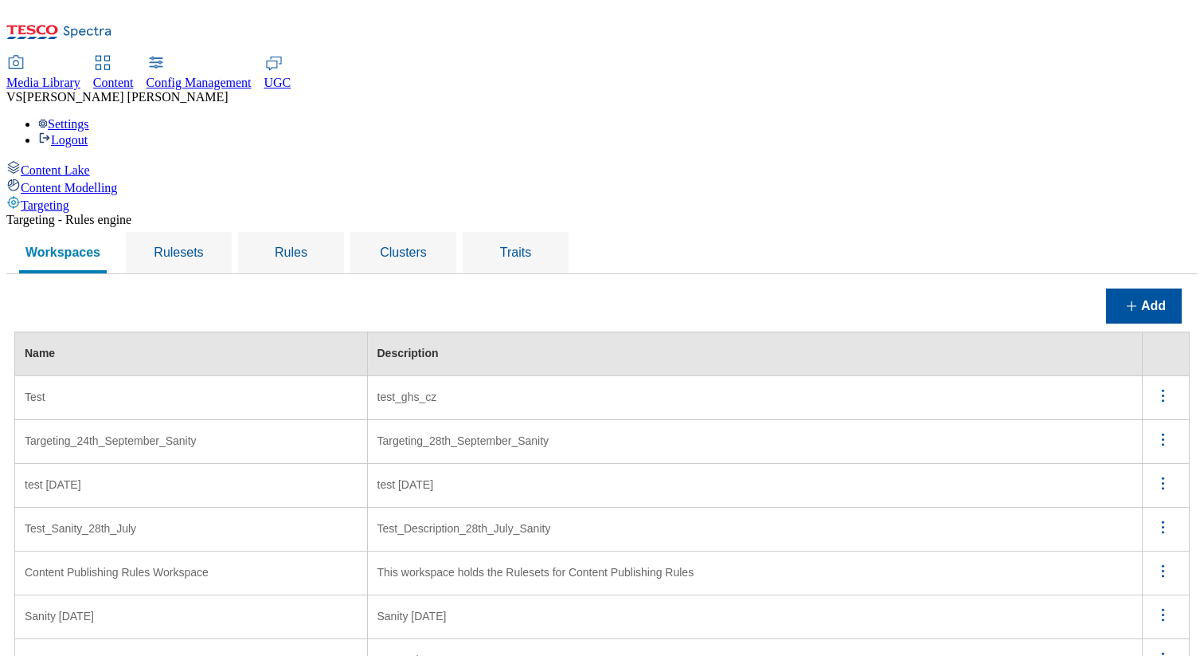
click at [824, 386] on icon "menus" at bounding box center [1163, 396] width 20 height 20
click at [824, 420] on td "Targeting_28th_September_Sanity" at bounding box center [755, 442] width 776 height 44
click at [824, 429] on icon "menus" at bounding box center [1163, 439] width 20 height 20
click at [824, 448] on button "Edit" at bounding box center [1154, 460] width 72 height 25
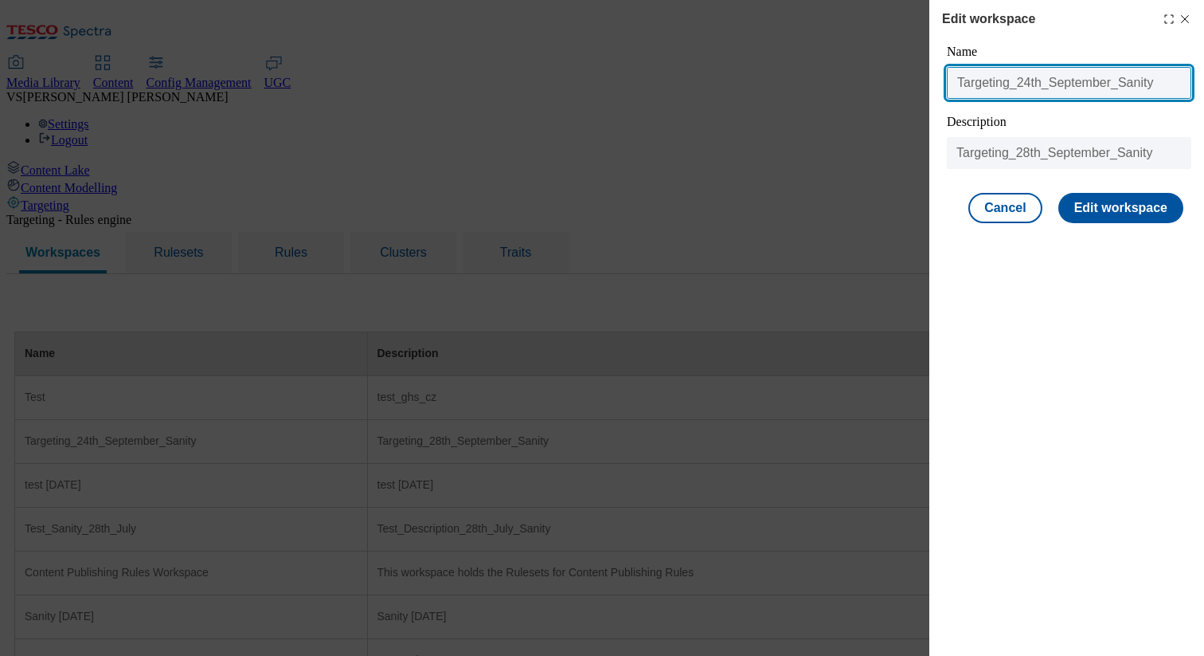
drag, startPoint x: 1114, startPoint y: 86, endPoint x: 1016, endPoint y: 88, distance: 98.0
click at [824, 88] on input "Targeting_24th_September_Sanity" at bounding box center [1069, 83] width 245 height 32
click at [824, 72] on input "Targeting_9th oct_Sanity" at bounding box center [1069, 83] width 245 height 32
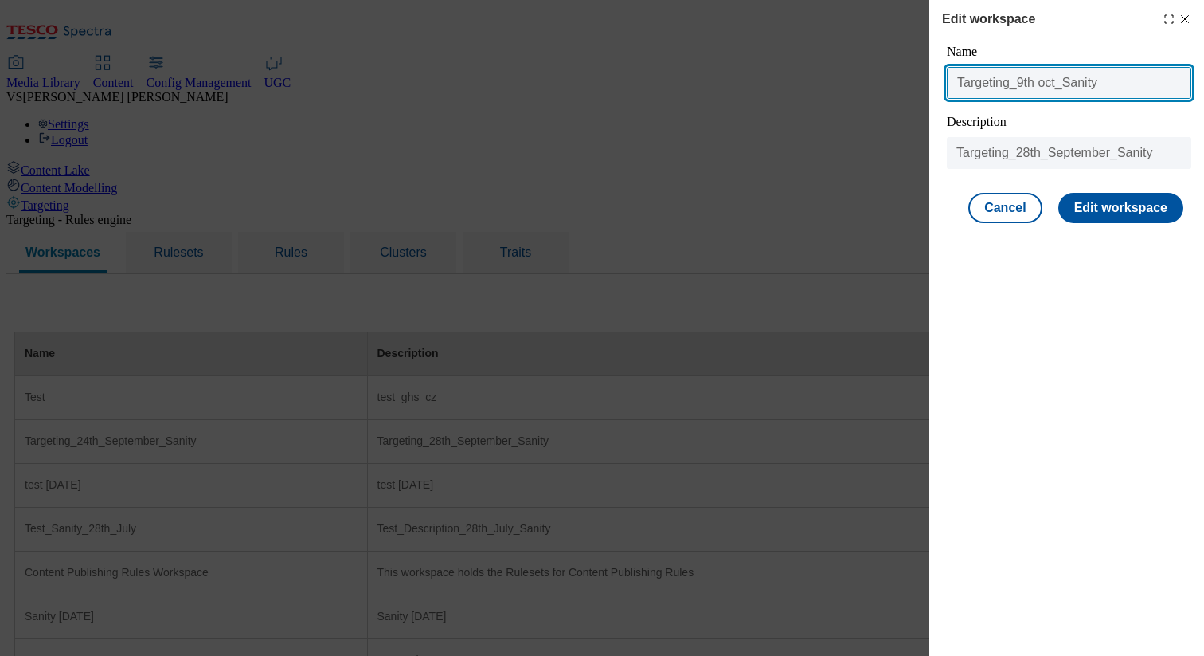
type input "Targeting_9th oct_Sanity"
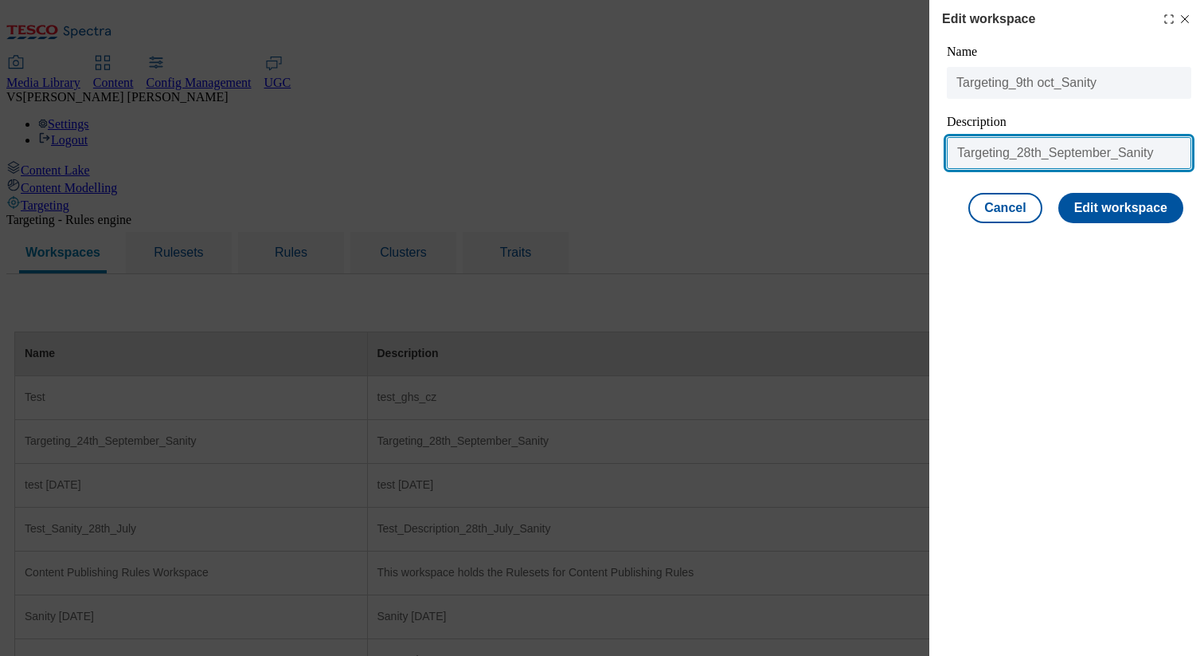
click at [824, 151] on input "Targeting_28th_September_Sanity" at bounding box center [1069, 153] width 245 height 32
paste input "[DATE]"
type input "Targeting_9th oct_Sanity"
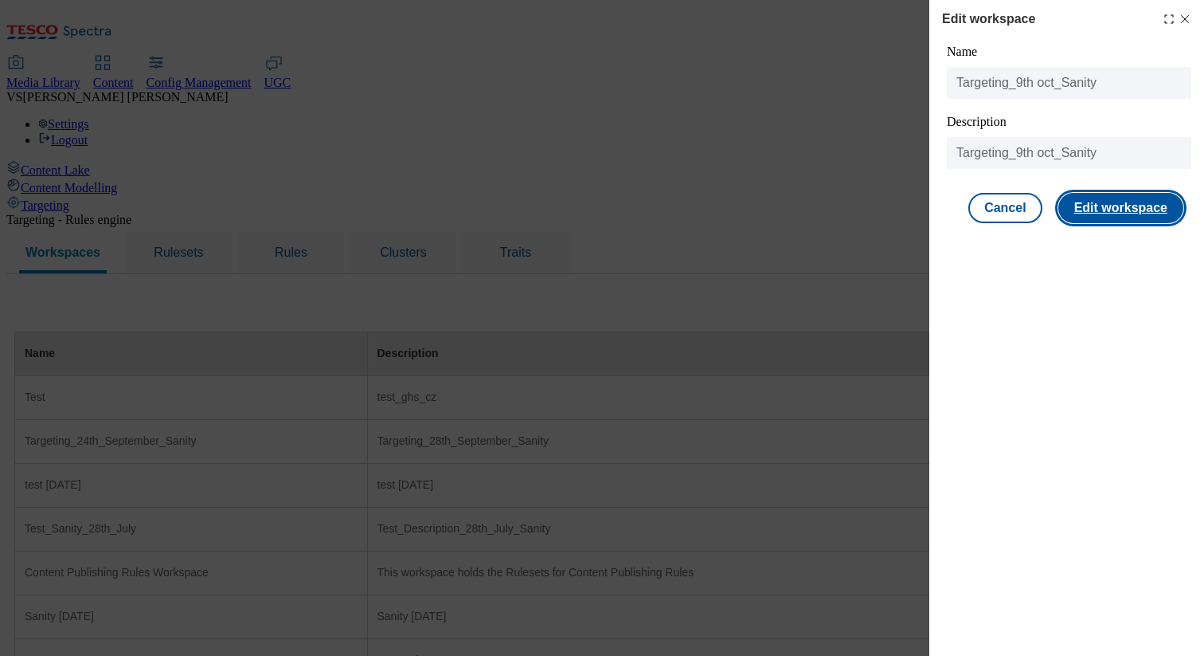
click at [824, 205] on button "Edit workspace" at bounding box center [1121, 208] width 125 height 30
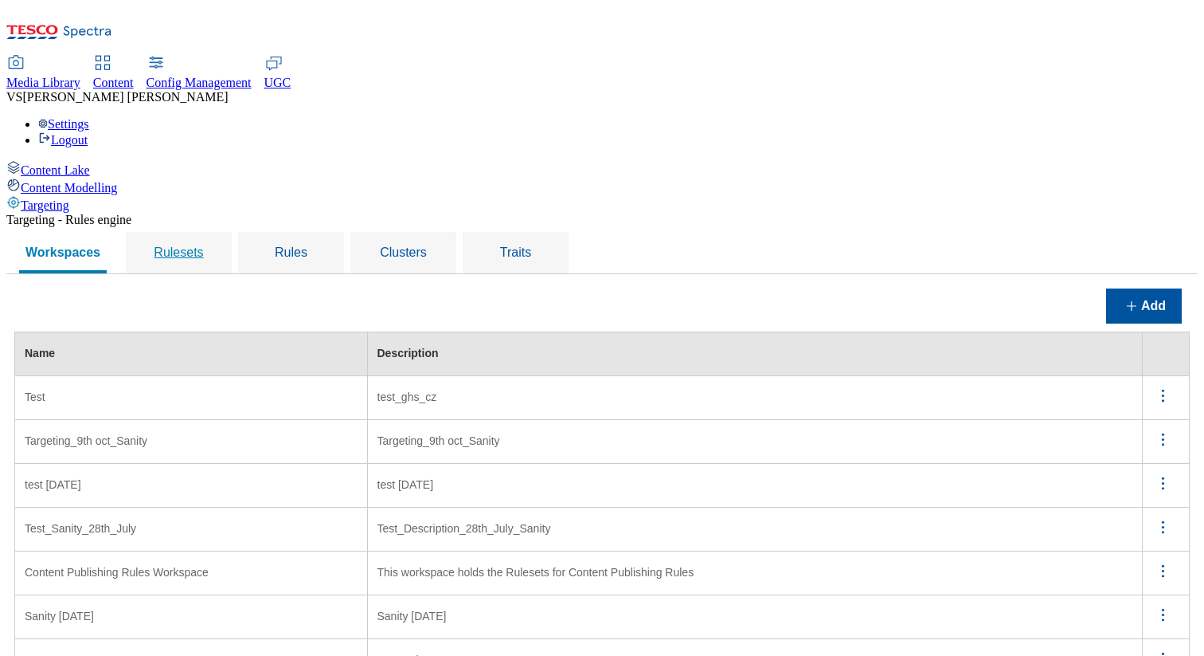
click at [203, 245] on span "Rulesets" at bounding box center [178, 252] width 49 height 14
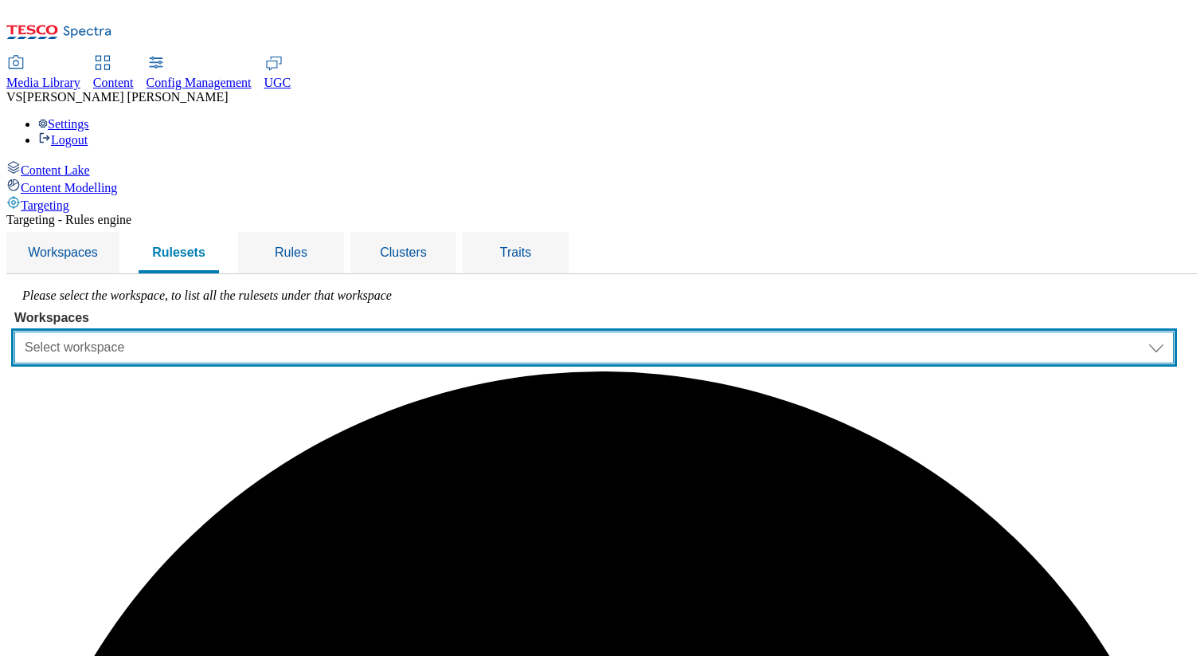
click at [358, 331] on select "Select workspace Test Targeting_9th oct_Sanity test [DATE] Test_Sanity_28th_Jul…" at bounding box center [594, 347] width 1160 height 32
select select "426de785-2df4-4ad9-b697-e4532924c380"
click at [215, 331] on select "Select workspace Test Targeting_9th oct_Sanity test [DATE] Test_Sanity_28th_Jul…" at bounding box center [594, 347] width 1160 height 32
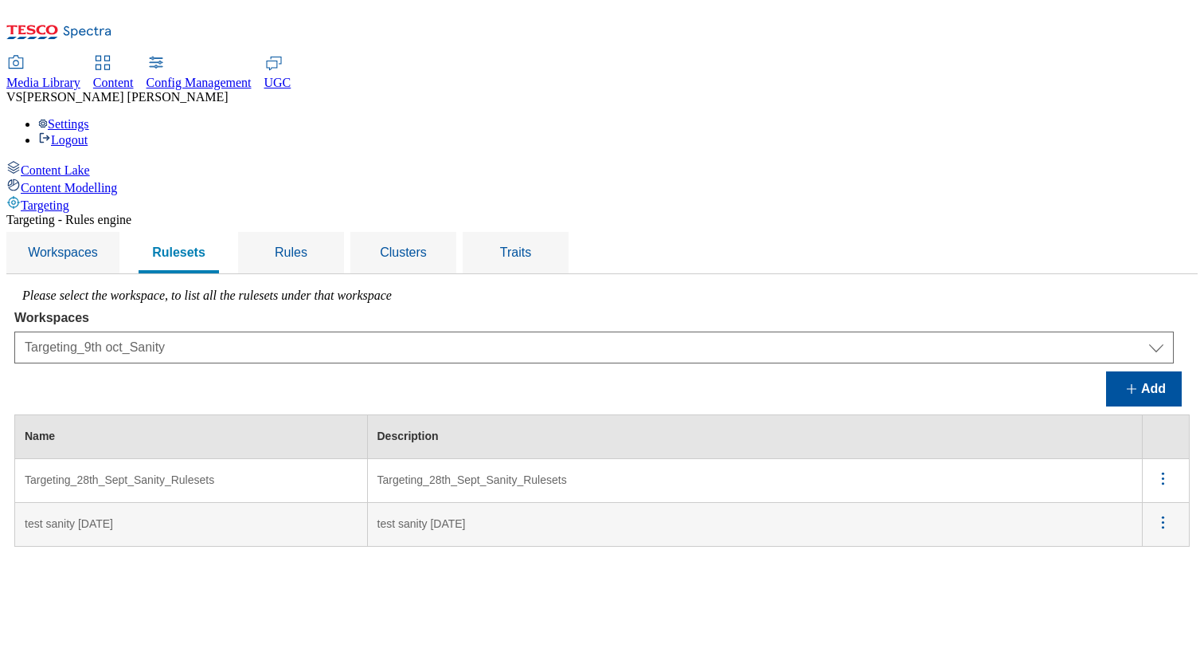
click at [824, 468] on icon "menus" at bounding box center [1163, 478] width 20 height 20
click at [824, 493] on span "Edit" at bounding box center [1142, 499] width 18 height 12
select select "426de785-2df4-4ad9-b697-e4532924c380"
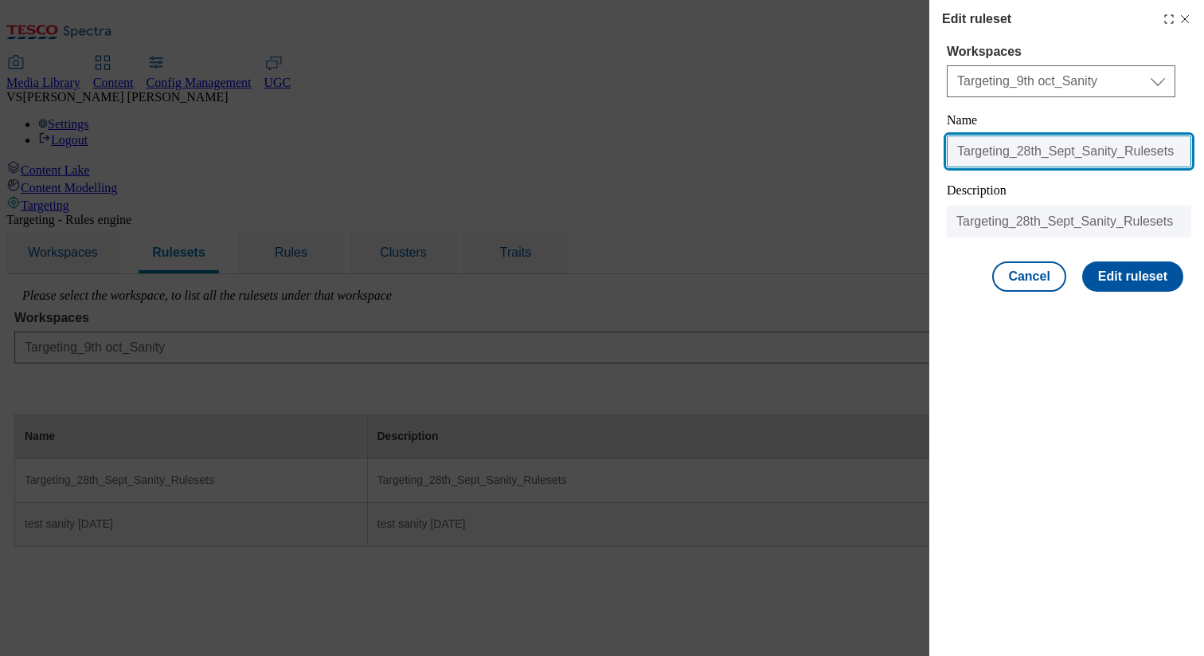
click at [824, 144] on input "Targeting_28th_Sept_Sanity_Rulesets" at bounding box center [1069, 151] width 245 height 32
paste input "9th oct_Sanity"
type input "Targeting_9th oct_Sanity"
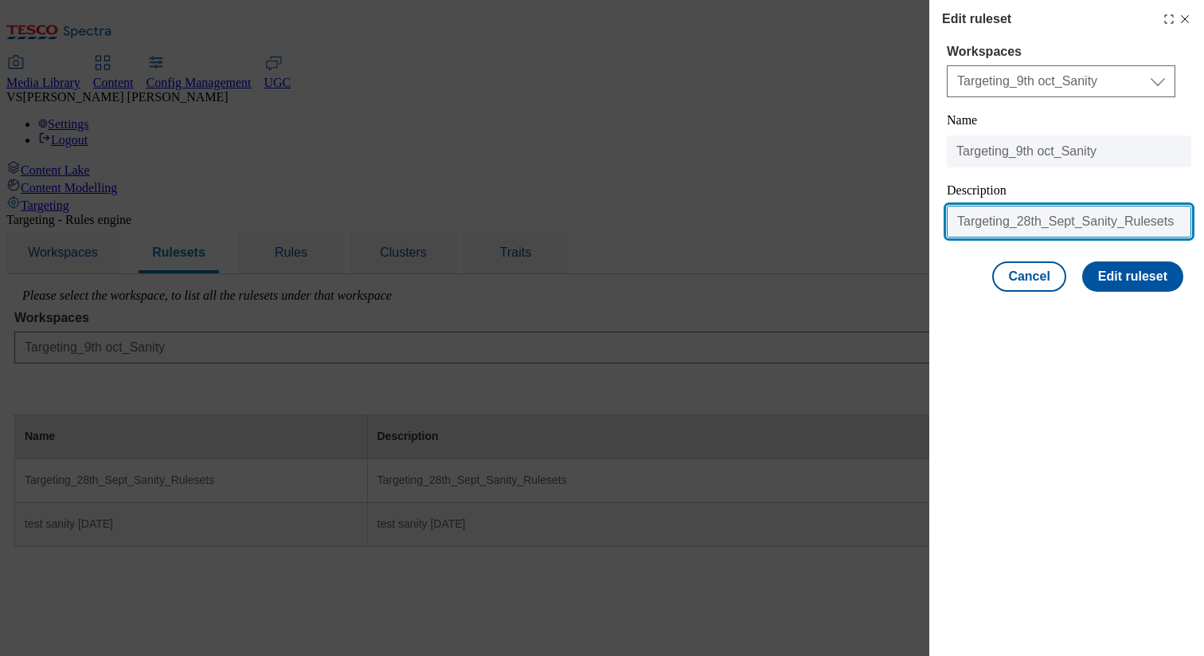
click at [824, 209] on input "Targeting_28th_Sept_Sanity_Rulesets" at bounding box center [1069, 222] width 245 height 32
paste input "9th oct_Sanity"
type input "Targeting_9th oct_Sanity"
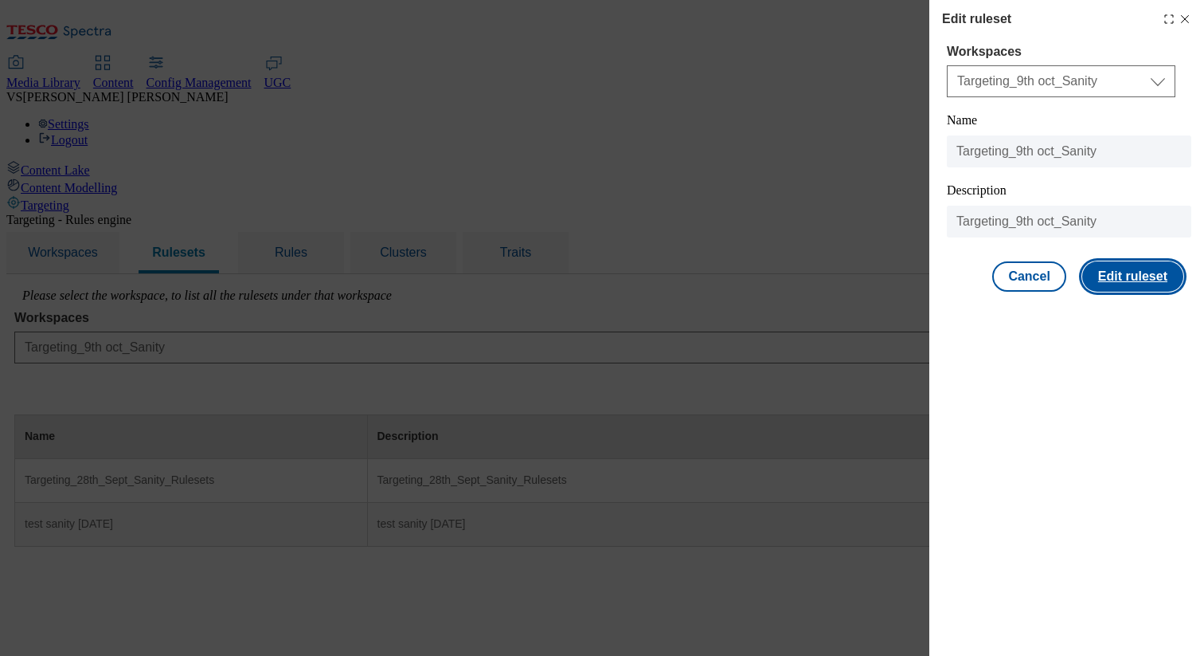
click at [824, 272] on button "Edit ruleset" at bounding box center [1133, 276] width 101 height 30
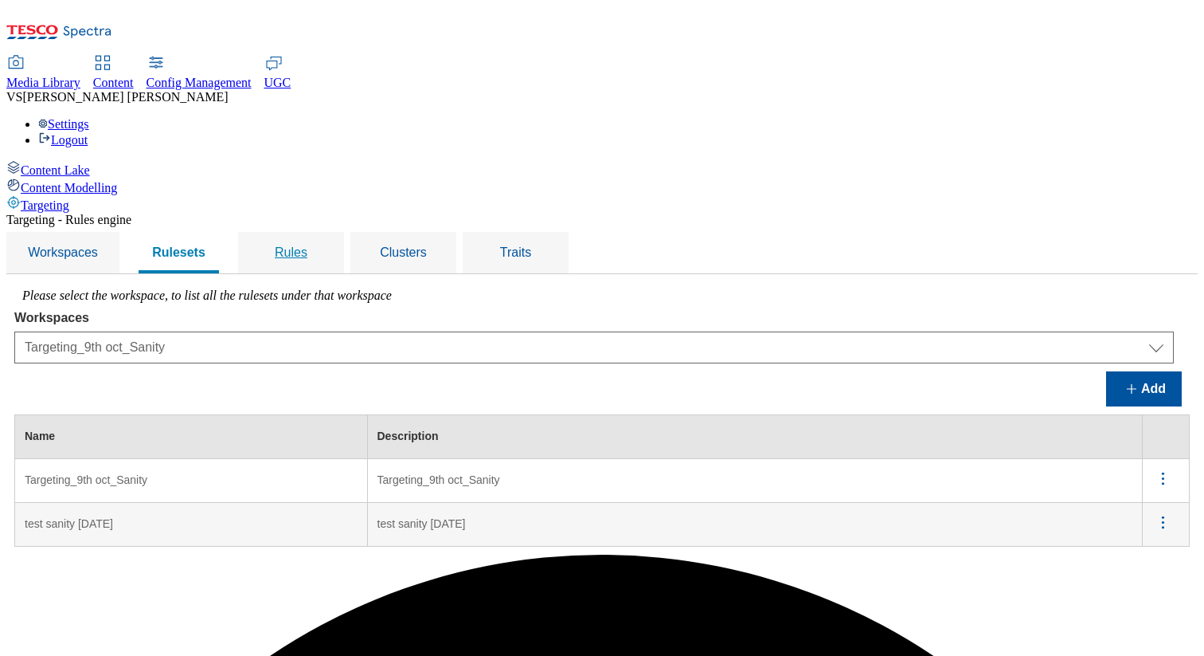
click at [307, 245] on span "Rules" at bounding box center [291, 252] width 33 height 14
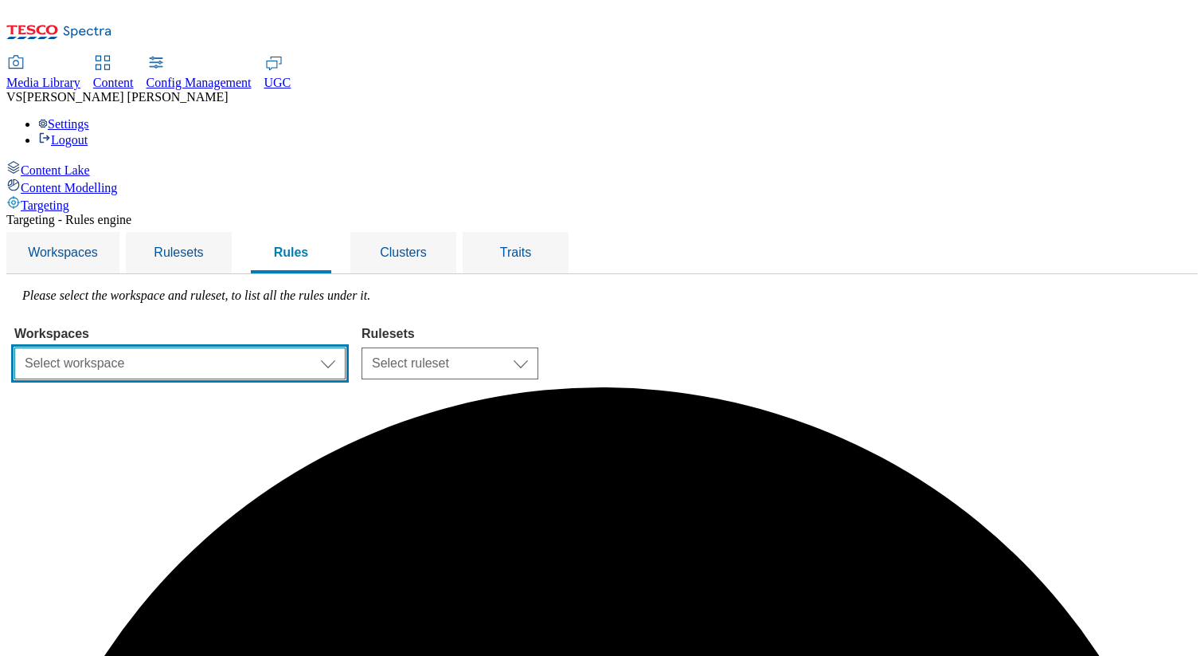
click at [346, 347] on select "Select workspace Test Targeting_9th oct_Sanity test [DATE] Test_Sanity_28th_Jul…" at bounding box center [179, 363] width 331 height 32
select select "426de785-2df4-4ad9-b697-e4532924c380"
click at [215, 347] on select "Select workspace Test Targeting_9th oct_Sanity test [DATE] Test_Sanity_28th_Jul…" at bounding box center [179, 363] width 331 height 32
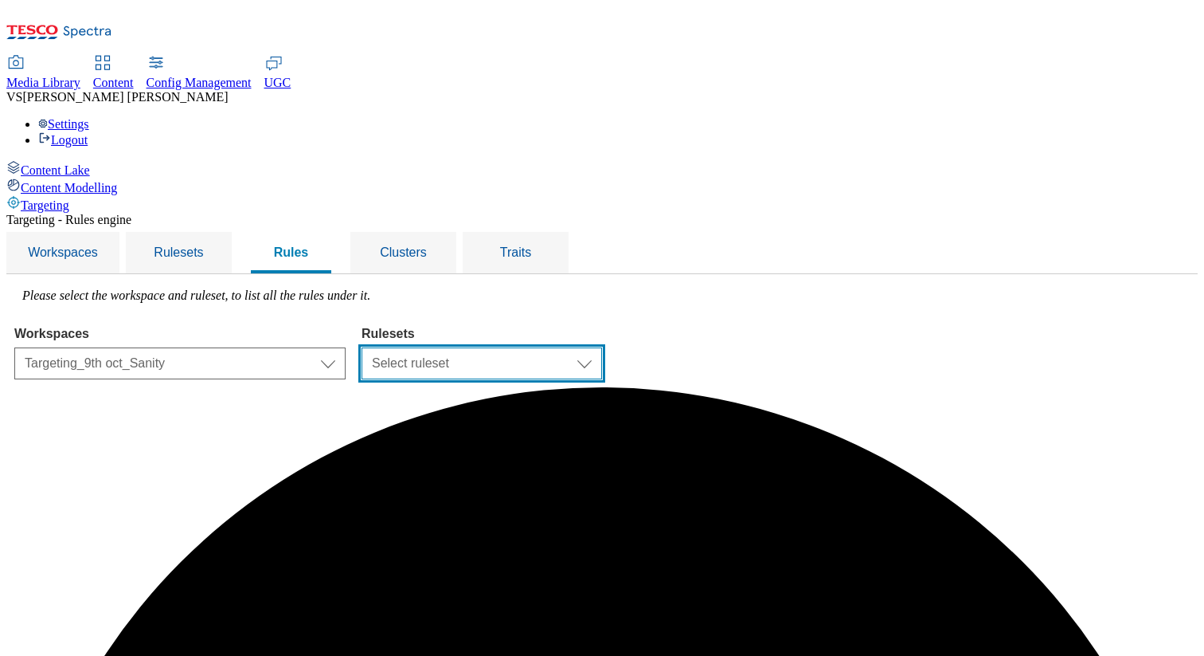
click at [602, 347] on select "Select ruleset Targeting_9th oct_Sanity test sanity [DATE]" at bounding box center [482, 363] width 241 height 32
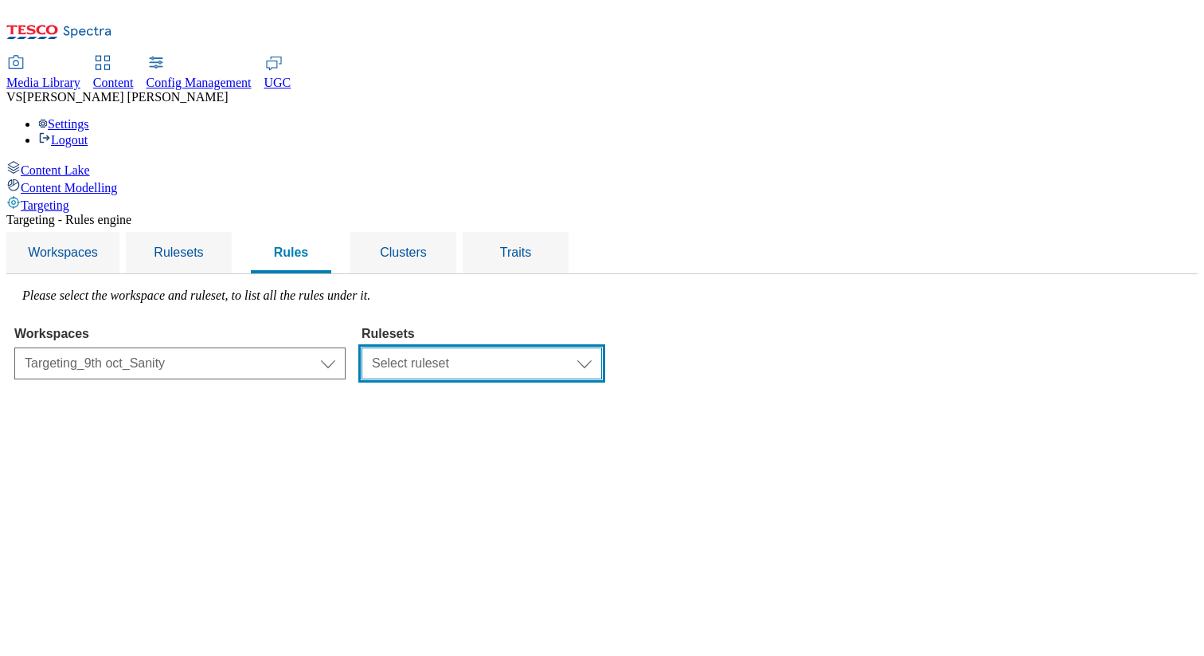
select select "6e6b914b-3108-4288-b02f-51932298298e"
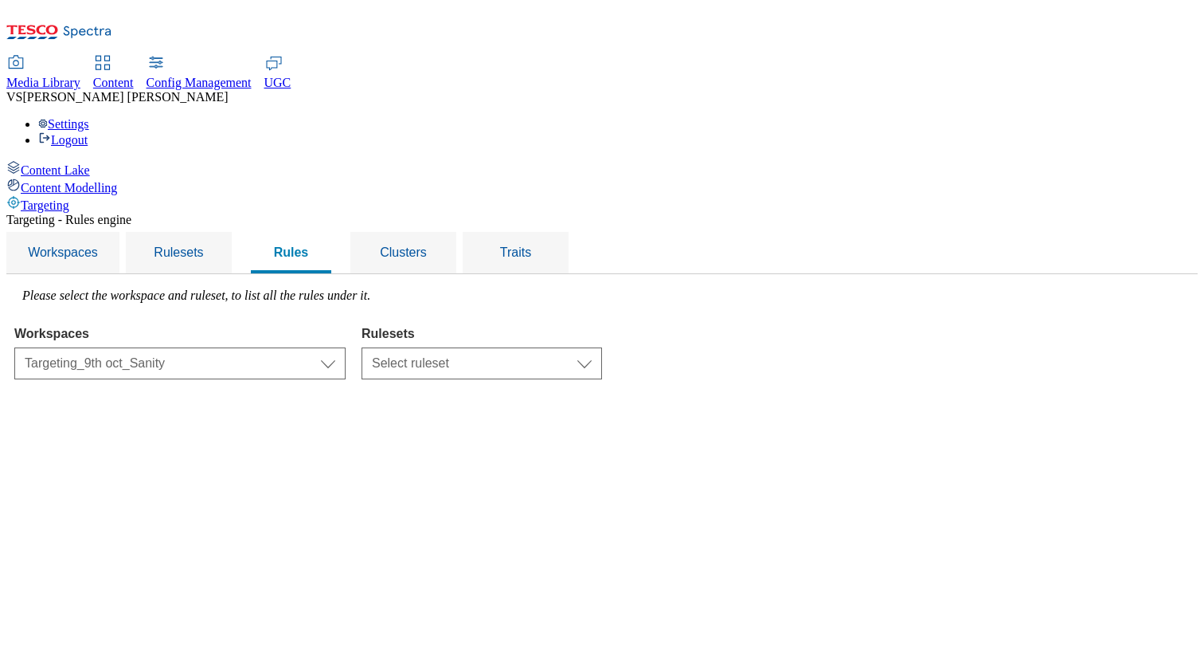
click at [562, 347] on select "Select ruleset Targeting_9th oct_Sanity test sanity [DATE]" at bounding box center [482, 363] width 241 height 32
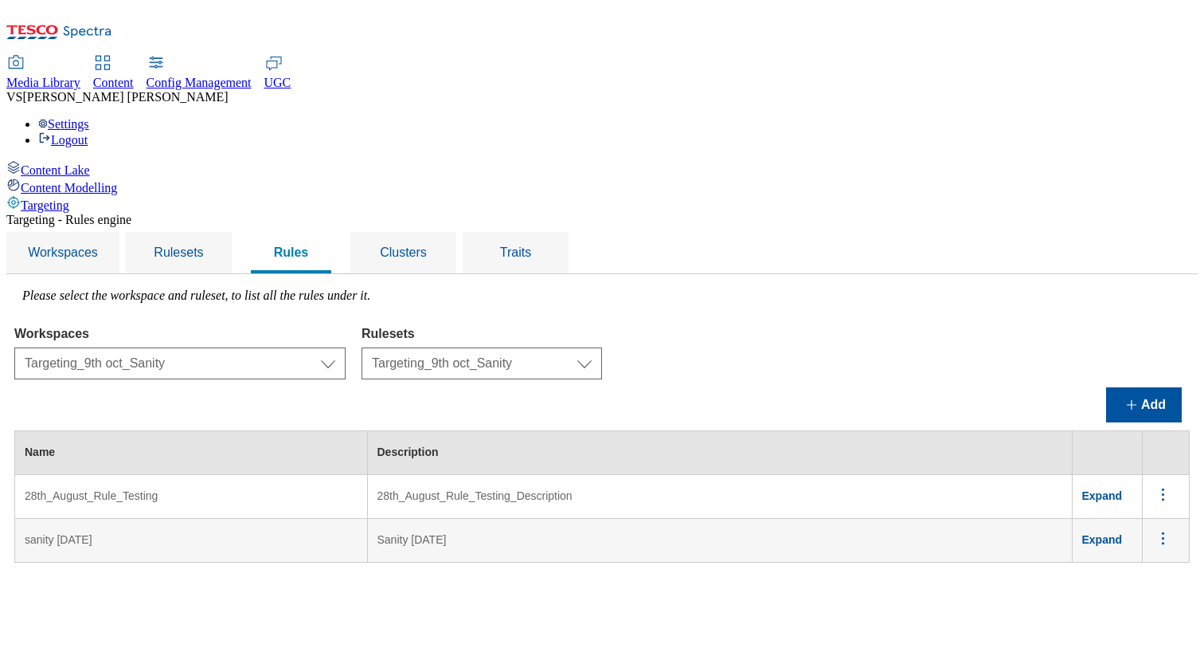
click at [824, 488] on circle "menus" at bounding box center [1163, 489] width 2 height 2
click at [824, 509] on span "Edit" at bounding box center [1142, 515] width 18 height 12
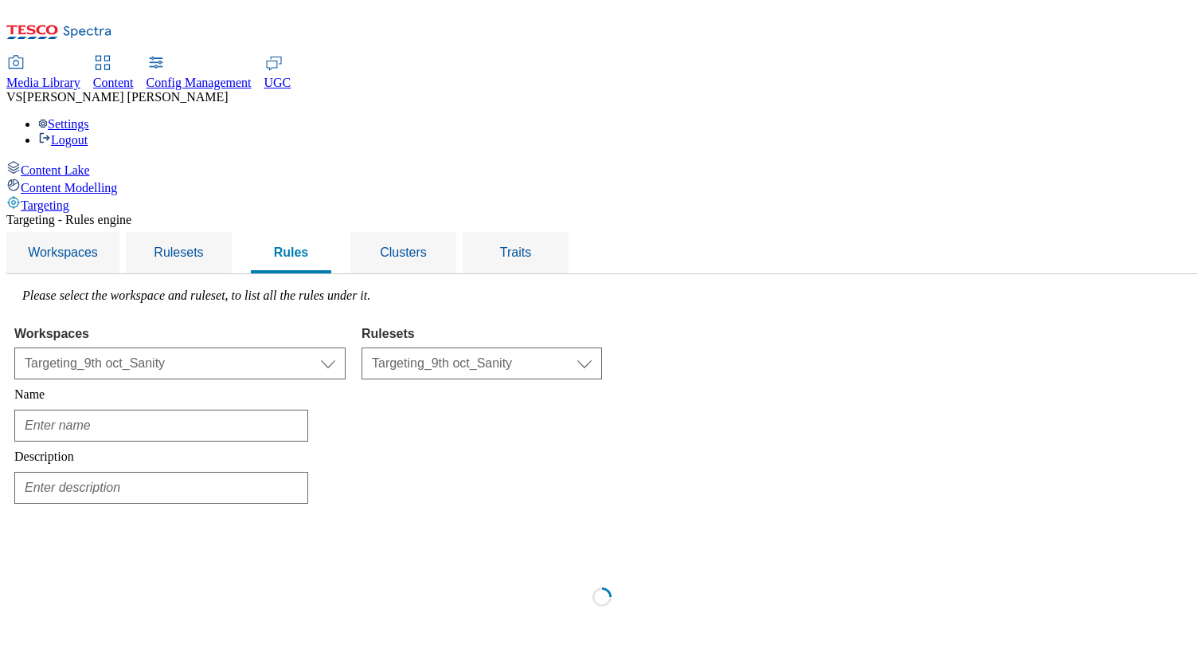
type input "28th_August_Rule_Testing"
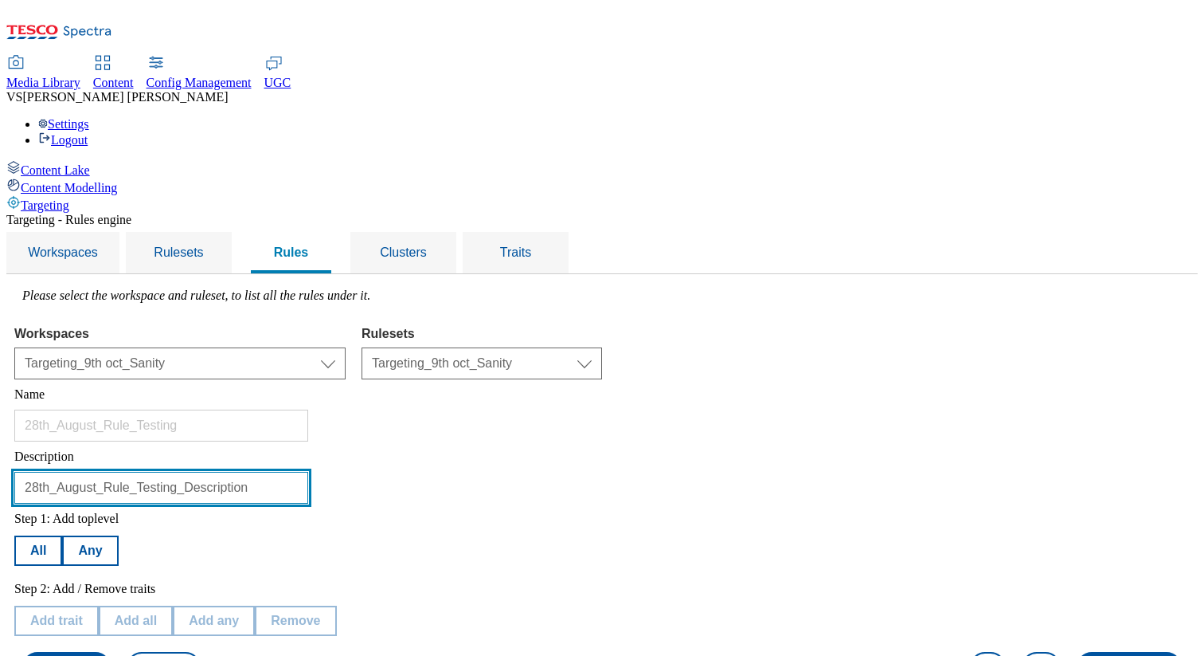
click at [308, 472] on input "28th_August_Rule_Testing_Description" at bounding box center [161, 488] width 294 height 32
paste input "Targeting_9th oct_Sanity"
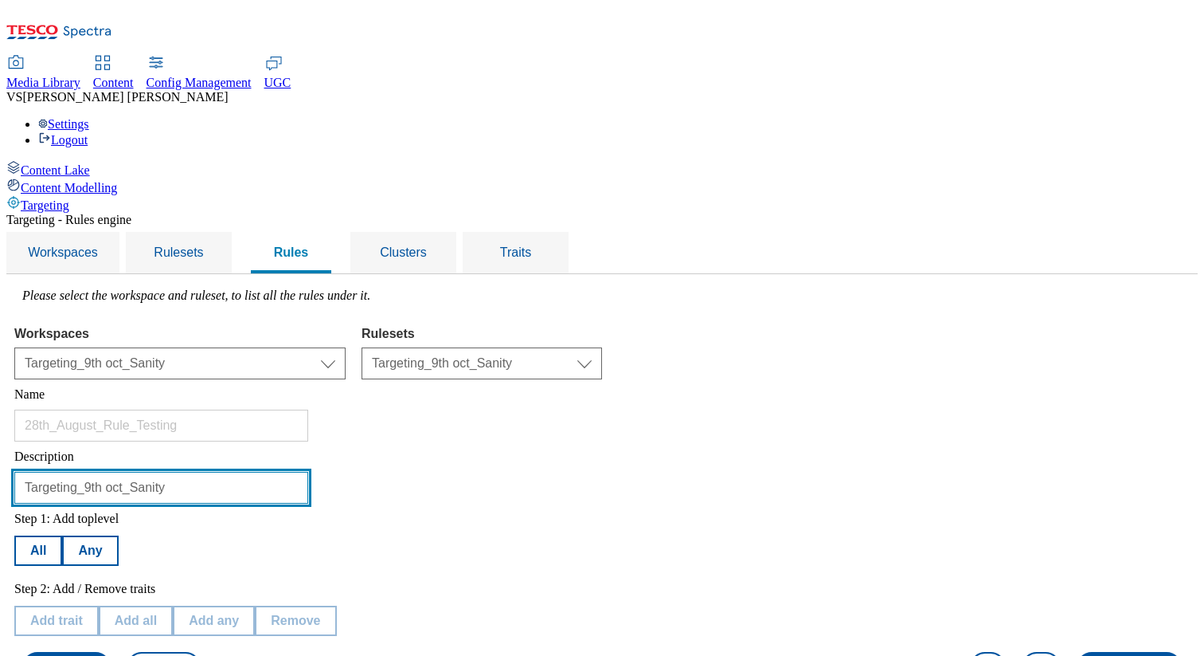
type input "Targeting_9th oct_Sanity"
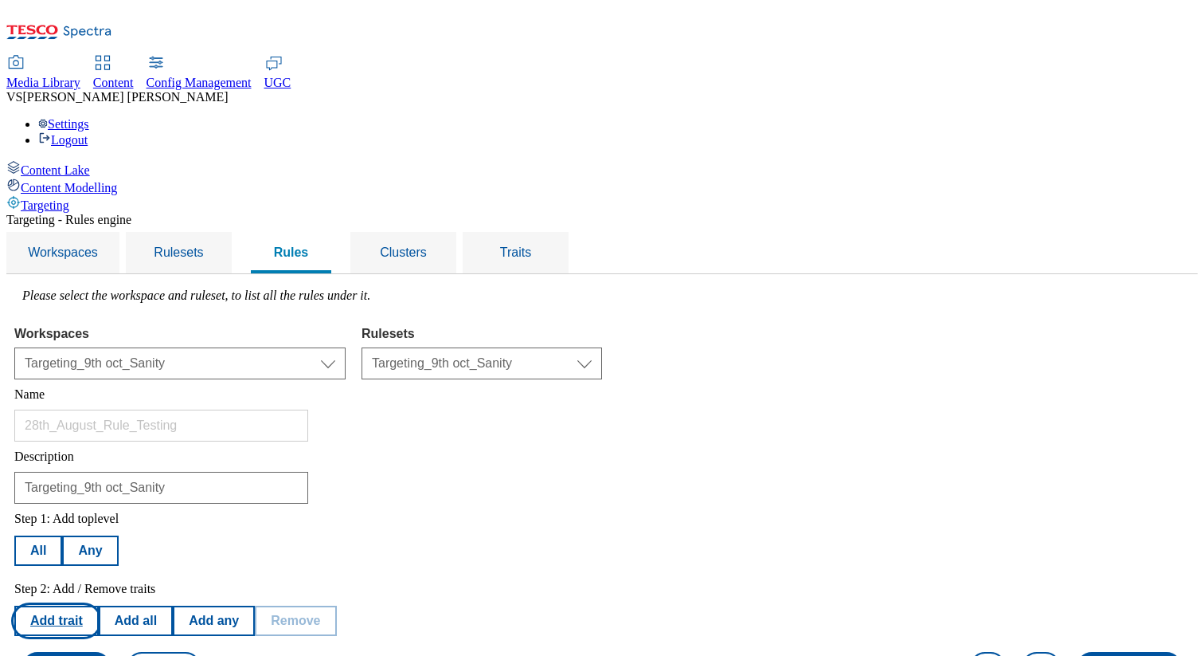
click at [99, 605] on button "Add trait" at bounding box center [56, 620] width 84 height 30
select select "languages"
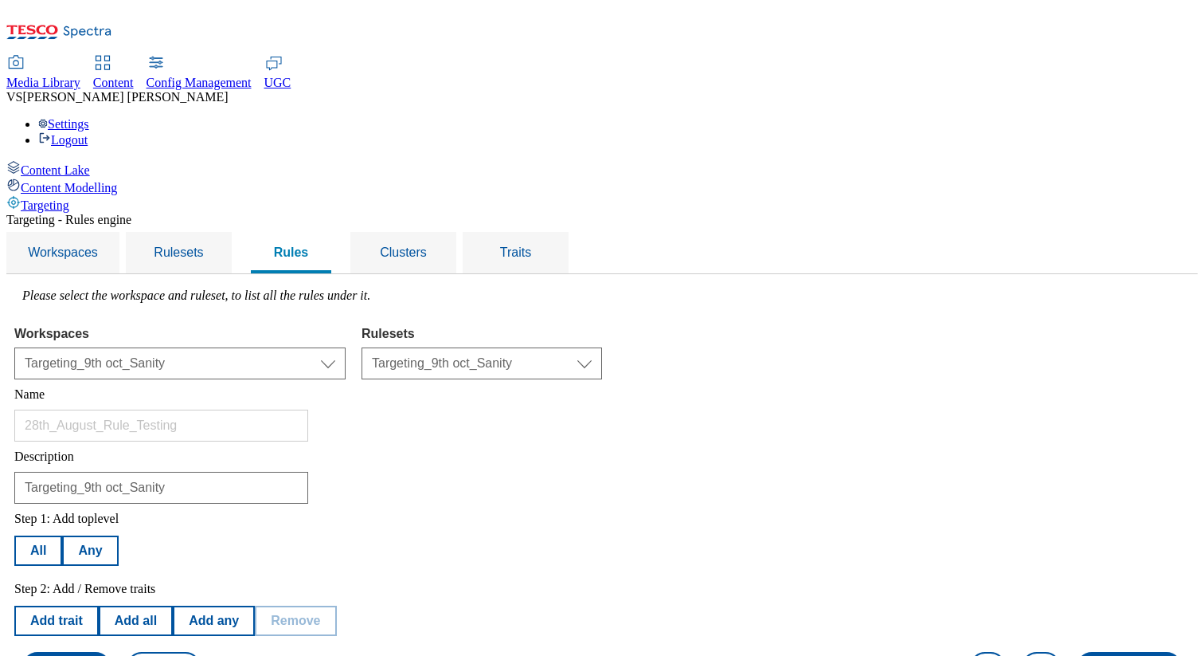
select select "equals"
select select "cs_CZ"
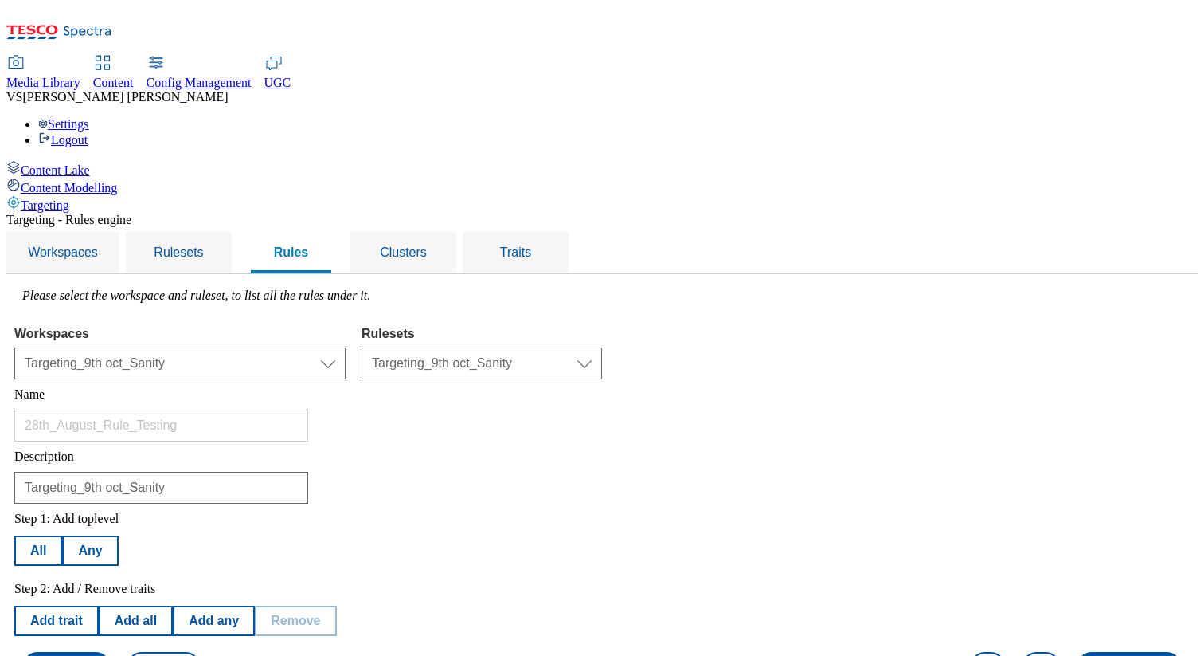
click at [111, 652] on button "Save rule" at bounding box center [66, 667] width 88 height 30
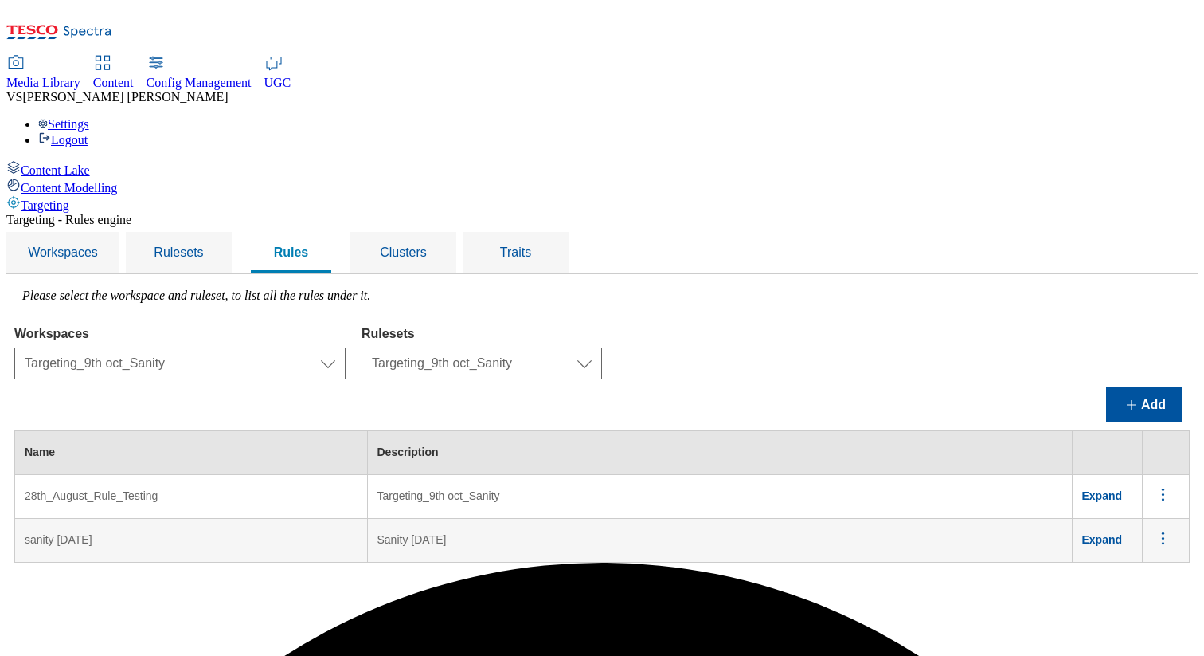
scroll to position [0, 0]
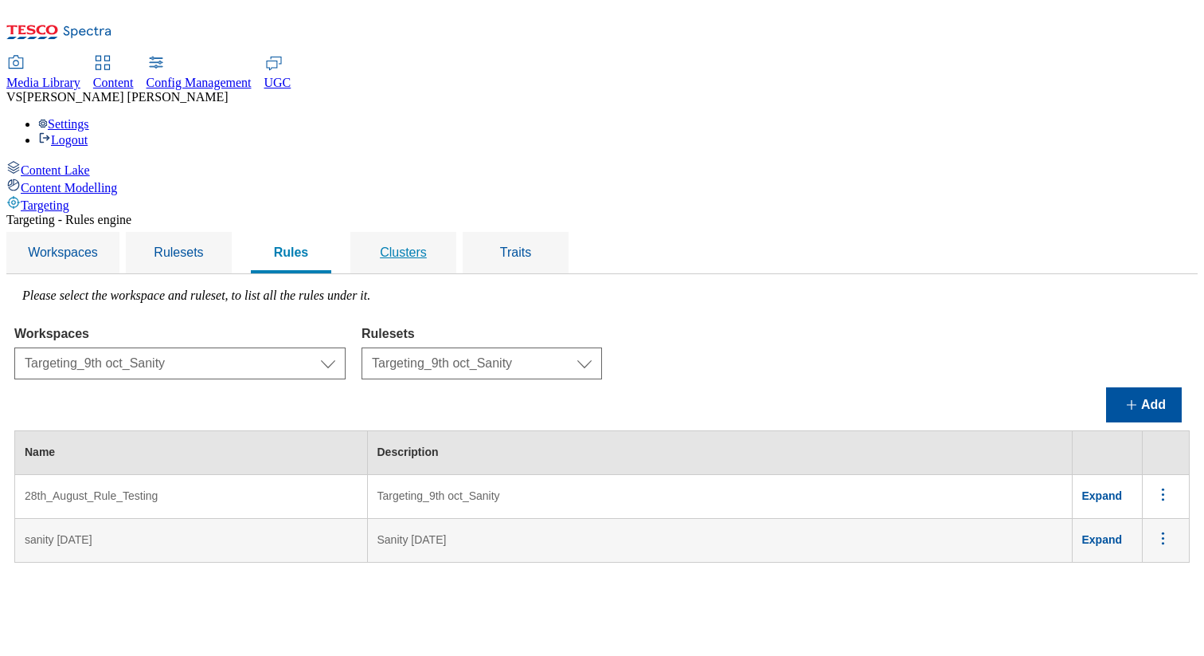
click at [427, 245] on span "Clusters" at bounding box center [403, 252] width 47 height 14
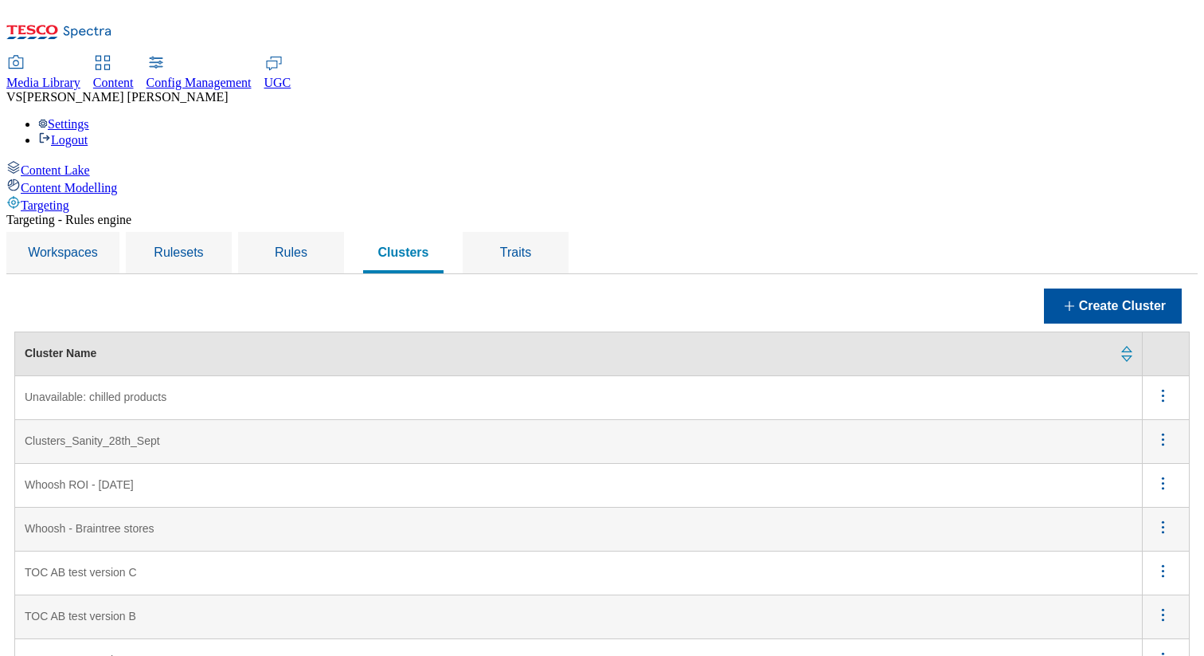
scroll to position [123, 0]
click at [824, 429] on icon "menus" at bounding box center [1163, 439] width 20 height 20
click at [824, 454] on span "Edit" at bounding box center [1142, 460] width 18 height 12
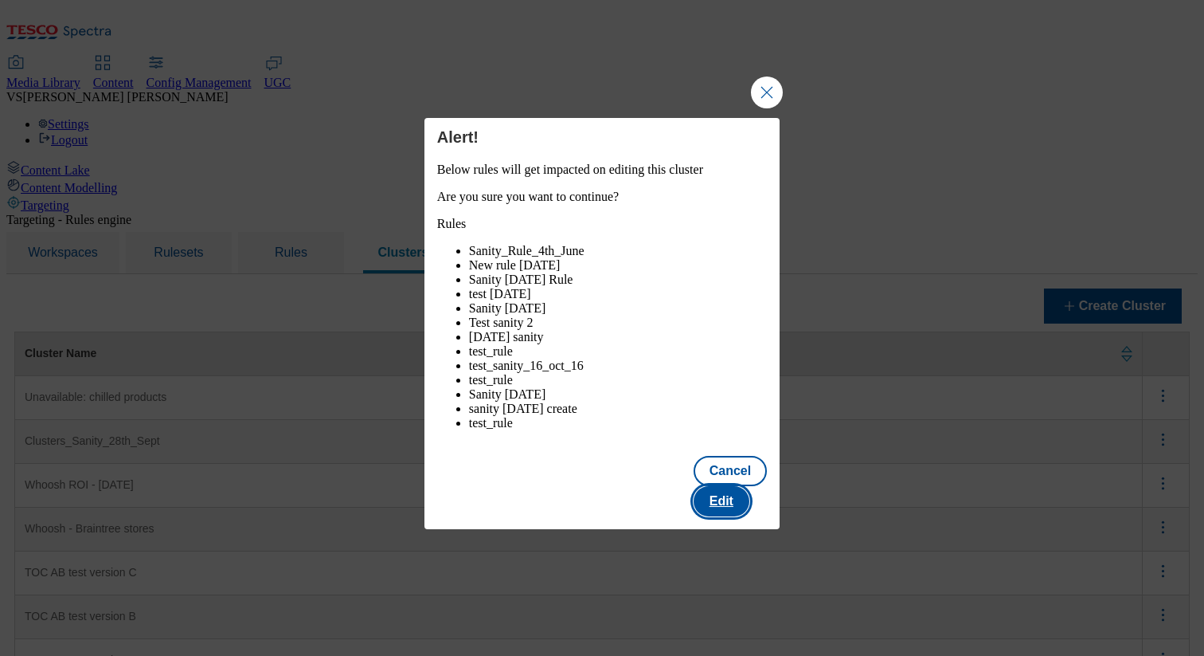
click at [737, 500] on button "Edit" at bounding box center [722, 501] width 56 height 30
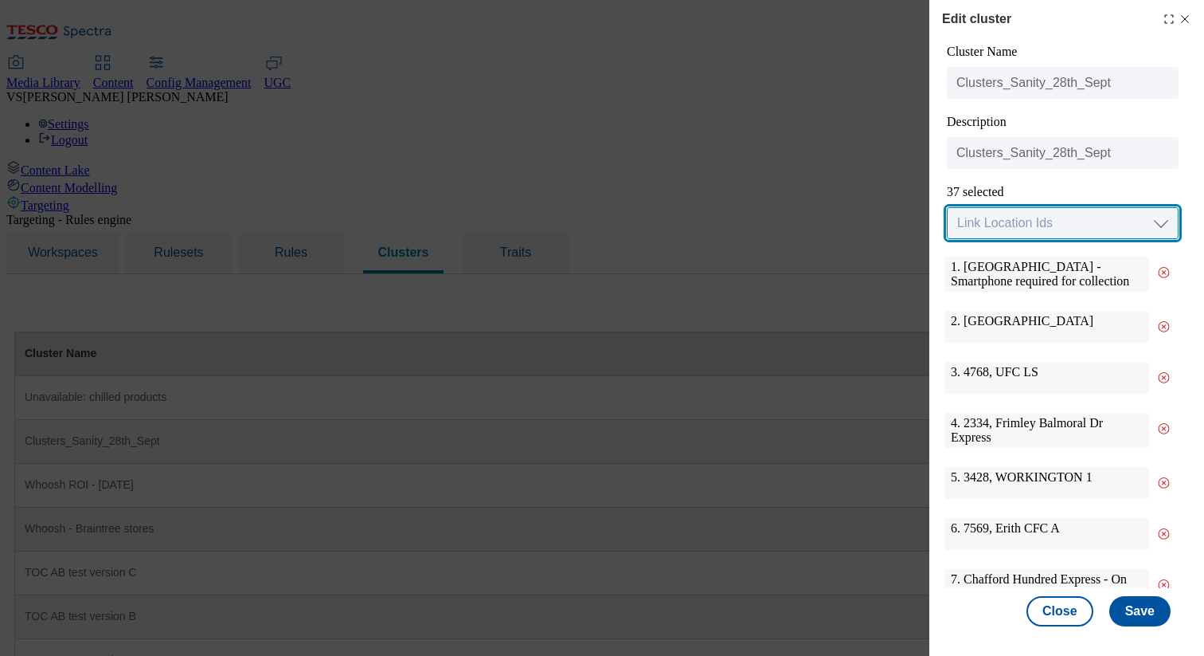
click at [824, 221] on select "Link Location Ids Choose location from table Add Bulk Location UUIDs" at bounding box center [1063, 223] width 232 height 32
select select "locationtable"
click at [824, 208] on select "Link Location Ids Choose location from table Add Bulk Location UUIDs" at bounding box center [1063, 223] width 232 height 32
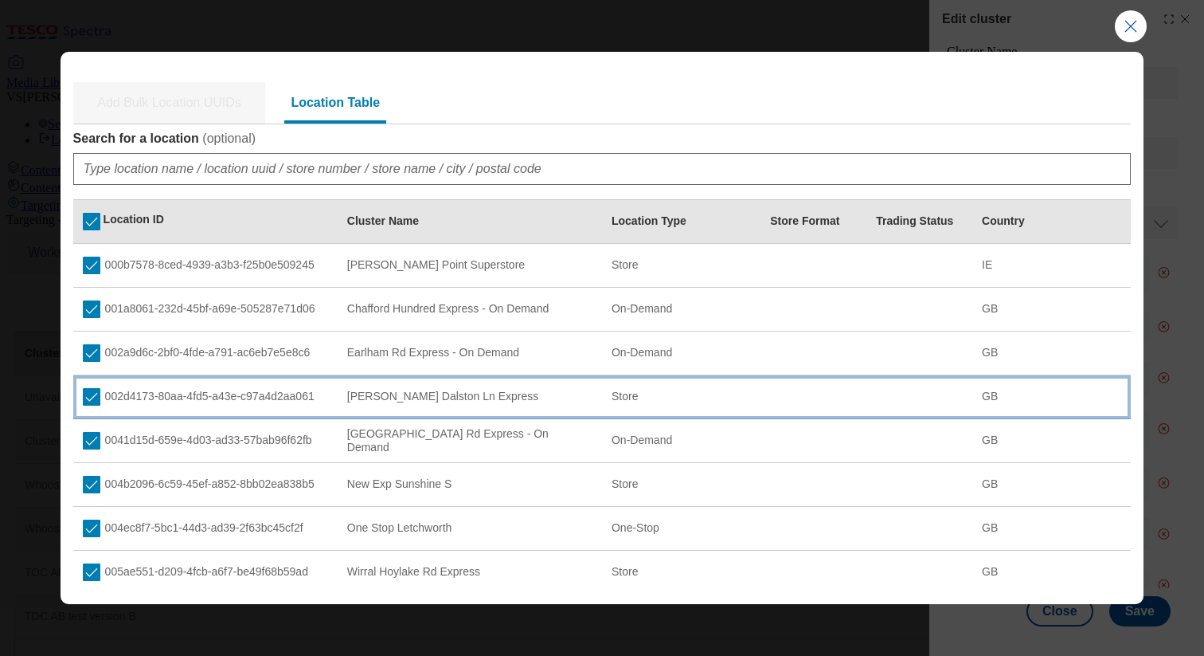
scroll to position [202, 0]
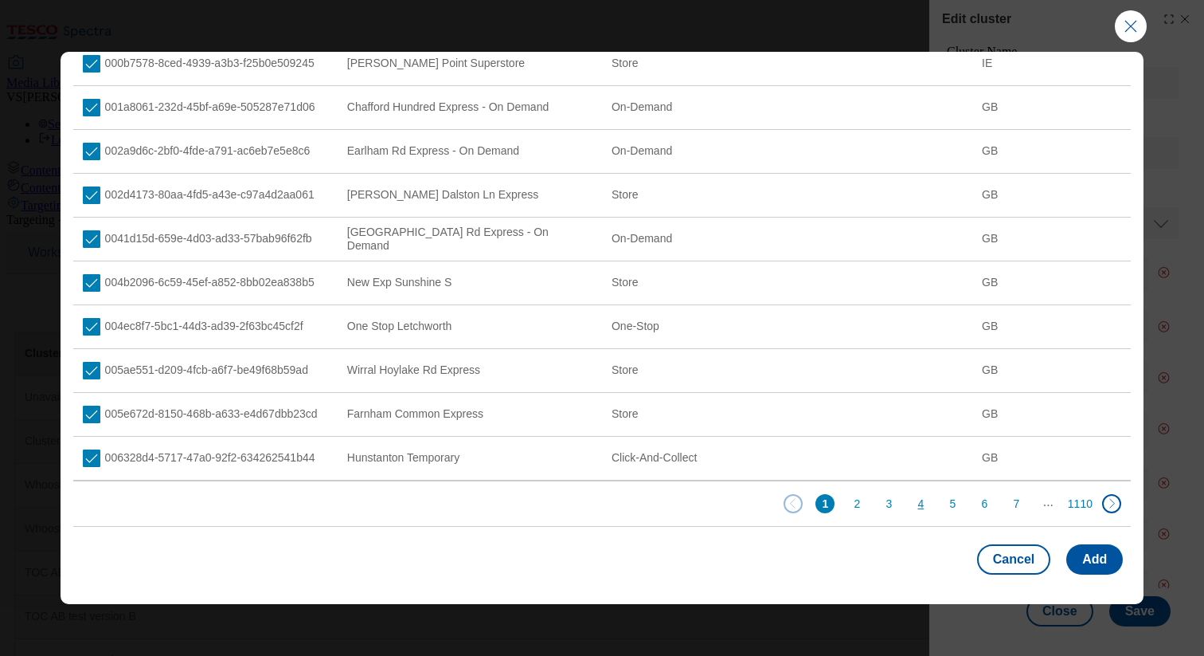
click at [824, 501] on button "4" at bounding box center [920, 503] width 19 height 19
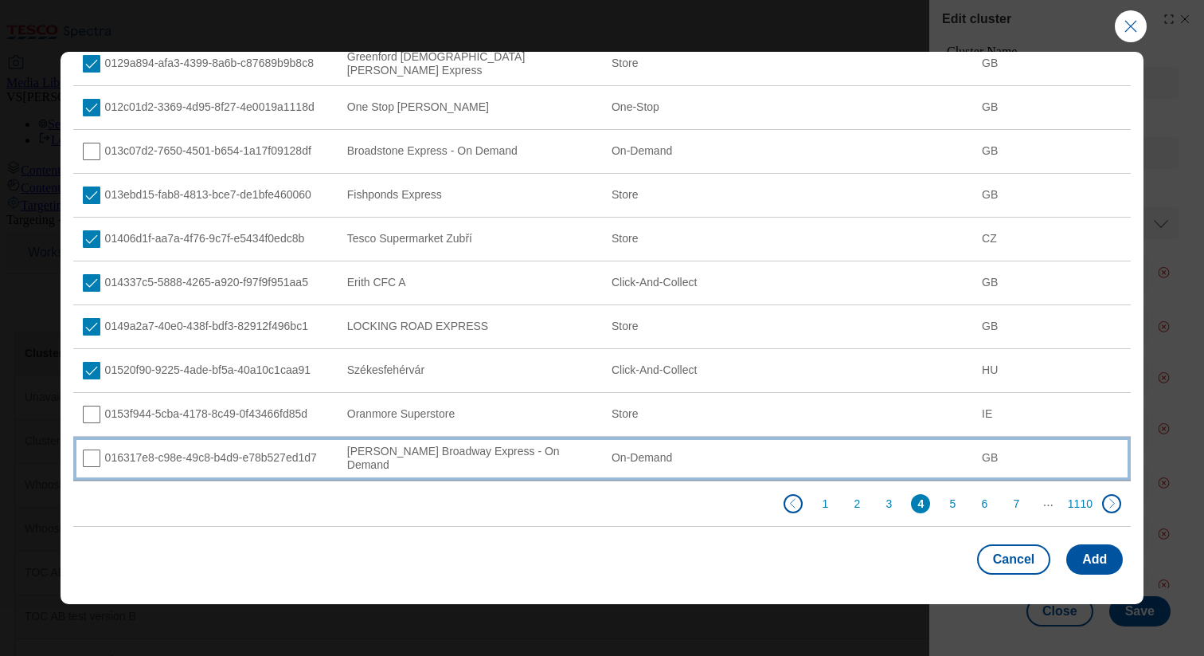
click at [824, 446] on td "Modal" at bounding box center [920, 459] width 106 height 44
click at [92, 467] on td "016317e8-c98e-49c8-b4d9-e78b527ed1d7" at bounding box center [205, 459] width 264 height 44
click at [92, 452] on input "Modal" at bounding box center [92, 458] width 18 height 18
checkbox input "true"
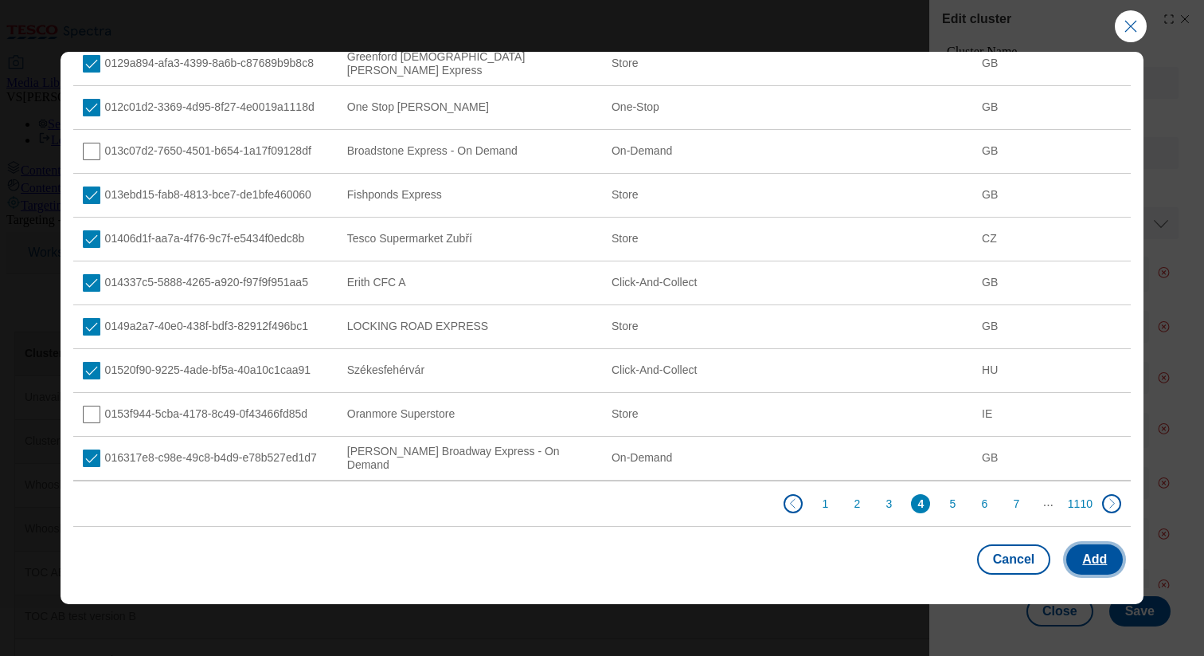
click at [824, 562] on button "Add" at bounding box center [1095, 559] width 57 height 30
select select "Modal"
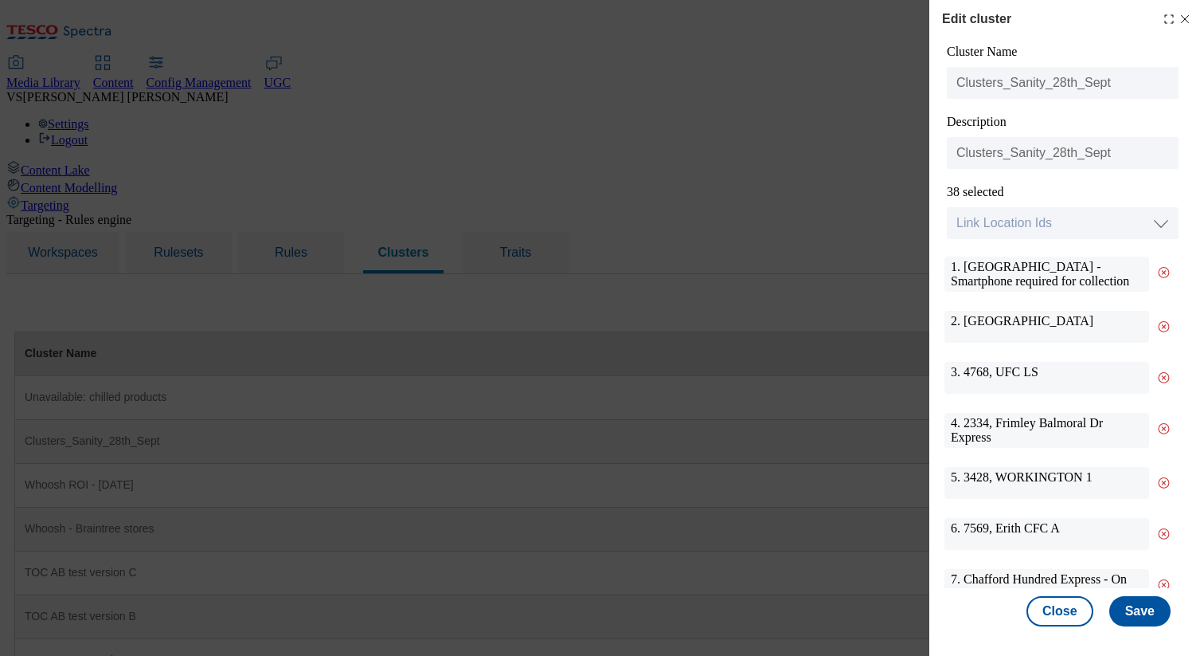
click at [824, 631] on div "Close Save" at bounding box center [1060, 611] width 237 height 46
click at [824, 618] on button "Save" at bounding box center [1140, 611] width 61 height 30
click at [824, 25] on icon "Modal" at bounding box center [1185, 19] width 13 height 13
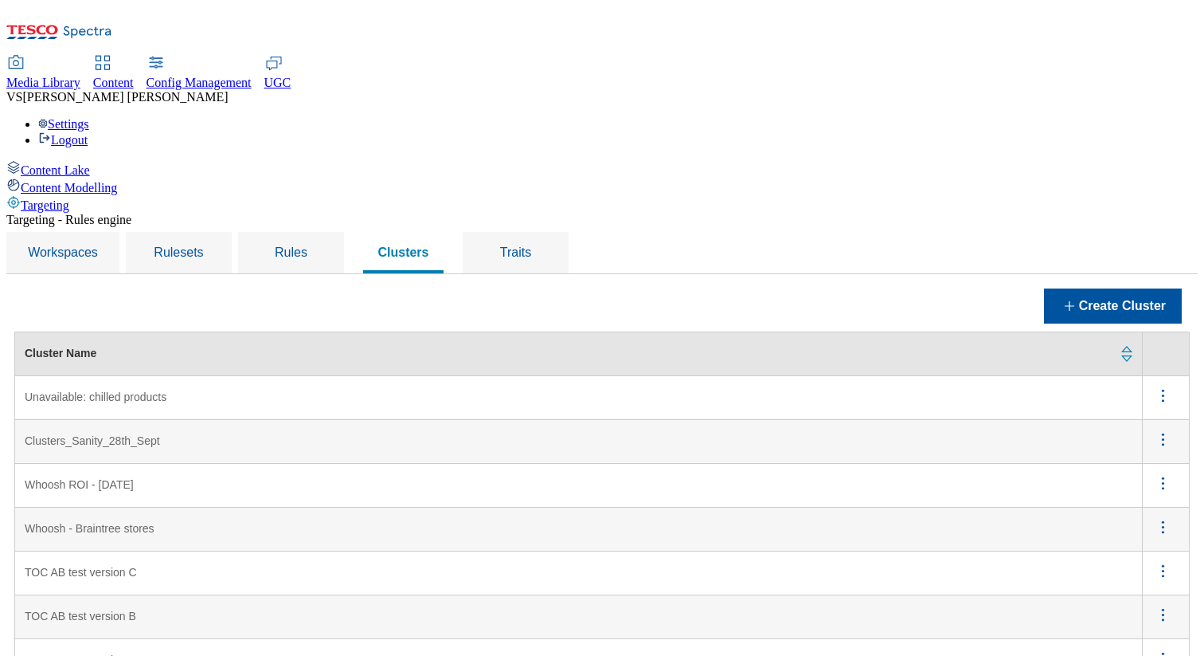
scroll to position [0, 0]
click at [531, 245] on span "Traits" at bounding box center [515, 252] width 31 height 14
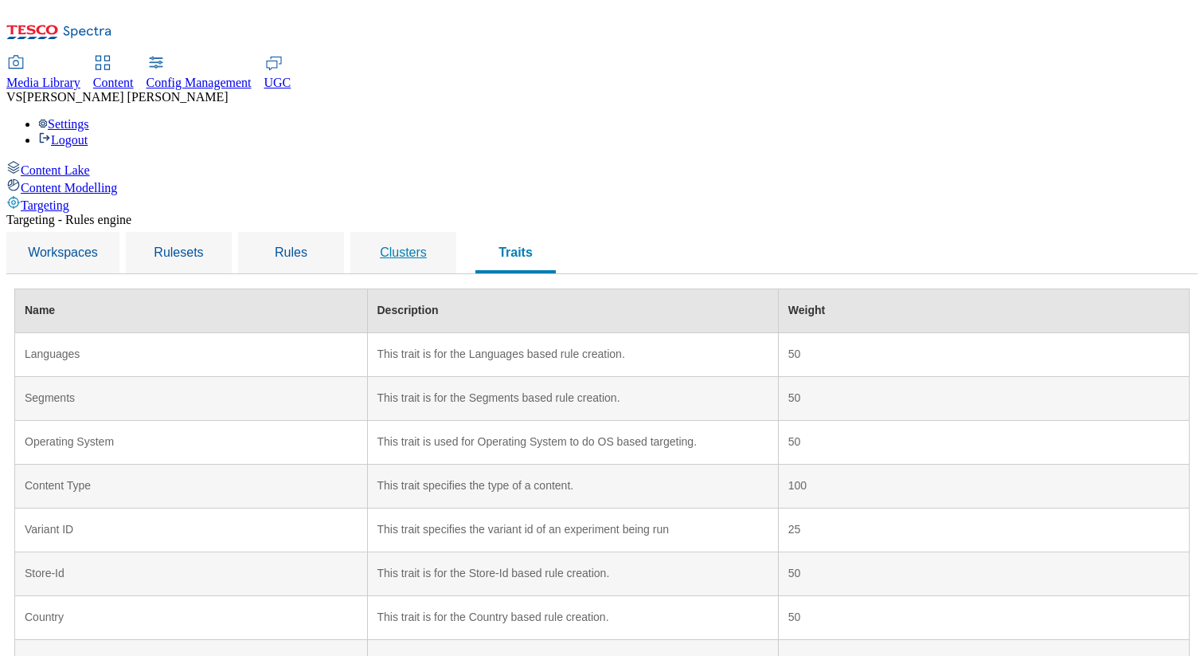
click at [427, 245] on span "Clusters" at bounding box center [403, 252] width 47 height 14
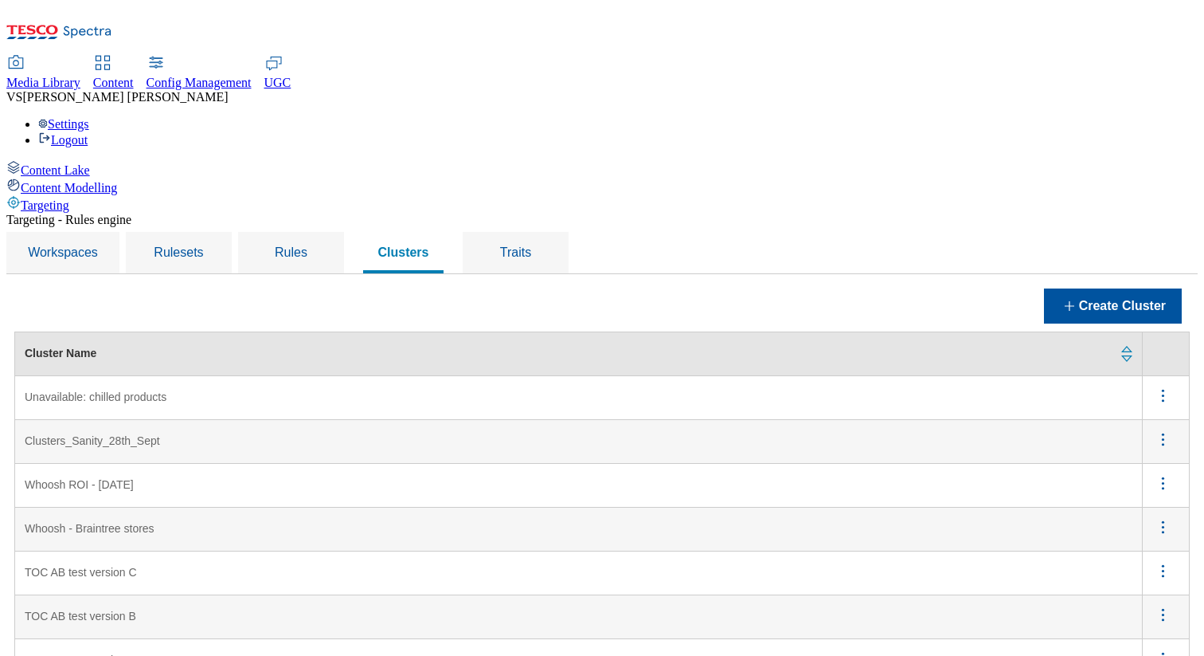
click at [117, 181] on span "Content Modelling" at bounding box center [69, 188] width 96 height 14
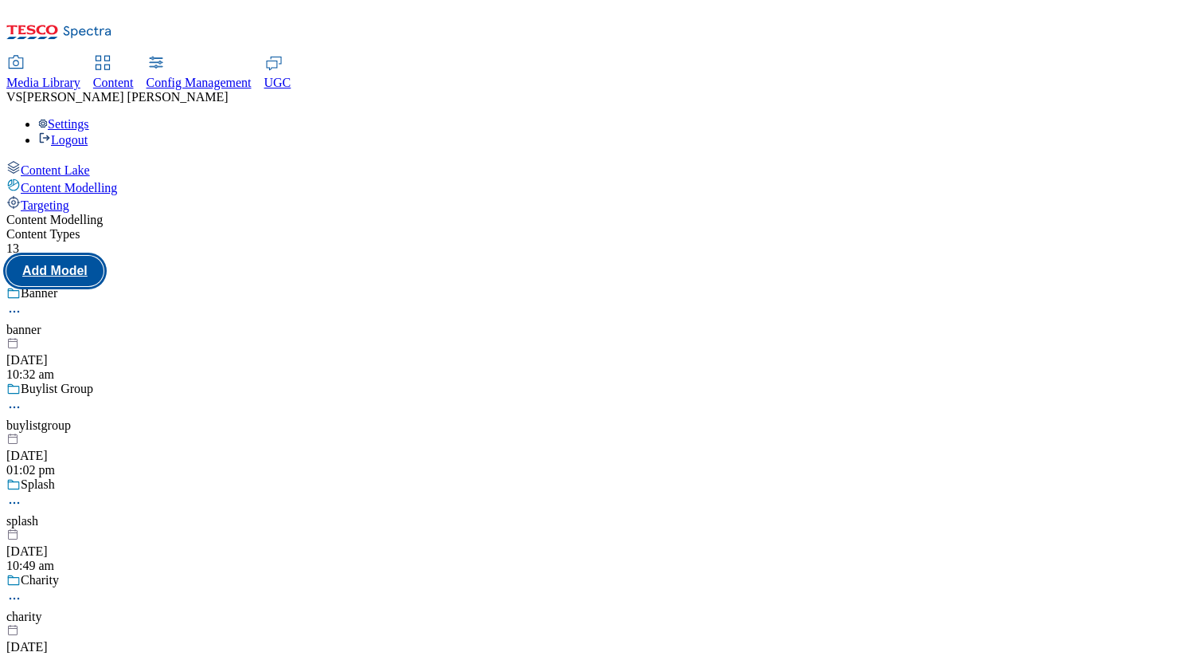
click at [104, 256] on button "Add Model" at bounding box center [54, 271] width 97 height 30
select select "web"
select select "bottom"
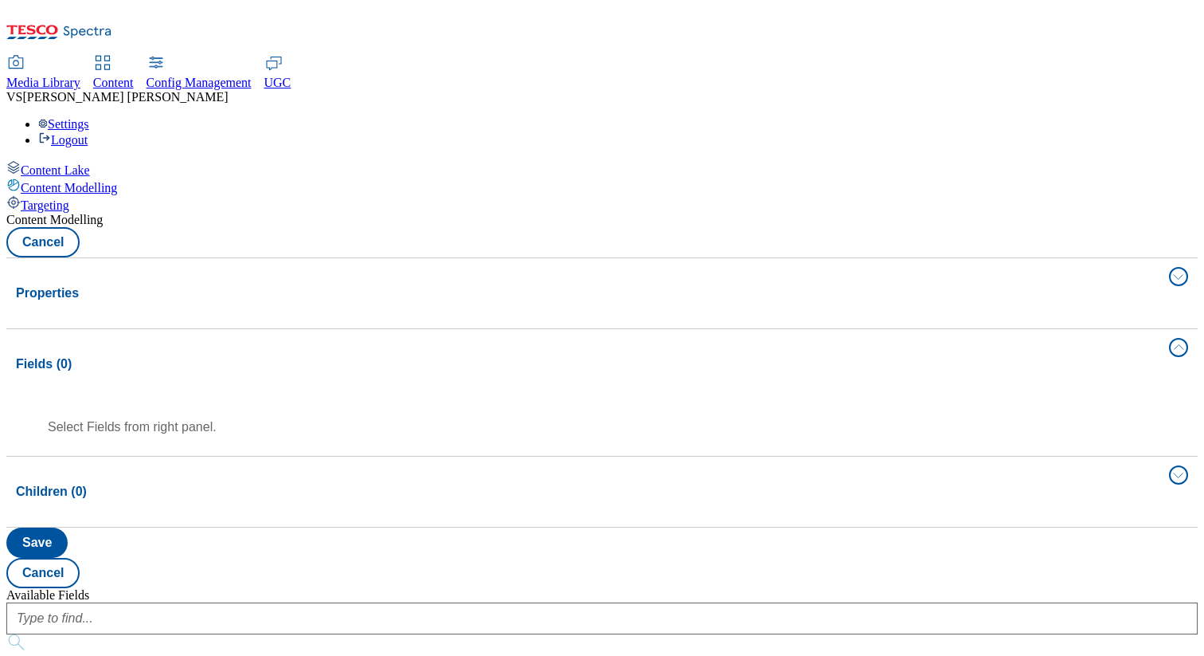
click at [824, 354] on div "Fields (0)" at bounding box center [588, 363] width 1144 height 19
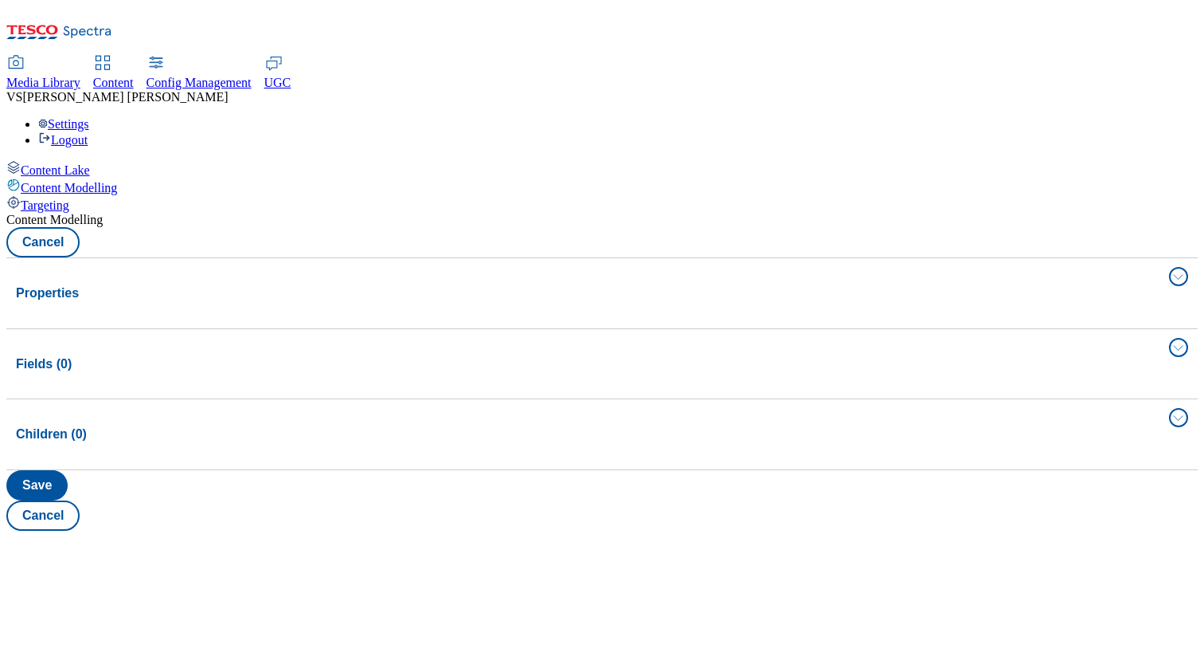
click at [824, 425] on div "Children (0)" at bounding box center [588, 434] width 1144 height 19
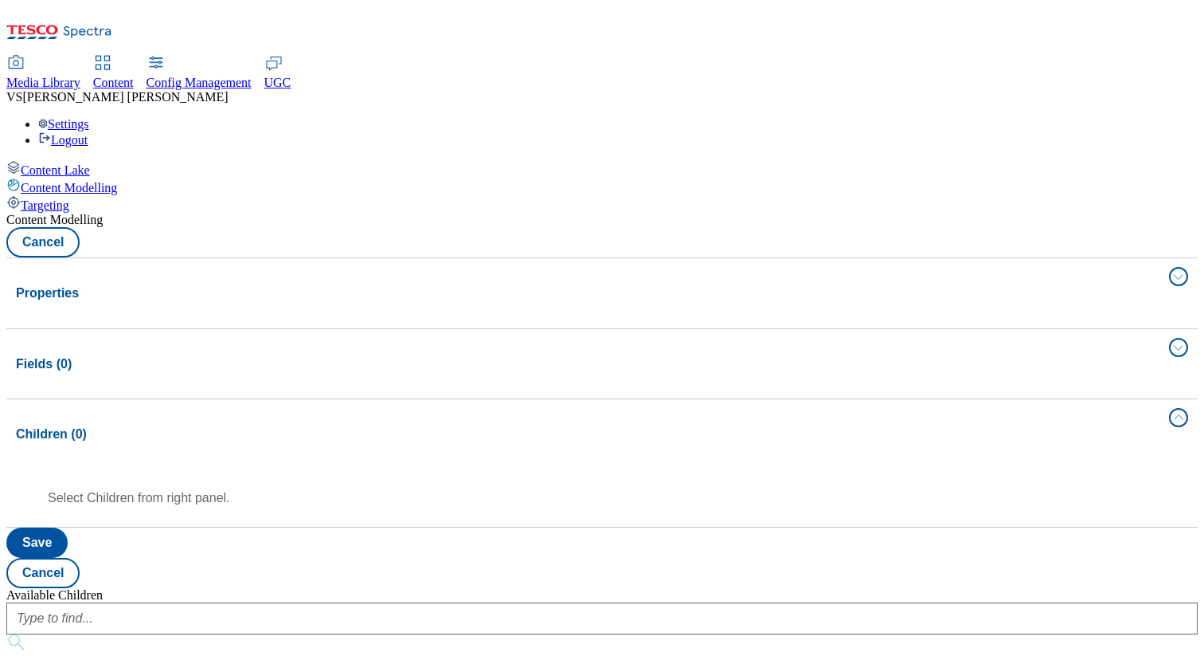
click at [824, 425] on div "Children (0)" at bounding box center [588, 434] width 1144 height 19
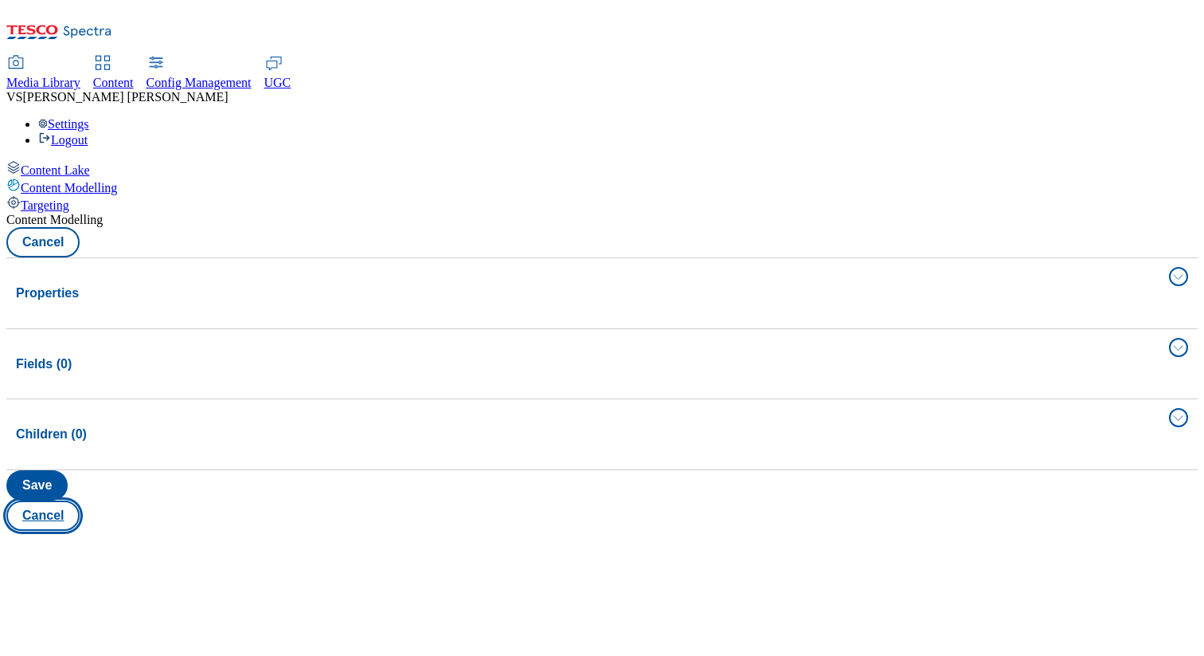
click at [80, 500] on button "Cancel" at bounding box center [42, 515] width 73 height 30
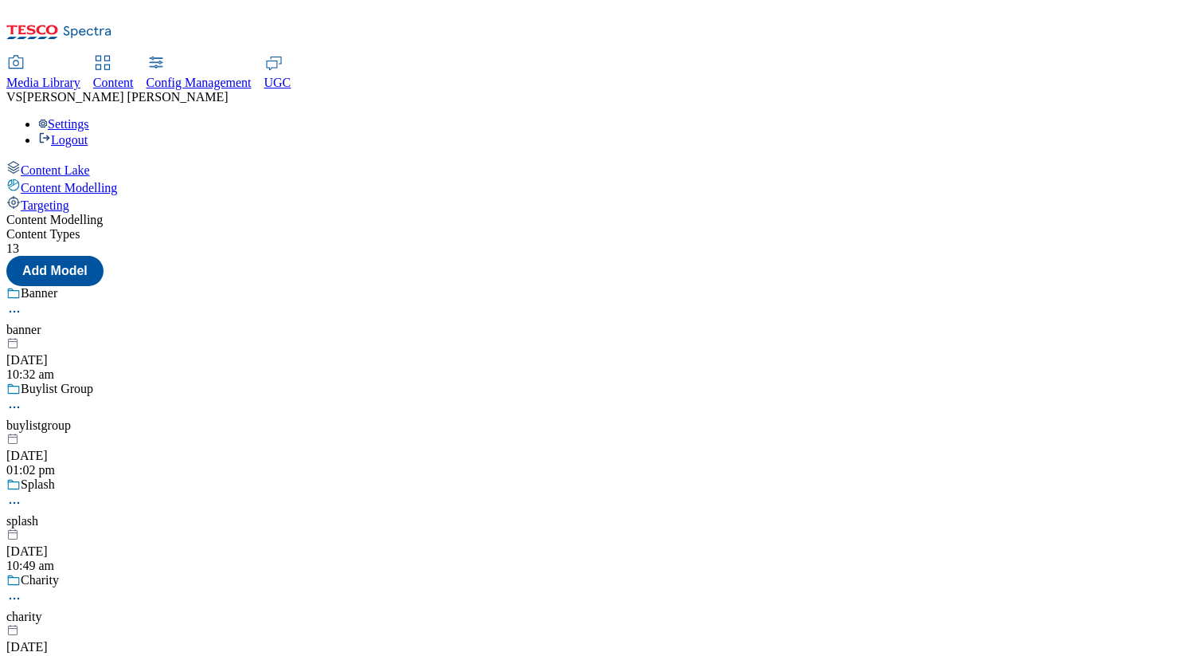
click at [334, 337] on div at bounding box center [602, 337] width 1192 height 0
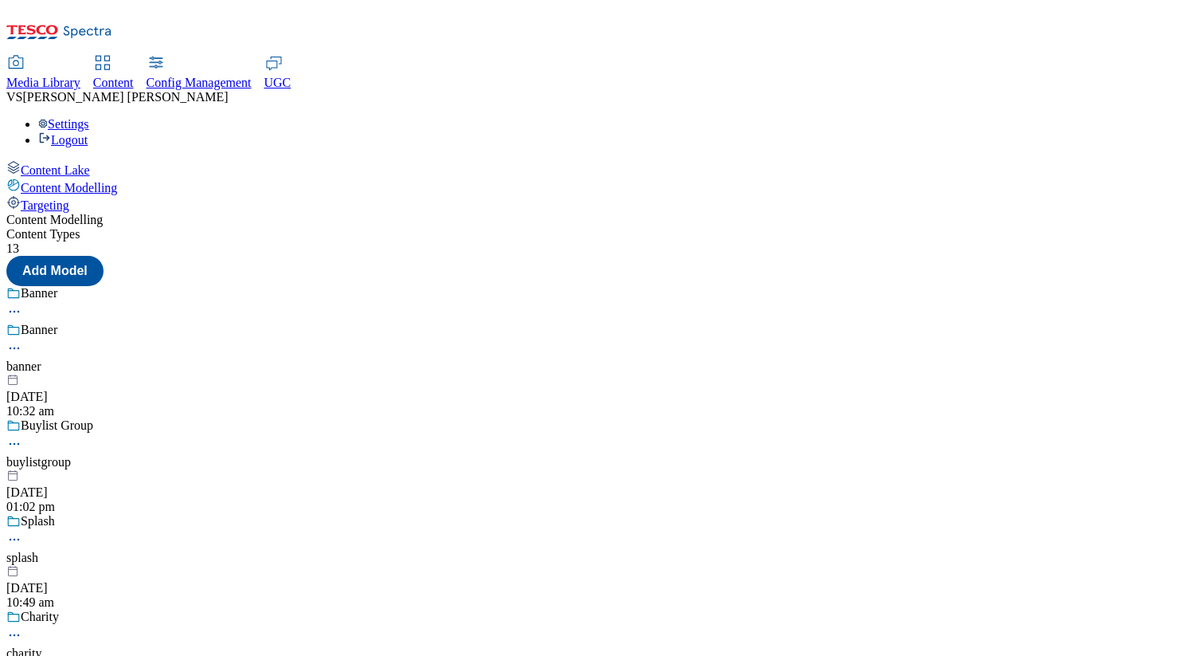
scroll to position [52, 0]
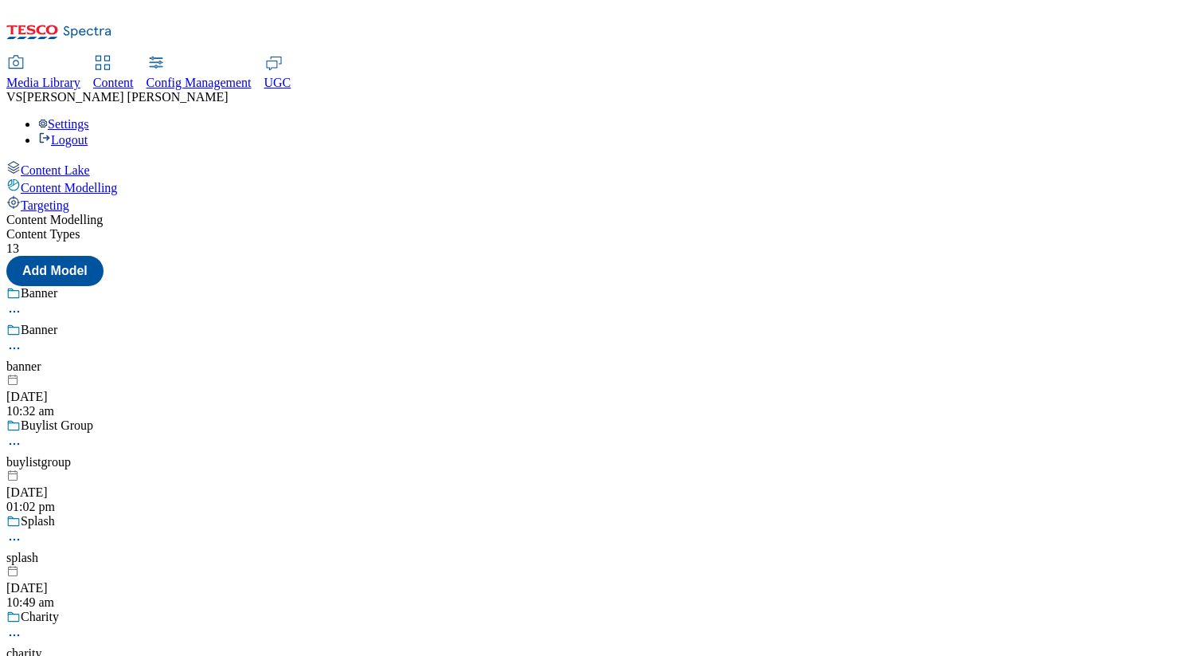
click at [137, 160] on div "Content Lake" at bounding box center [602, 169] width 1192 height 18
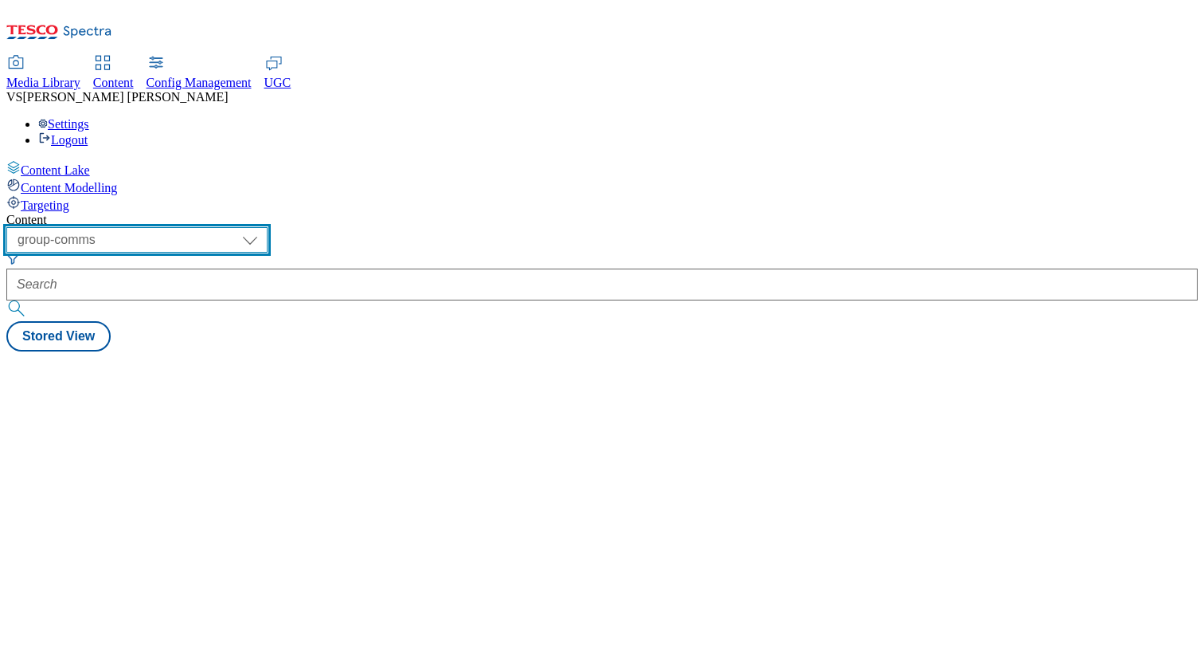
click at [268, 227] on select "dotcom-cz dotcom-hu dotcom-sk fnf-uk ghs-roi ghs-uk group-comms ighs-cz ighs-hu…" at bounding box center [136, 239] width 261 height 25
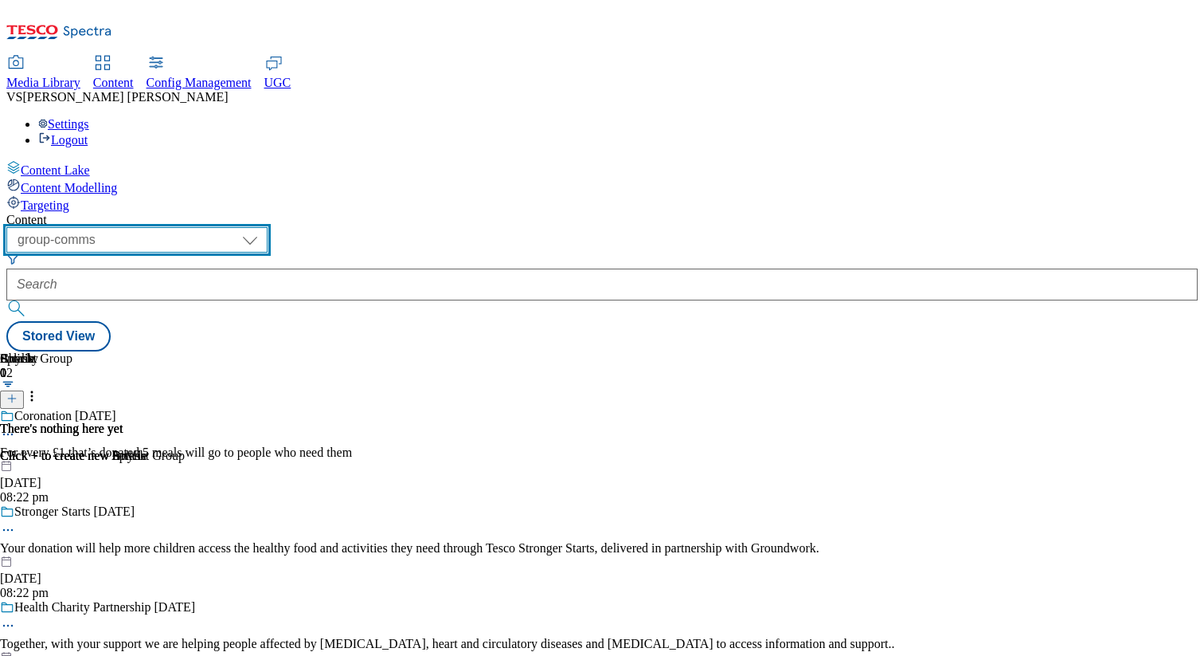
select select "flare-test"
click at [207, 227] on select "dotcom-cz dotcom-hu dotcom-sk fnf-uk ghs-roi ghs-uk group-comms ighs-cz ighs-hu…" at bounding box center [136, 239] width 261 height 25
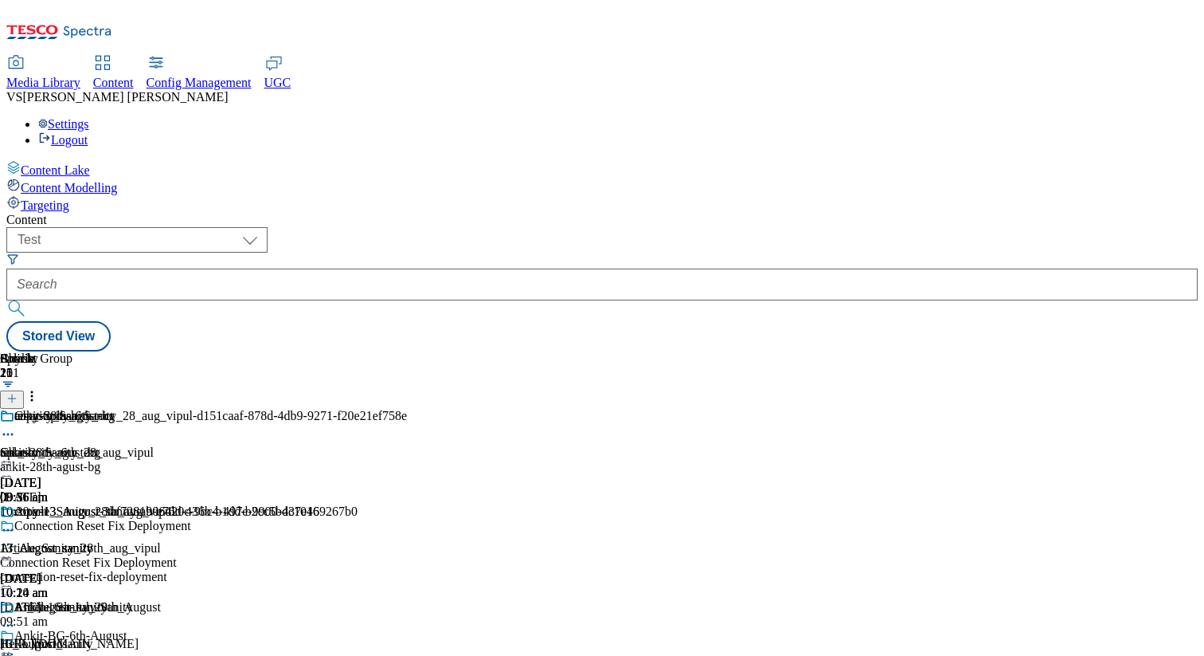
click at [209, 409] on div "test_sanity_6th_oct test_sanity_6th_oct [DATE] 08:36 am" at bounding box center [104, 457] width 209 height 96
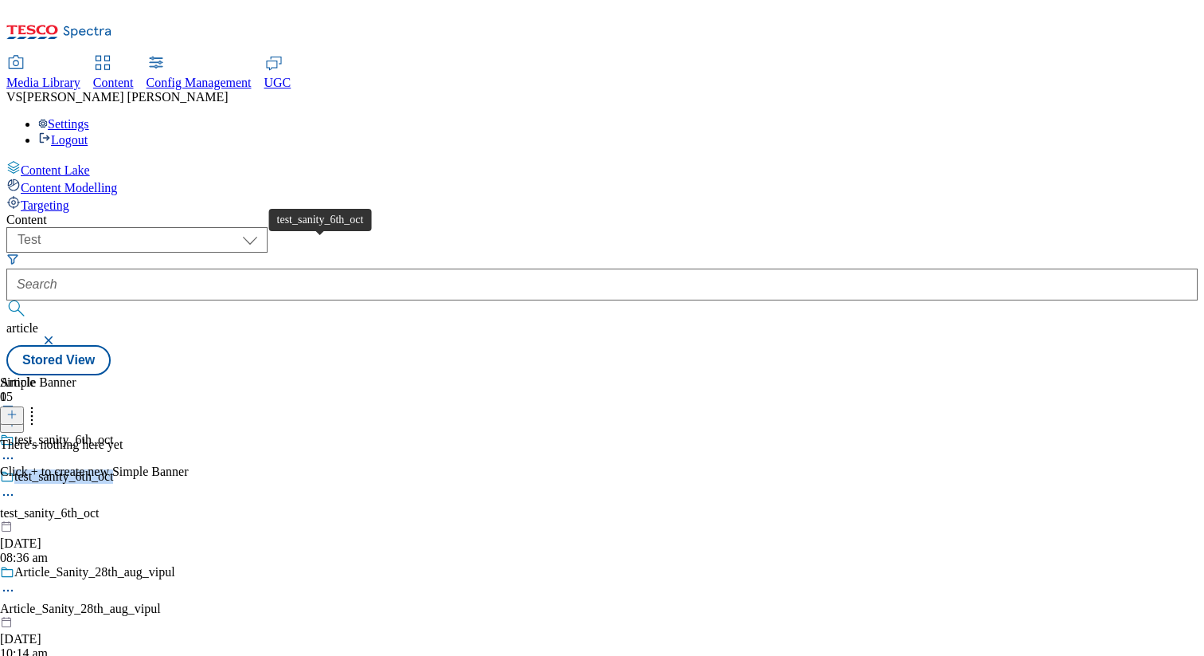
drag, startPoint x: 389, startPoint y: 245, endPoint x: 260, endPoint y: 247, distance: 128.3
click at [209, 469] on div "test_sanity_6th_oct" at bounding box center [104, 487] width 209 height 37
copy div "test_sanity_6th_oct"
drag, startPoint x: 382, startPoint y: 241, endPoint x: 260, endPoint y: 247, distance: 121.2
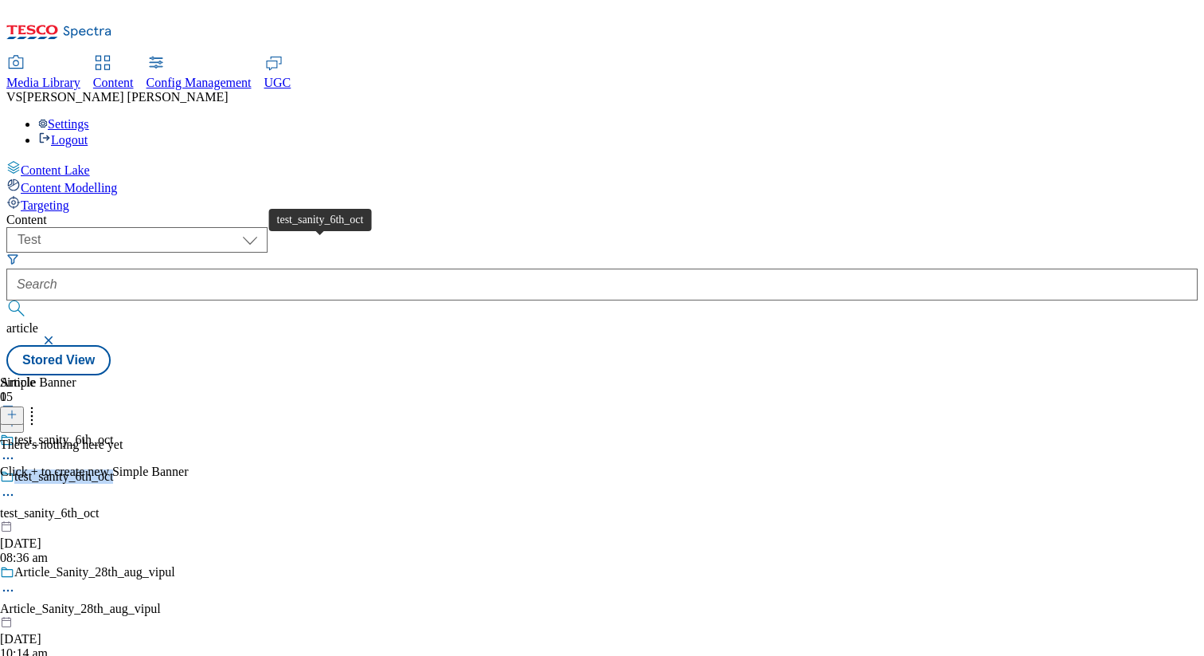
click at [209, 469] on div "test_sanity_6th_oct" at bounding box center [104, 487] width 209 height 37
click at [58, 335] on button "button" at bounding box center [50, 340] width 16 height 10
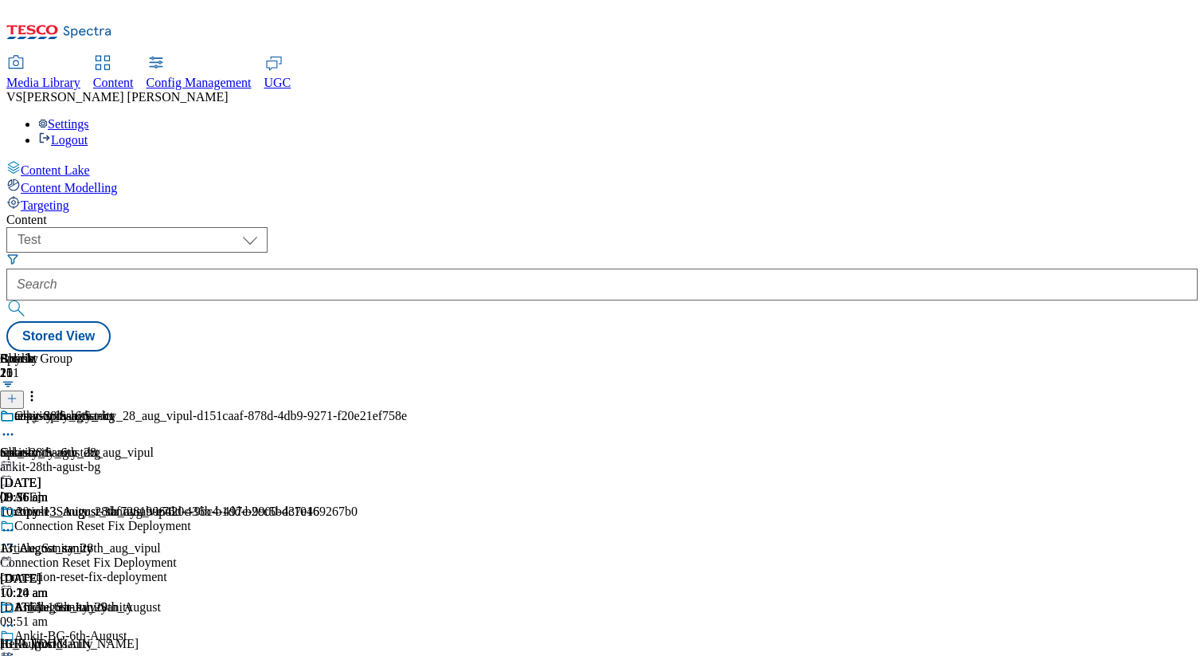
click at [18, 393] on icon at bounding box center [11, 398] width 11 height 11
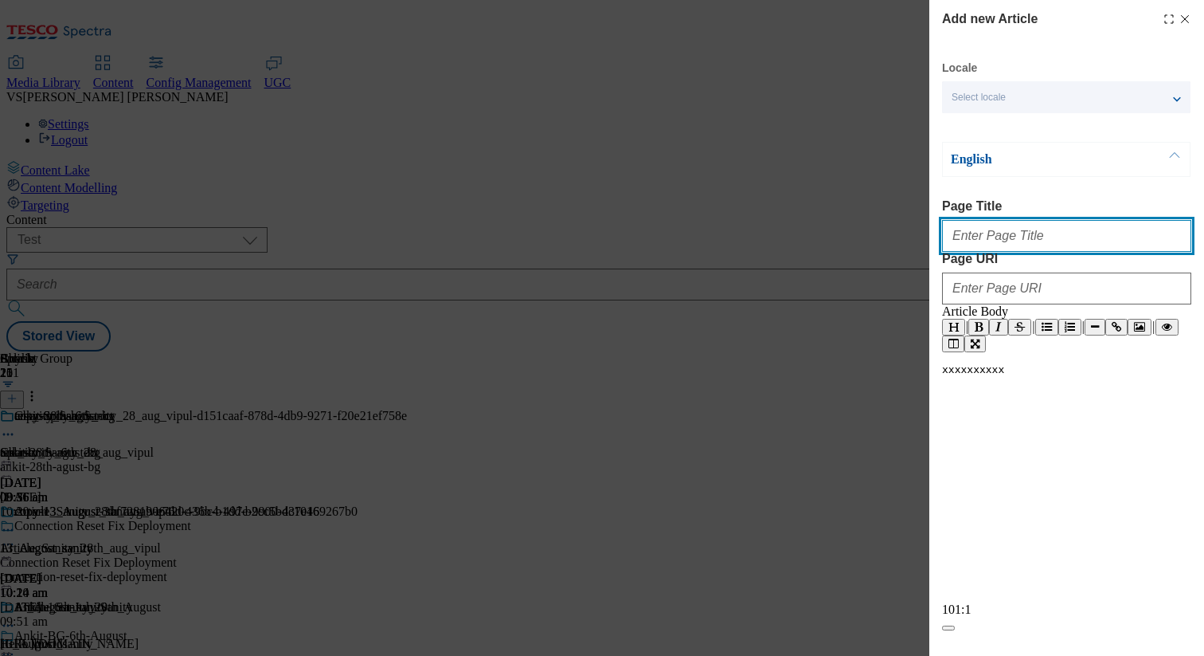
click at [824, 241] on input "Page Title" at bounding box center [1066, 236] width 249 height 32
paste input "test_sanity_6th_oct"
click at [824, 239] on input "test_sanity_6th_oct" at bounding box center [1066, 236] width 249 height 32
type input "test_sanity_9th_oct"
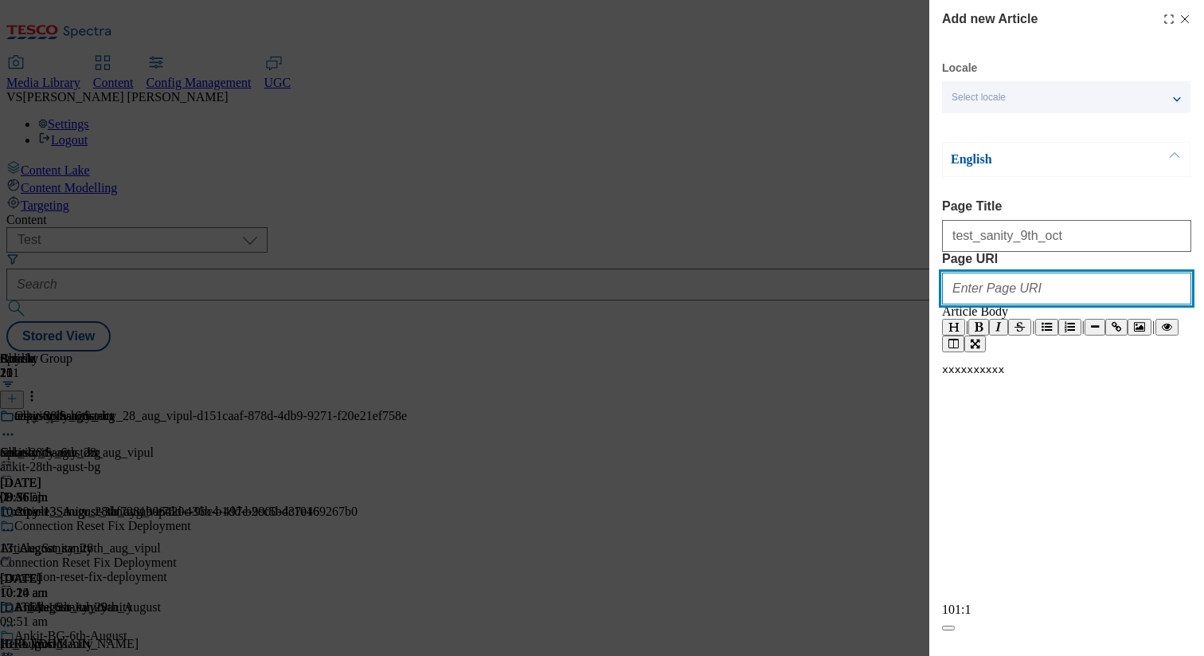
click at [824, 304] on input "Page URI" at bounding box center [1066, 288] width 249 height 32
paste input "test_sanity_9th_oct"
type input "test_sanity_9th_oct"
click at [824, 486] on div "xxxxxxxxxx ​" at bounding box center [1066, 482] width 249 height 239
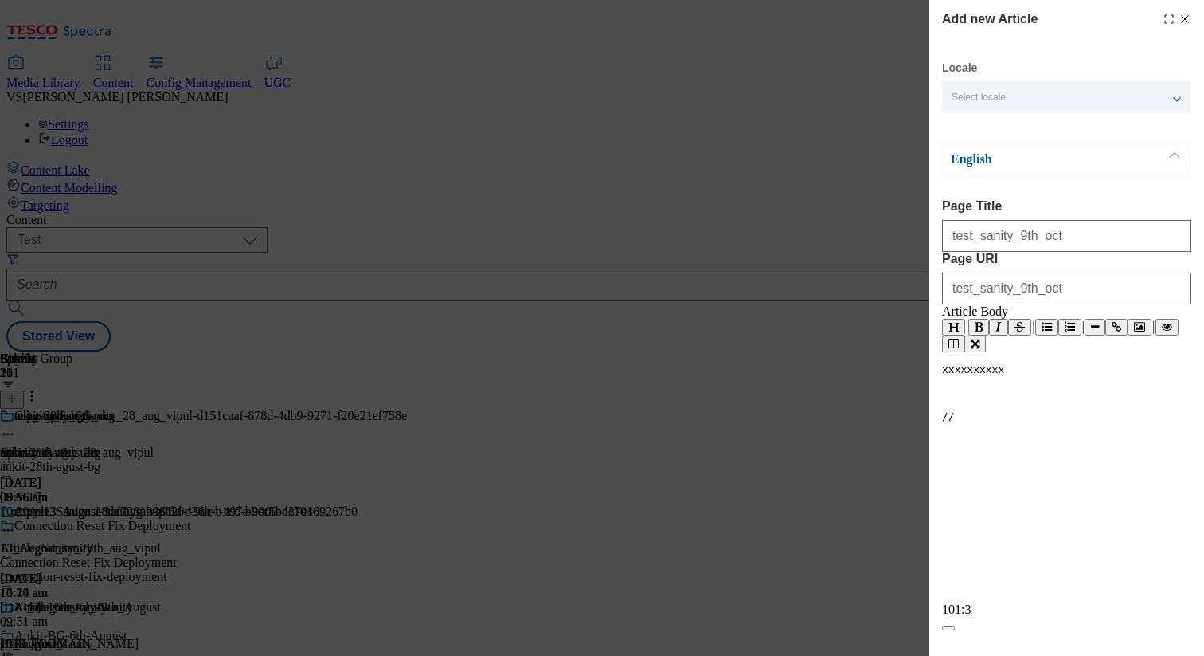
paste textarea "Modal"
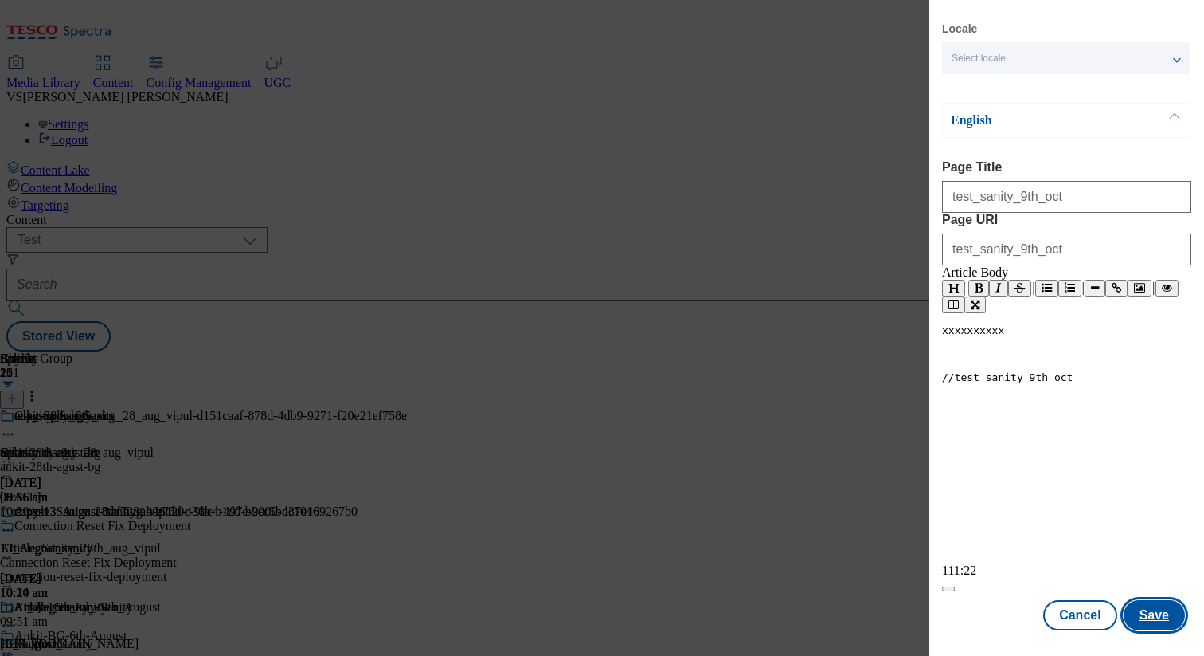
type textarea "//"
click at [824, 624] on button "Save" at bounding box center [1154, 615] width 61 height 30
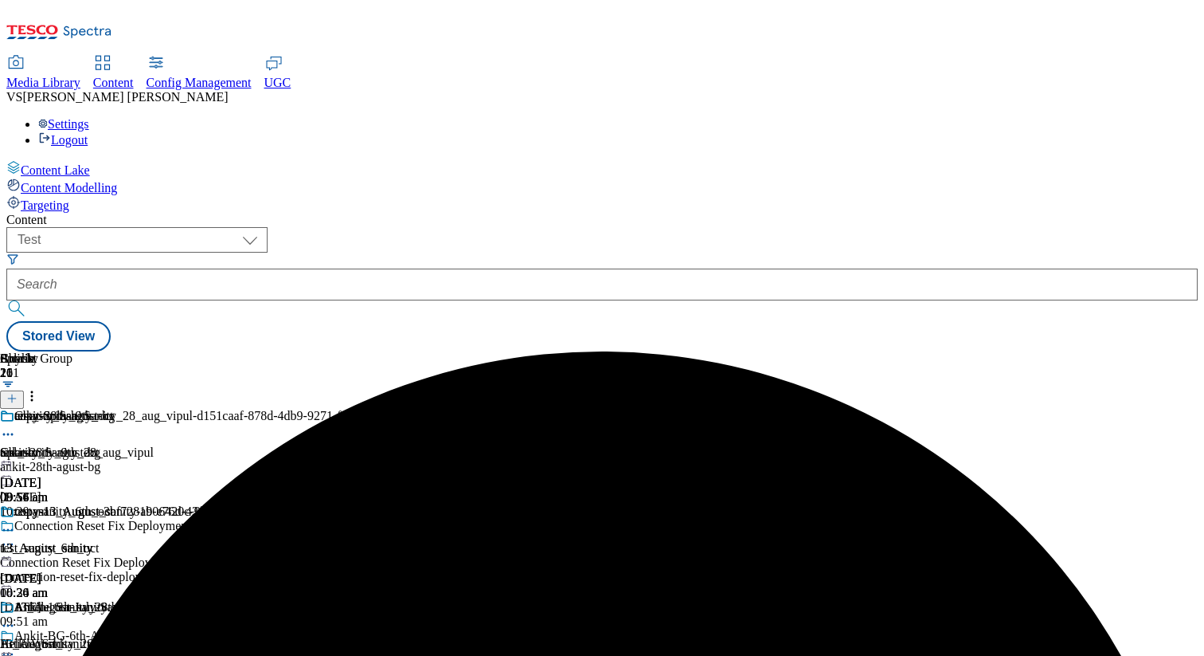
click at [175, 409] on div "test_sanity_9th_oct test_sanity_9th_oct [DATE] 08:54 am" at bounding box center [87, 457] width 175 height 96
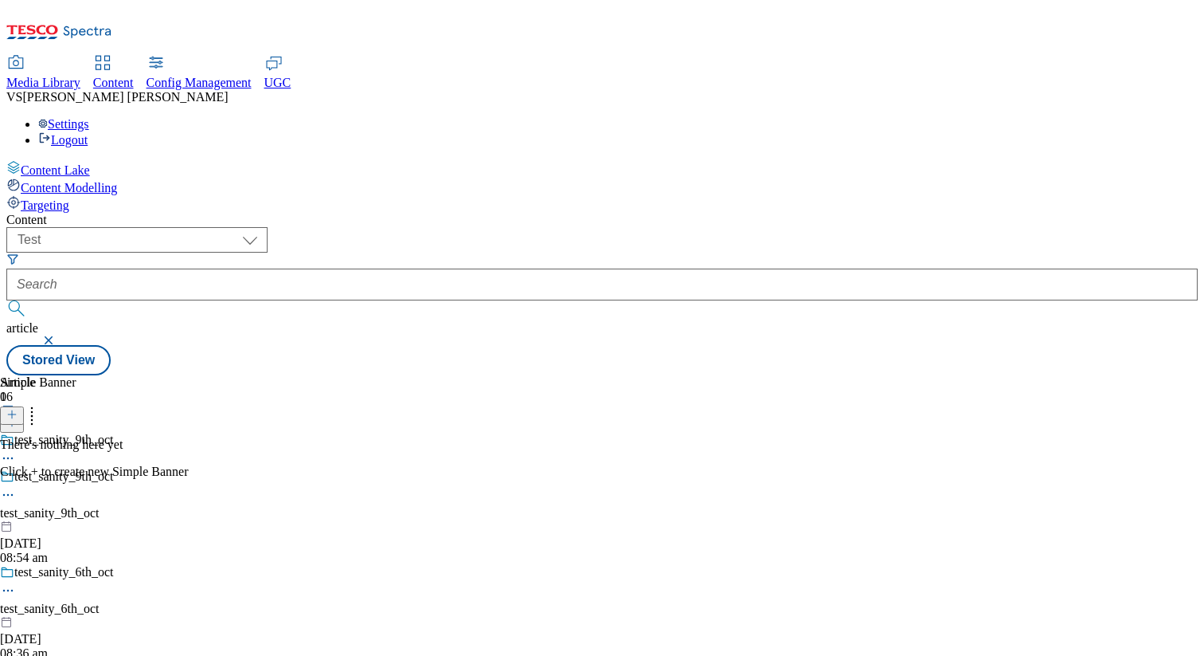
click at [12, 410] on line at bounding box center [12, 414] width 0 height 8
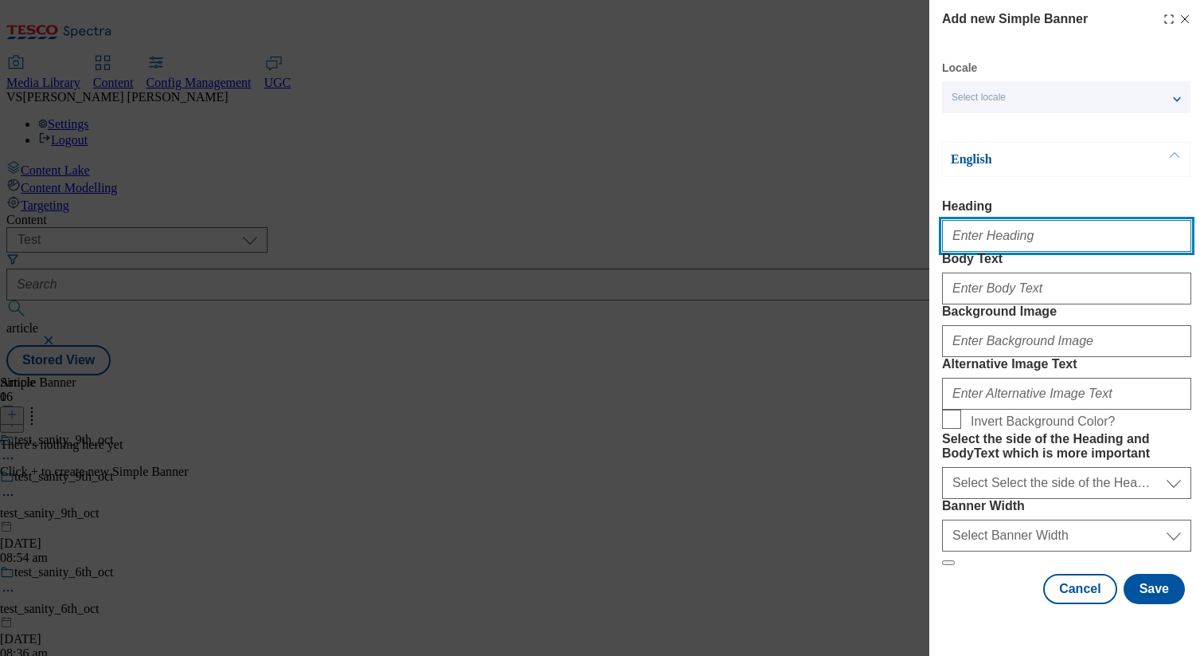
click at [824, 244] on input "Heading" at bounding box center [1066, 236] width 249 height 32
paste input "test_sanity_9th_oct"
type input "test_sanity_9th_oct"
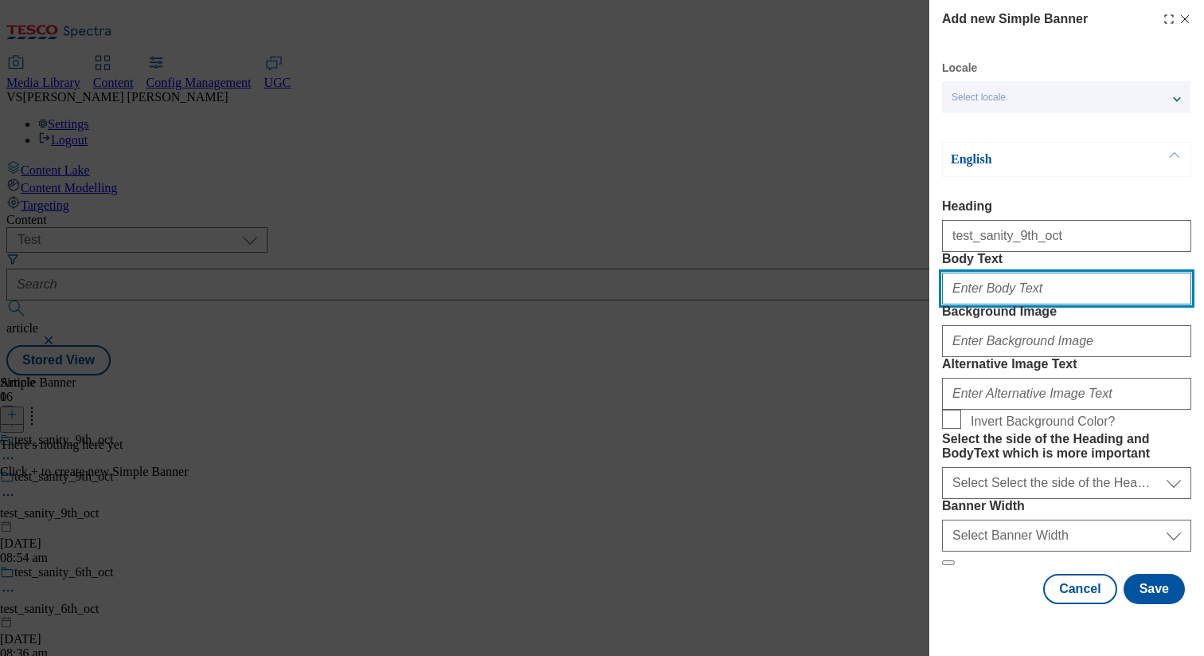
click at [824, 304] on input "Body Text" at bounding box center [1066, 288] width 249 height 32
paste input "test_sanity_9th_oct"
type input "test_sanity_9th_oct"
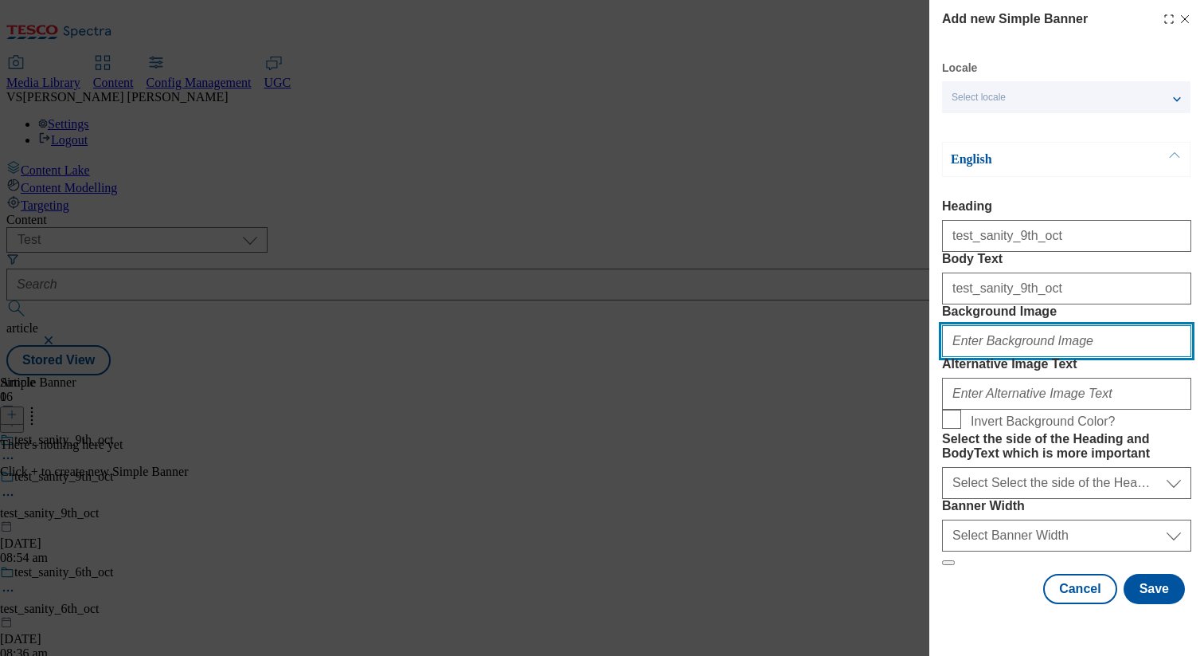
click at [824, 357] on input "Background Image" at bounding box center [1066, 341] width 249 height 32
paste input "test_sanity_9th_oct"
type input "test_sanity_9th_oct"
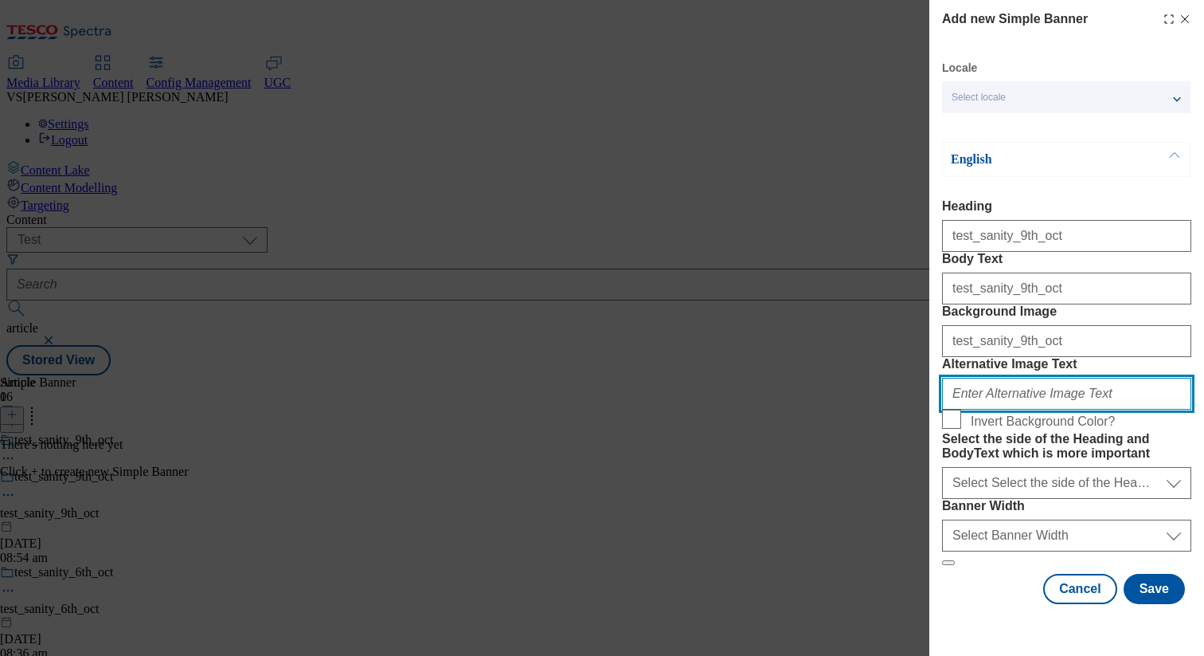
click at [824, 409] on input "Alternative Image Text" at bounding box center [1066, 394] width 249 height 32
paste input "test_sanity_9th_oct"
type input "test_sanity_9th_oct"
click at [824, 432] on label "Invert Background Color?" at bounding box center [1066, 420] width 249 height 22
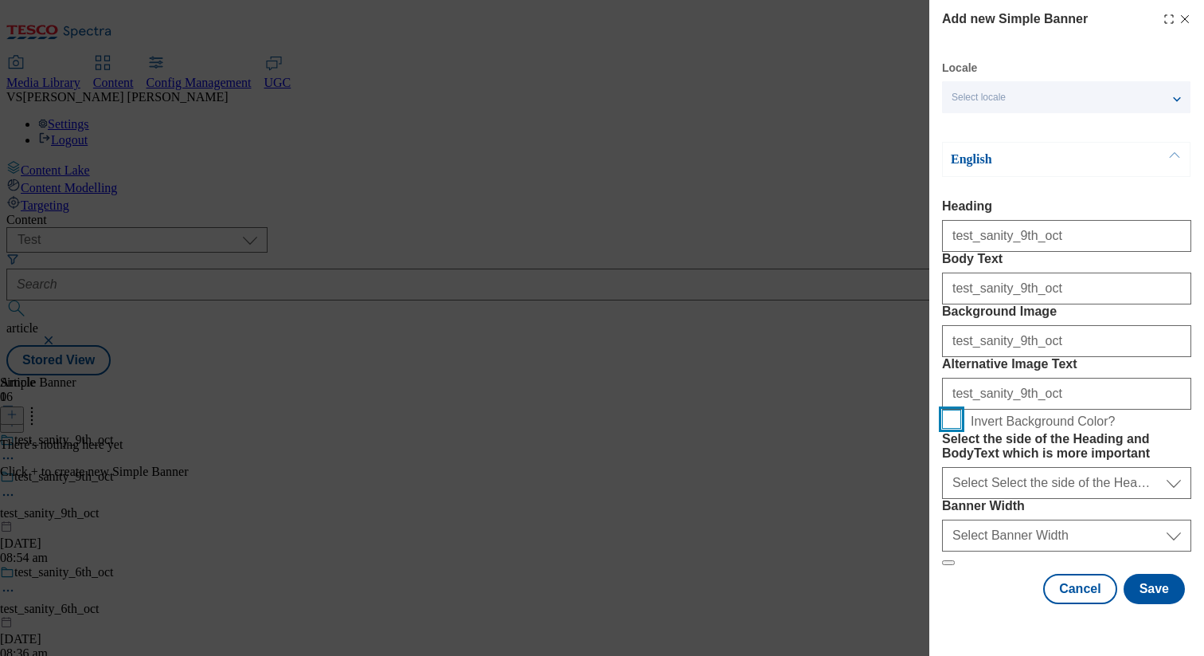
click at [824, 429] on input "Invert Background Color?" at bounding box center [951, 418] width 19 height 19
checkbox input "true"
click at [824, 495] on form "Heading test_sanity_9th_oct Body Text test_sanity_9th_oct Background Image test…" at bounding box center [1066, 382] width 249 height 366
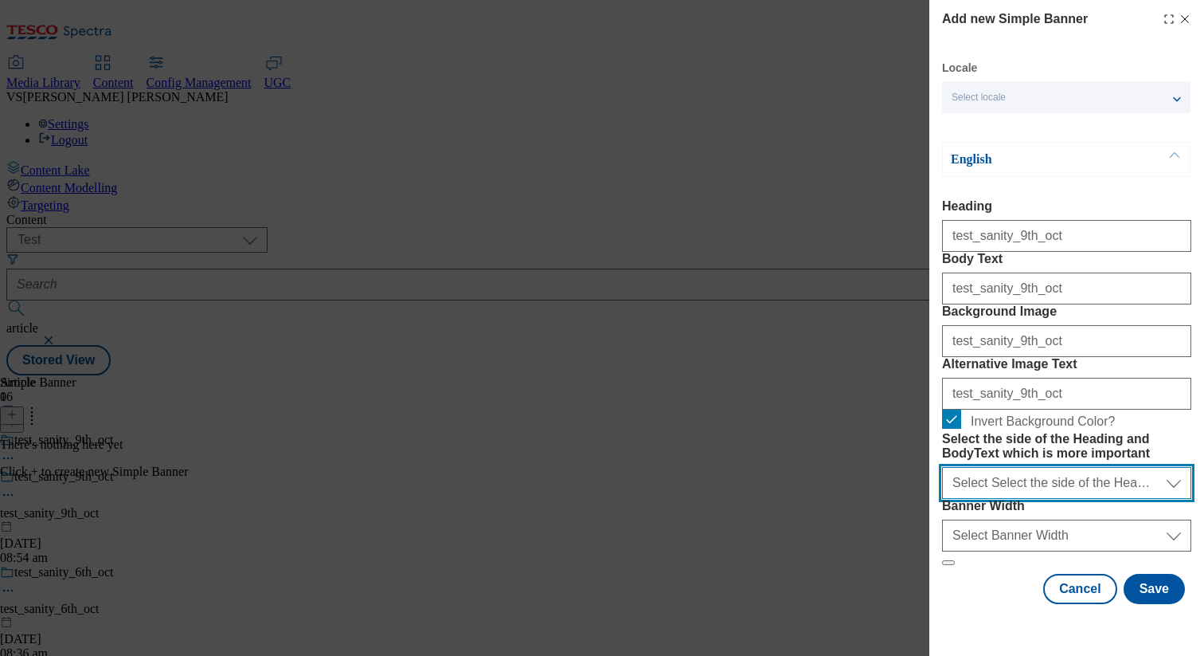
click at [824, 487] on select "Select Select the side of the Heading and BodyText which is more important left…" at bounding box center [1066, 483] width 249 height 32
select select "right"
click at [824, 467] on select "Select Select the side of the Heading and BodyText which is more important left…" at bounding box center [1066, 483] width 249 height 32
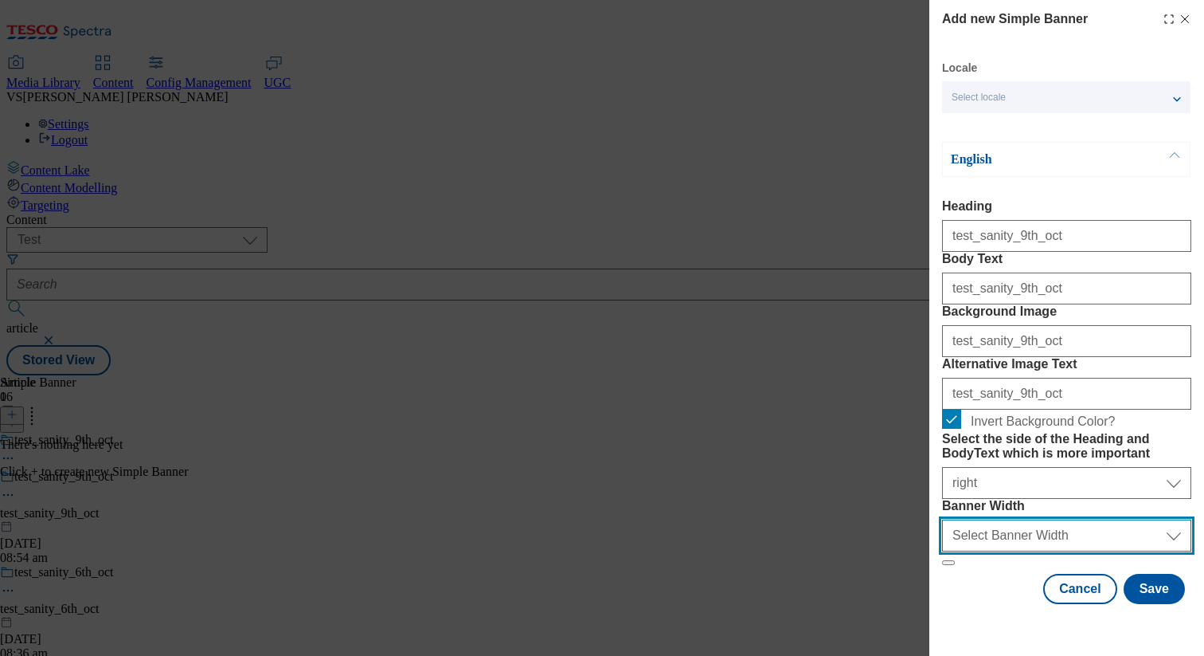
click at [824, 551] on select "Select Banner Width half full" at bounding box center [1066, 535] width 249 height 32
select select "full"
click at [824, 537] on select "Select Banner Width half full" at bounding box center [1066, 535] width 249 height 32
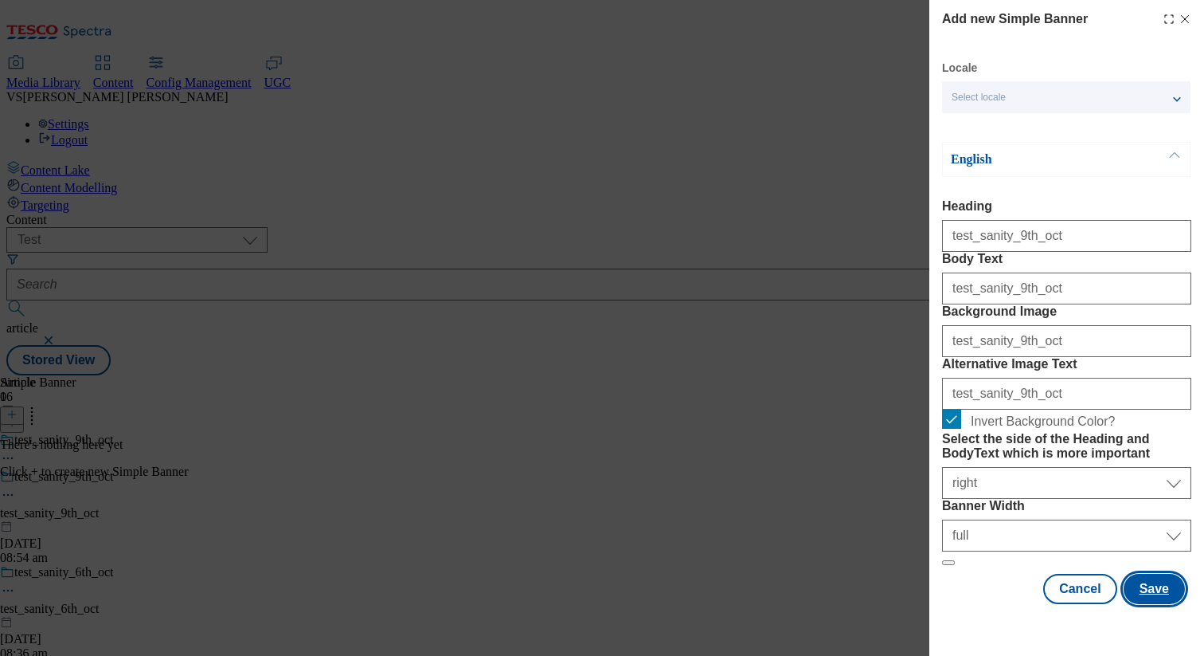
click at [824, 604] on button "Save" at bounding box center [1154, 589] width 61 height 30
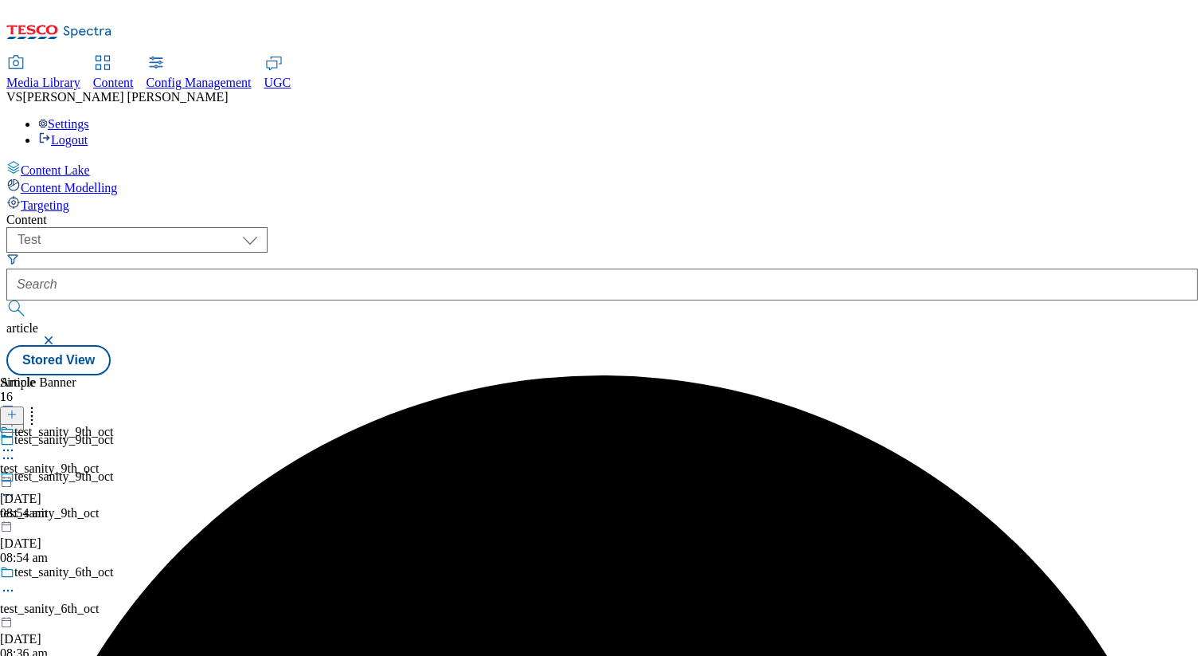
click at [58, 335] on button "button" at bounding box center [50, 340] width 16 height 10
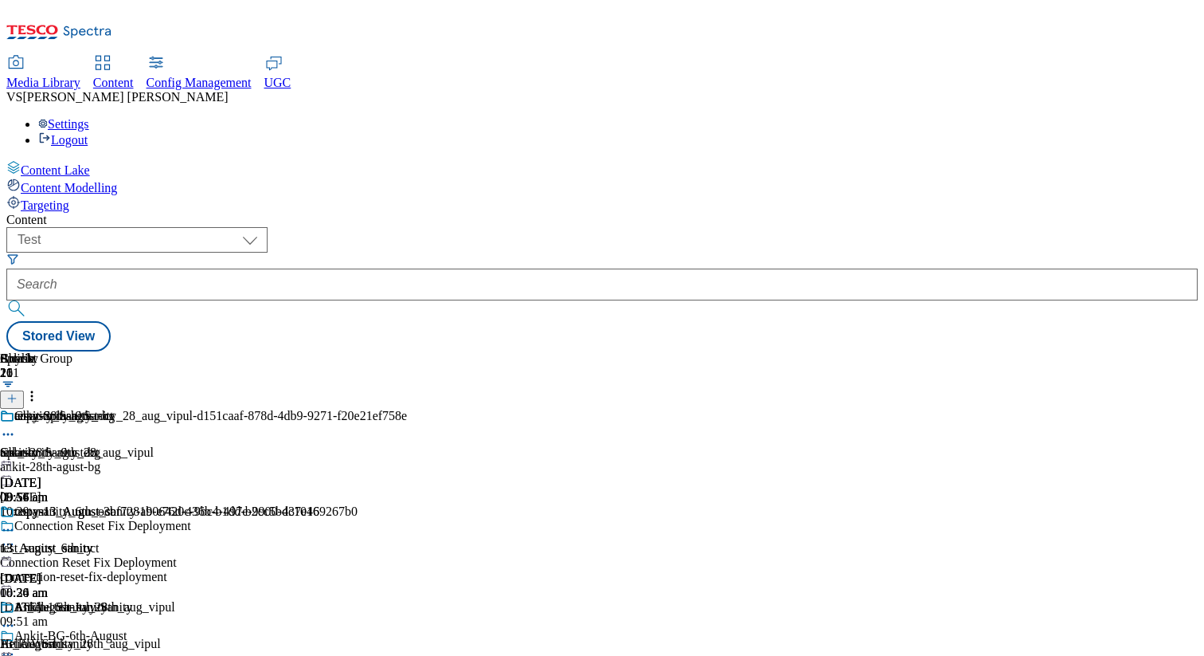
click at [375, 460] on div "ankit-28th-agust-bg" at bounding box center [187, 467] width 375 height 14
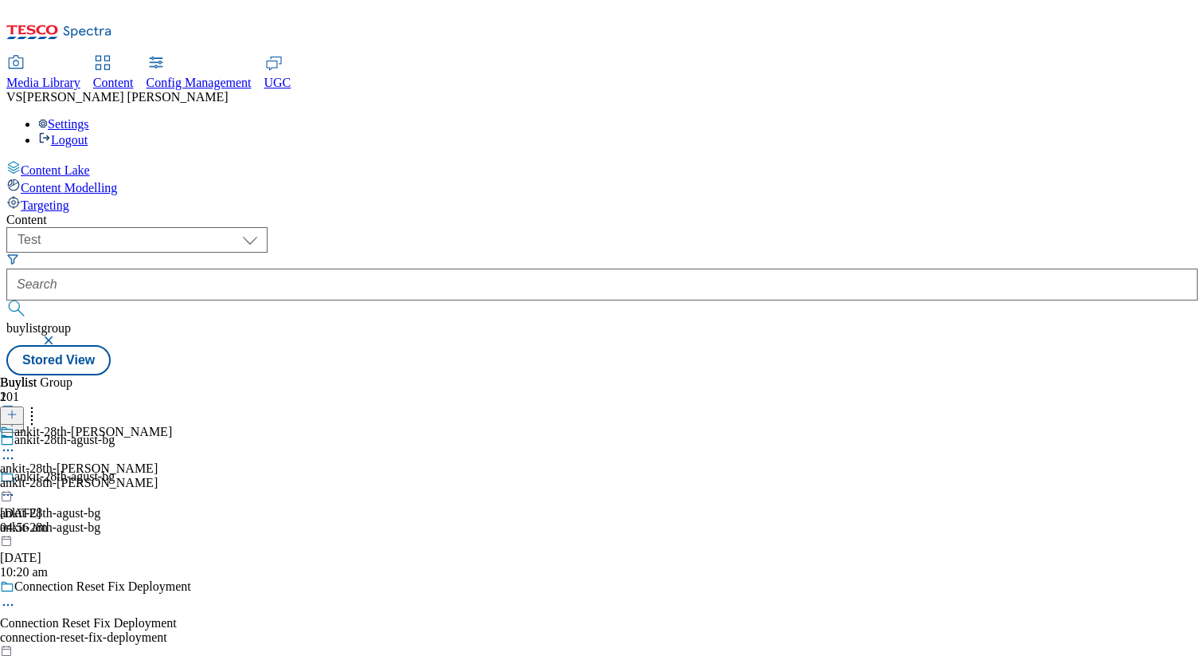
click at [18, 417] on icon at bounding box center [11, 422] width 11 height 11
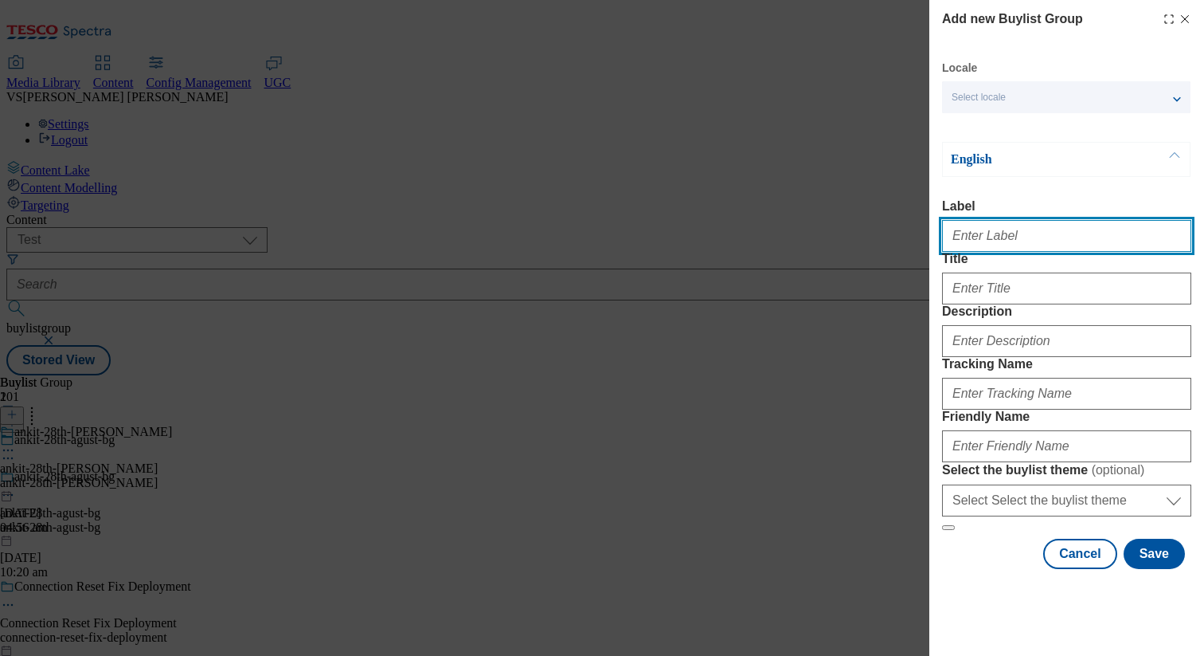
click at [824, 242] on input "Label" at bounding box center [1066, 236] width 249 height 32
paste input "test_sanity_9th_oct"
type input "test_sanity_9th_oct"
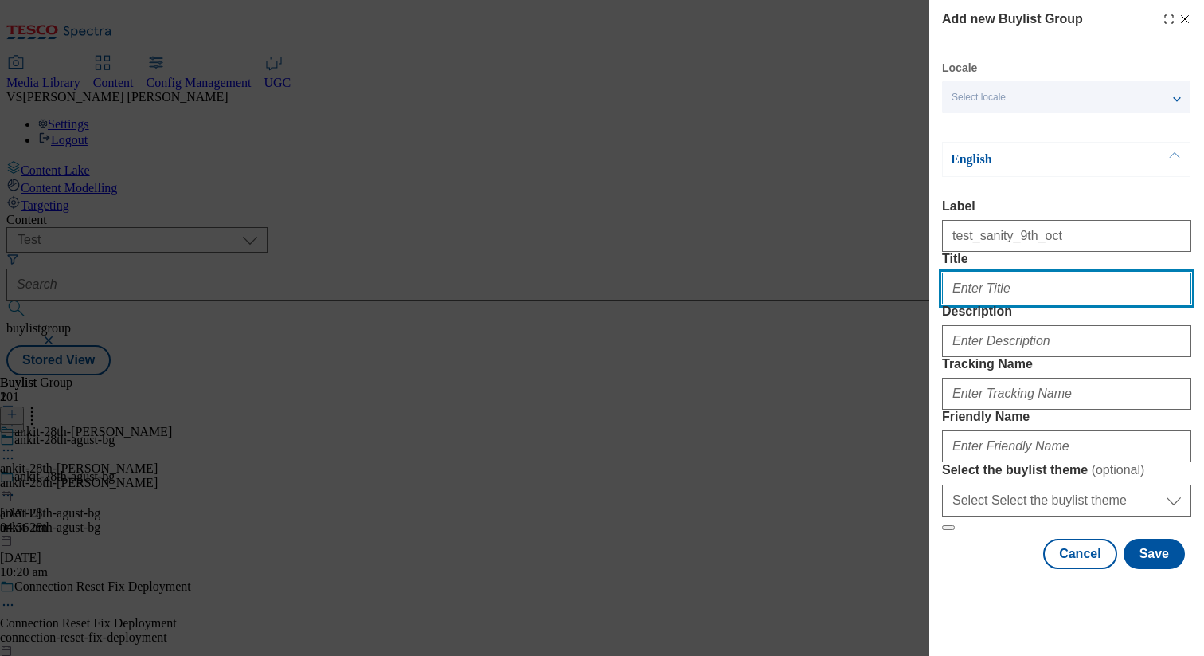
click at [824, 304] on input "Title" at bounding box center [1066, 288] width 249 height 32
paste input "test_sanity_9th_oct"
type input "test_sanity_9th_oct"
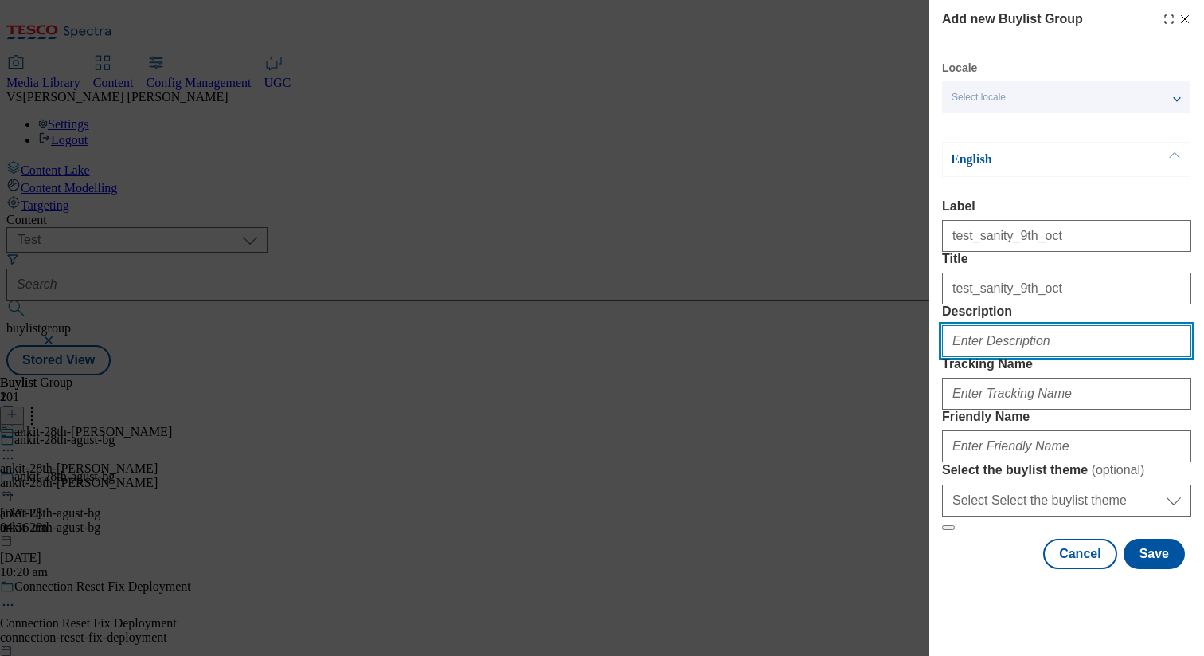
click at [824, 357] on input "Description" at bounding box center [1066, 341] width 249 height 32
paste input "test_sanity_9th_oct"
type input "test_sanity_9th_oct"
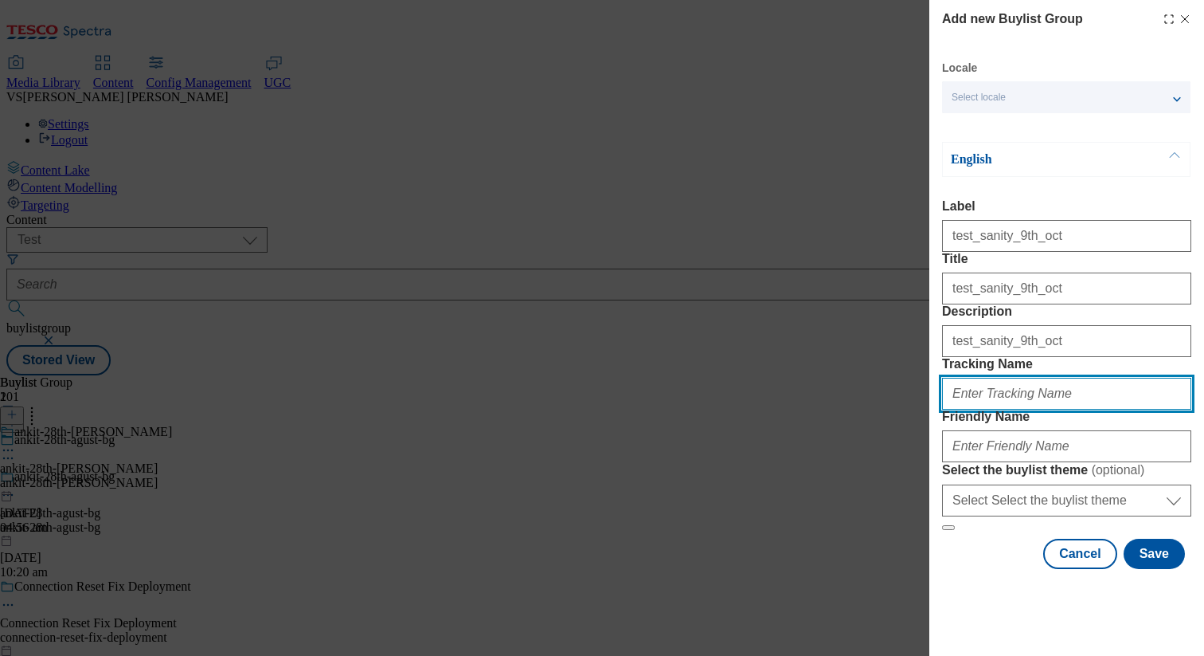
click at [824, 409] on input "Tracking Name" at bounding box center [1066, 394] width 249 height 32
paste input "test_sanity_9th_oct"
type input "test_sanity_9th_oct"
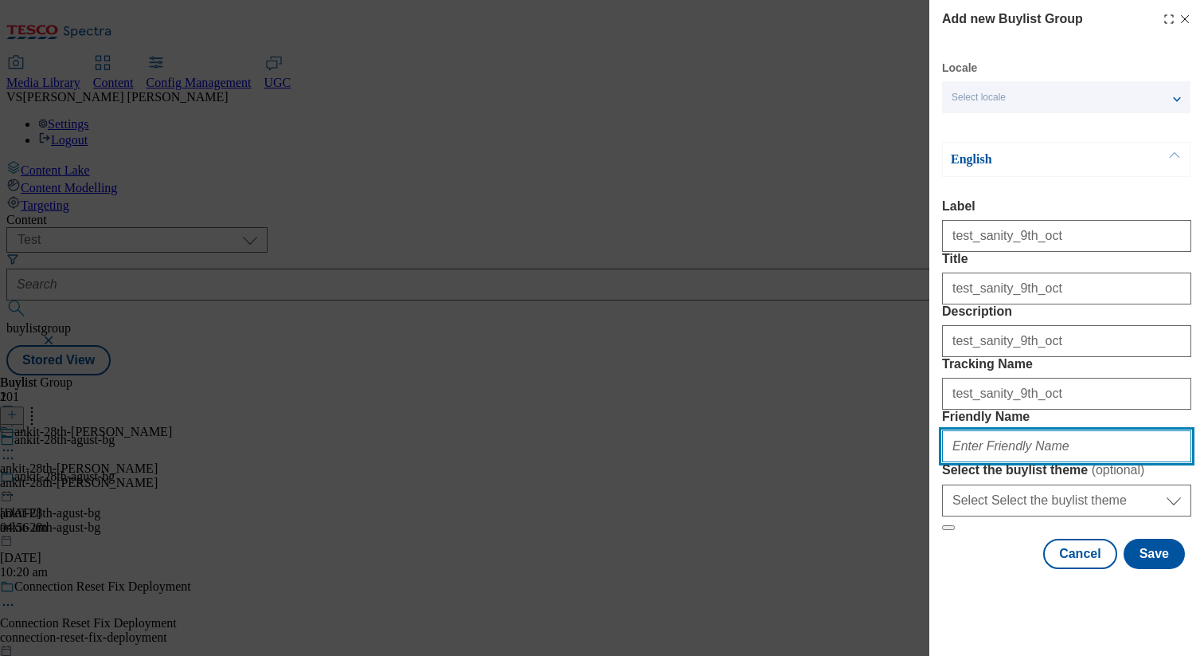
click at [824, 462] on input "Friendly Name" at bounding box center [1066, 446] width 249 height 32
paste input "test_sanity_9th_oct"
type input "test_sanity_9th_oct"
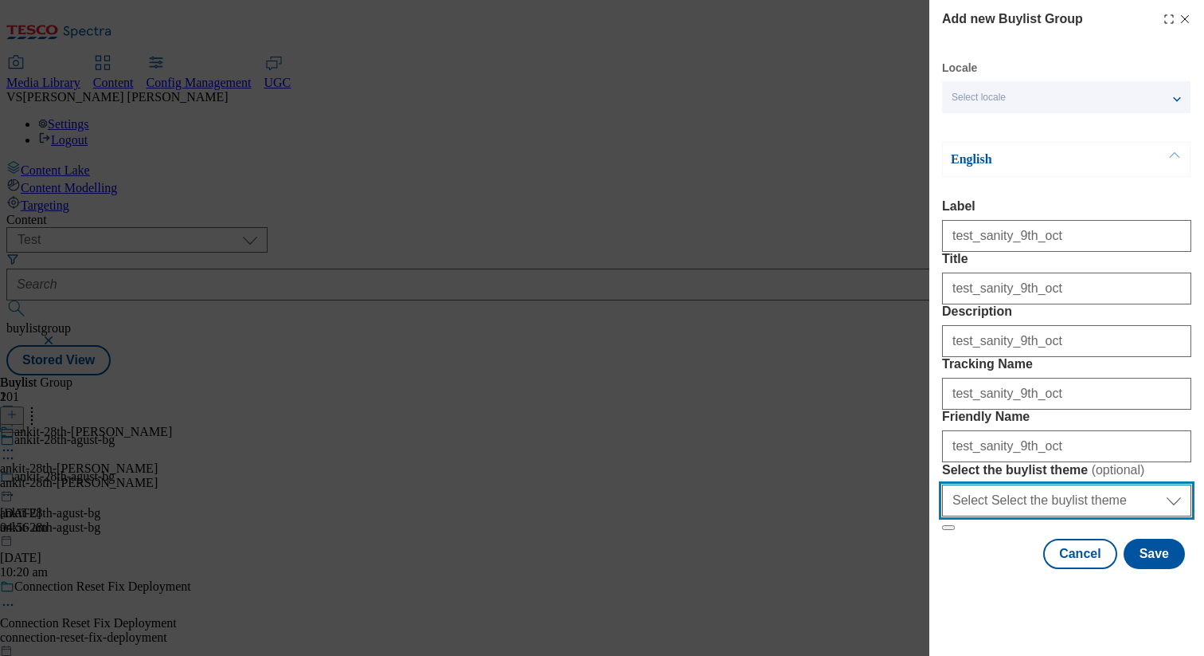
click at [824, 516] on select "Select Select the buylist theme default fandf" at bounding box center [1066, 500] width 249 height 32
select select "default"
click at [824, 516] on select "Select Select the buylist theme default fandf" at bounding box center [1066, 500] width 249 height 32
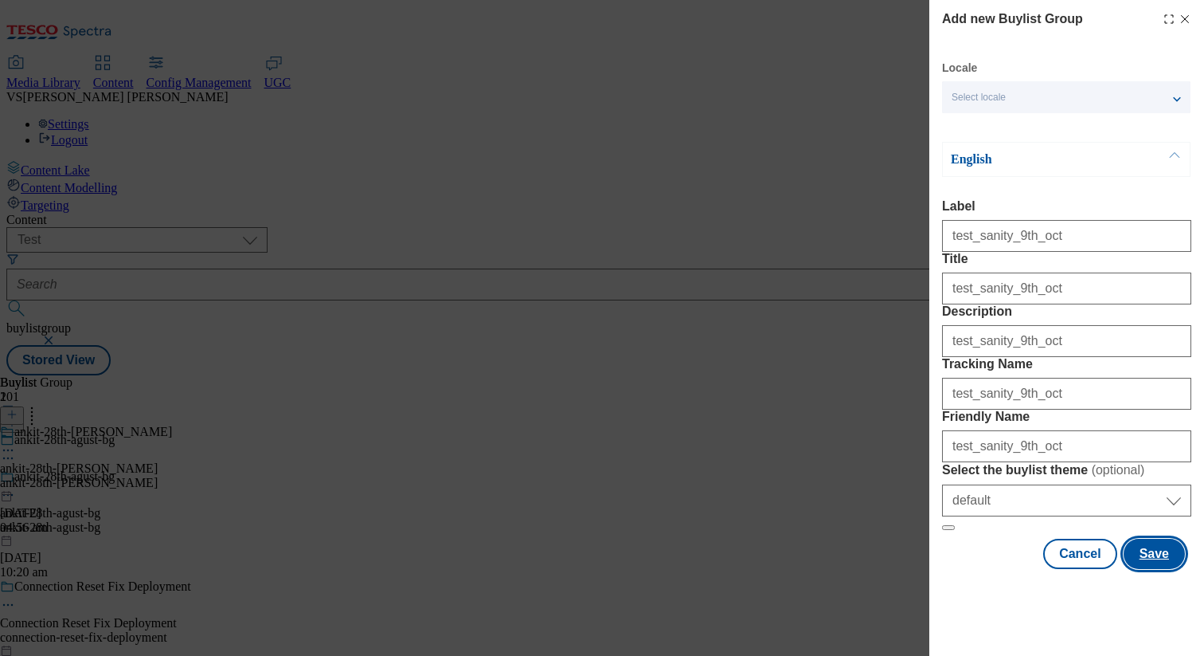
click at [824, 569] on button "Save" at bounding box center [1154, 553] width 61 height 30
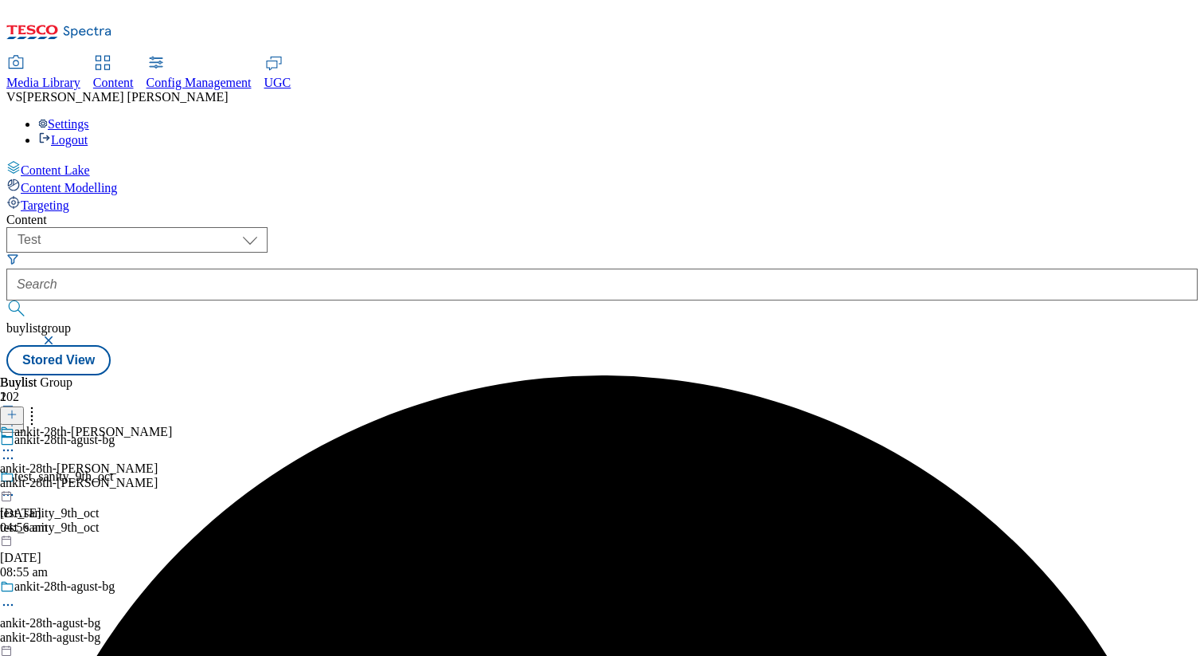
click at [375, 520] on div "test_sanity_9th_oct" at bounding box center [187, 527] width 375 height 14
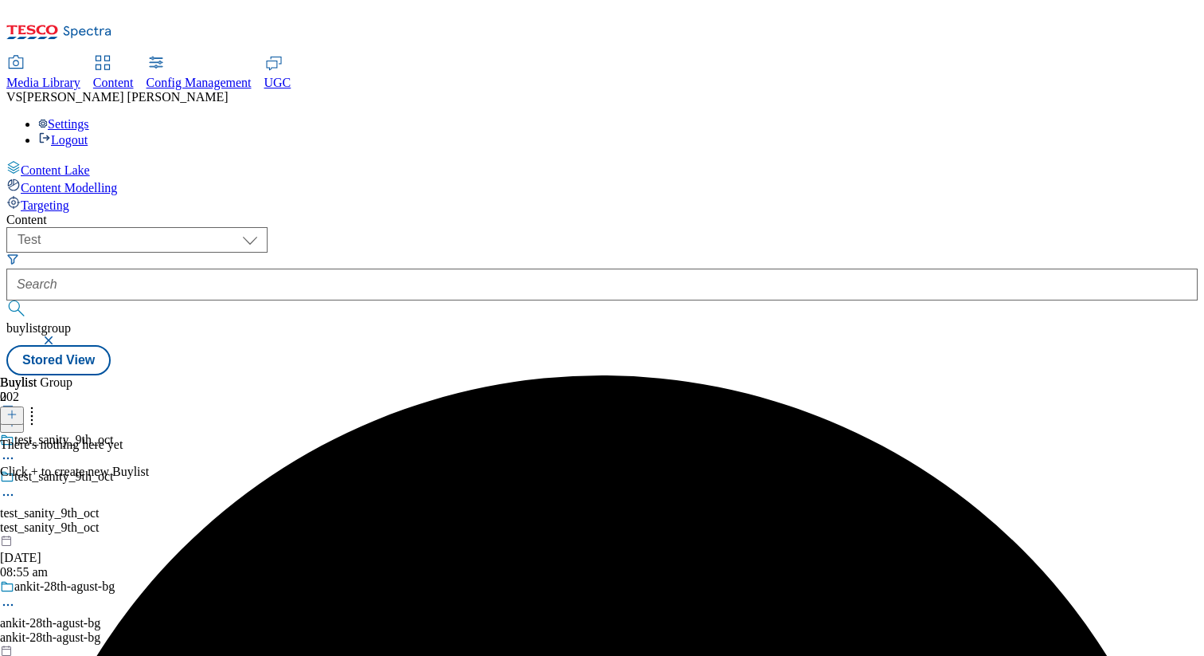
click at [149, 437] on div "There's nothing here yet Click + to create new Buylist" at bounding box center [74, 457] width 149 height 41
click at [12, 410] on line at bounding box center [12, 414] width 0 height 8
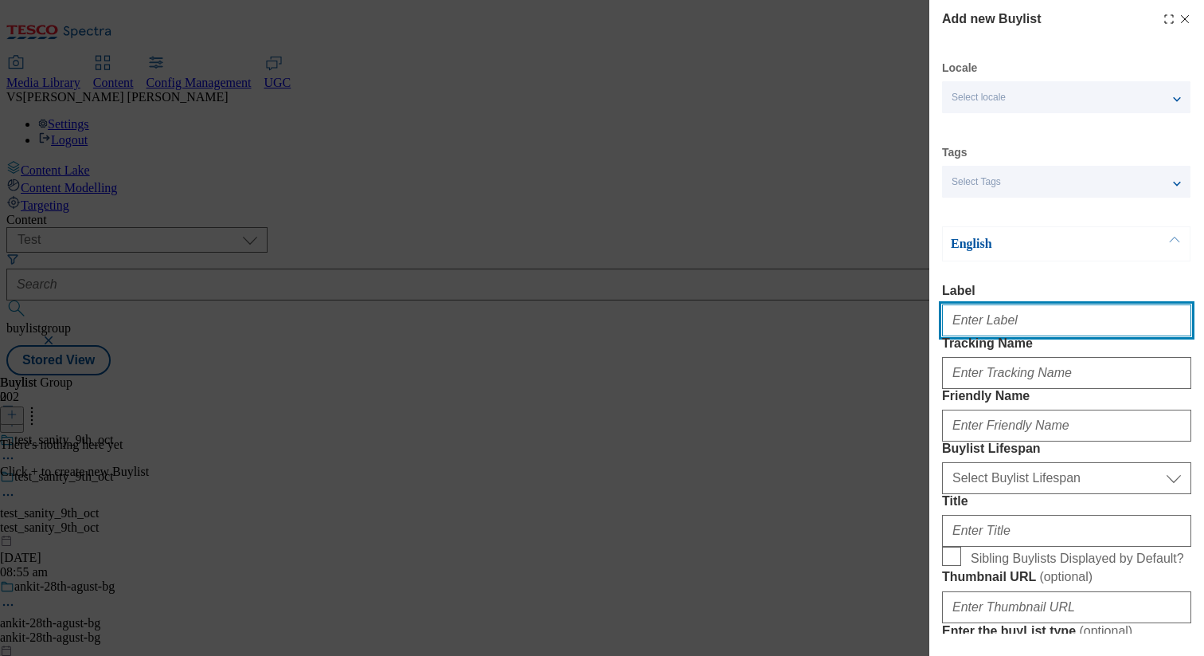
click at [824, 315] on input "Label" at bounding box center [1066, 320] width 249 height 32
paste input "test_sanity_9th_oct"
type input "test_sanity_9th_oct"
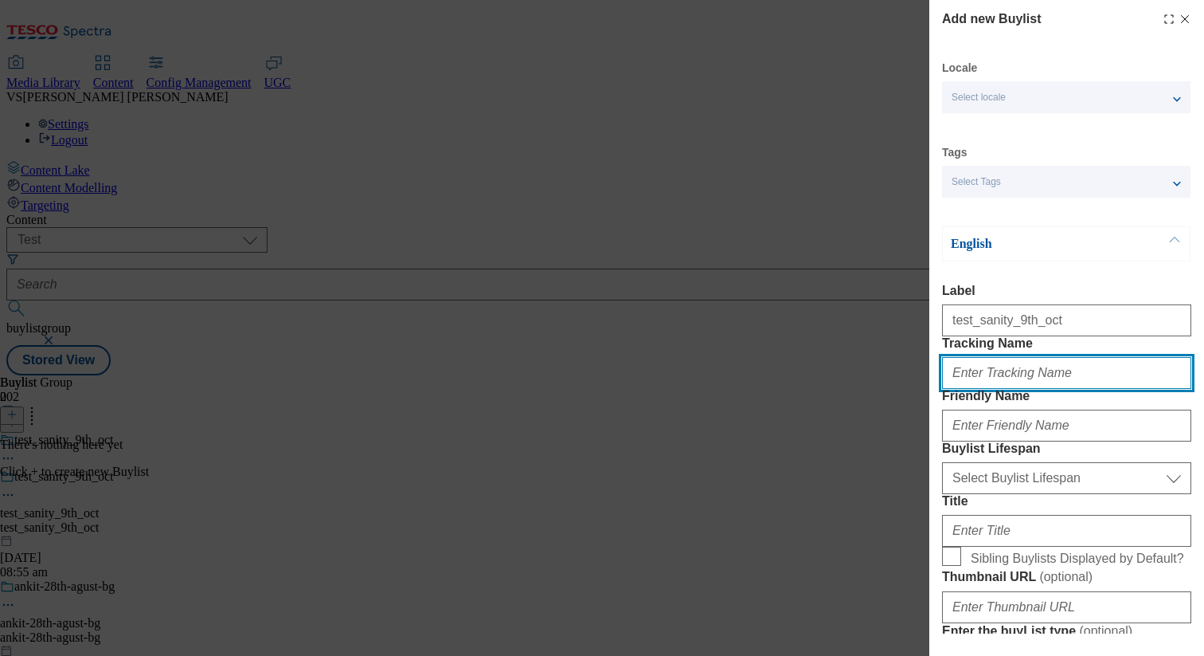
click at [824, 389] on input "Tracking Name" at bounding box center [1066, 373] width 249 height 32
paste input "test_sanity_9th_oct"
type input "test_sanity_9th_oct"
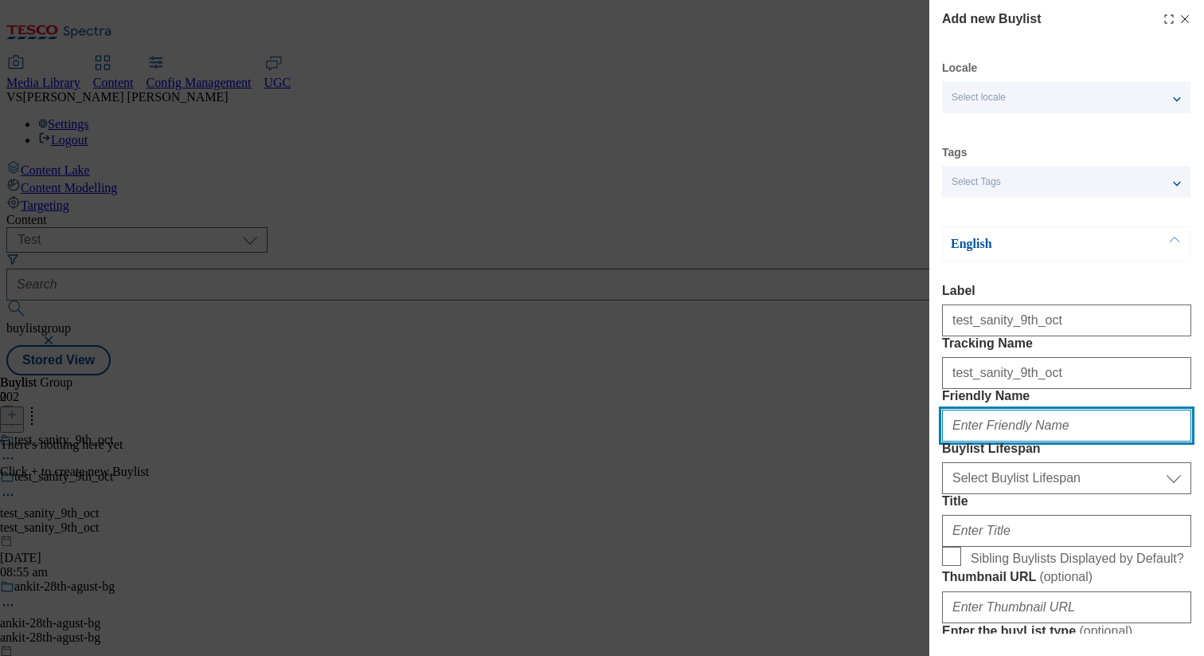
click at [824, 441] on input "Friendly Name" at bounding box center [1066, 425] width 249 height 32
paste input "test_sanity_9th_oct"
type input "test_sanity_9th_oct"
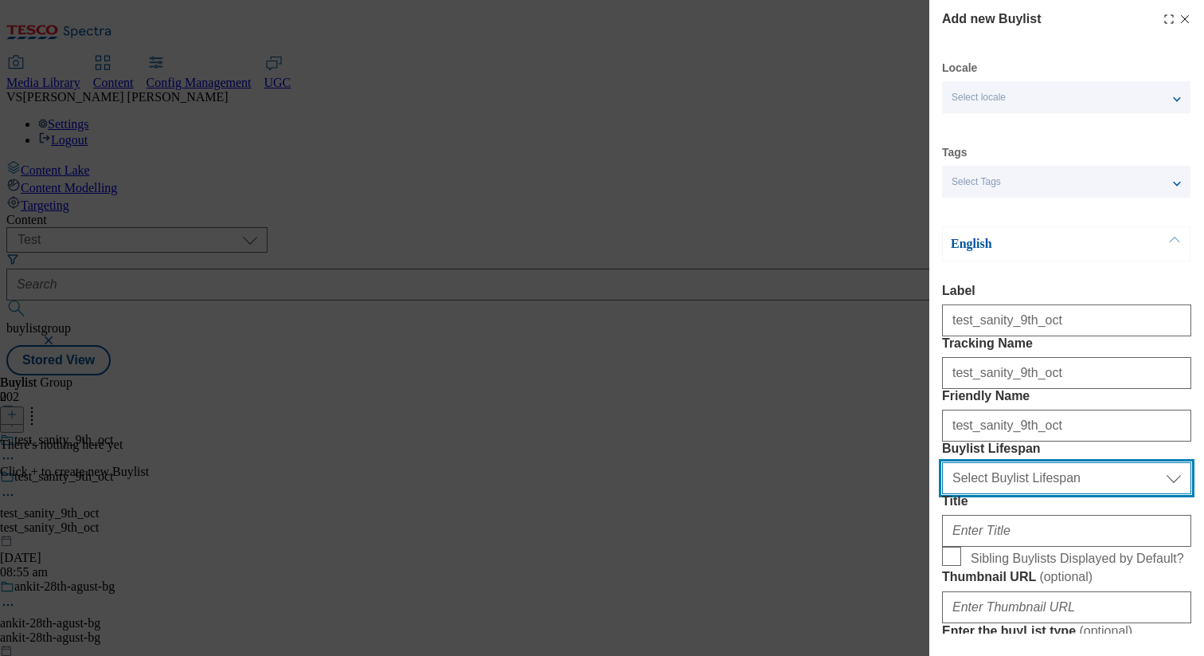
click at [824, 494] on select "Select Buylist Lifespan evergreen seasonal tactical" at bounding box center [1066, 478] width 249 height 32
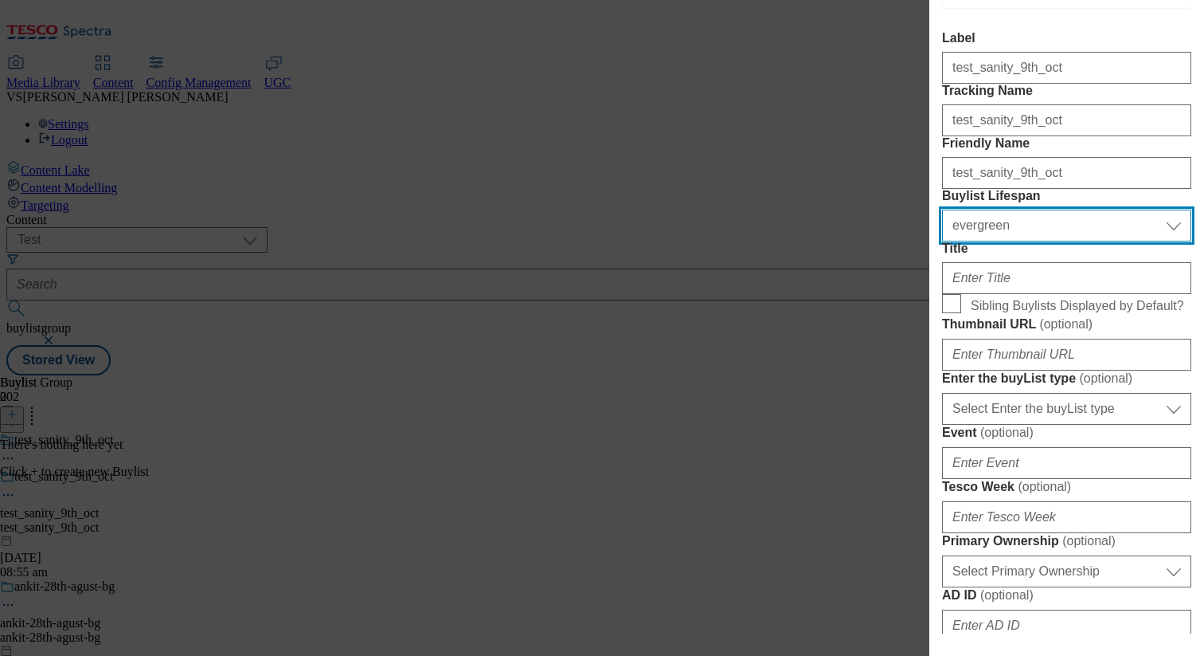
scroll to position [261, 0]
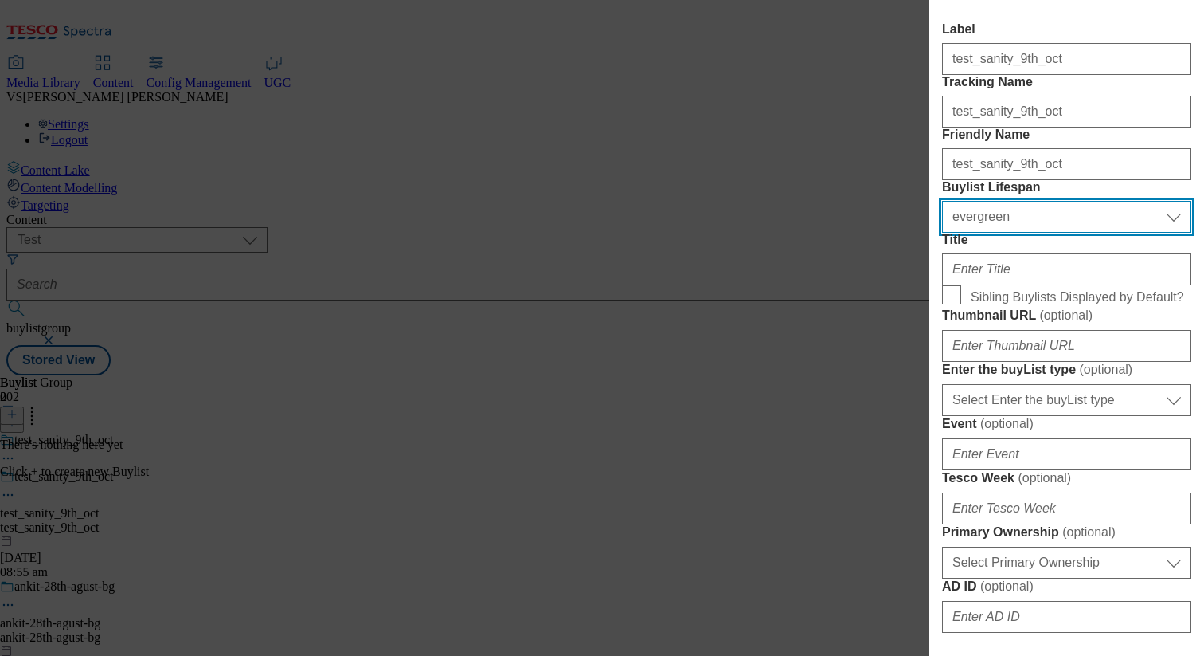
click at [824, 233] on select "Select Buylist Lifespan evergreen seasonal tactical" at bounding box center [1066, 217] width 249 height 32
select select "seasonal"
click at [824, 233] on select "Select Buylist Lifespan evergreen seasonal tactical" at bounding box center [1066, 217] width 249 height 32
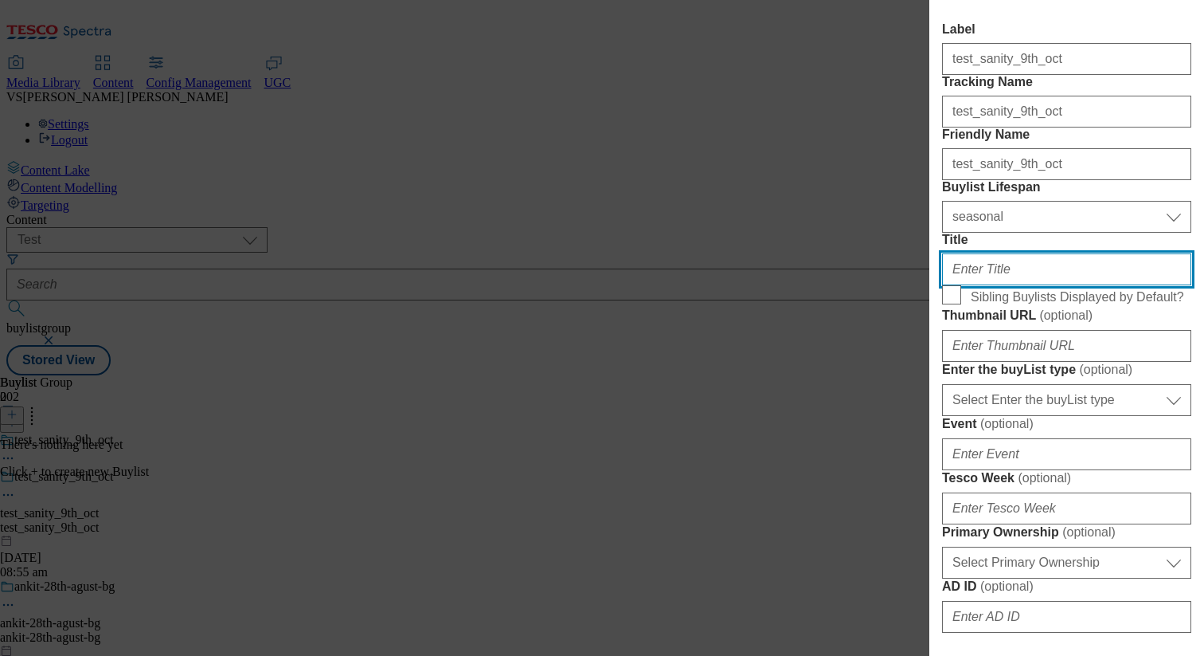
click at [824, 285] on input "Title" at bounding box center [1066, 269] width 249 height 32
paste input "test_sanity_9th_oct"
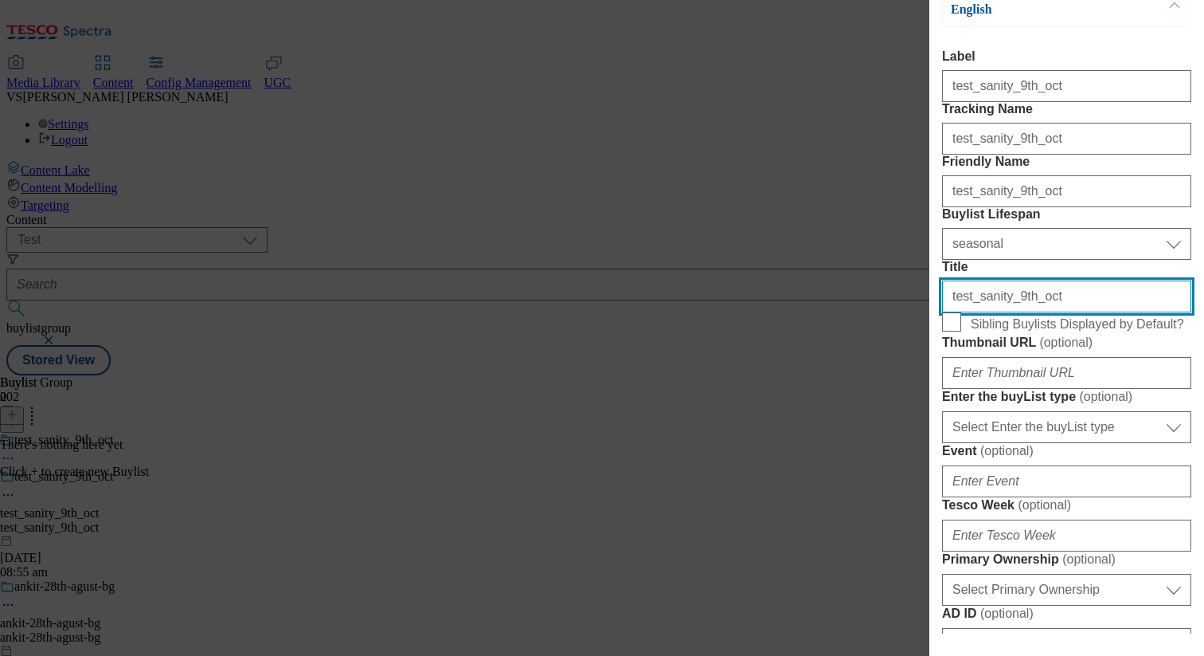
scroll to position [223, 0]
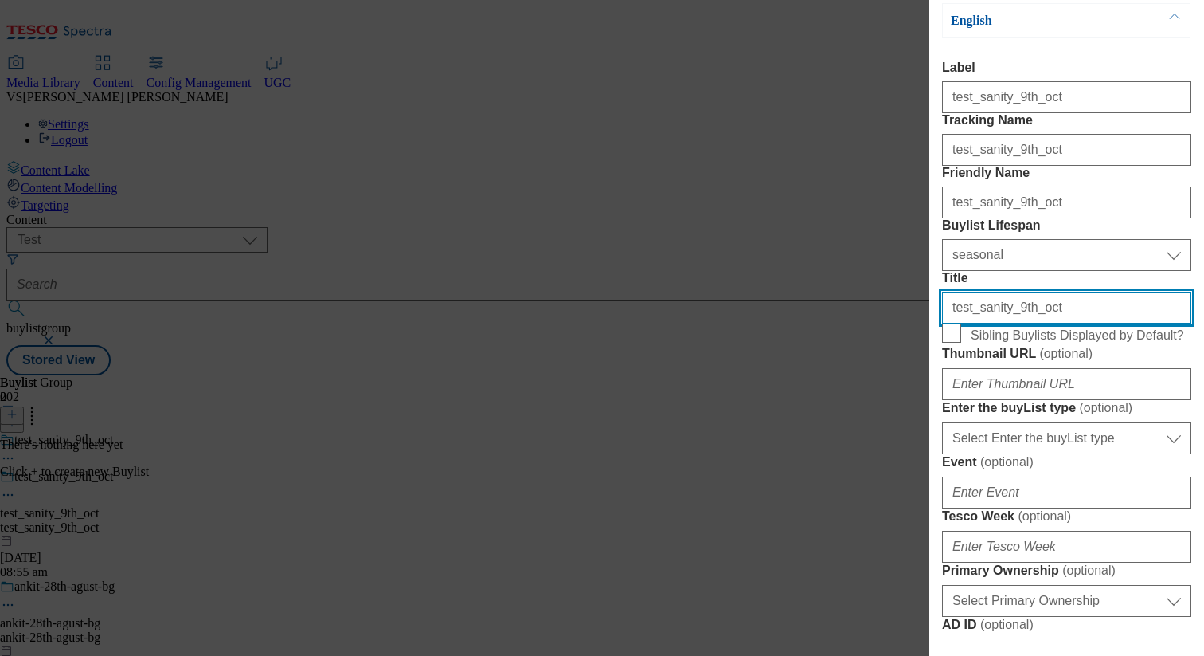
type input "test_sanity_9th_oct"
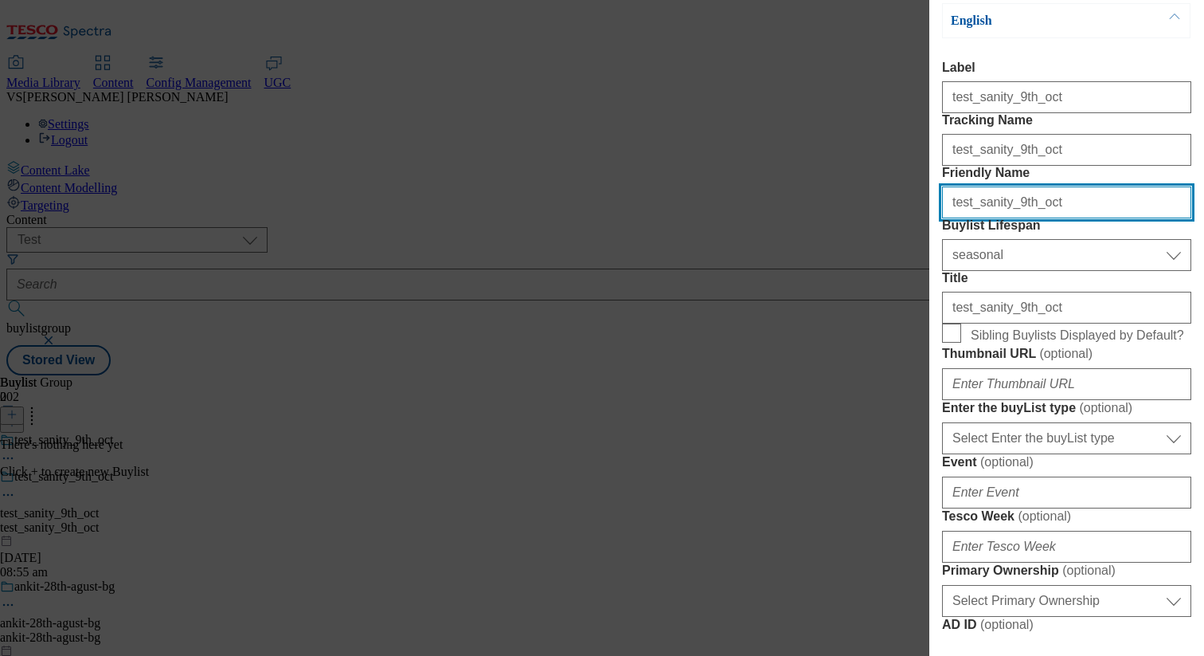
click at [824, 218] on input "test_sanity_9th_oct" at bounding box center [1066, 202] width 249 height 32
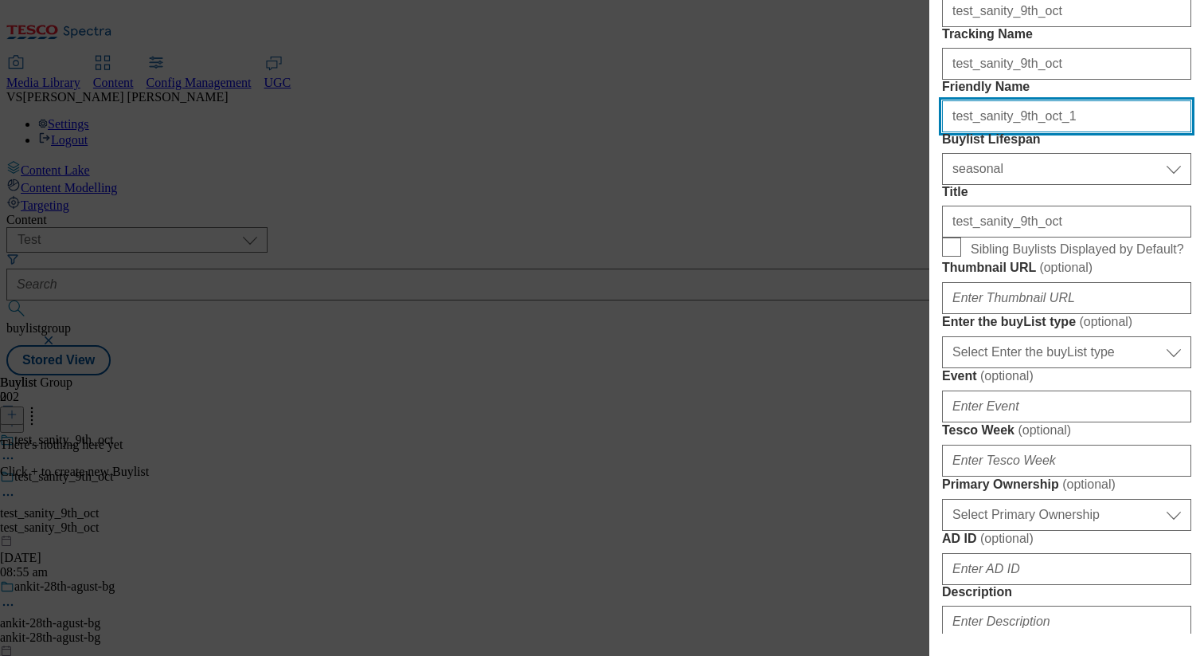
scroll to position [336, 0]
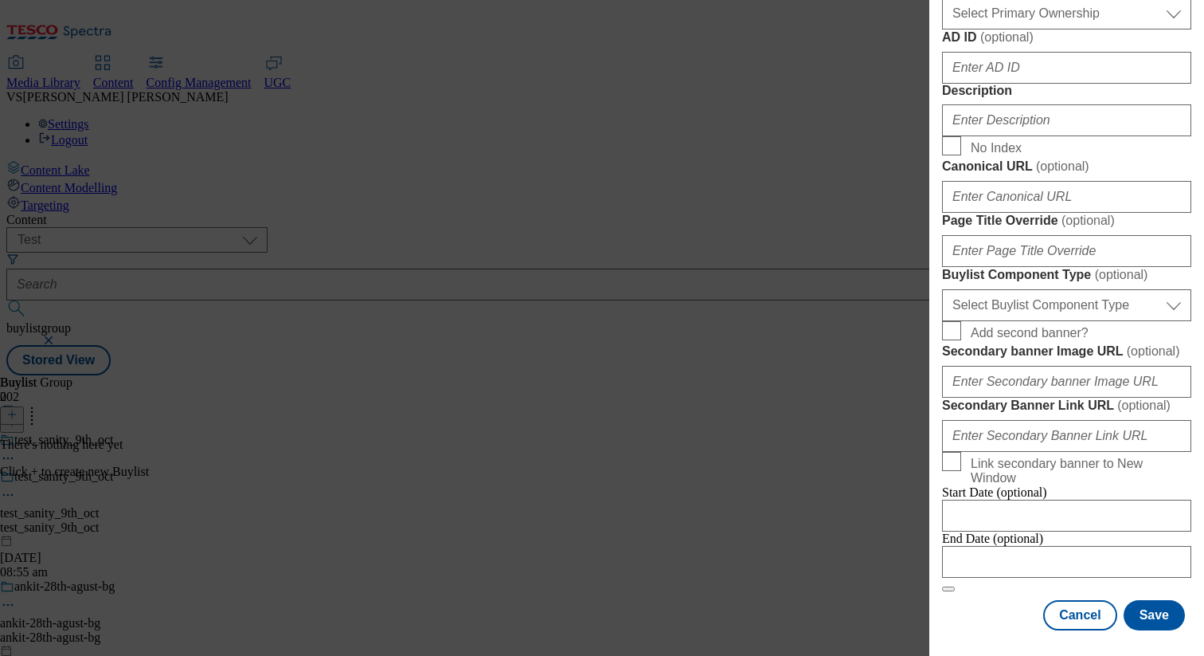
type input "test_sanity_9th_oct_1"
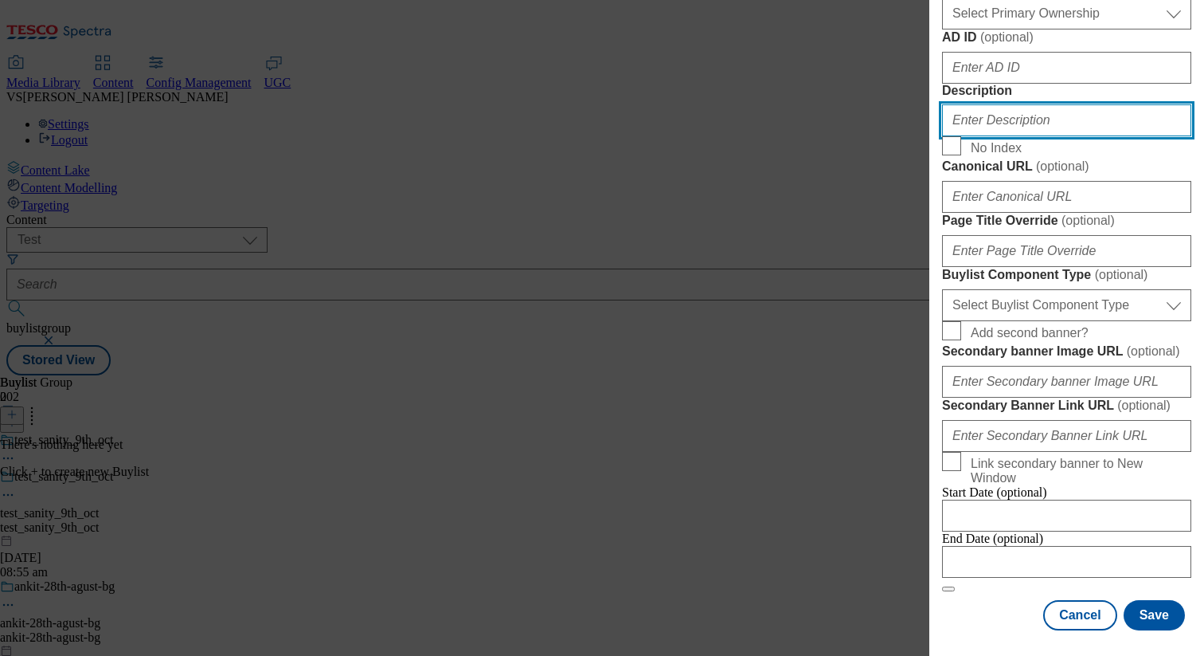
click at [824, 136] on input "Description" at bounding box center [1066, 120] width 249 height 32
paste input "test_sanity_9th_oct"
type input "test_sanity_9th_oct"
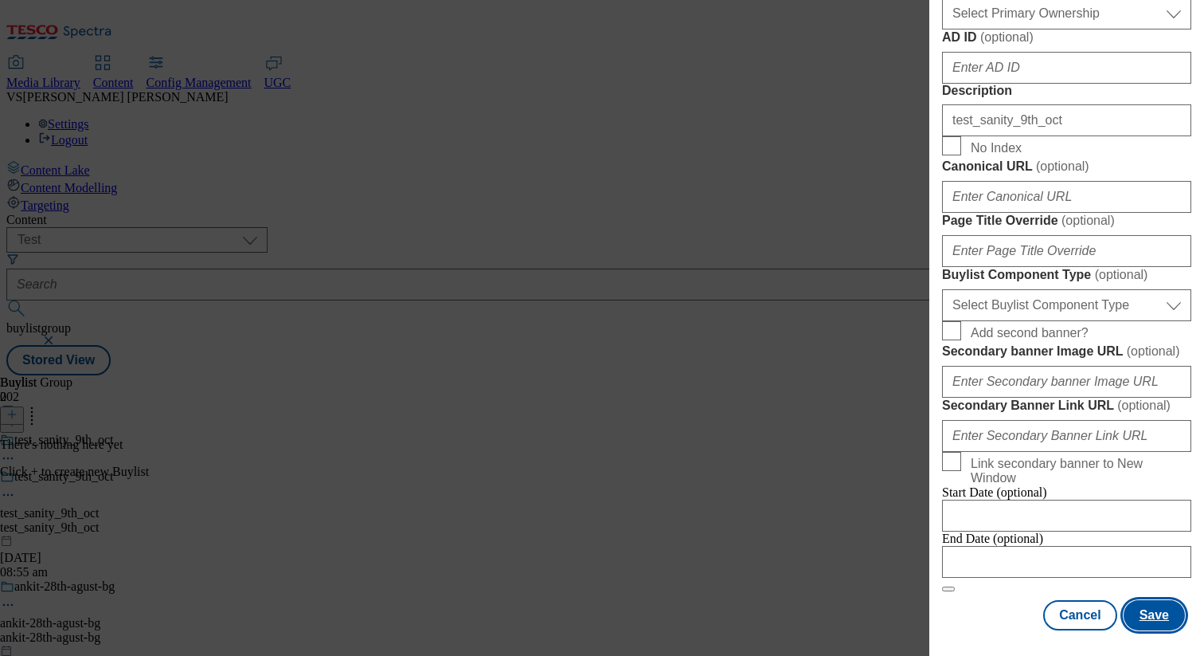
click at [824, 617] on button "Save" at bounding box center [1154, 615] width 61 height 30
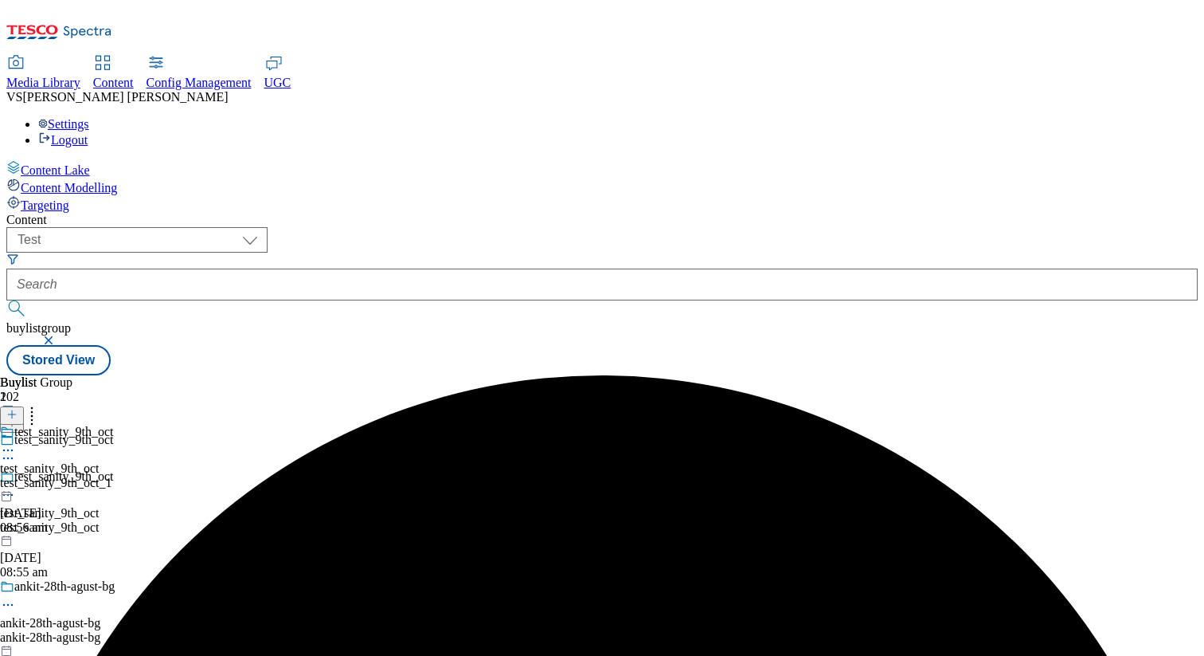
click at [113, 476] on div "test_sanity_9th_oct_1" at bounding box center [56, 483] width 113 height 14
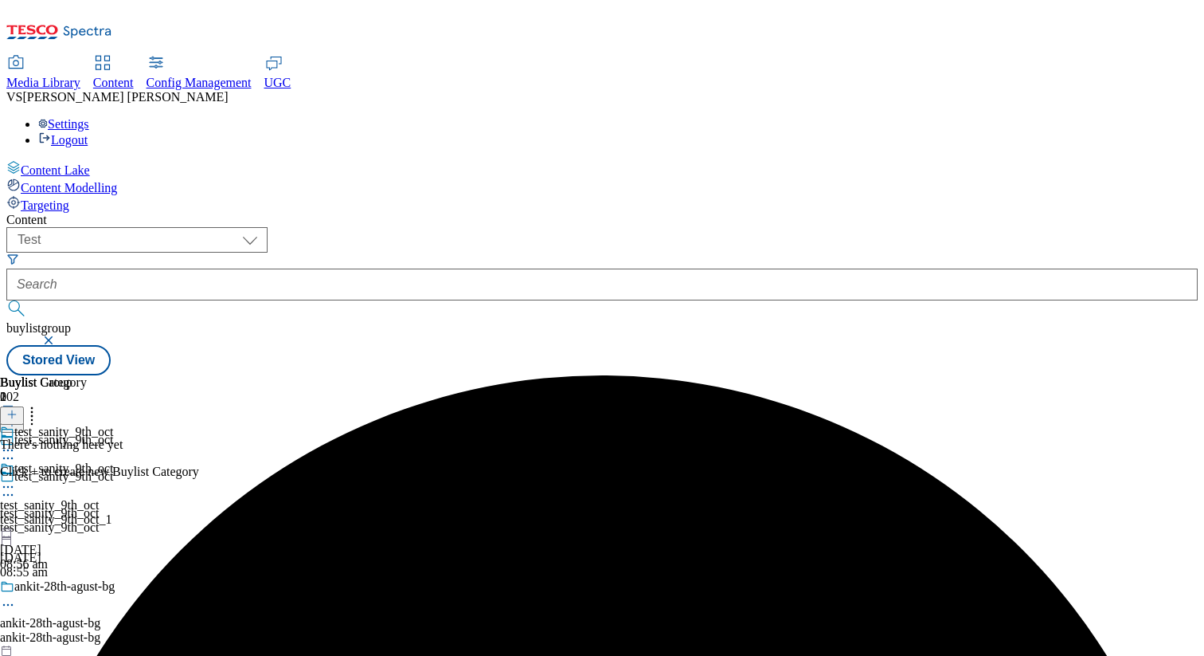
click at [24, 406] on button at bounding box center [12, 415] width 24 height 18
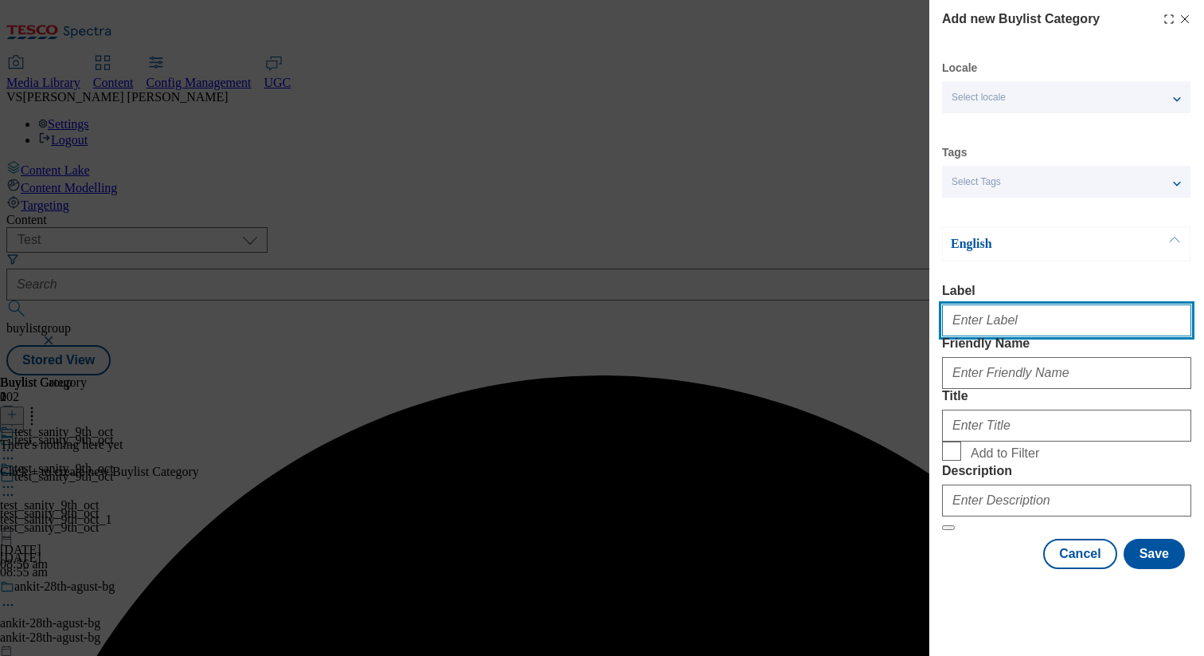
click at [824, 326] on input "Label" at bounding box center [1066, 320] width 249 height 32
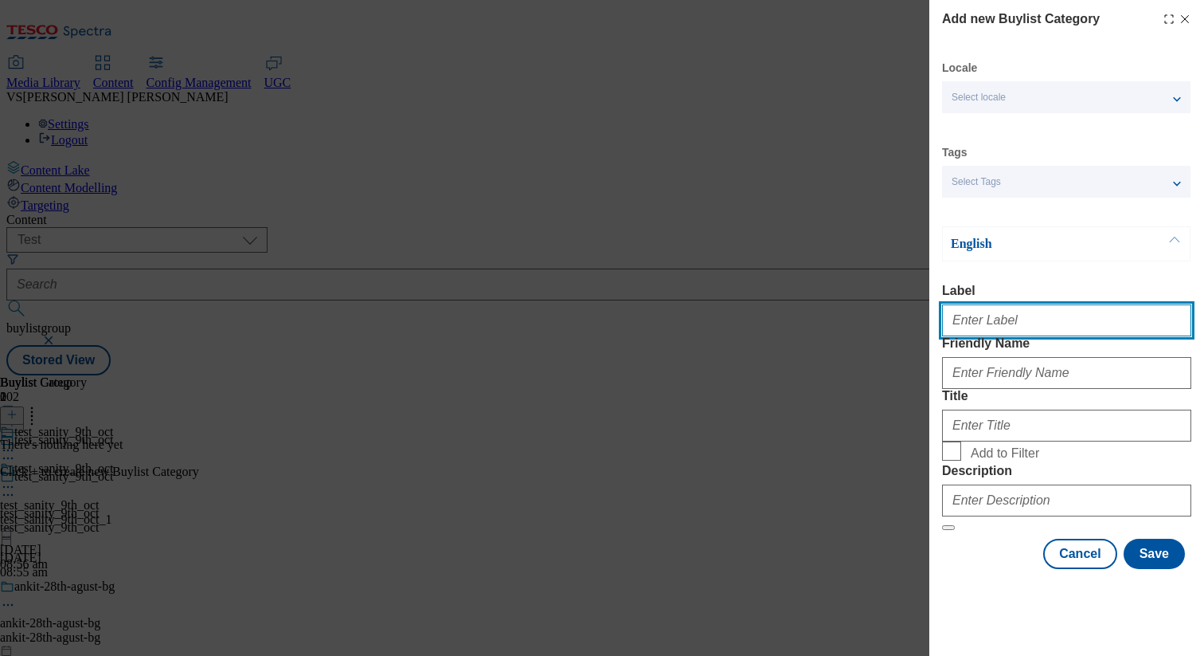
paste input "test_sanity_9th_oct"
type input "test_sanity_9th_oct"
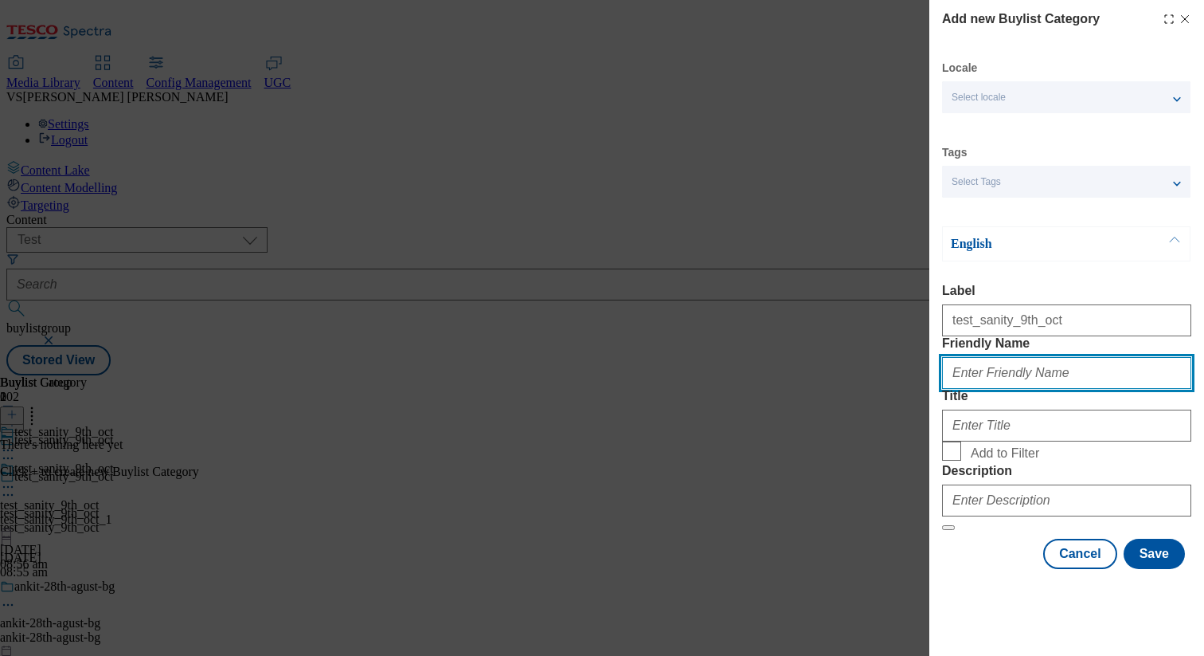
click at [824, 389] on input "Friendly Name" at bounding box center [1066, 373] width 249 height 32
paste input "test_sanity_9th_oct"
type input "test_sanity_9th_oct_2"
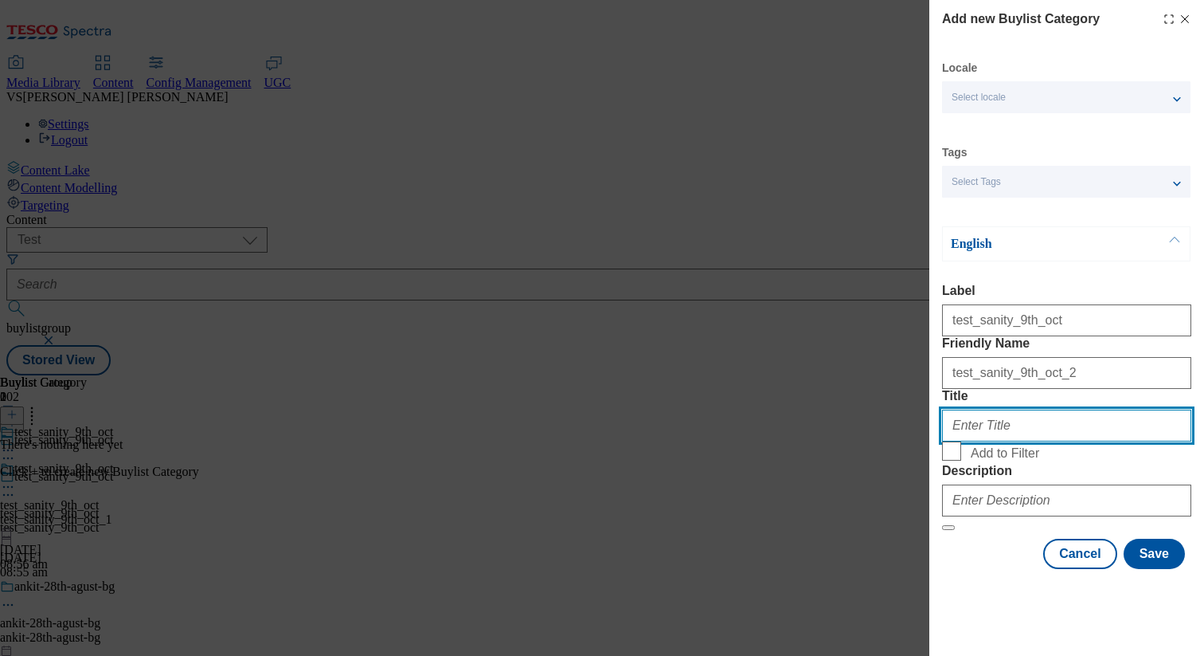
click at [824, 441] on input "Title" at bounding box center [1066, 425] width 249 height 32
paste input "test_sanity_9th_oct"
type input "test_sanity_9th_oct"
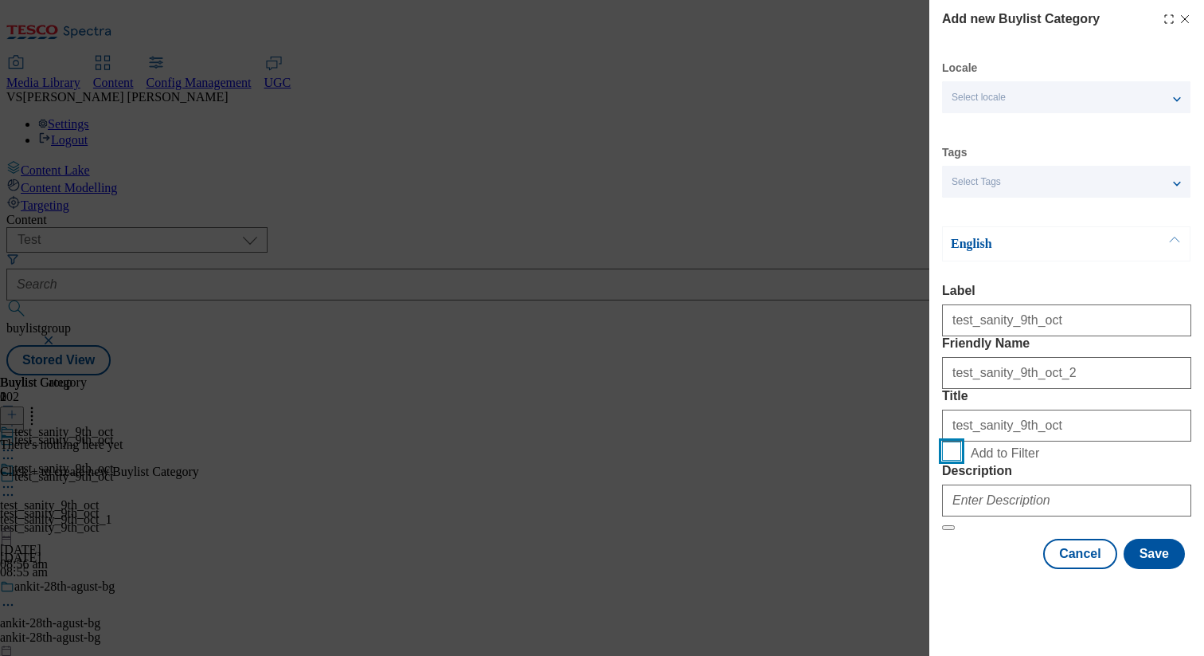
click at [824, 460] on input "Add to Filter" at bounding box center [951, 450] width 19 height 19
checkbox input "true"
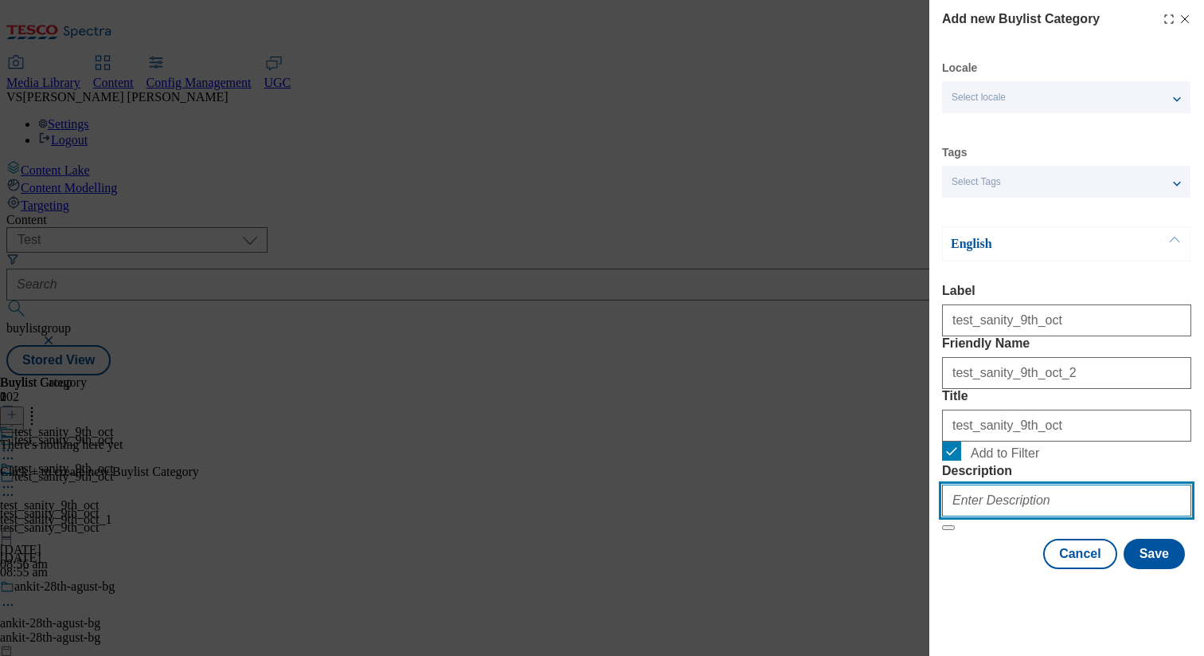
click at [824, 516] on input "Description" at bounding box center [1066, 500] width 249 height 32
paste input "test_sanity_9th_oct"
type input "test_sanity_9th_oct"
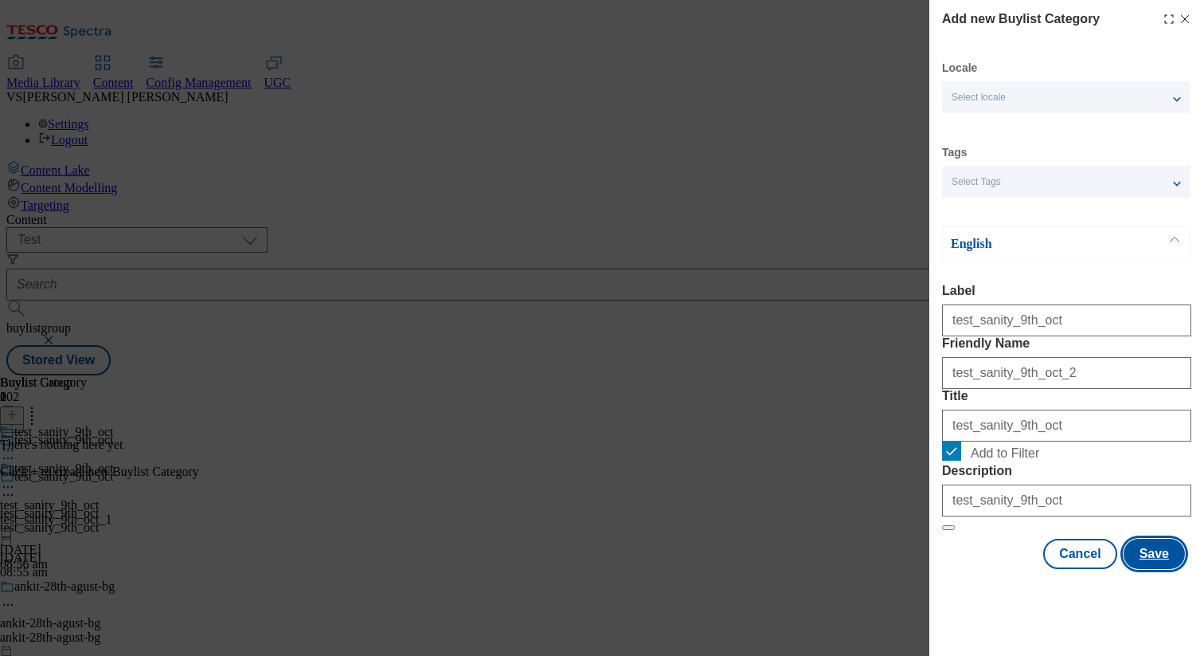
click at [824, 569] on button "Save" at bounding box center [1154, 553] width 61 height 30
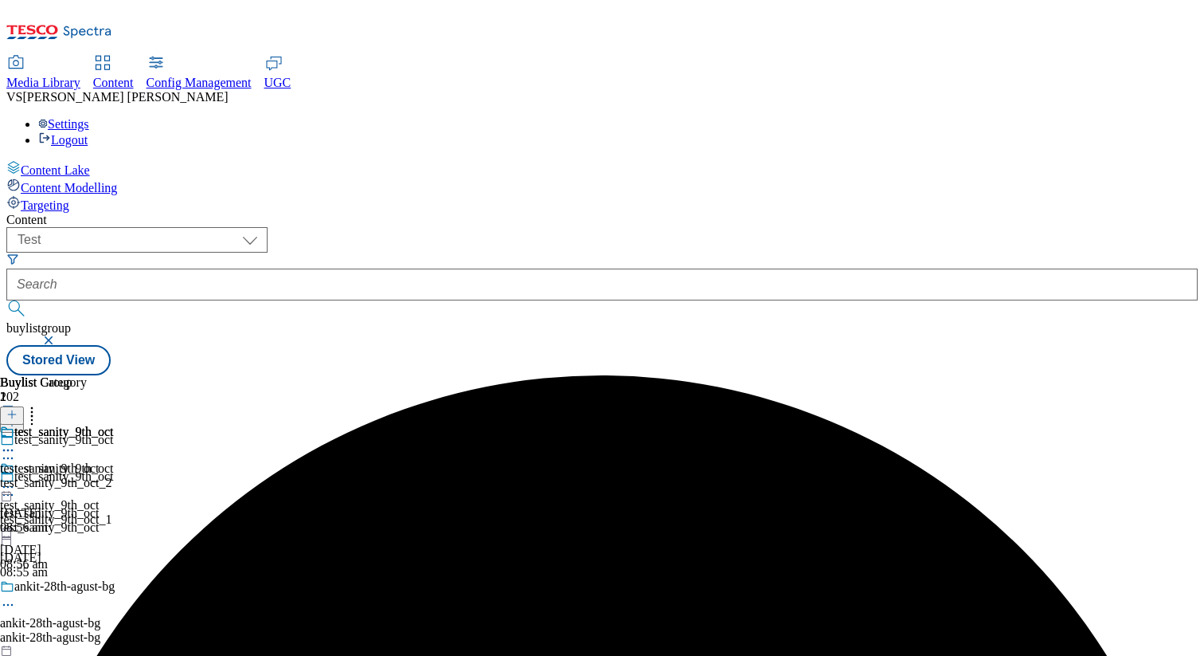
click at [113, 476] on div "test_sanity_9th_oct_2" at bounding box center [56, 483] width 113 height 14
click at [18, 409] on icon at bounding box center [11, 414] width 11 height 11
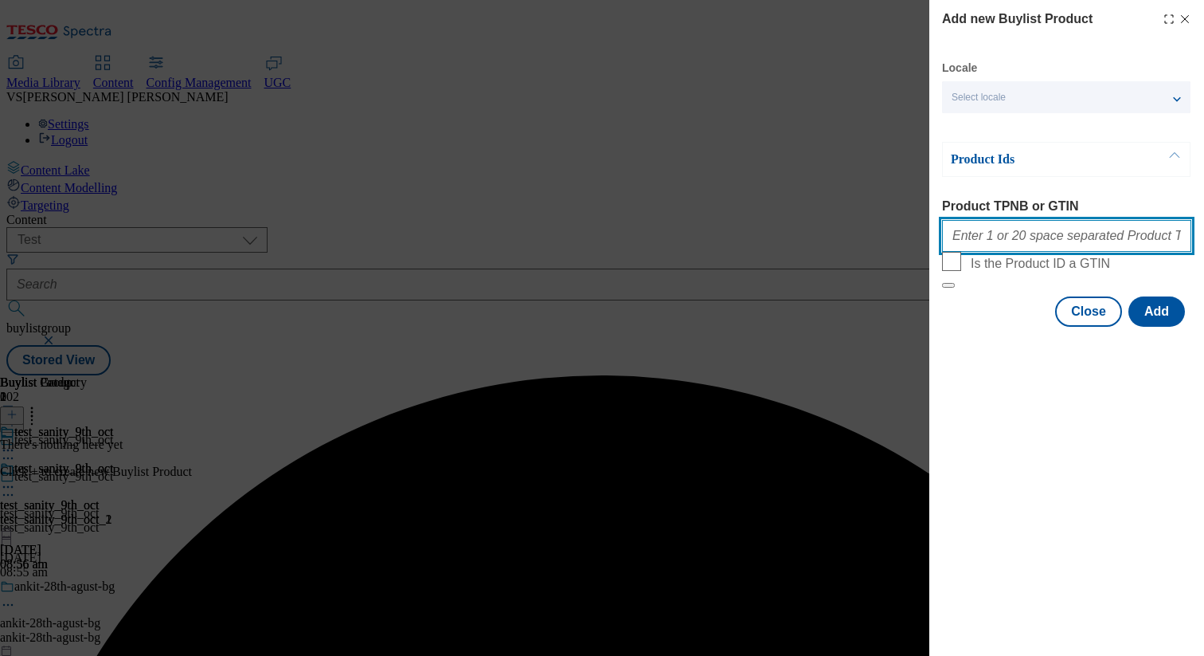
click at [824, 234] on input "Product TPNB or GTIN" at bounding box center [1066, 236] width 249 height 32
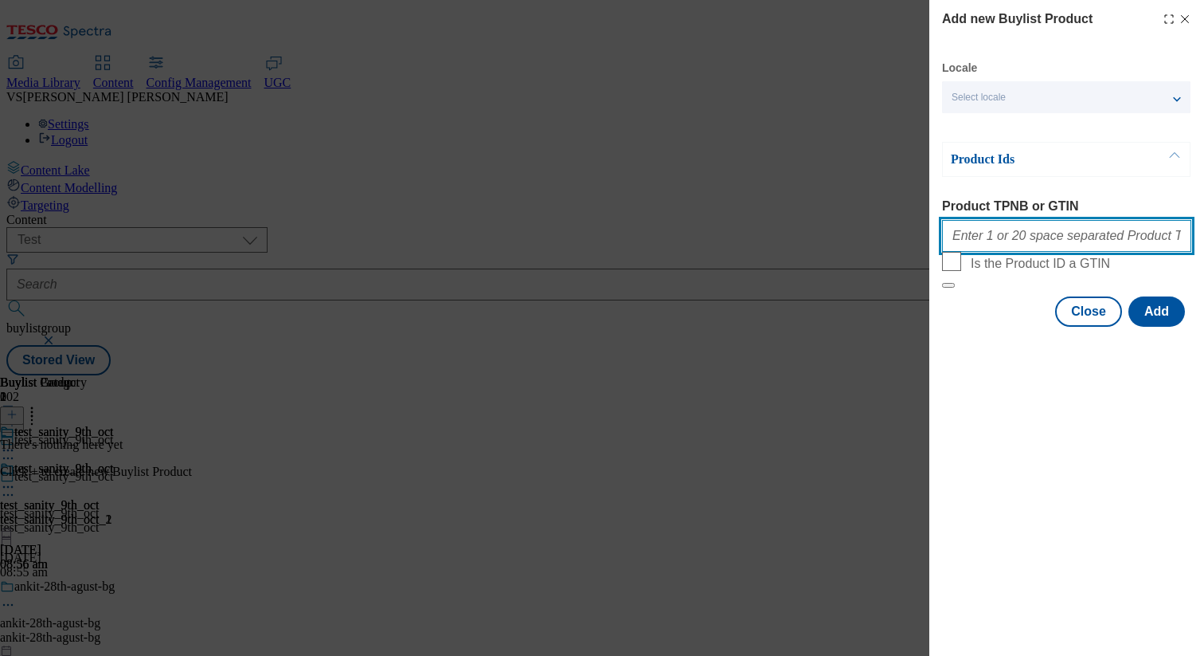
type input "73562104, 90101873, 70835213, 70770191, 70232978"
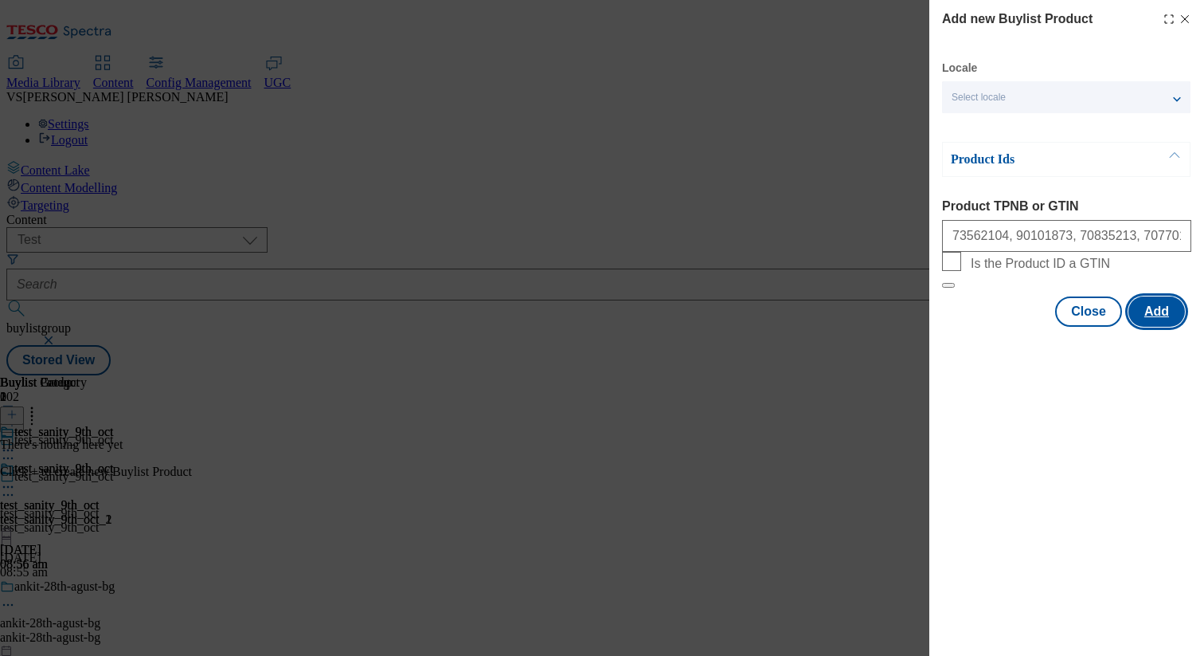
click at [824, 327] on button "Add" at bounding box center [1157, 311] width 57 height 30
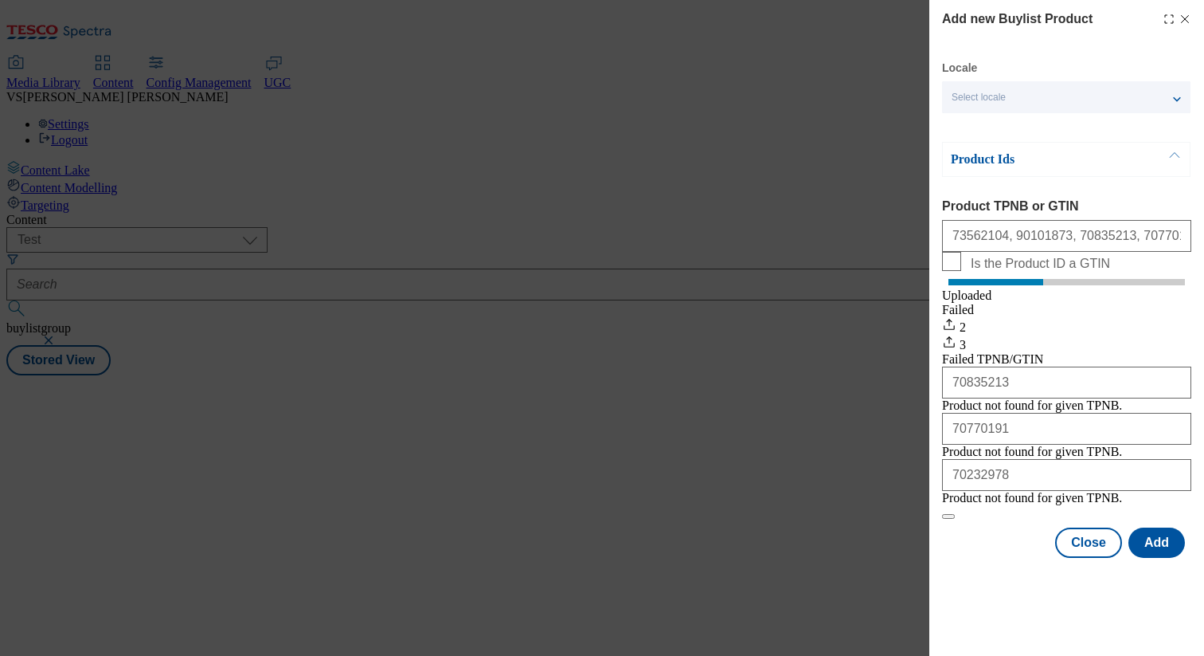
scroll to position [0, 0]
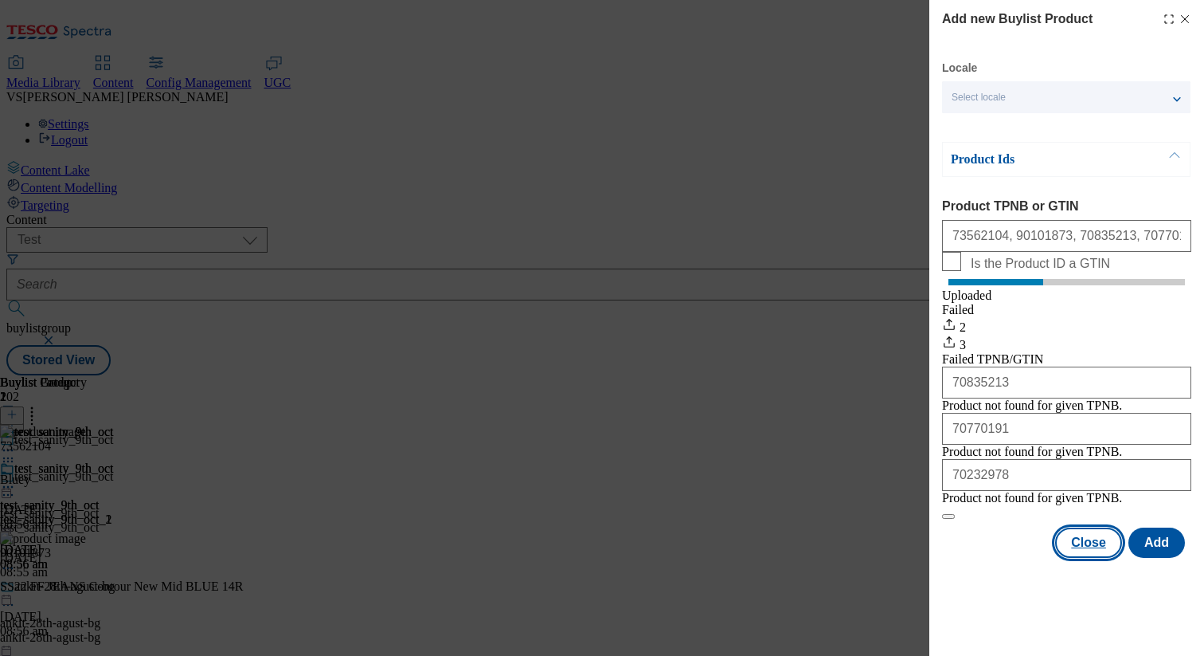
click at [824, 558] on button "Close" at bounding box center [1088, 542] width 67 height 30
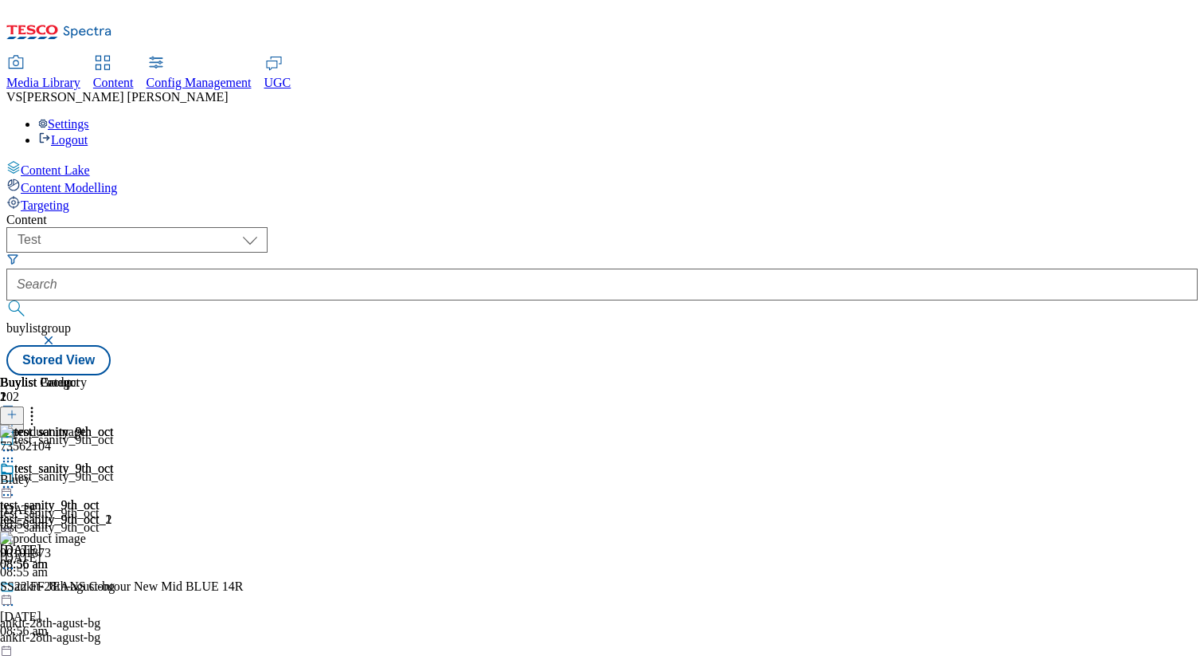
scroll to position [0, 209]
click at [16, 479] on icon at bounding box center [8, 487] width 16 height 16
click at [87, 588] on span "Preview" at bounding box center [67, 594] width 37 height 12
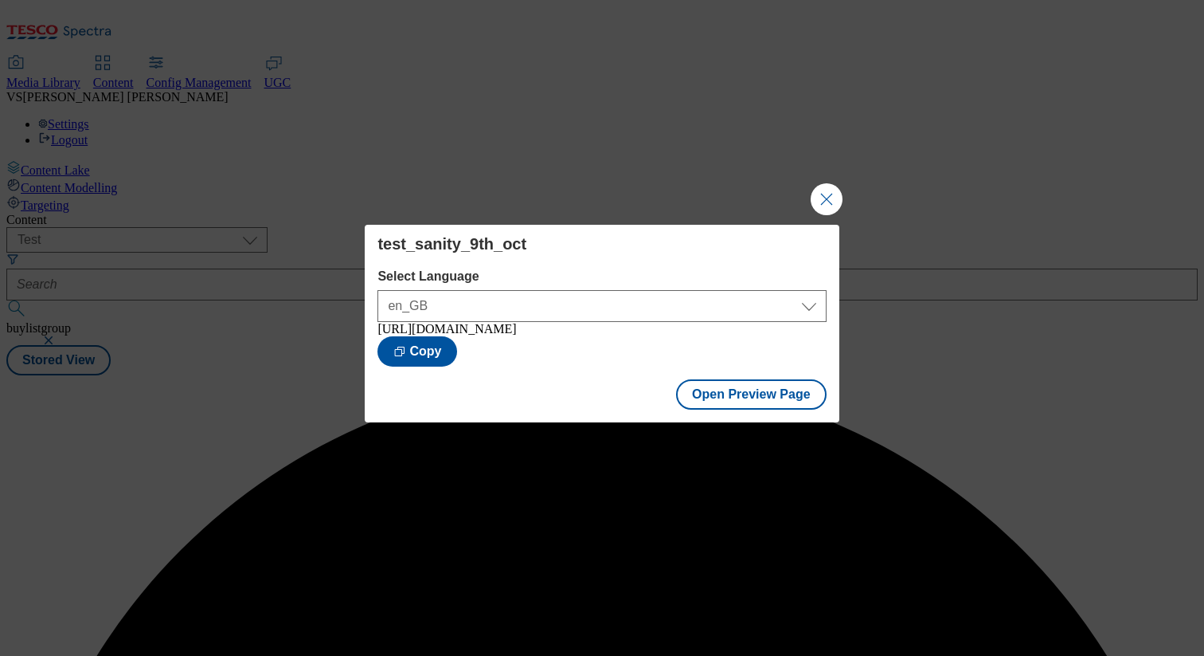
scroll to position [0, 0]
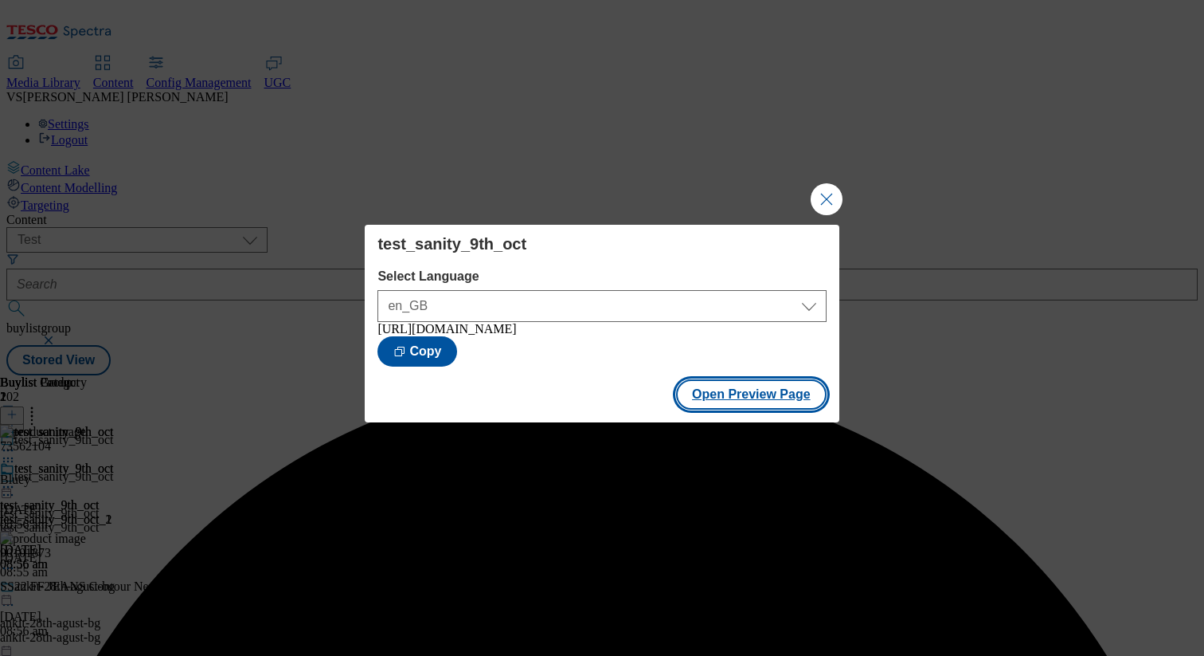
click at [756, 403] on button "Open Preview Page" at bounding box center [751, 394] width 151 height 30
click at [824, 201] on button "Close Modal" at bounding box center [827, 199] width 32 height 32
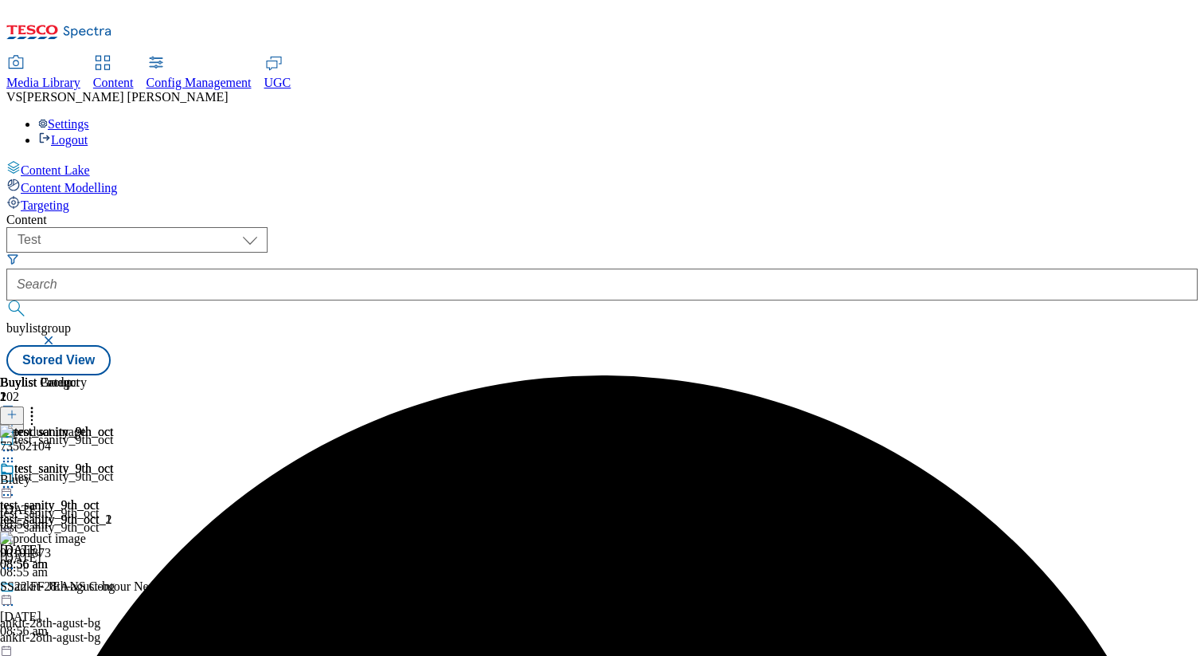
click at [16, 479] on icon at bounding box center [8, 487] width 16 height 16
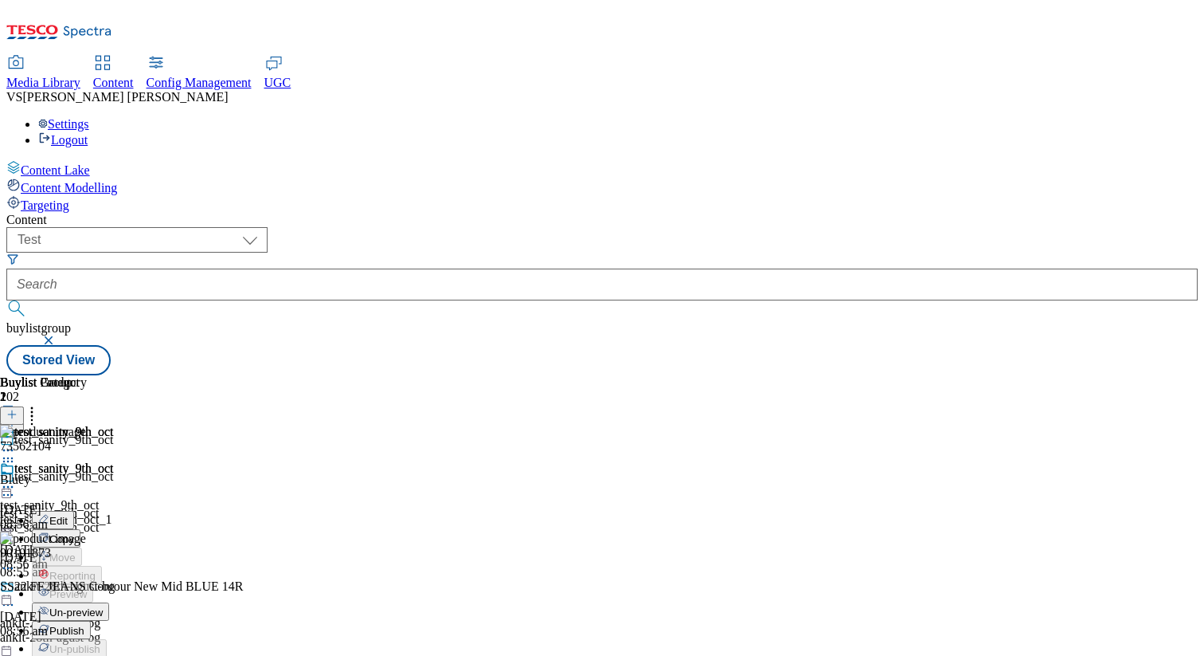
click at [84, 625] on span "Publish" at bounding box center [66, 631] width 35 height 12
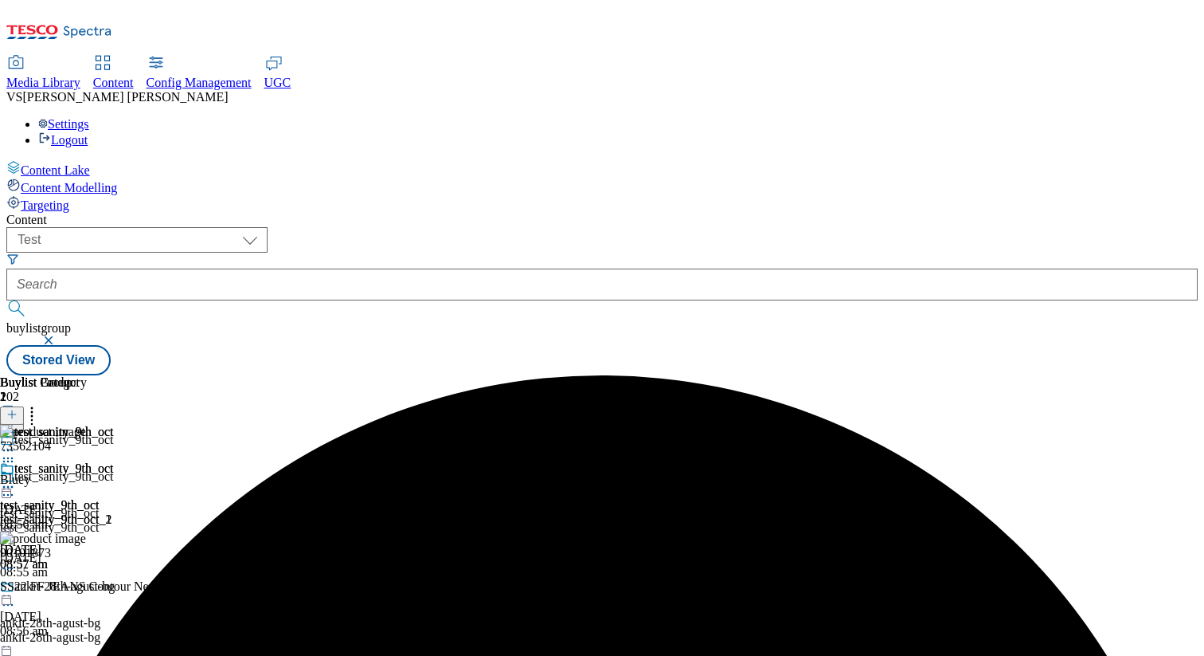
click at [16, 479] on icon at bounding box center [8, 487] width 16 height 16
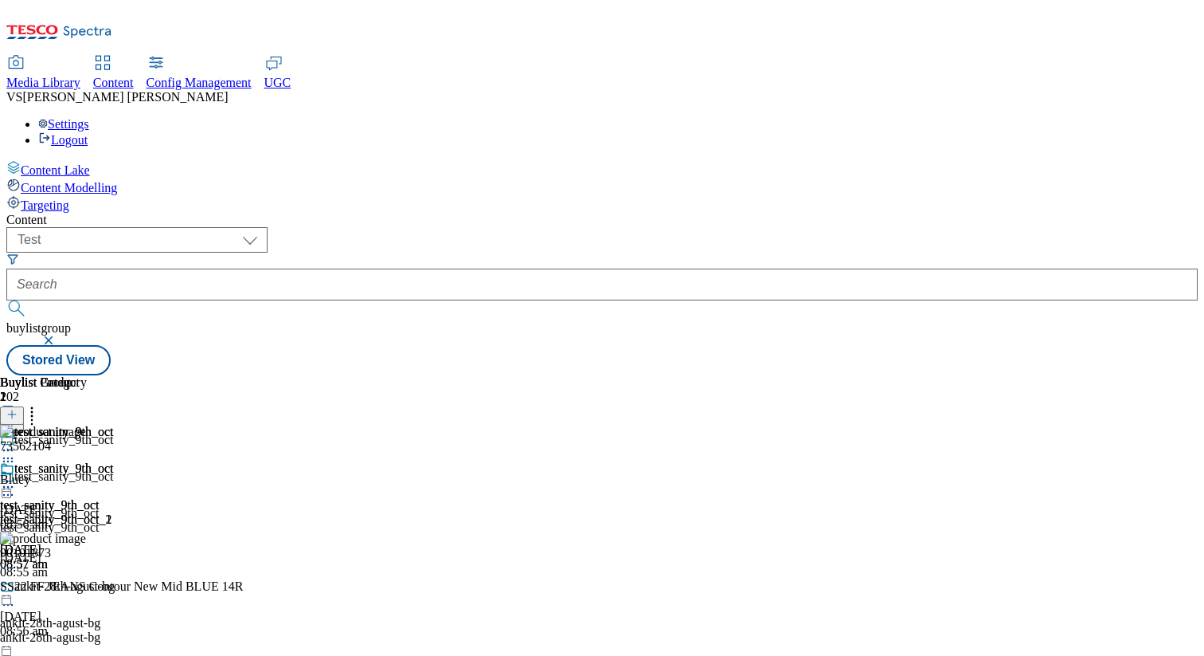
click at [58, 335] on button "button" at bounding box center [50, 340] width 16 height 10
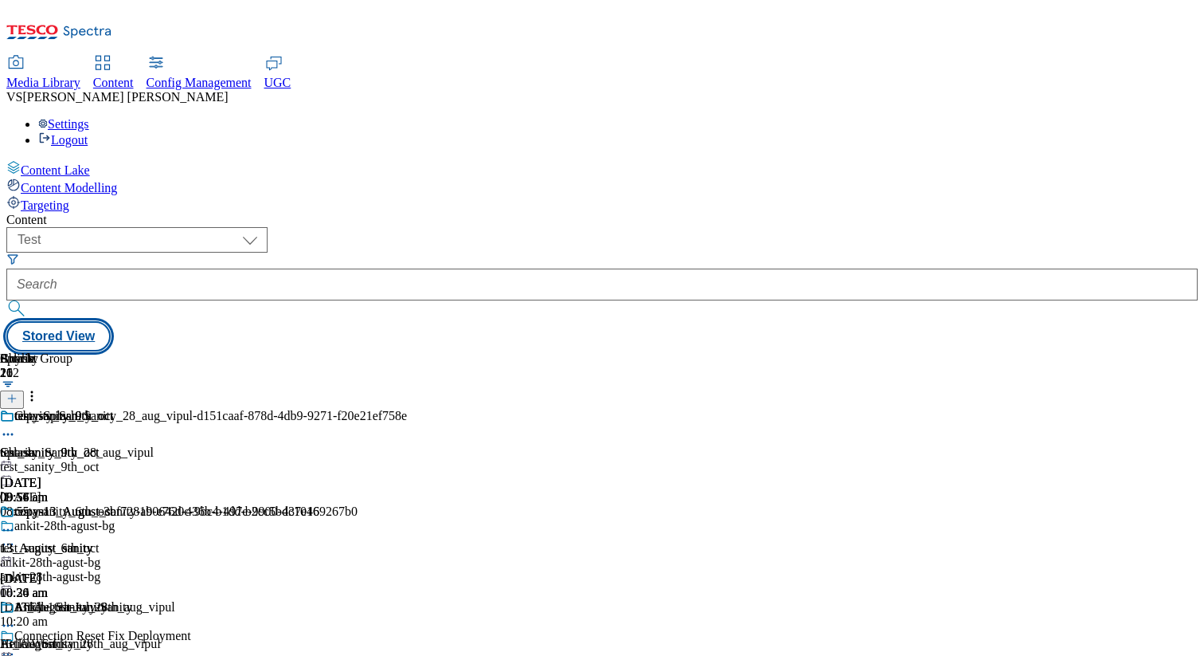
click at [111, 321] on button "Stored View" at bounding box center [58, 336] width 104 height 30
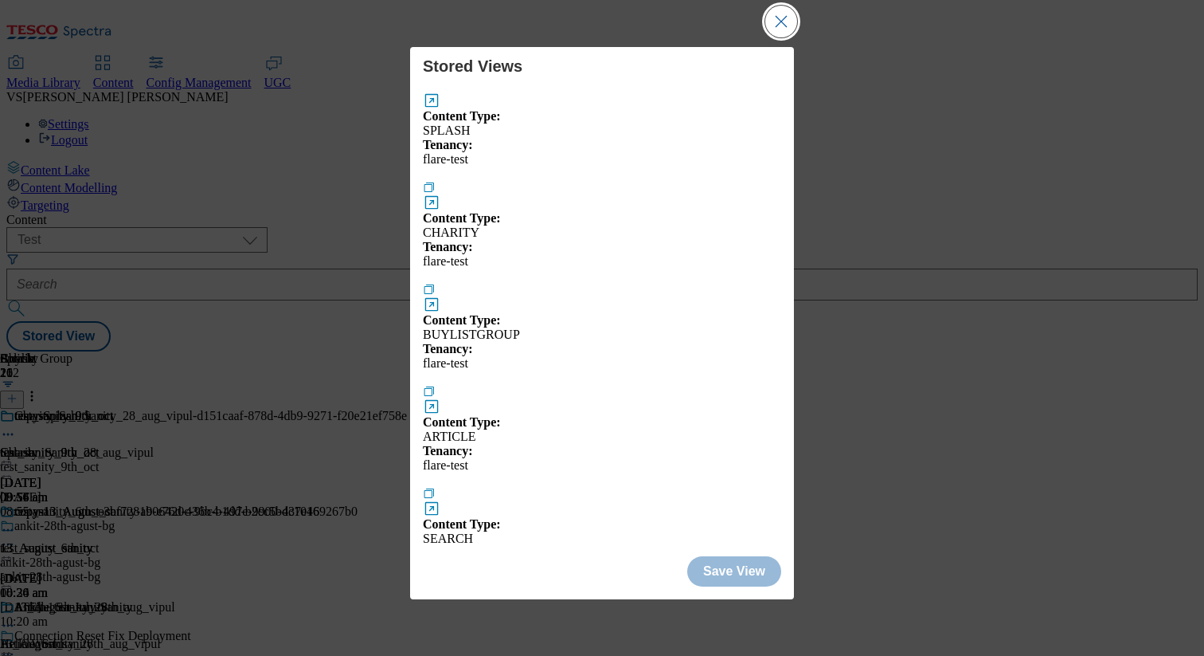
click at [786, 37] on button "Close Modal" at bounding box center [782, 22] width 32 height 32
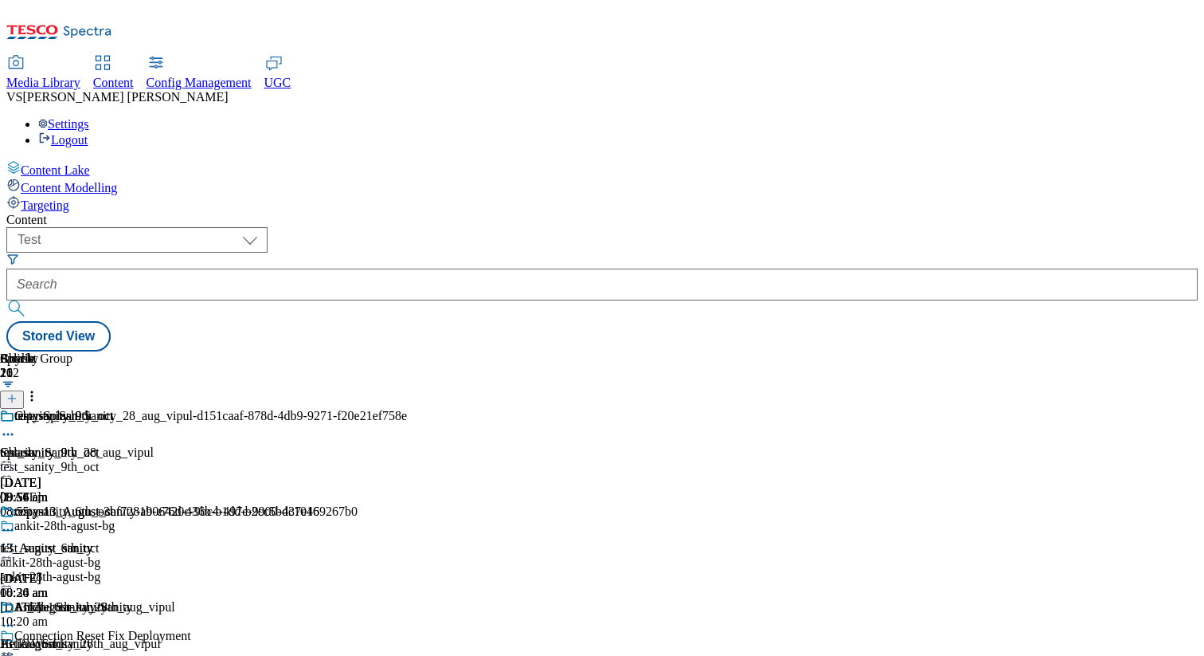
click at [650, 227] on div "( optional ) dotcom-cz dotcom-hu dotcom-sk fnf-uk ghs-roi ghs-uk group-comms ig…" at bounding box center [602, 289] width 1192 height 124
